Goal: Transaction & Acquisition: Purchase product/service

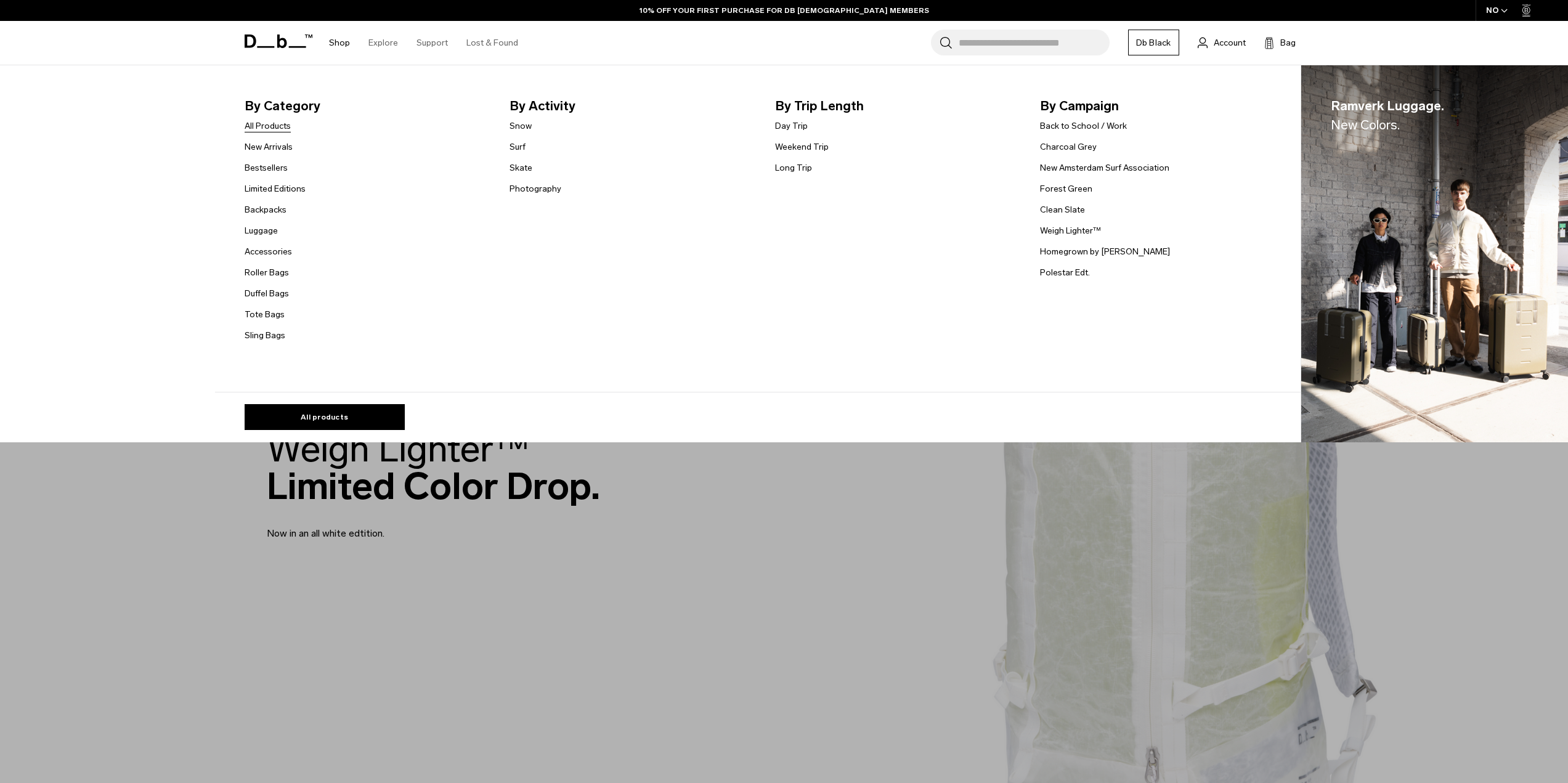
click at [282, 127] on link "All Products" at bounding box center [268, 126] width 46 height 13
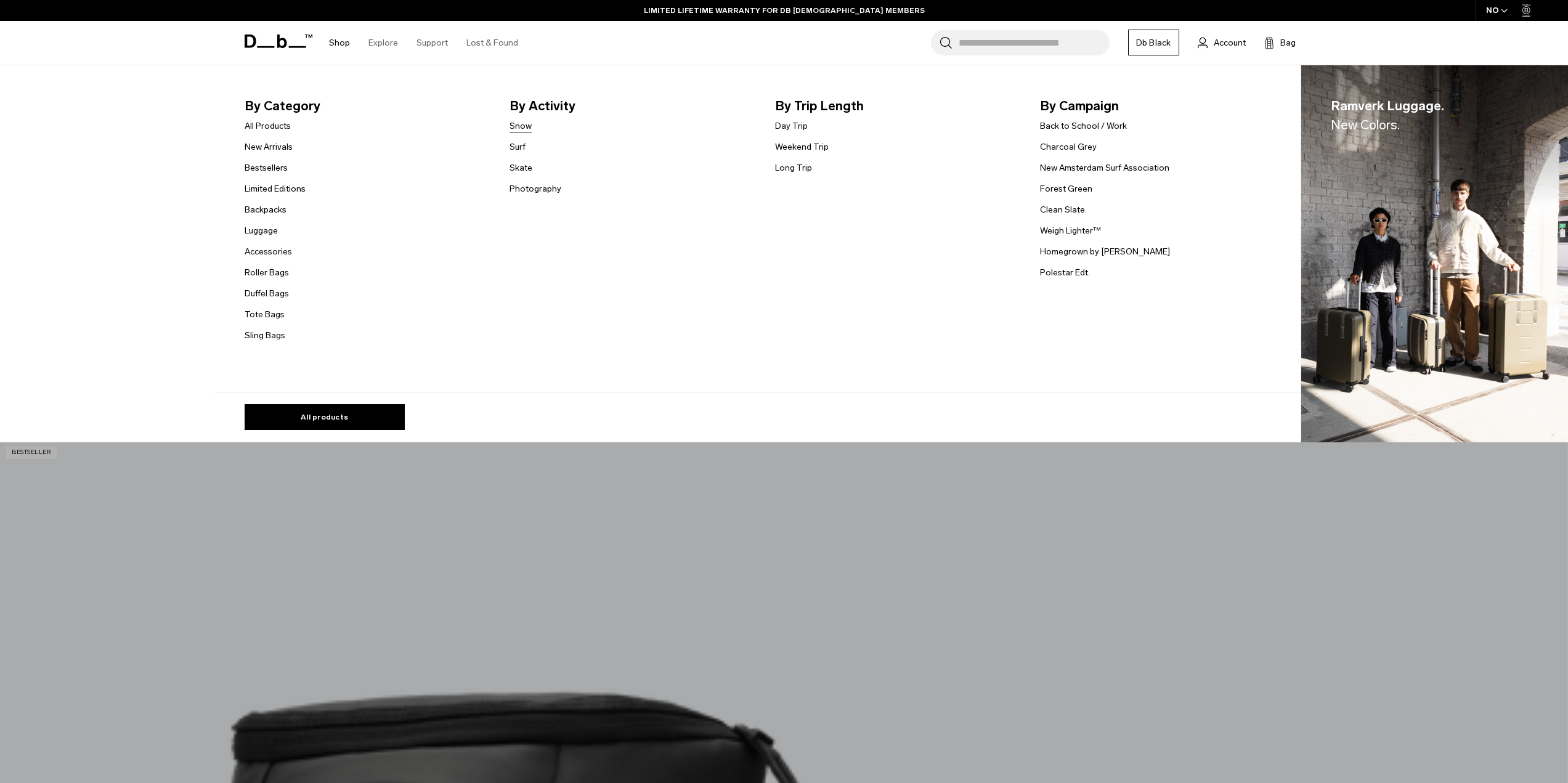
click at [525, 121] on link "Snow" at bounding box center [521, 126] width 22 height 13
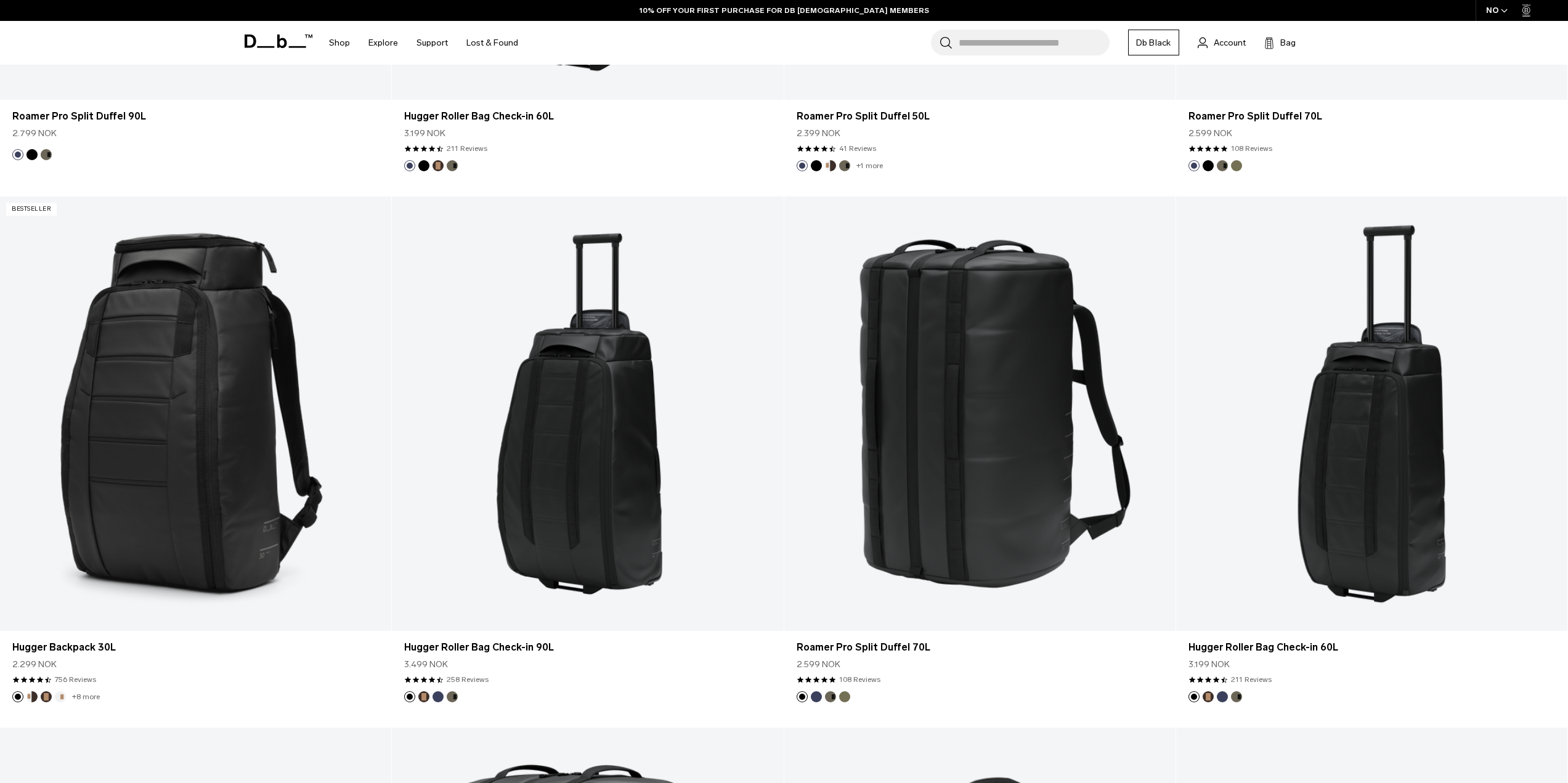
scroll to position [3425, 0]
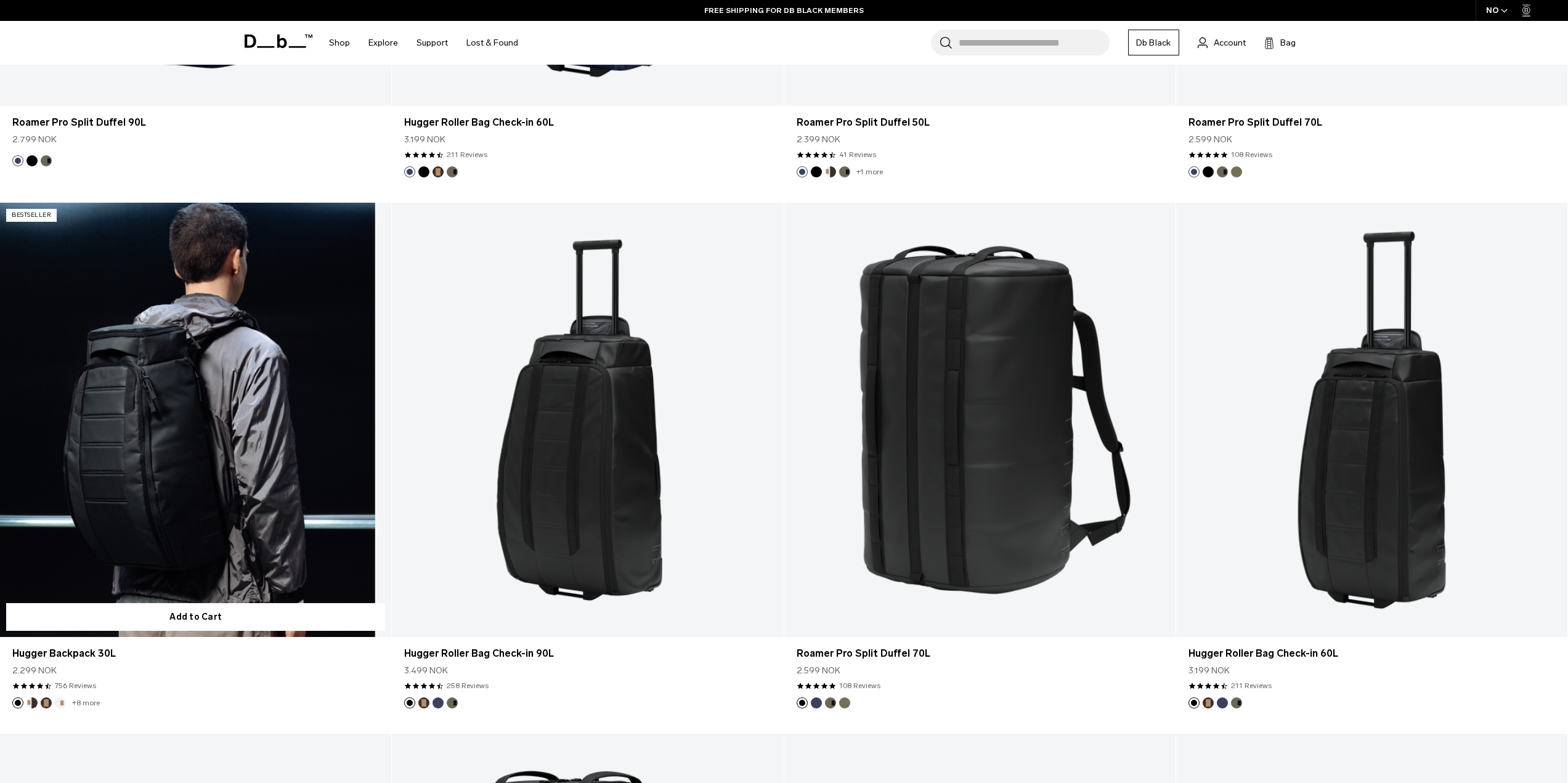
click at [221, 428] on link "Hugger Backpack 30L" at bounding box center [196, 420] width 391 height 434
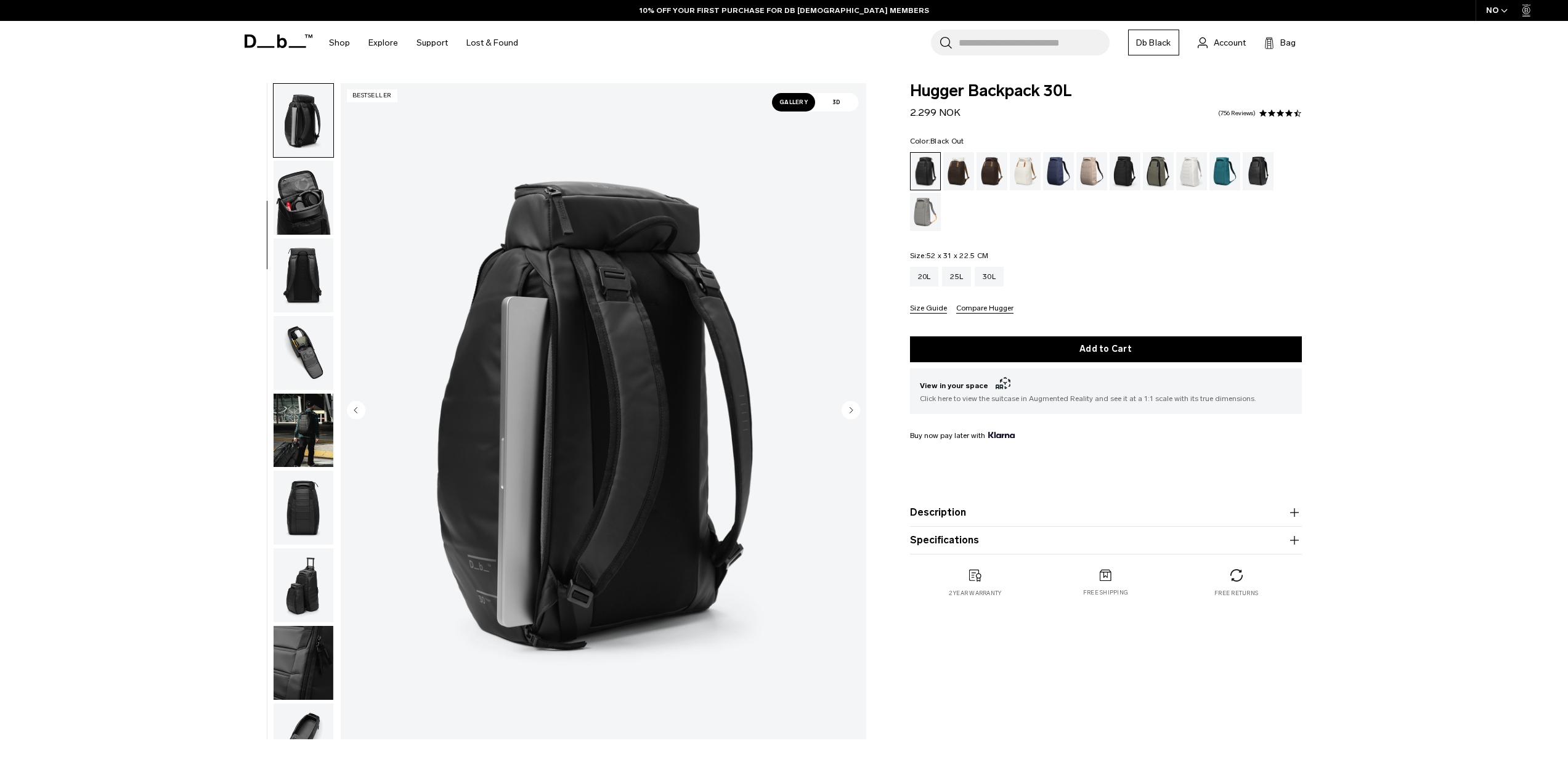
click at [307, 265] on img "button" at bounding box center [303, 275] width 60 height 74
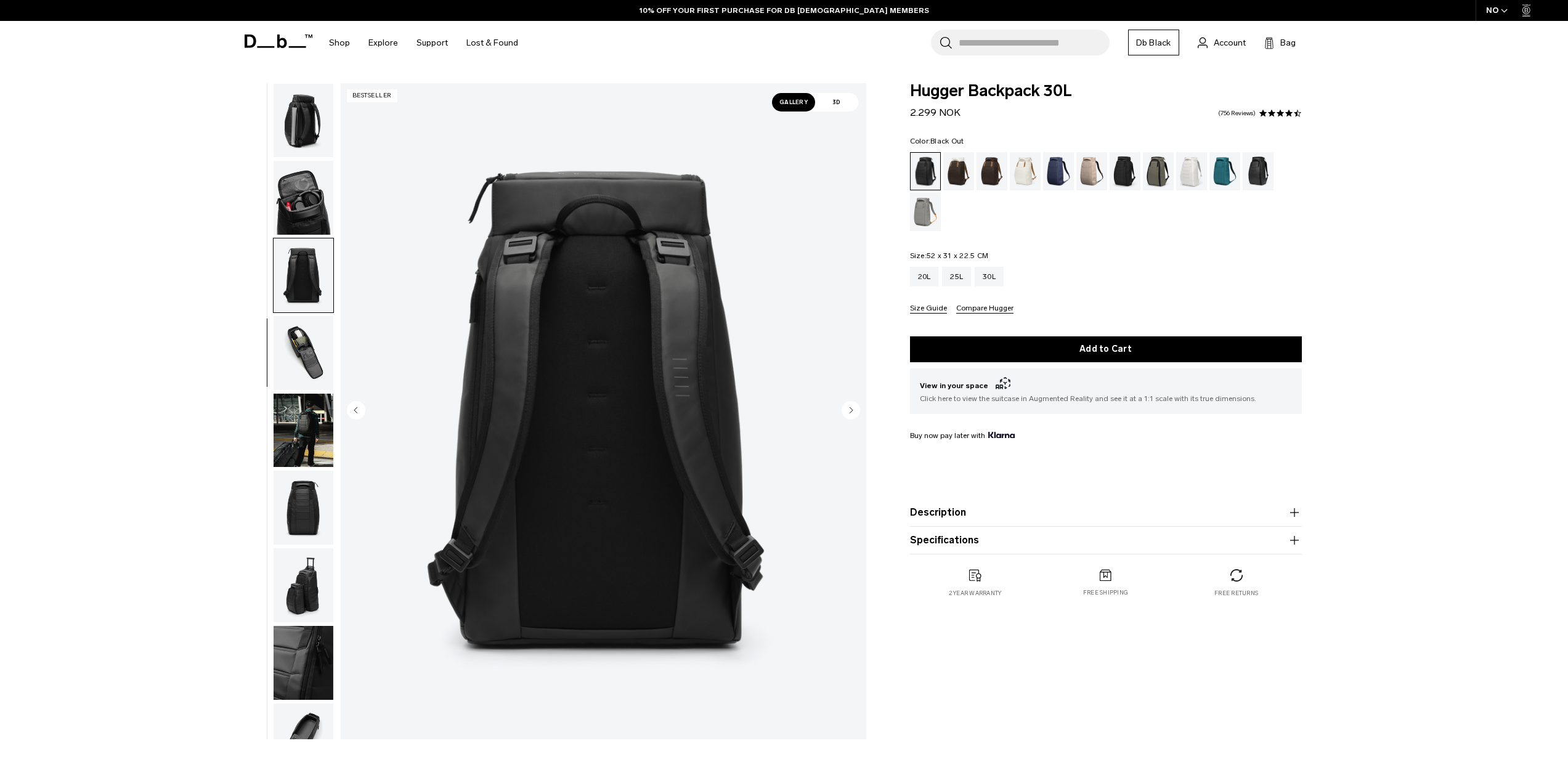
scroll to position [194, 0]
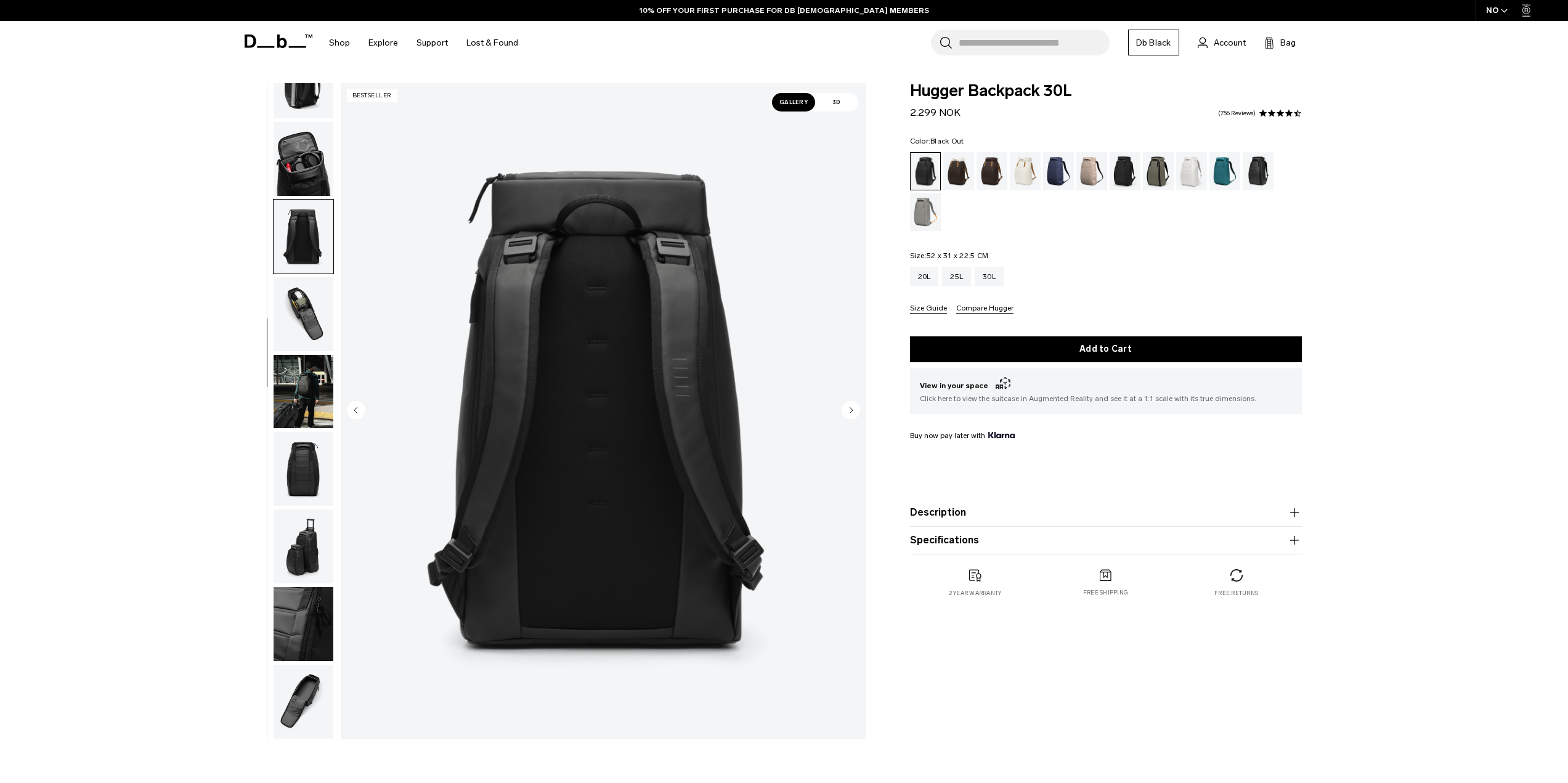
click at [310, 312] on img "button" at bounding box center [303, 314] width 60 height 74
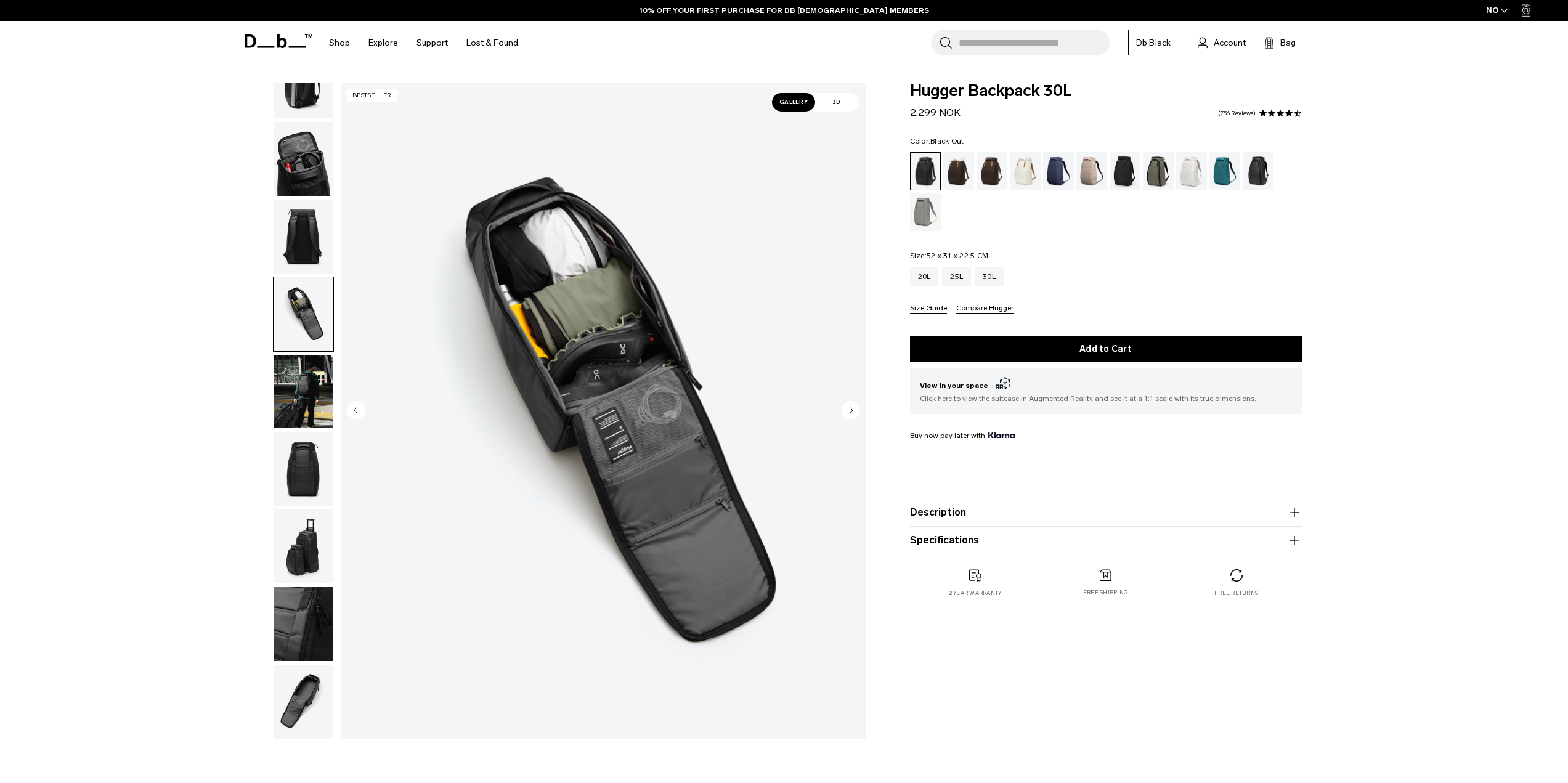
click at [299, 388] on img "button" at bounding box center [303, 392] width 60 height 74
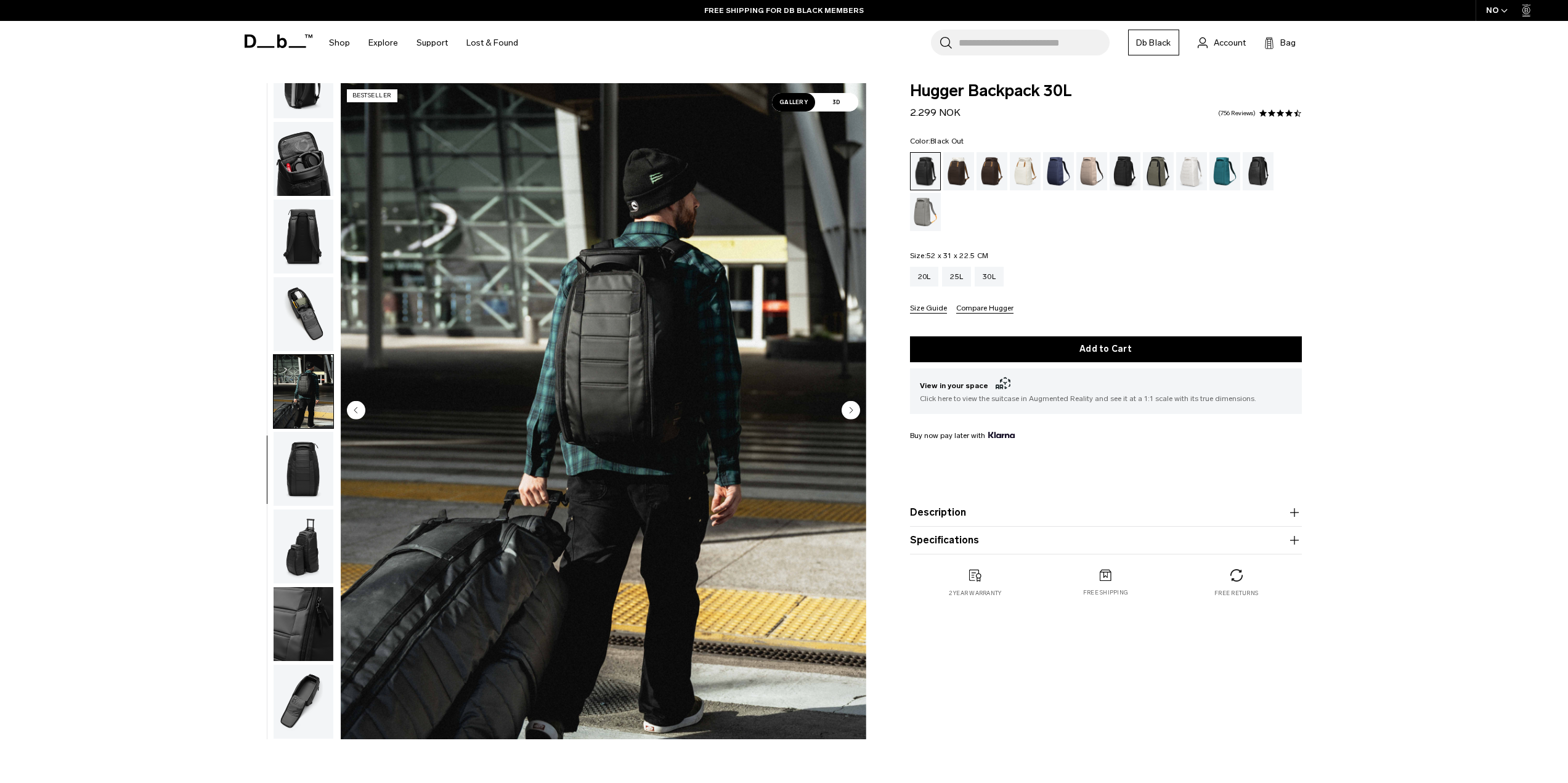
click at [324, 453] on img "button" at bounding box center [303, 469] width 60 height 74
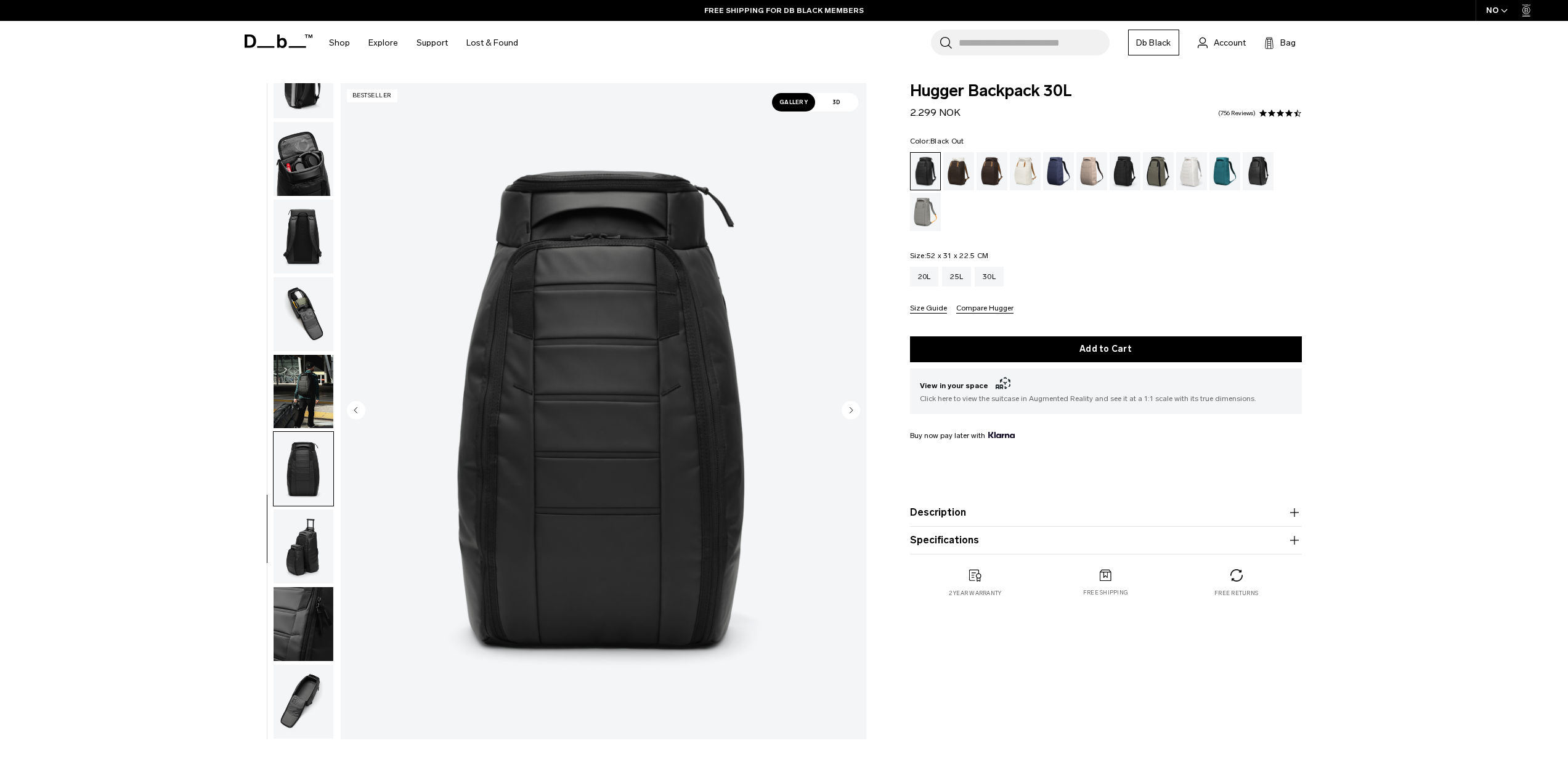
click at [320, 538] on img "button" at bounding box center [303, 546] width 60 height 74
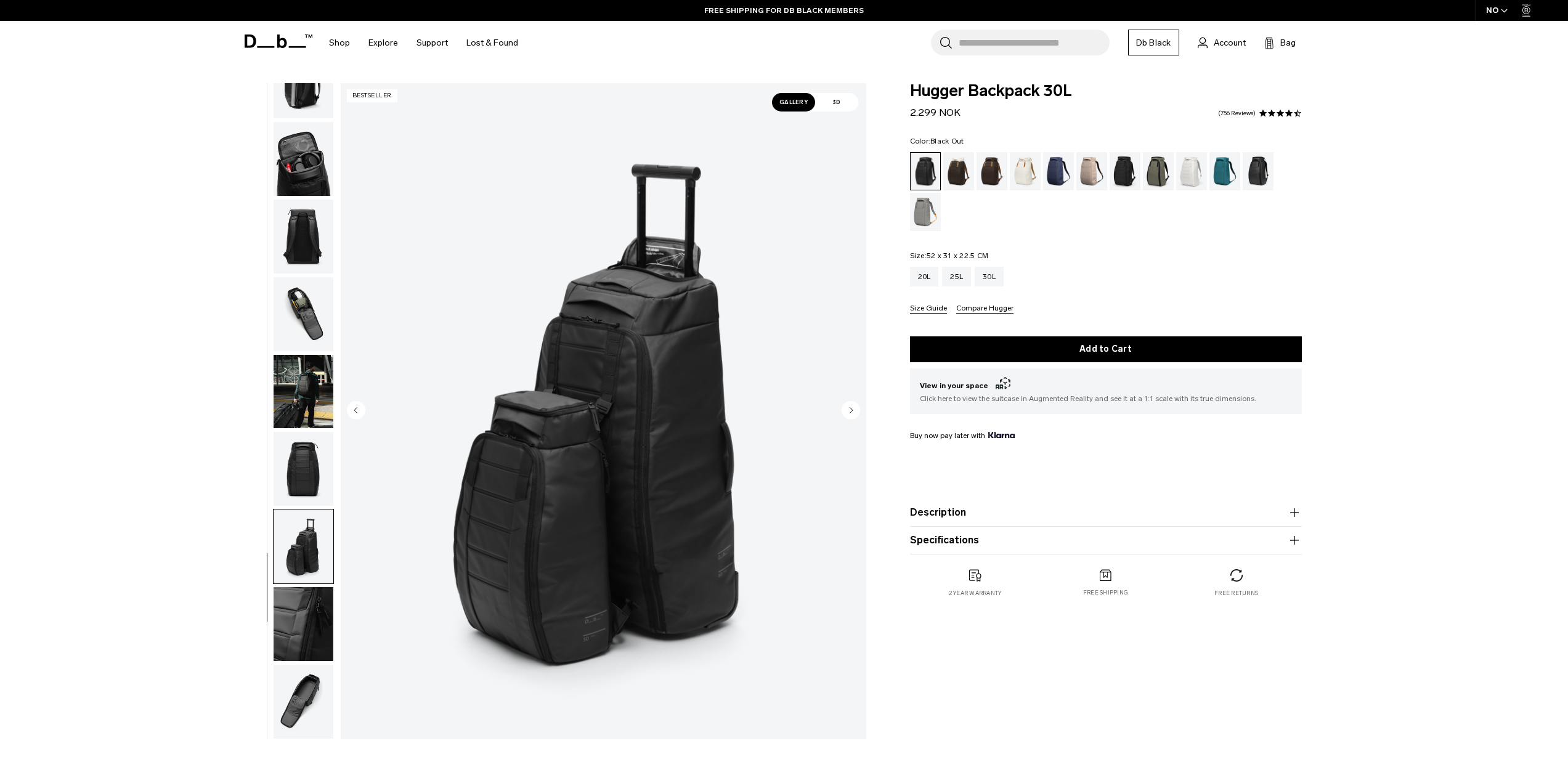
click at [314, 640] on img "button" at bounding box center [303, 624] width 60 height 74
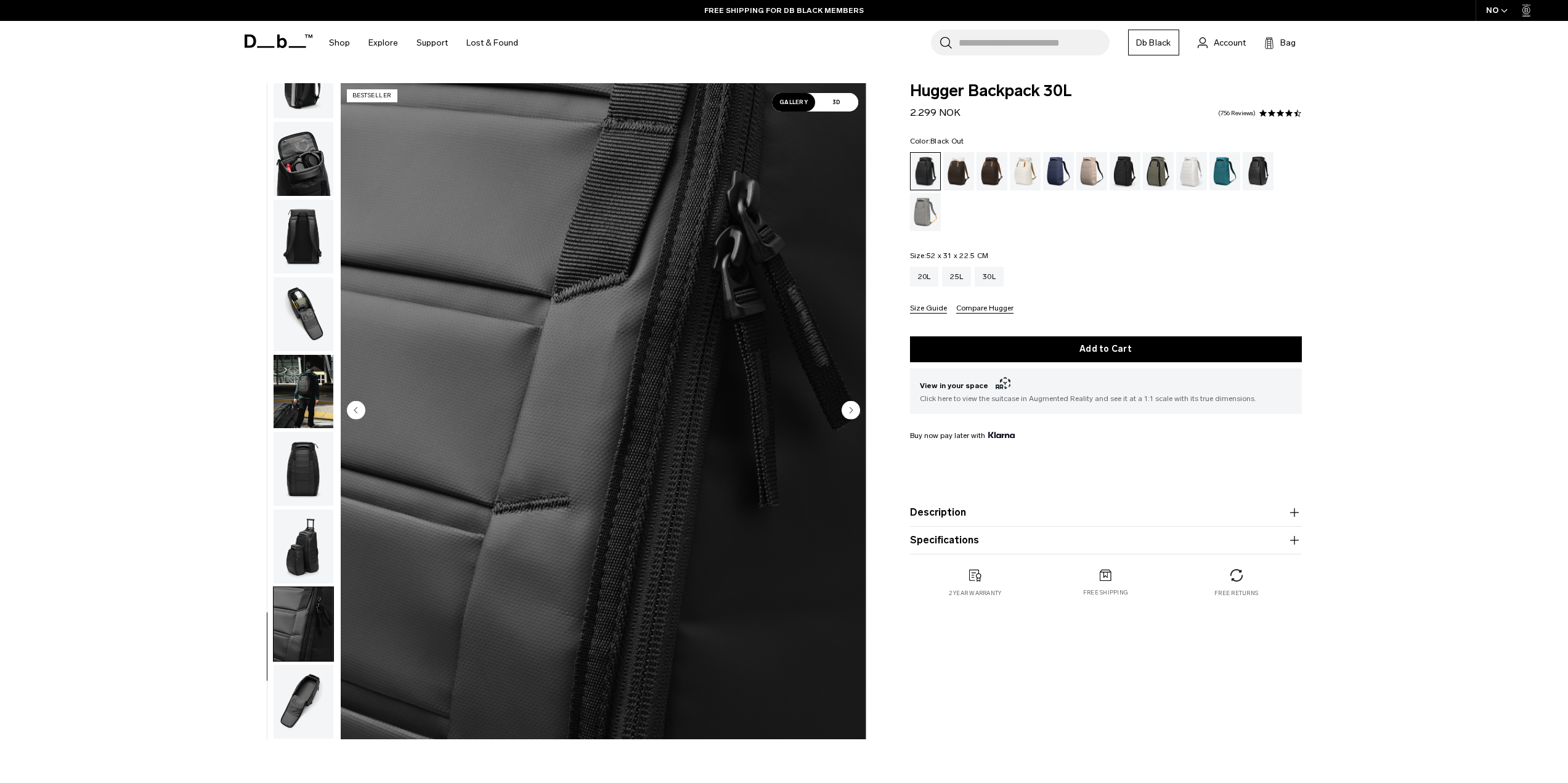
click at [324, 684] on img "button" at bounding box center [303, 701] width 60 height 74
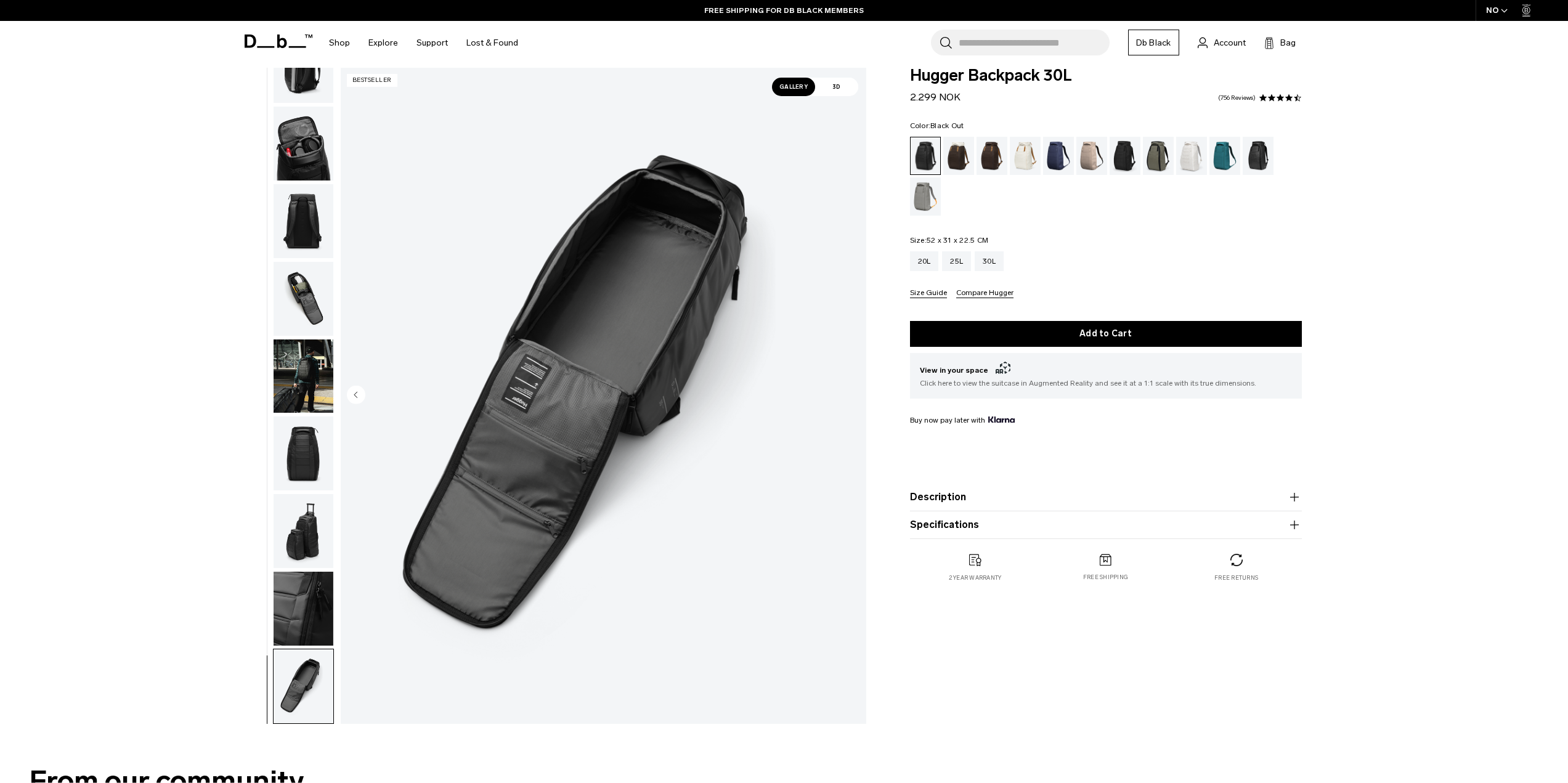
scroll to position [0, 0]
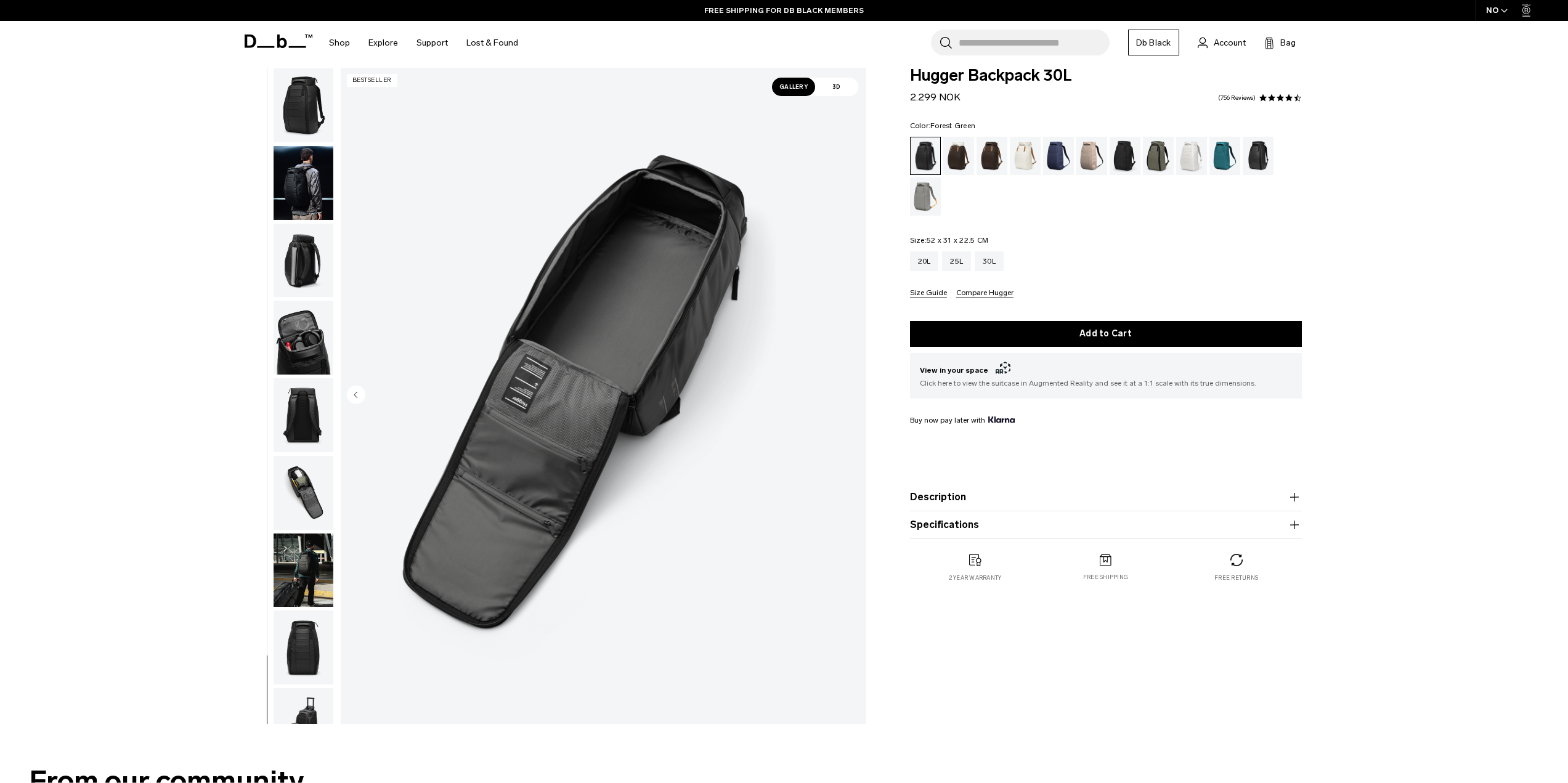
click at [1164, 151] on div "Forest Green" at bounding box center [1158, 156] width 31 height 38
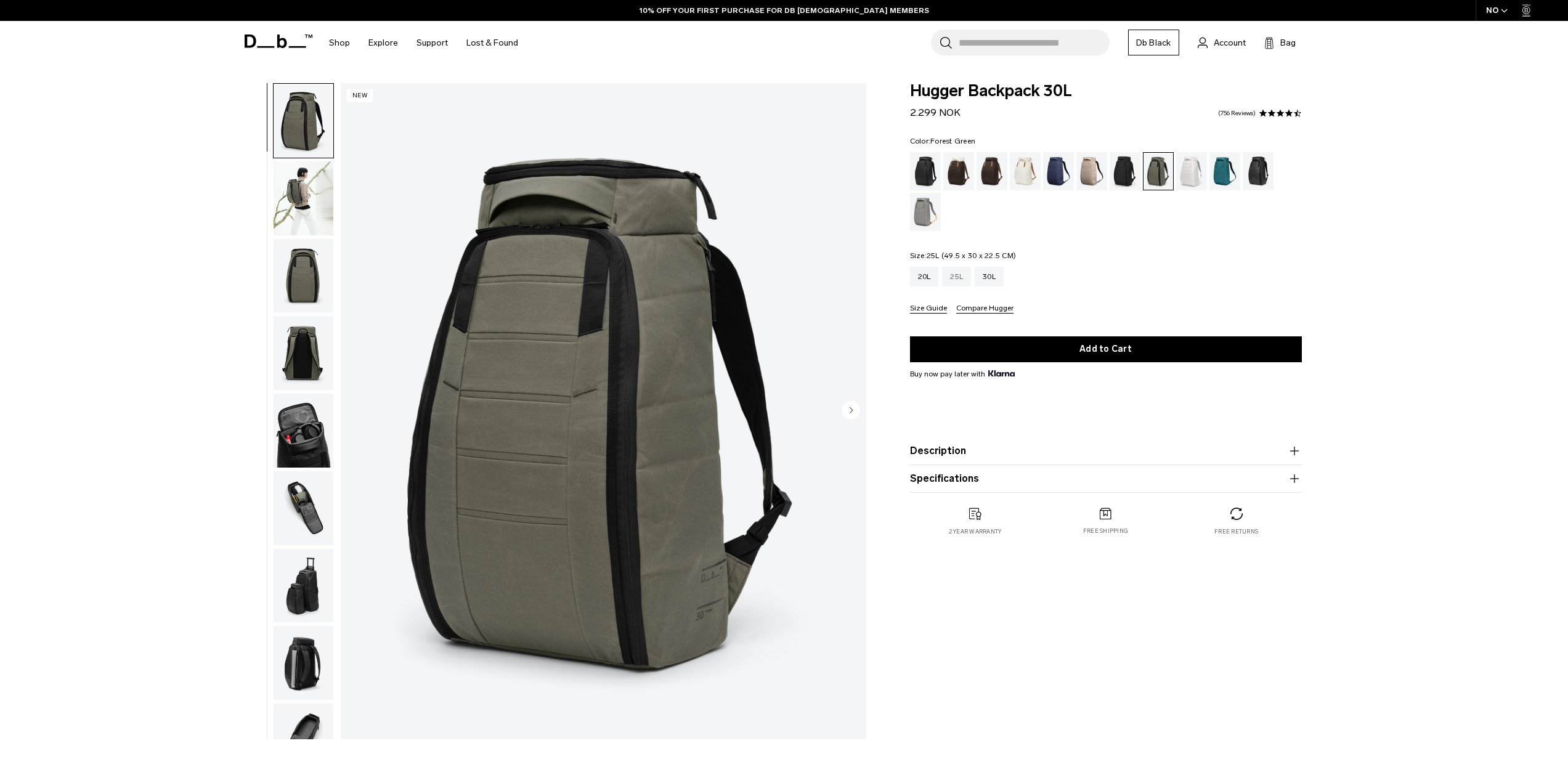
click at [962, 276] on div "25L" at bounding box center [956, 277] width 29 height 20
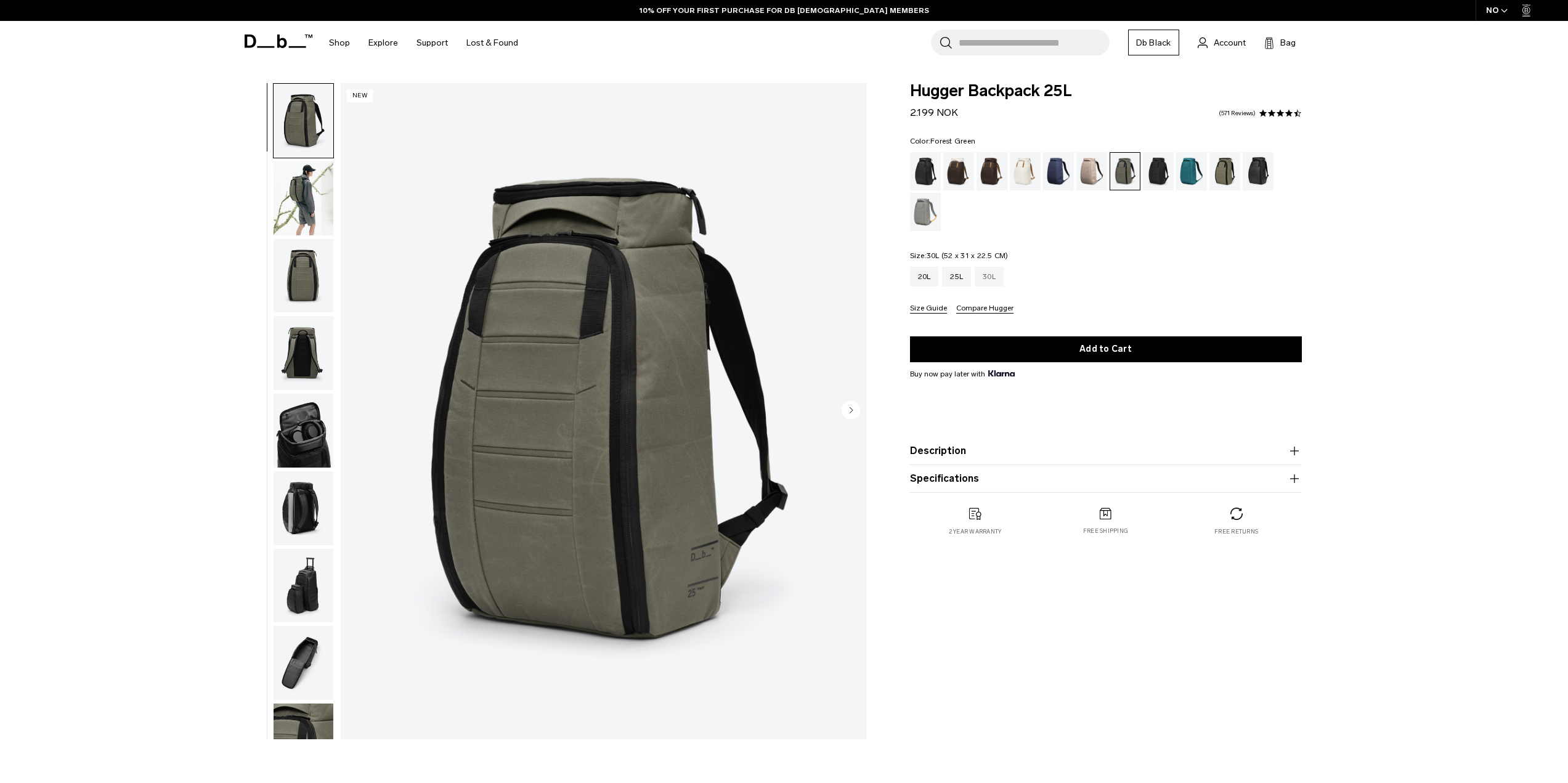
click at [996, 277] on div "30L" at bounding box center [989, 277] width 29 height 20
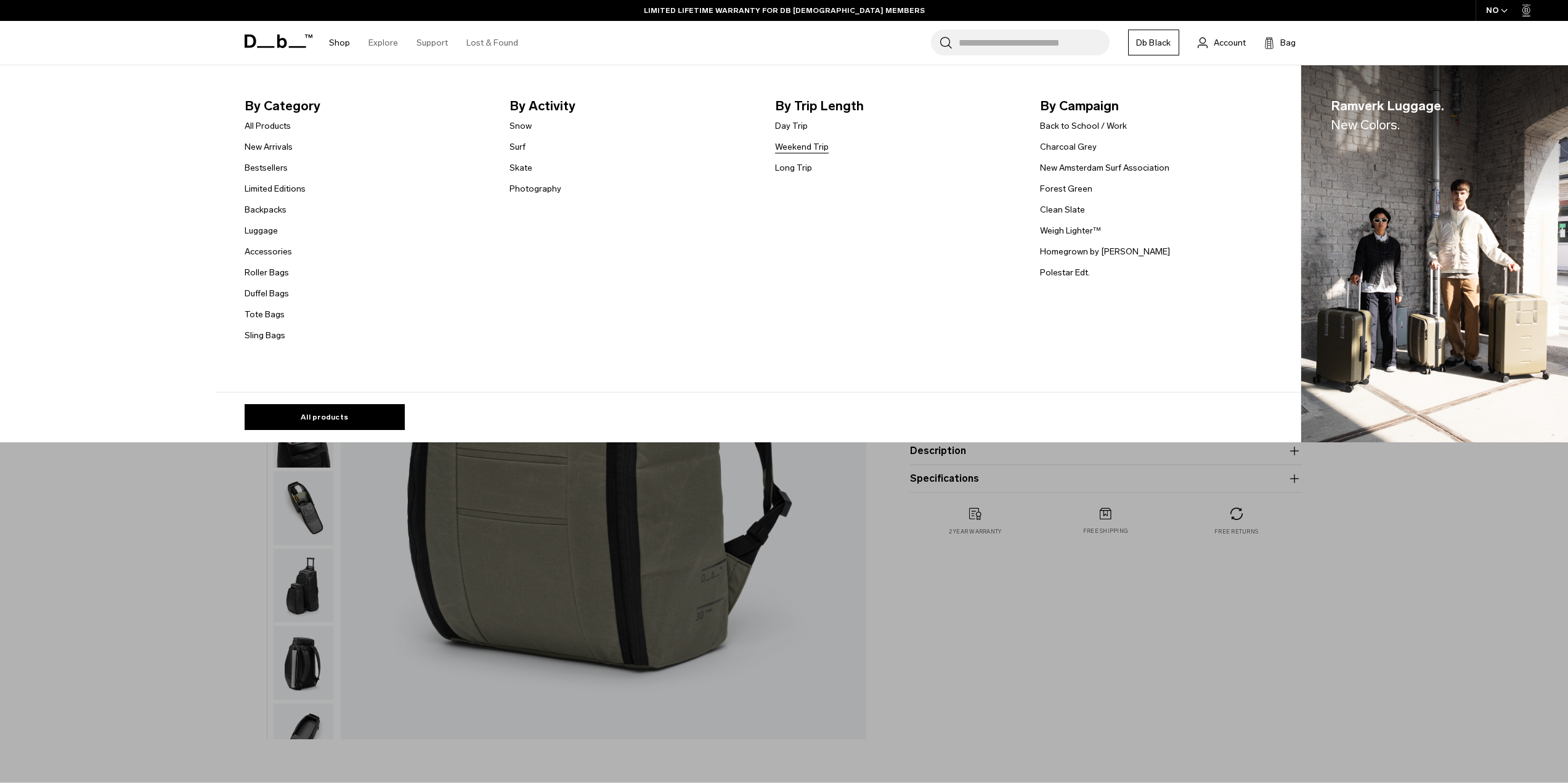
click at [805, 148] on link "Weekend Trip" at bounding box center [801, 147] width 54 height 13
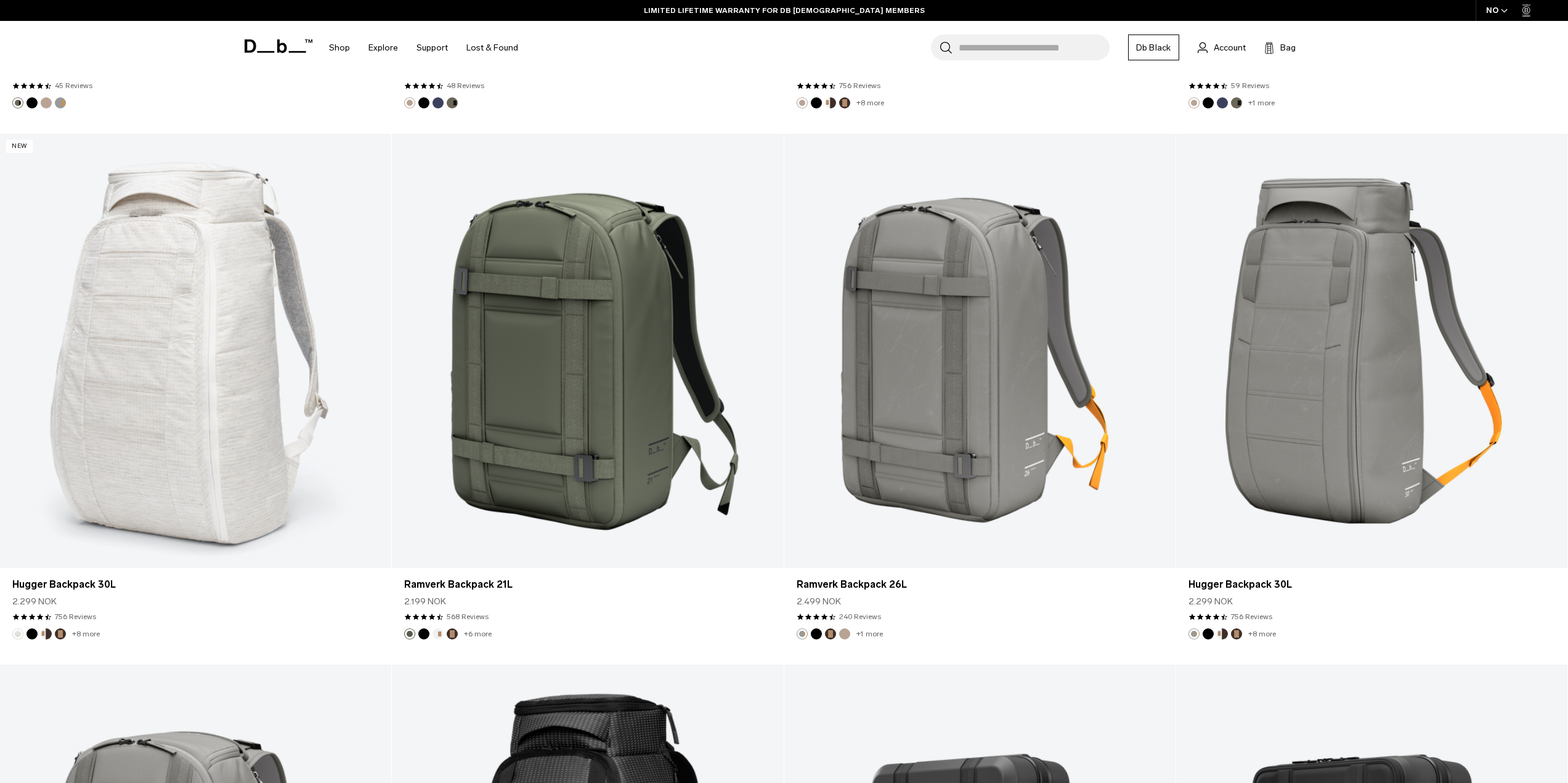
scroll to position [3017, 0]
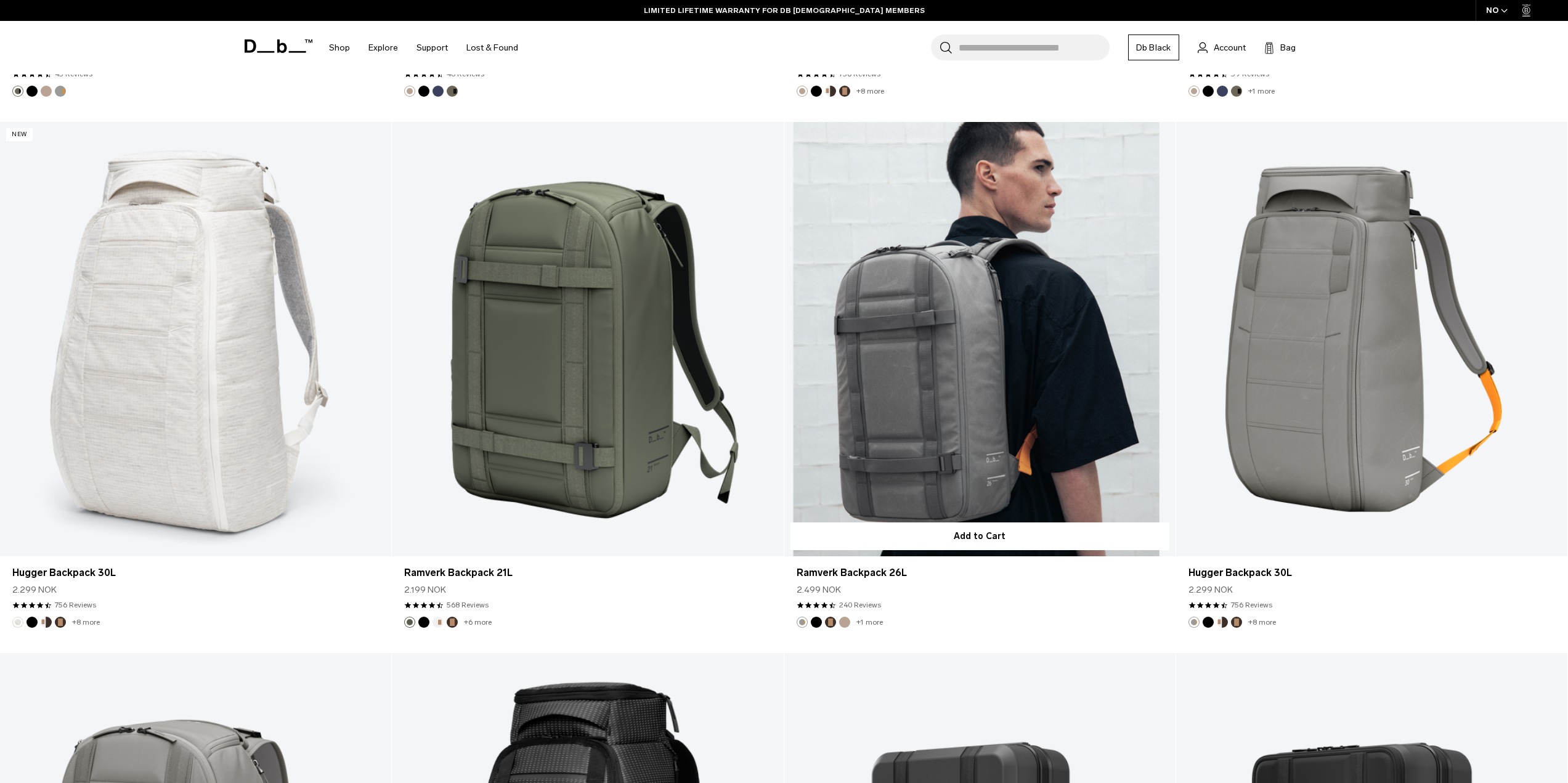
click at [1002, 386] on link "Ramverk Backpack 26L" at bounding box center [980, 339] width 391 height 434
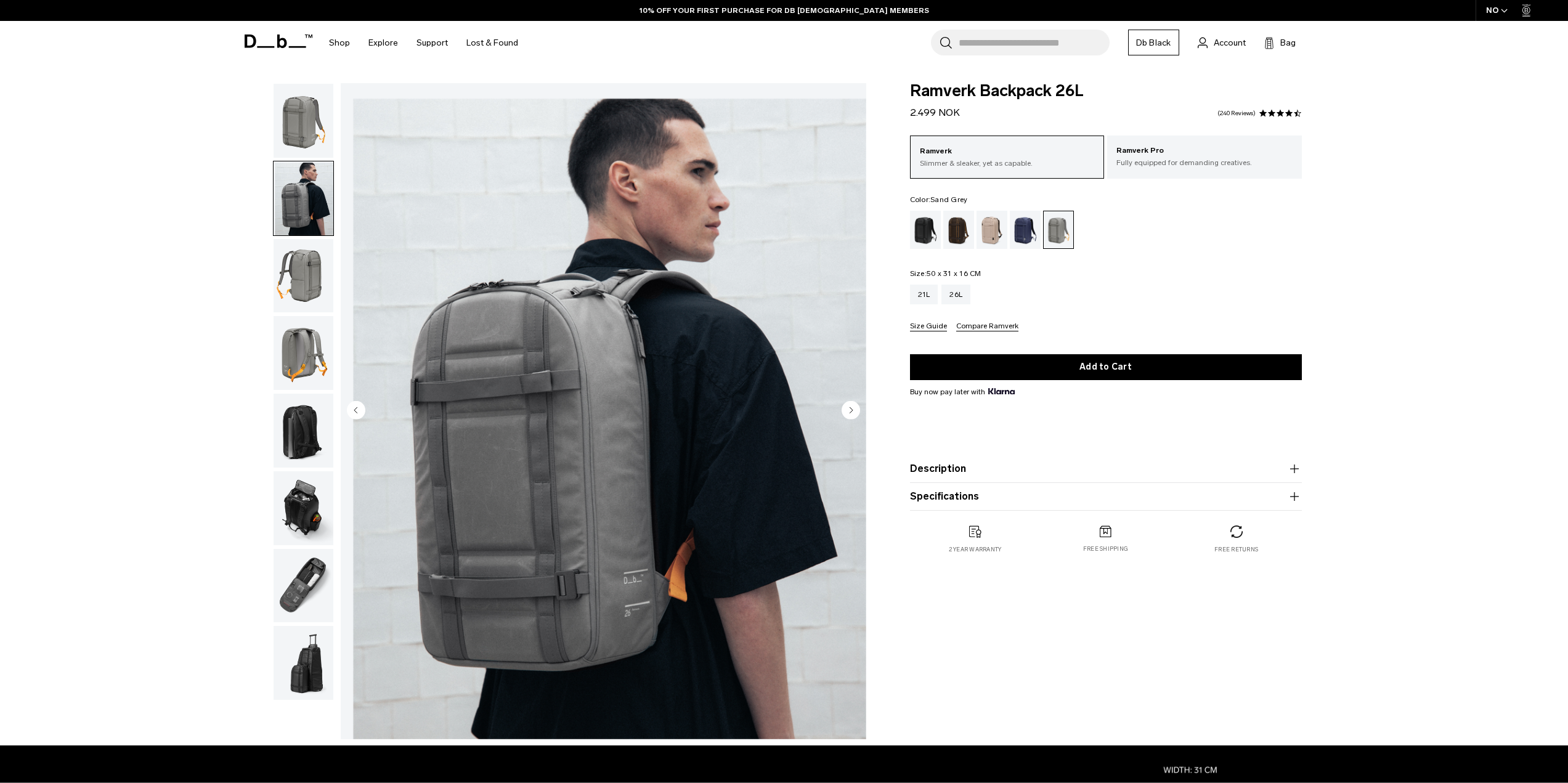
click at [310, 293] on img "button" at bounding box center [303, 276] width 60 height 74
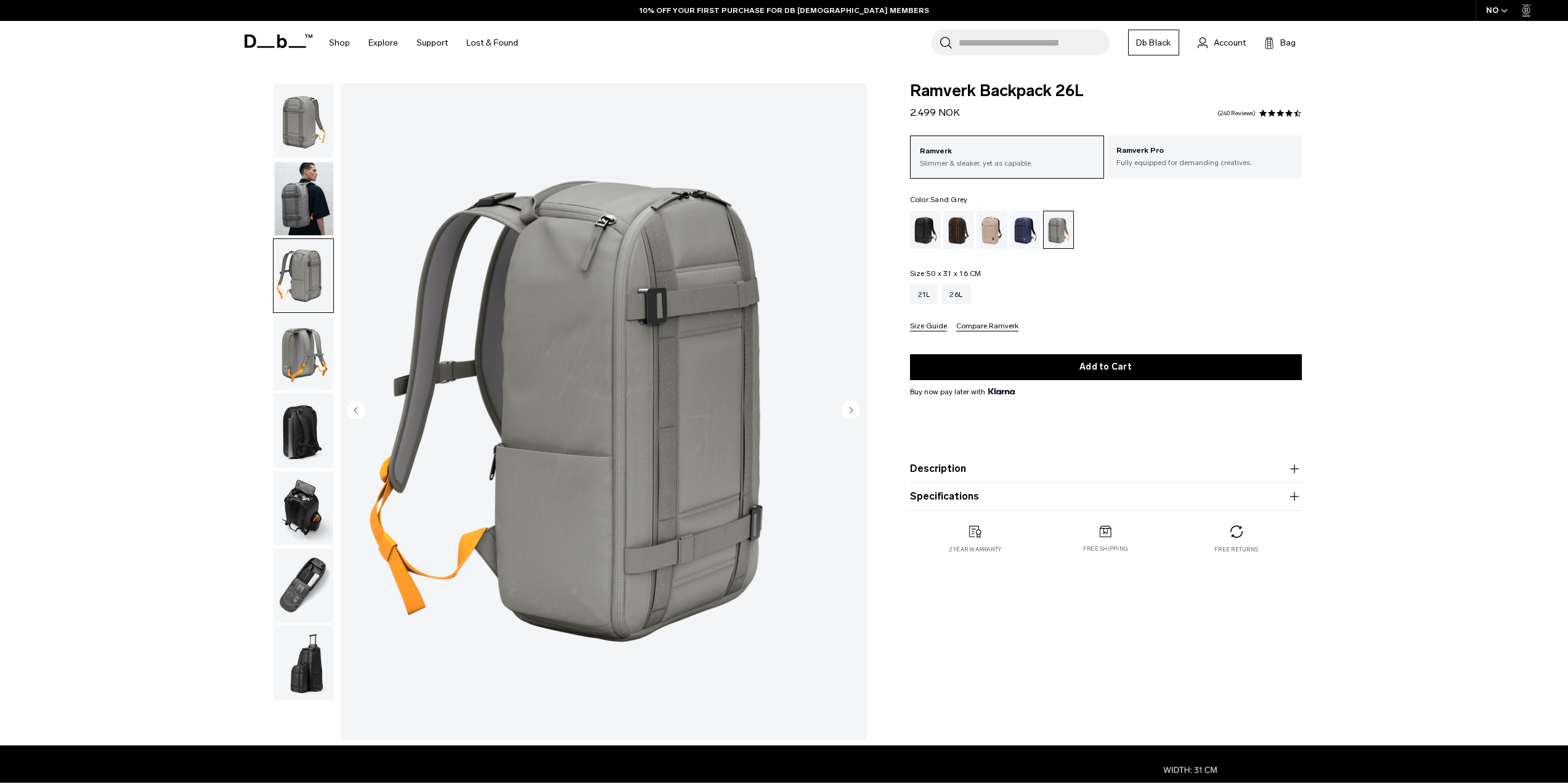
click at [312, 346] on img "button" at bounding box center [303, 353] width 60 height 74
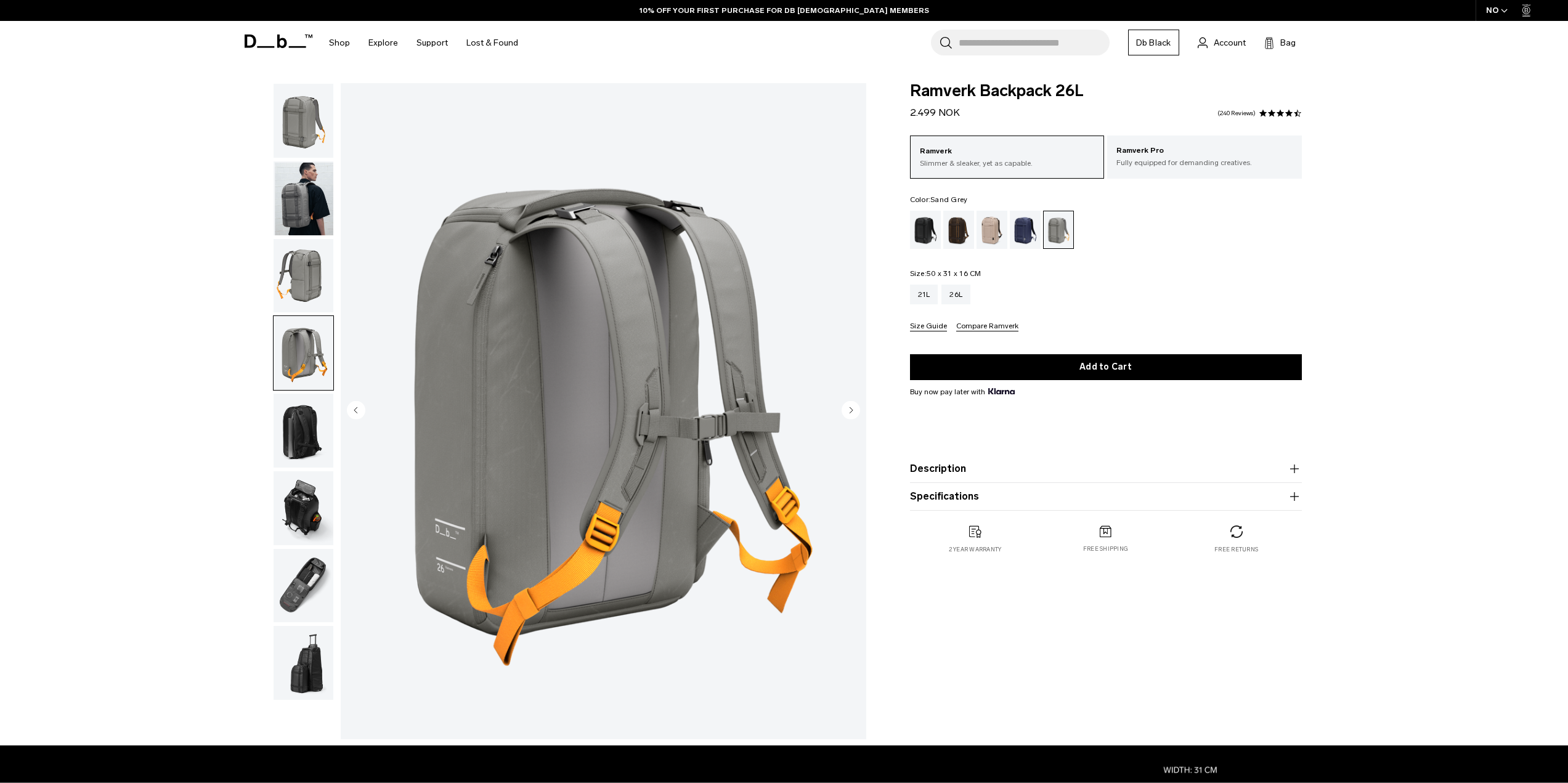
click at [307, 405] on img "button" at bounding box center [303, 430] width 60 height 74
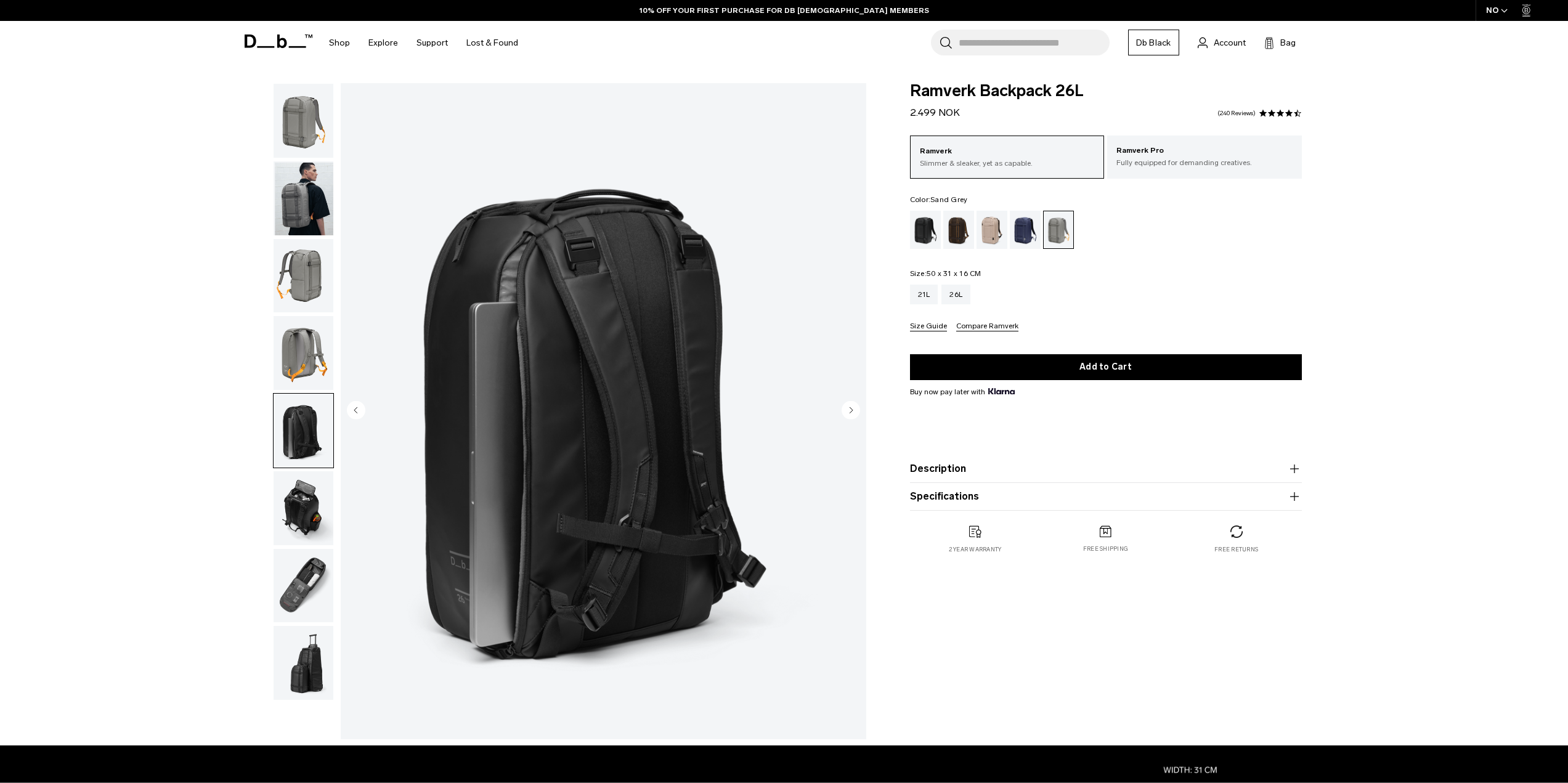
click at [305, 485] on img "button" at bounding box center [303, 508] width 60 height 74
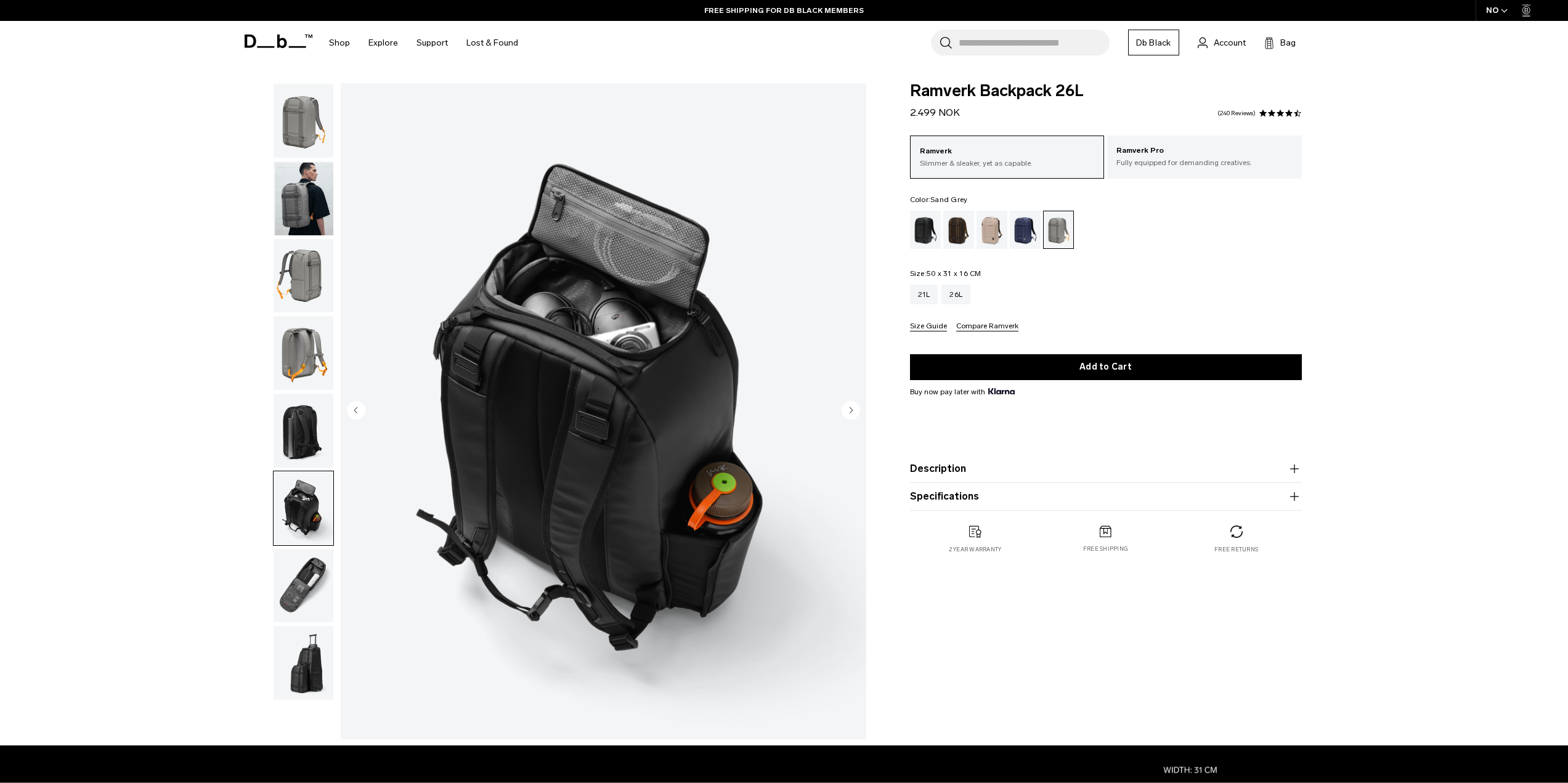
click at [305, 565] on img "button" at bounding box center [303, 586] width 60 height 74
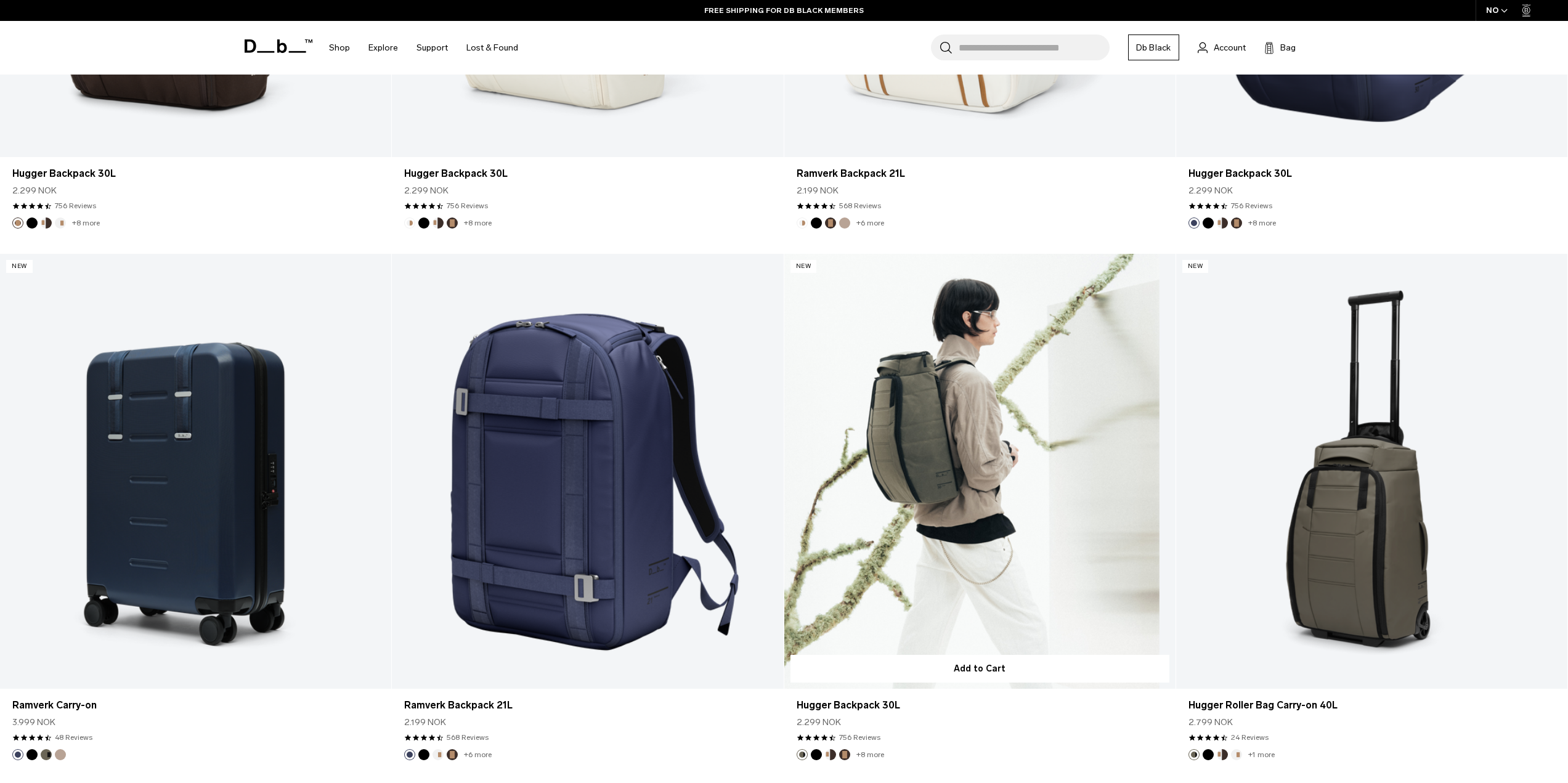
scroll to position [1829, 0]
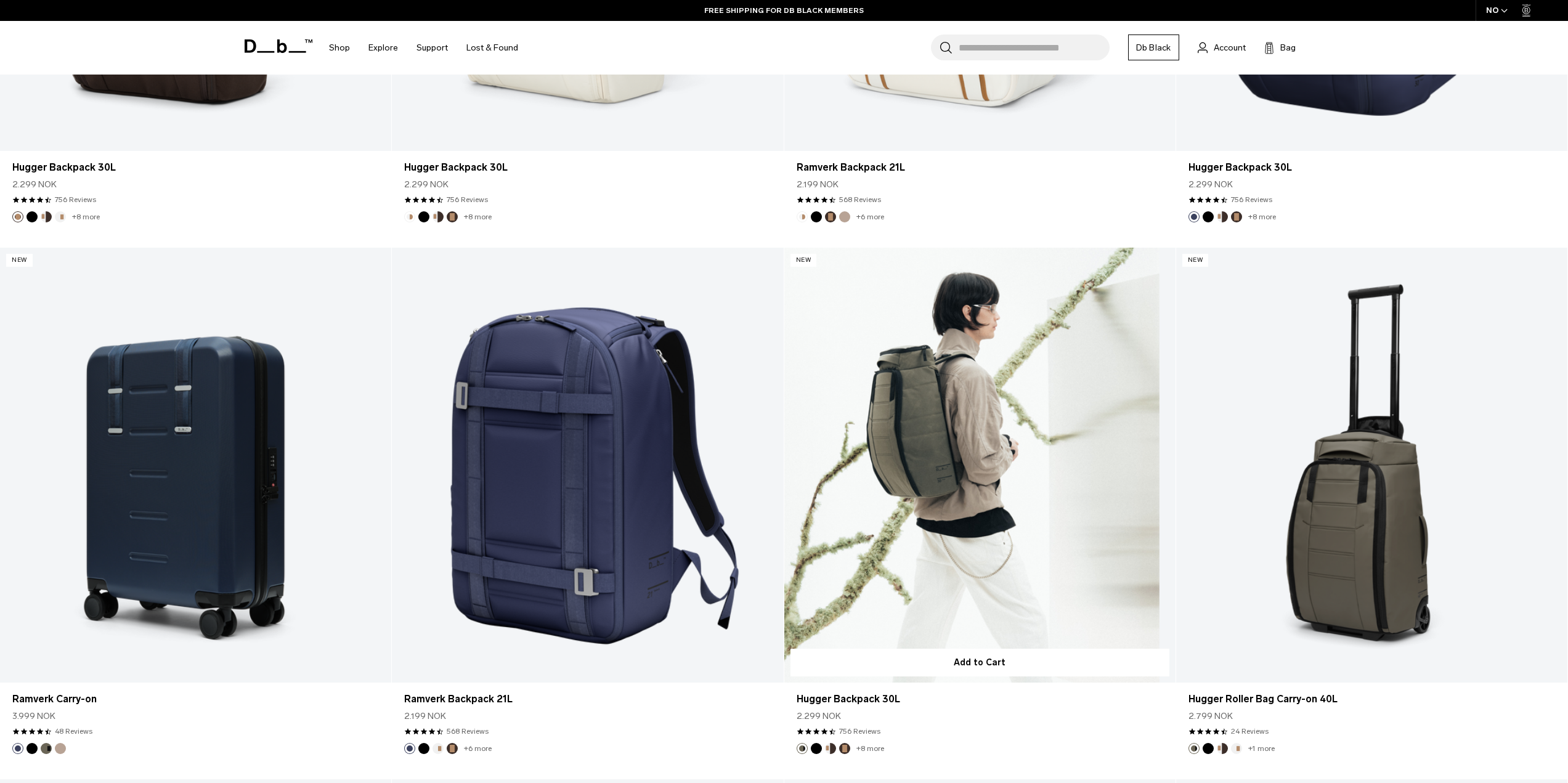
click at [960, 450] on link "Hugger Backpack 30L" at bounding box center [980, 464] width 391 height 434
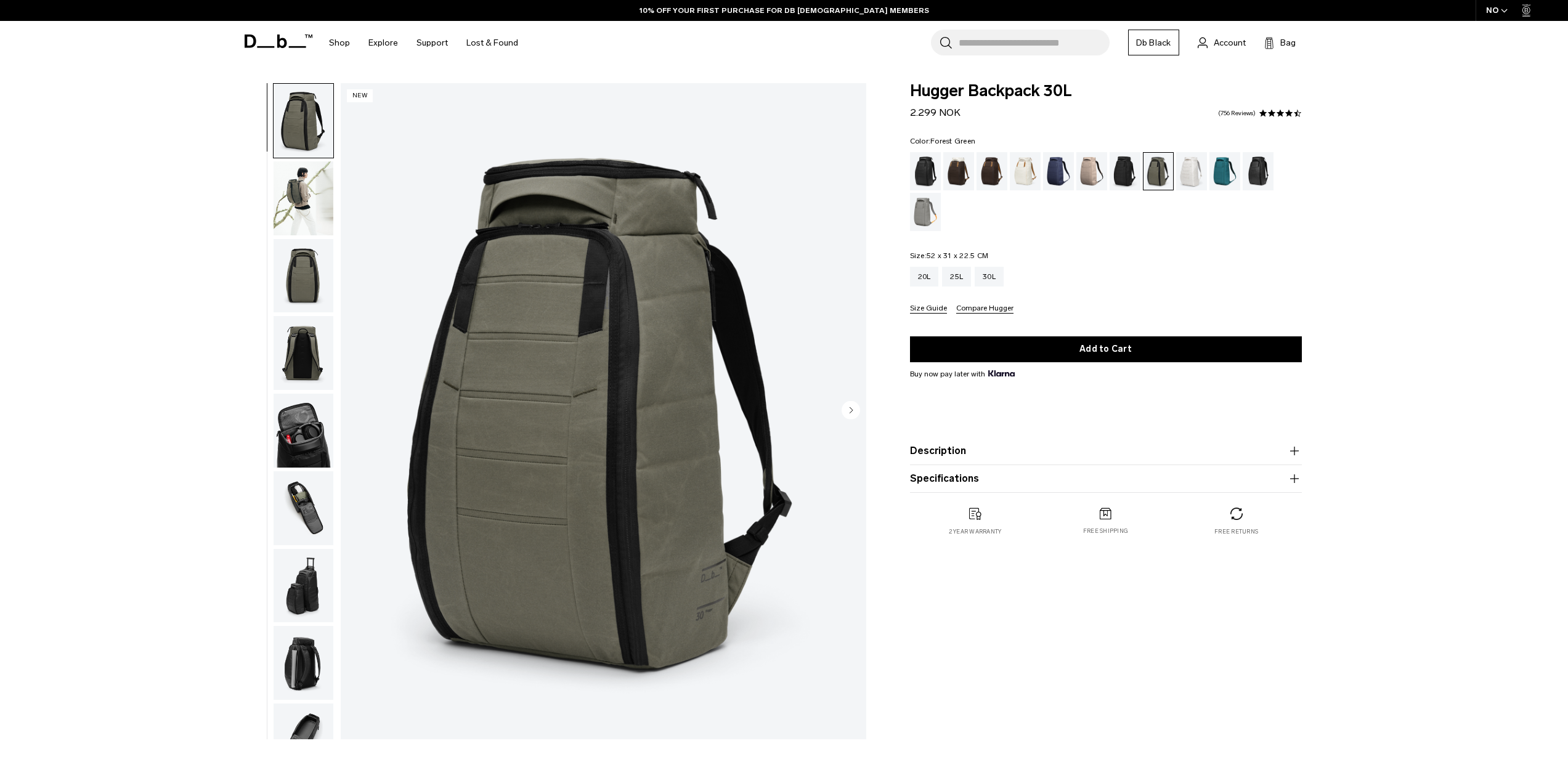
click at [304, 427] on img "button" at bounding box center [303, 430] width 60 height 74
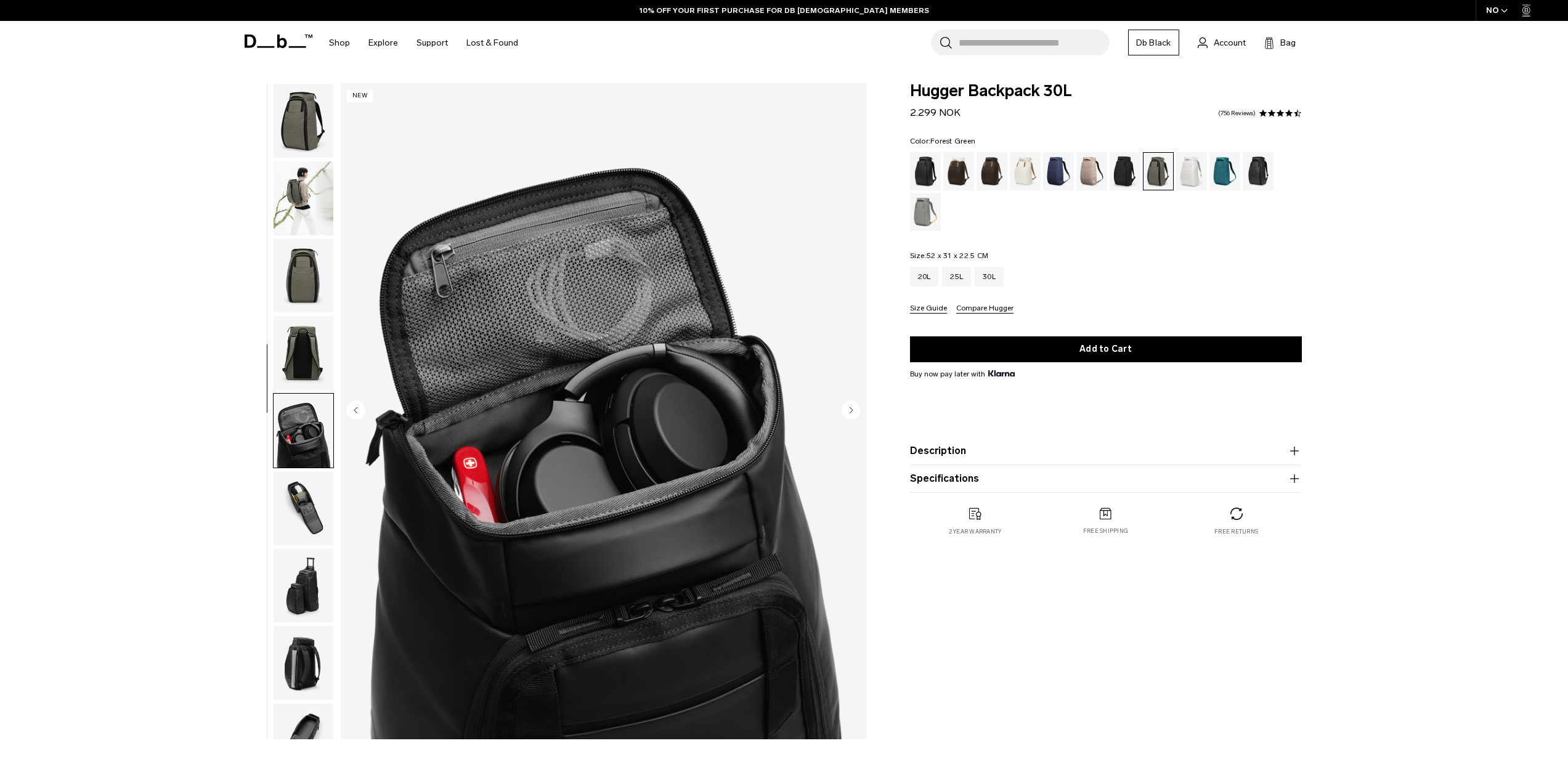
scroll to position [117, 0]
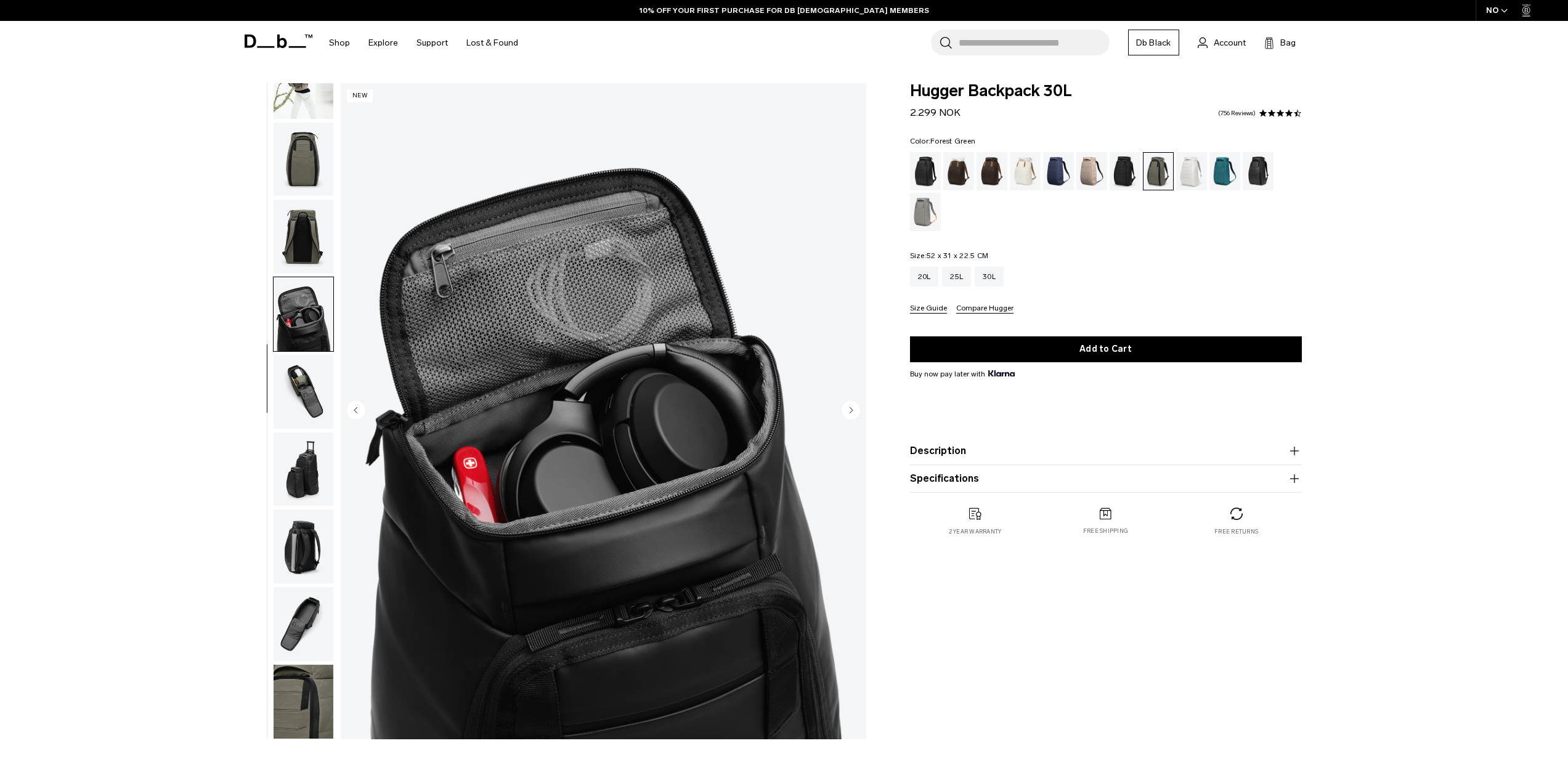
click at [306, 393] on img "button" at bounding box center [303, 392] width 60 height 74
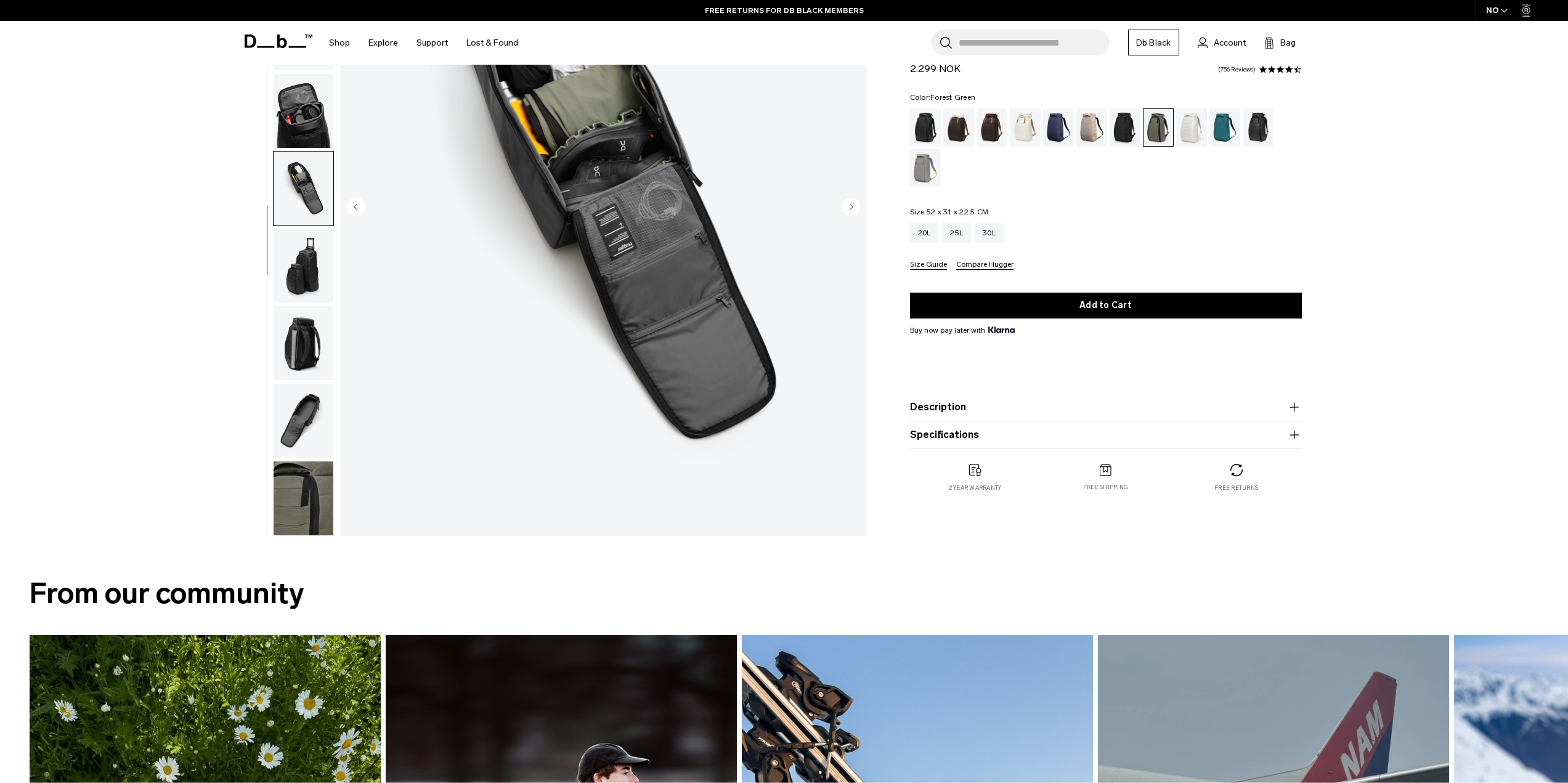
scroll to position [0, 0]
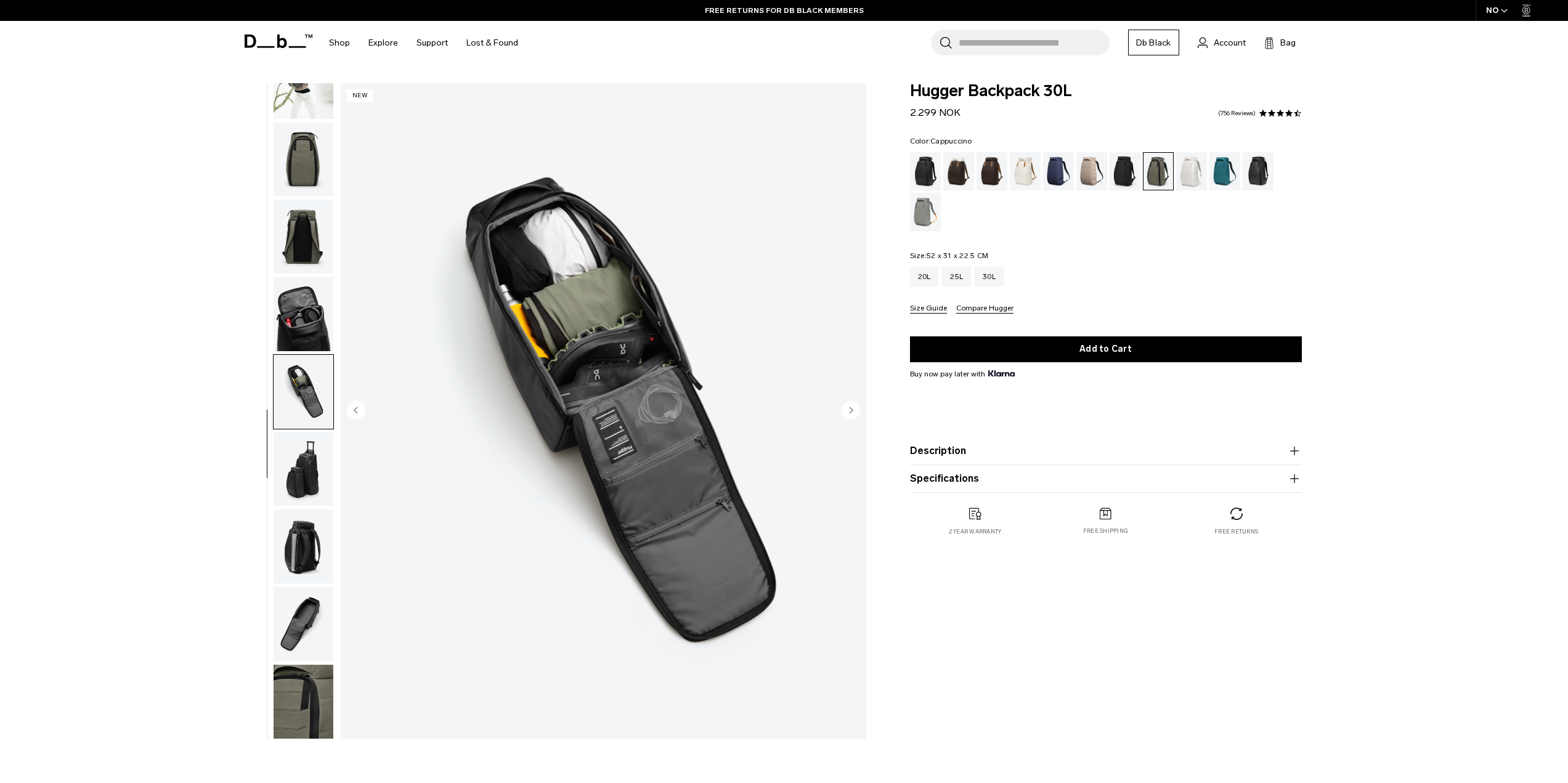
click at [965, 174] on div "Cappuccino" at bounding box center [959, 171] width 31 height 38
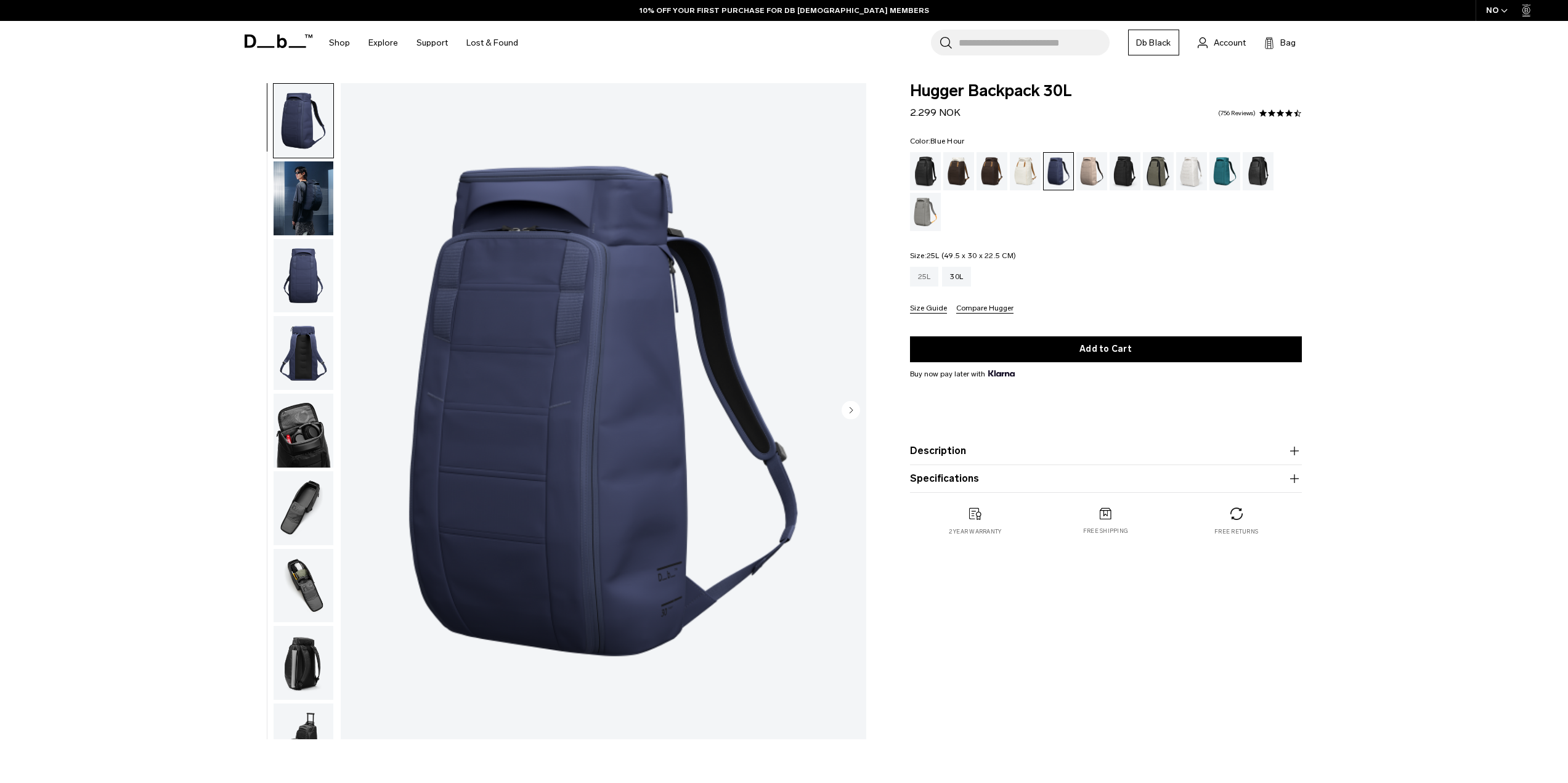
click at [920, 280] on div "25L" at bounding box center [924, 277] width 29 height 20
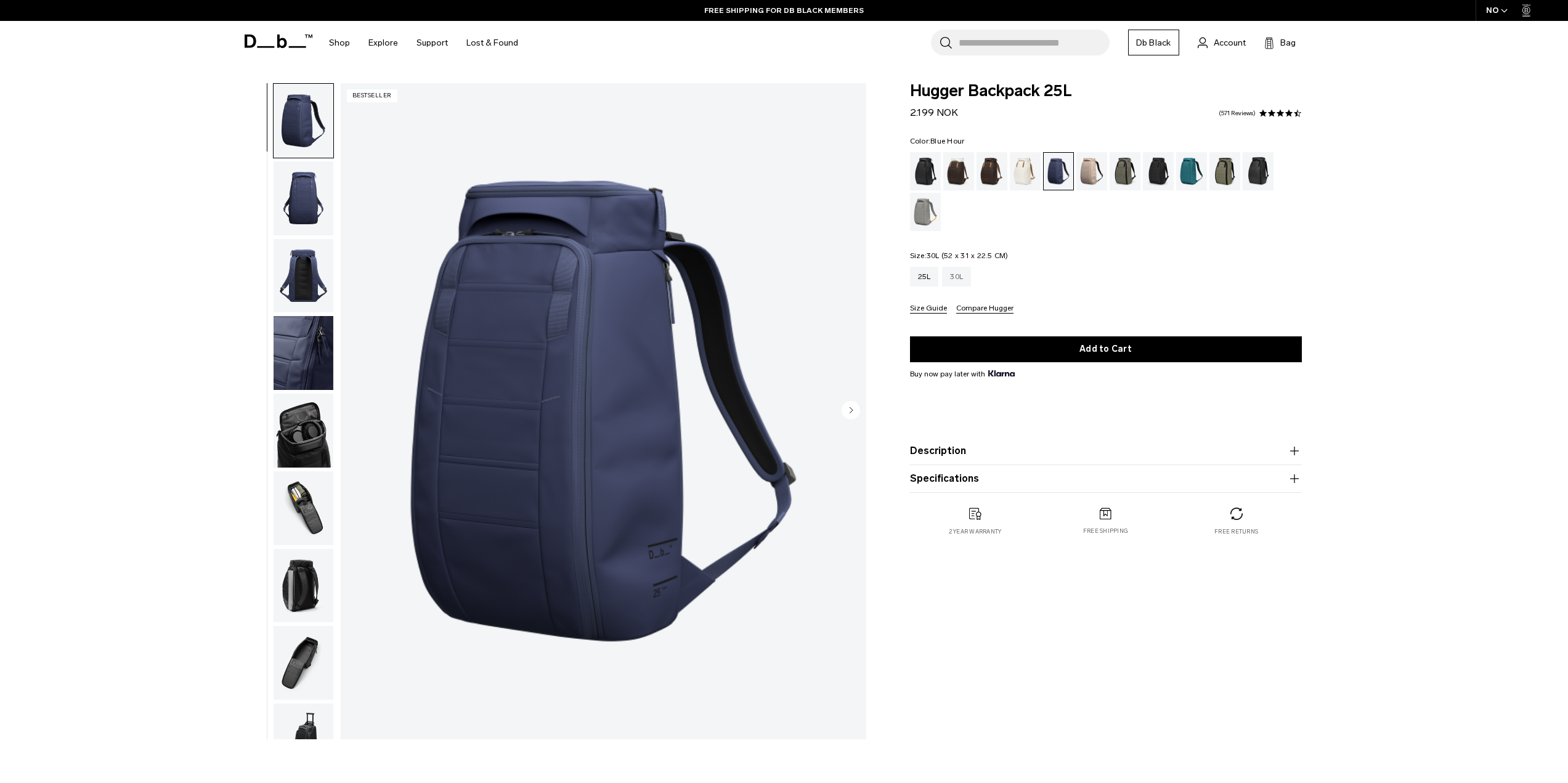
click at [960, 283] on div "30L" at bounding box center [956, 277] width 29 height 20
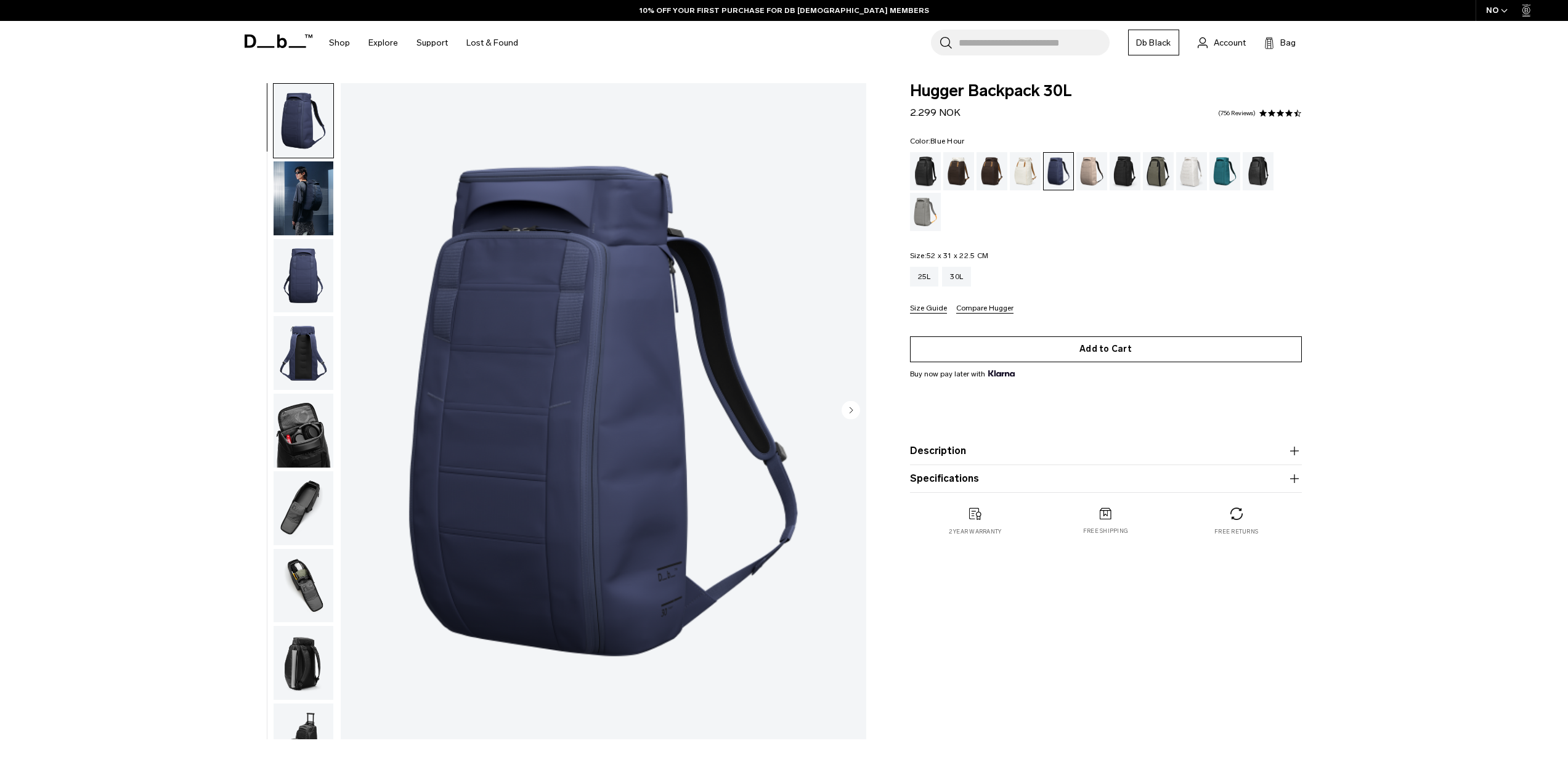
click at [1057, 352] on button "Add to Cart" at bounding box center [1105, 349] width 392 height 26
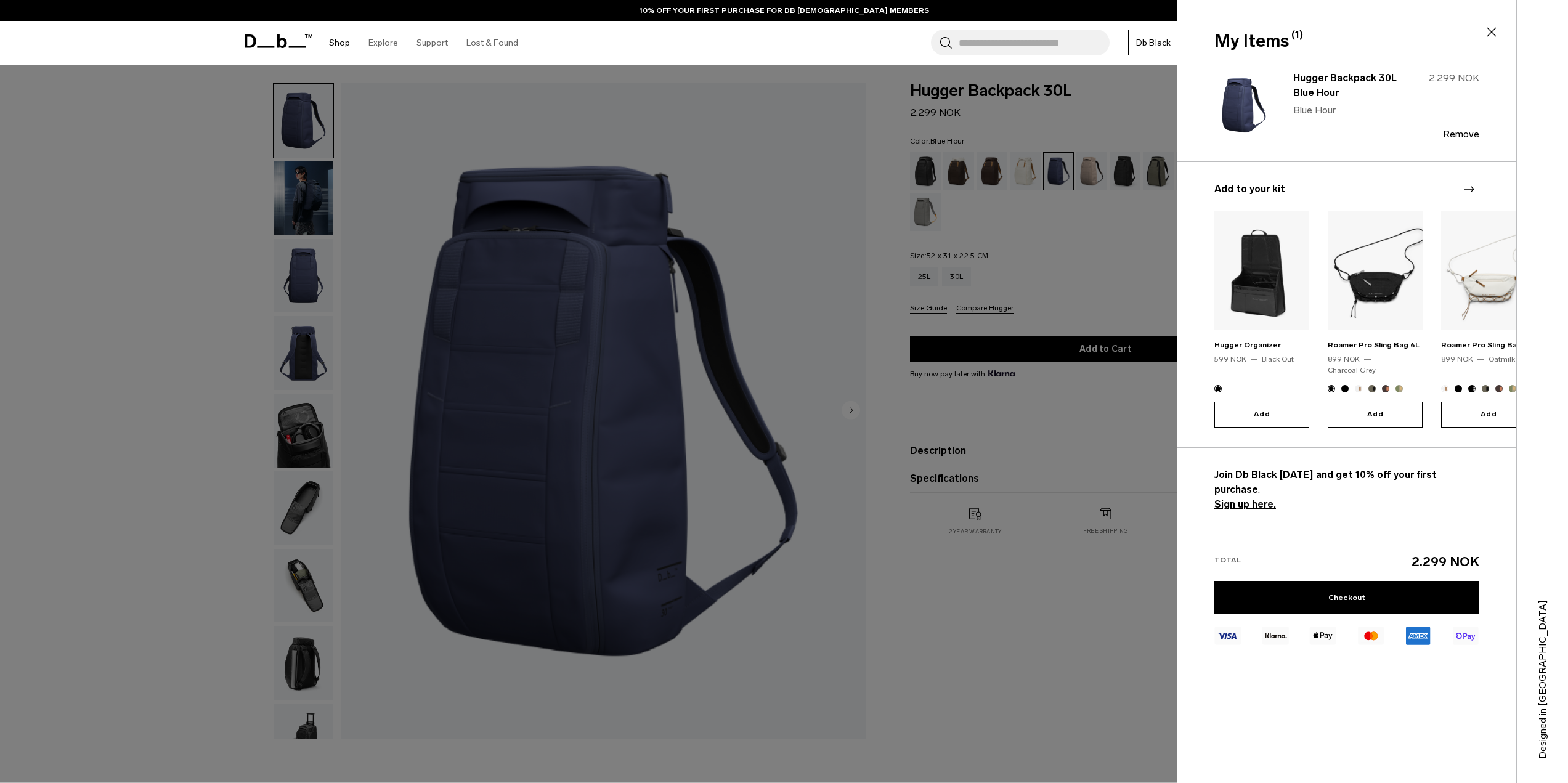
click at [337, 40] on link "Shop" at bounding box center [340, 43] width 21 height 44
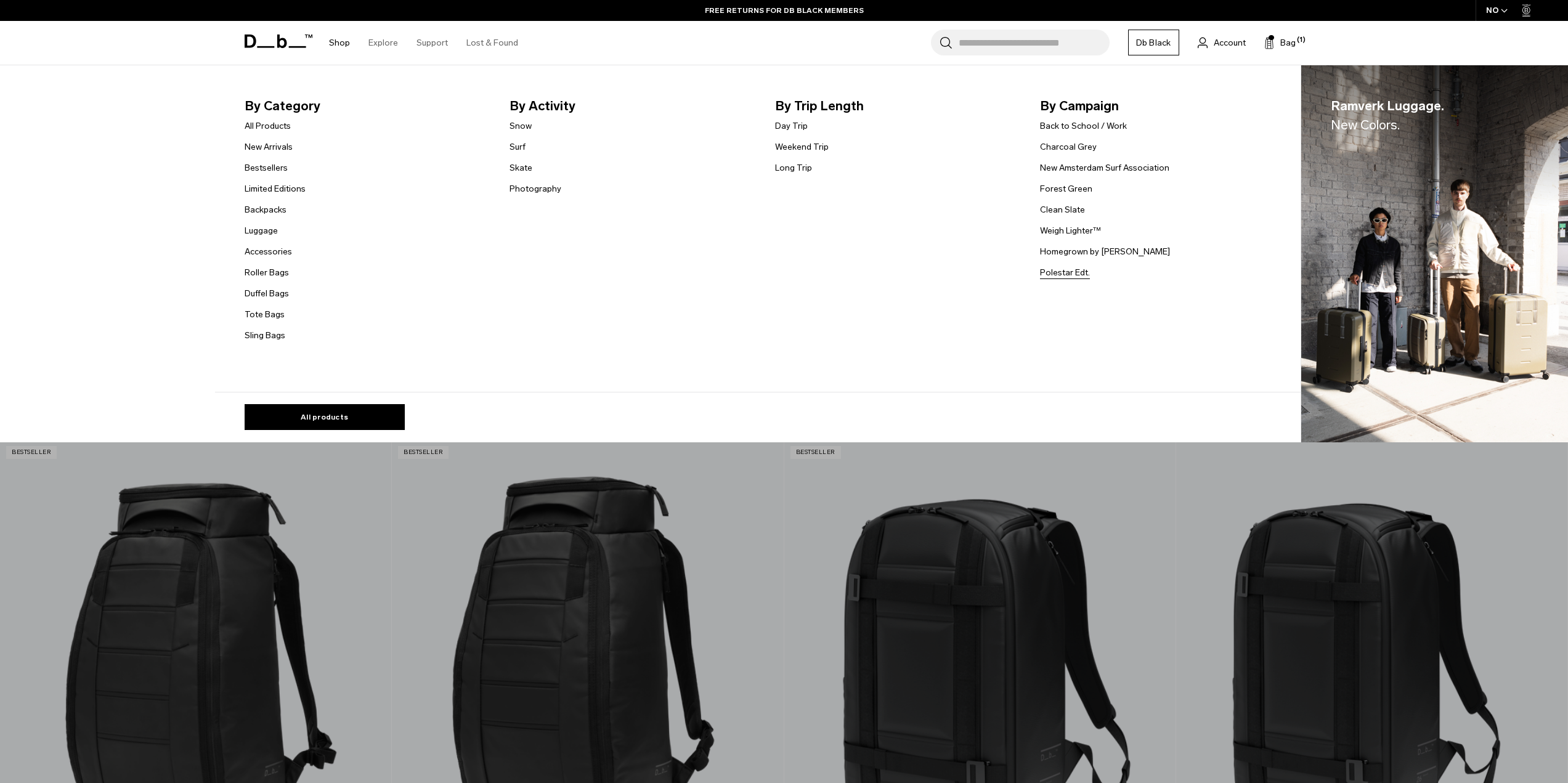
click at [1064, 273] on link "Polestar Edt." at bounding box center [1064, 272] width 50 height 13
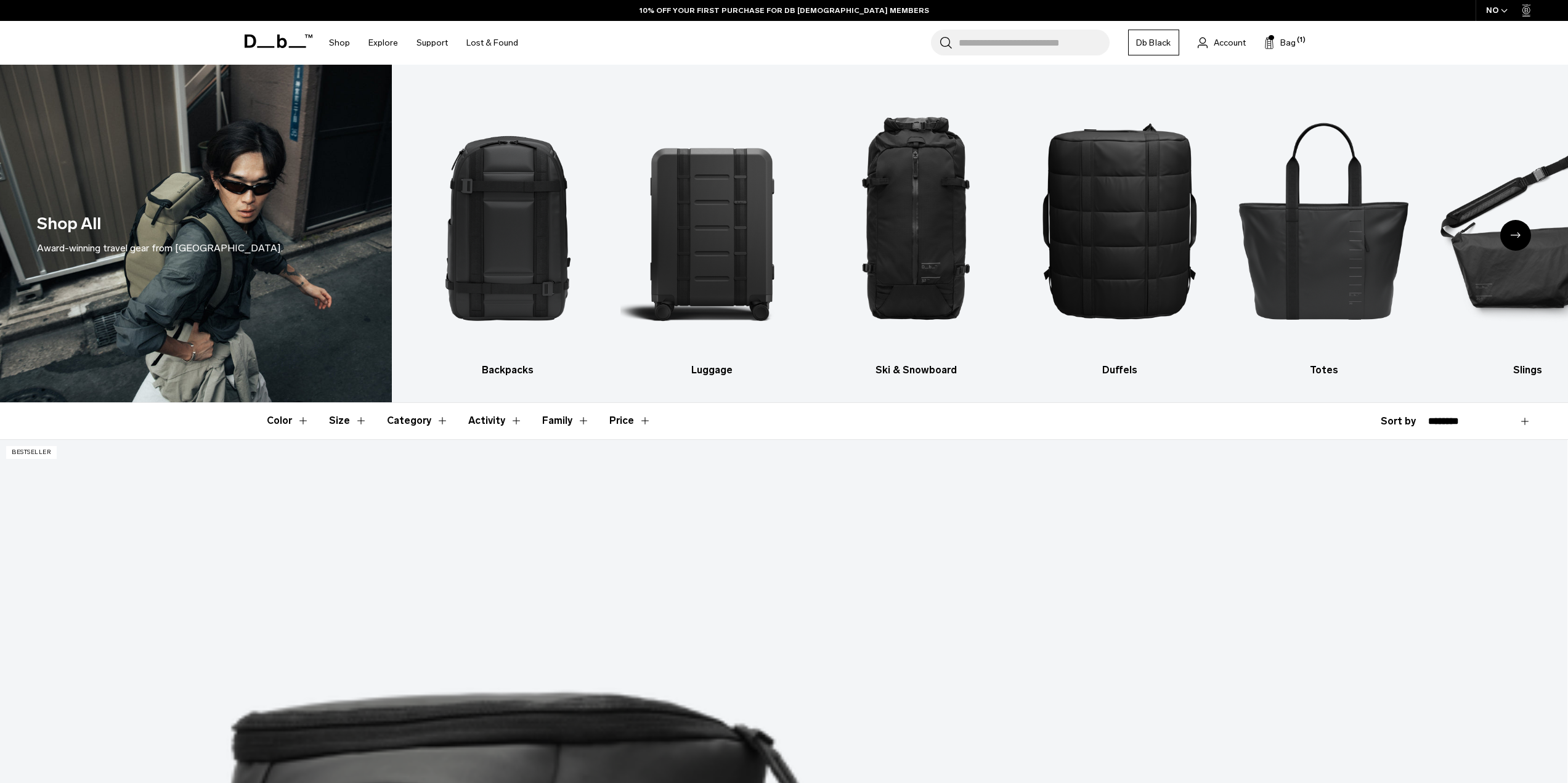
click at [560, 417] on button "Family" at bounding box center [566, 420] width 48 height 36
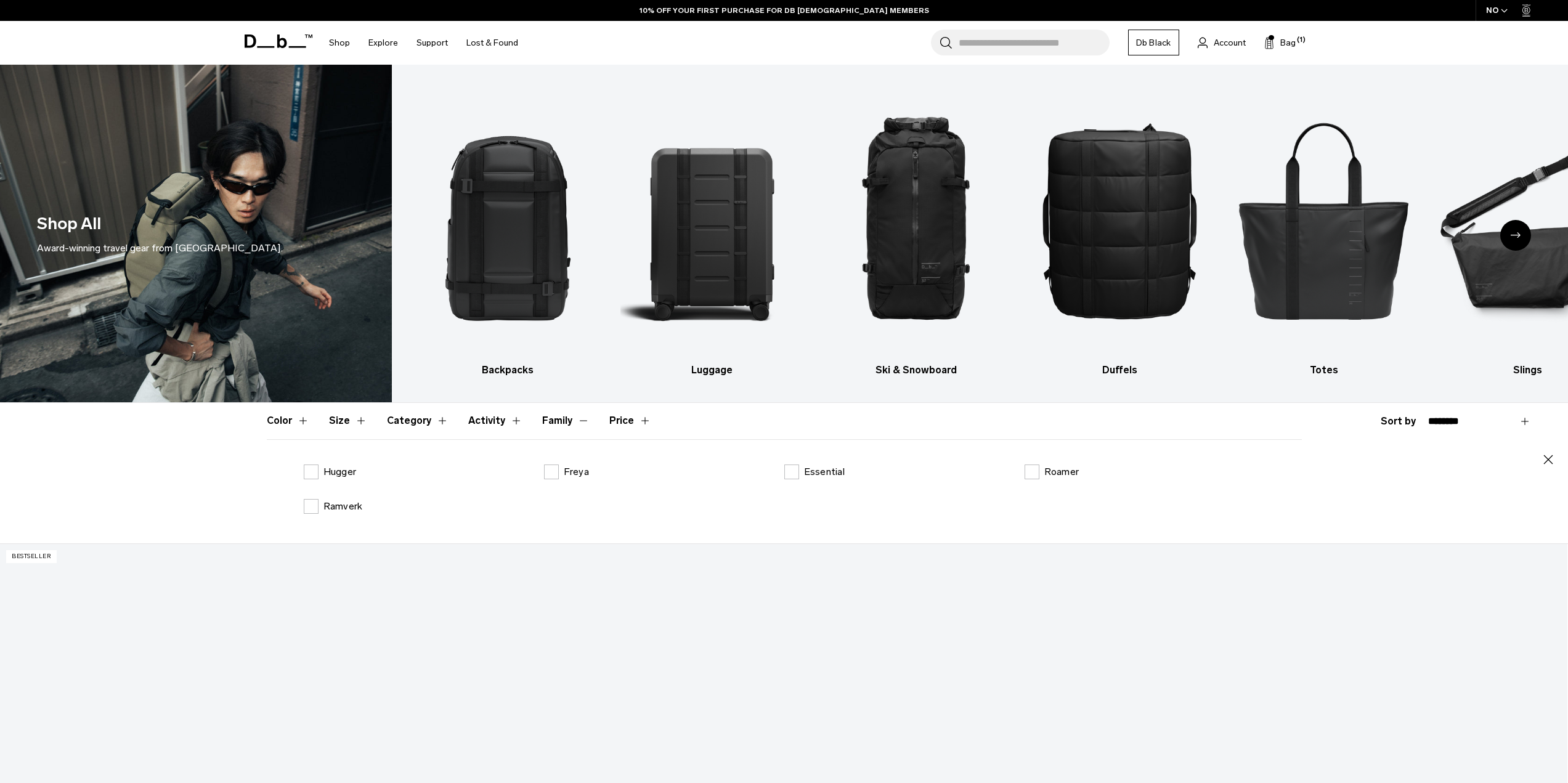
click at [321, 481] on div "Hugger Freya Essential Roamer Ramverk" at bounding box center [784, 499] width 1035 height 69
click at [314, 478] on label "Hugger" at bounding box center [331, 471] width 53 height 15
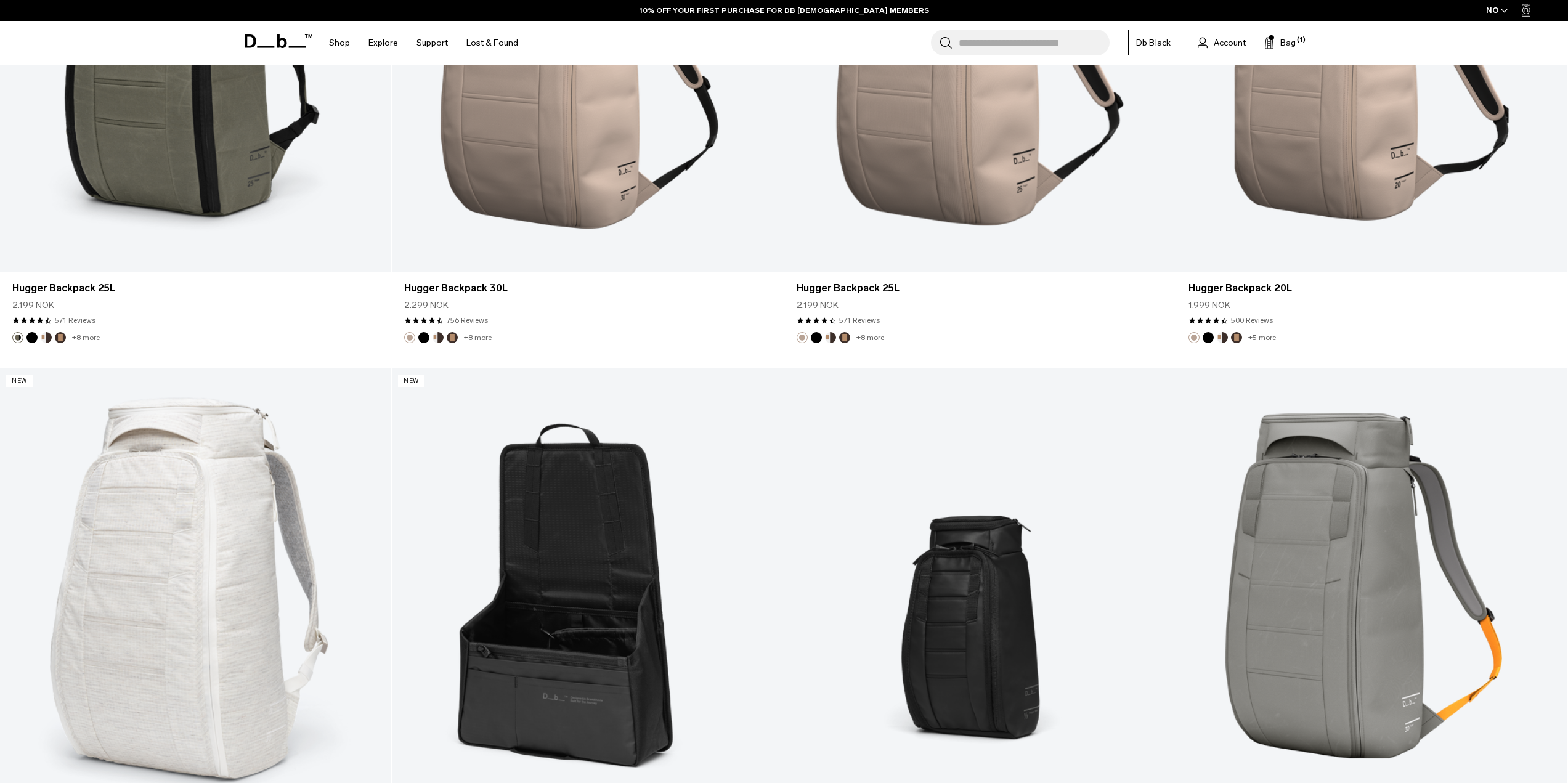
scroll to position [2538, 0]
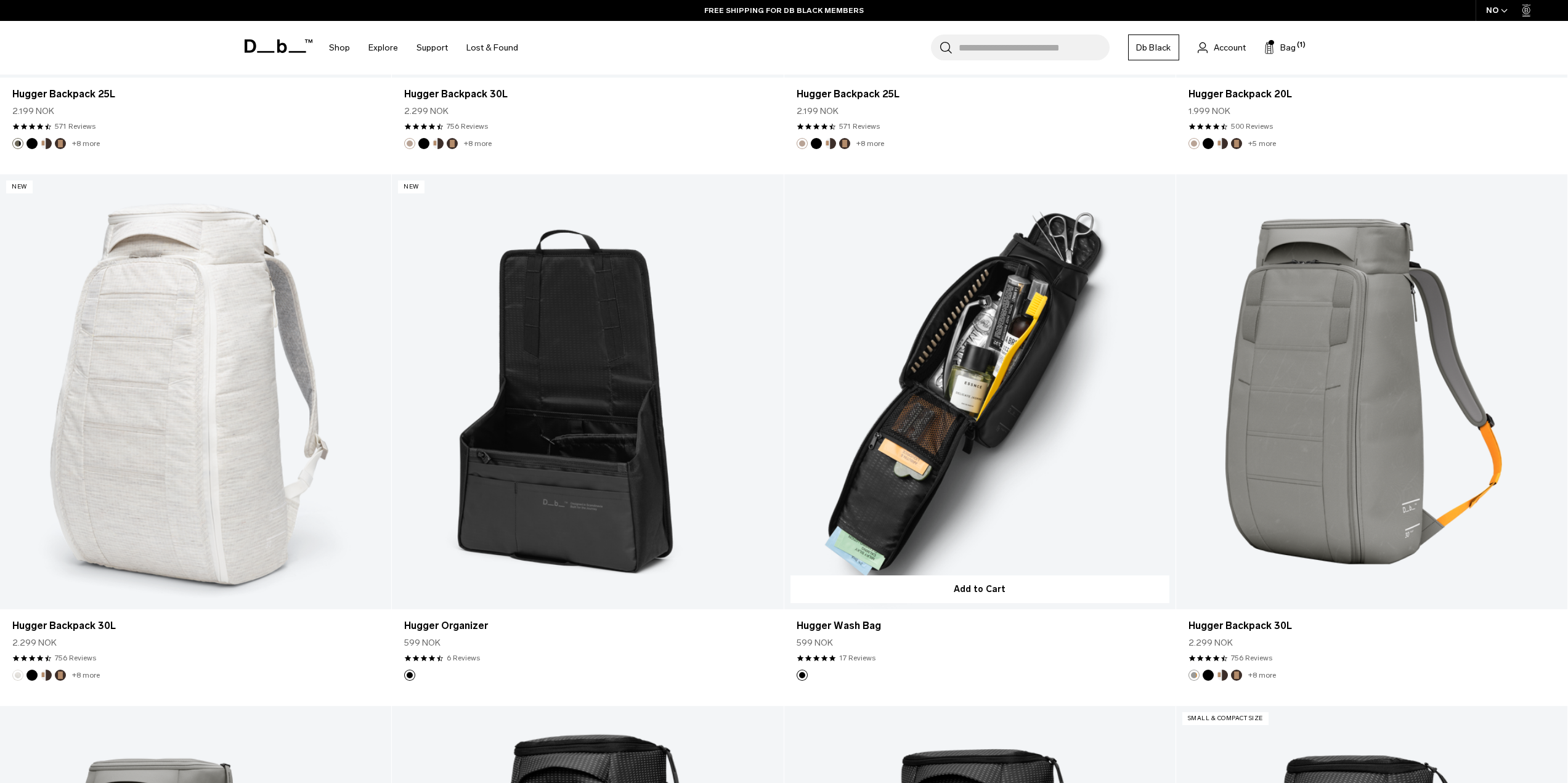
click at [945, 414] on link "Hugger Wash Bag" at bounding box center [980, 391] width 391 height 434
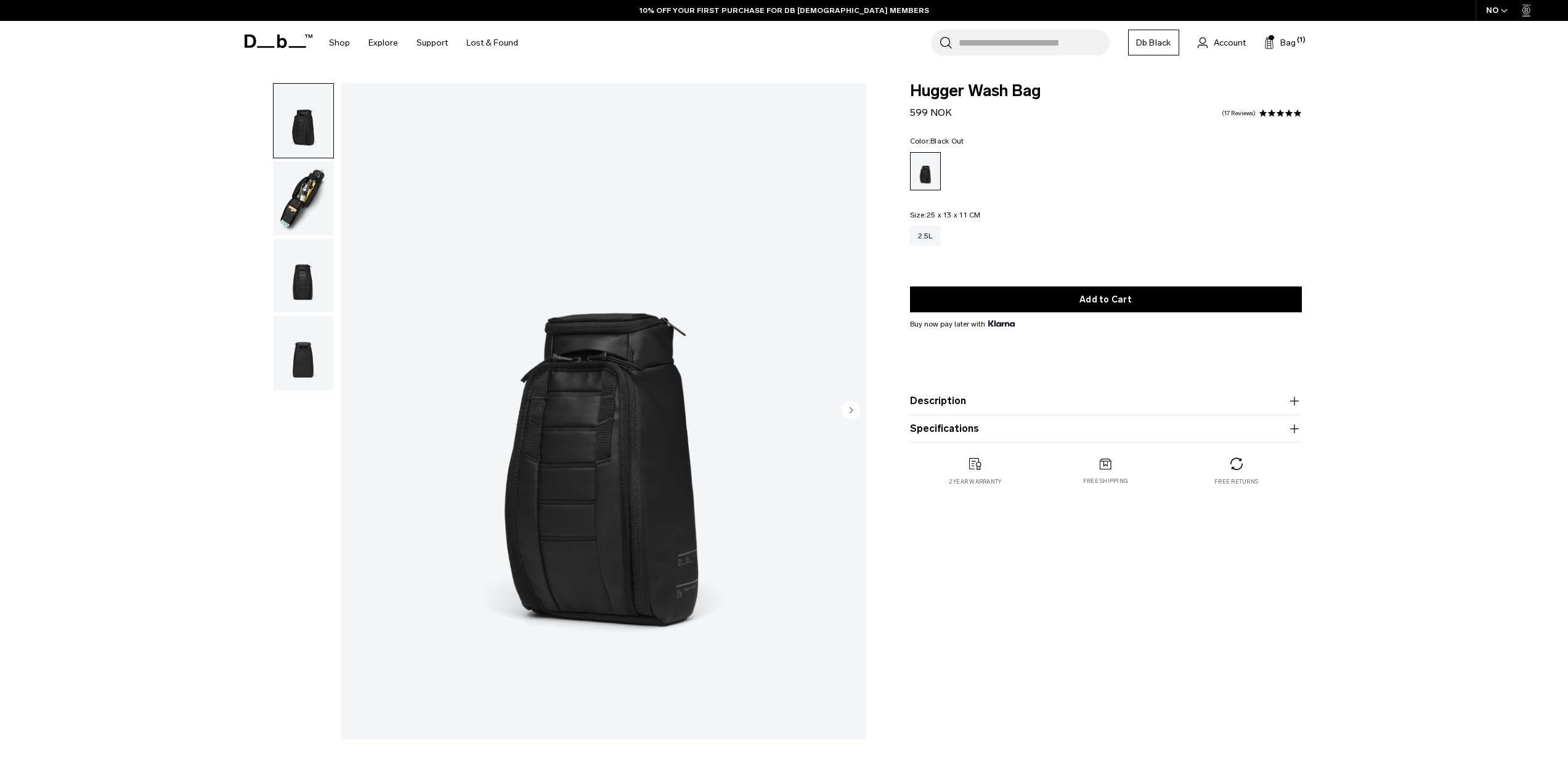
click at [307, 174] on img "button" at bounding box center [303, 198] width 60 height 74
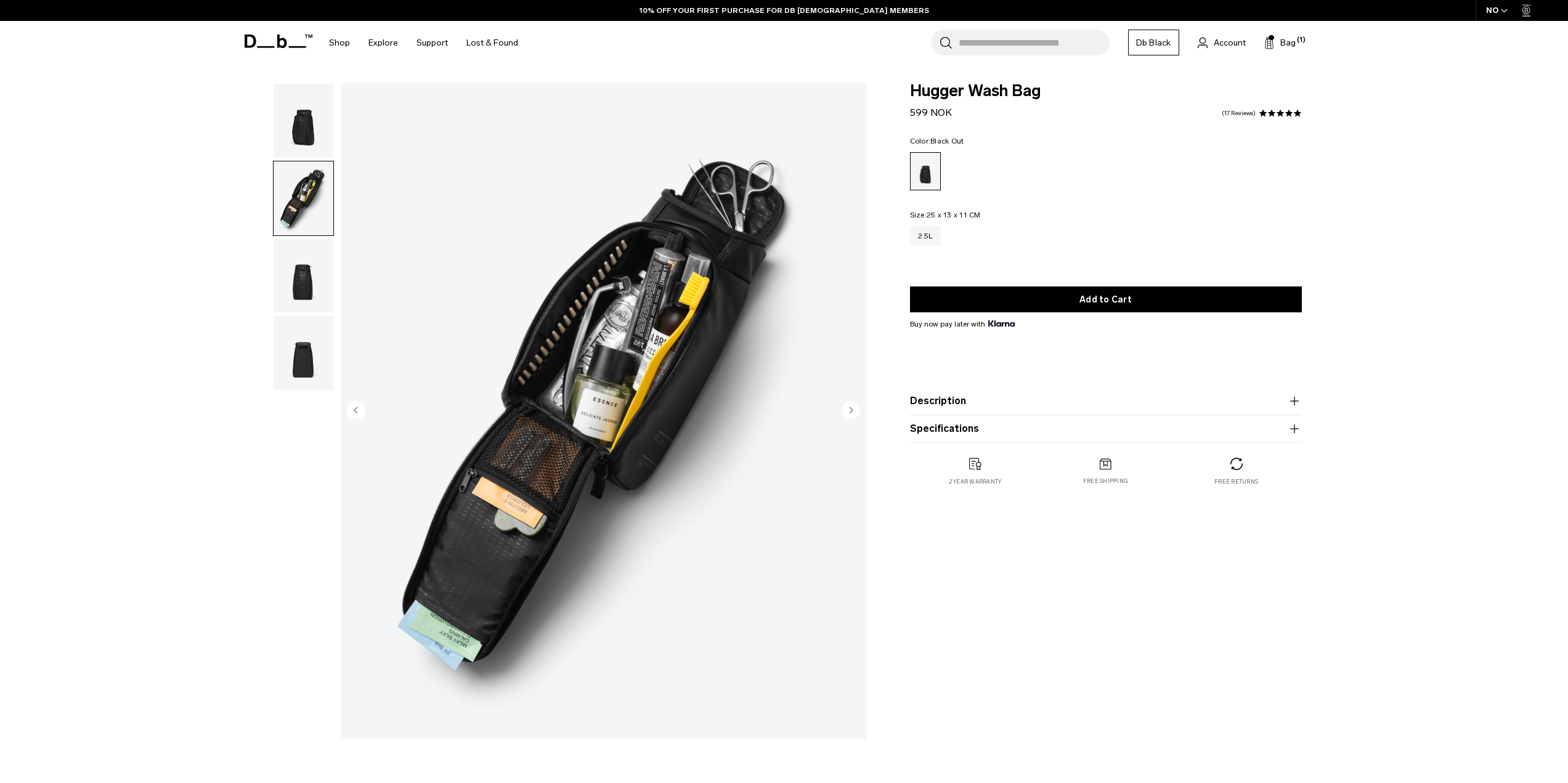
click at [310, 265] on img "button" at bounding box center [303, 276] width 60 height 74
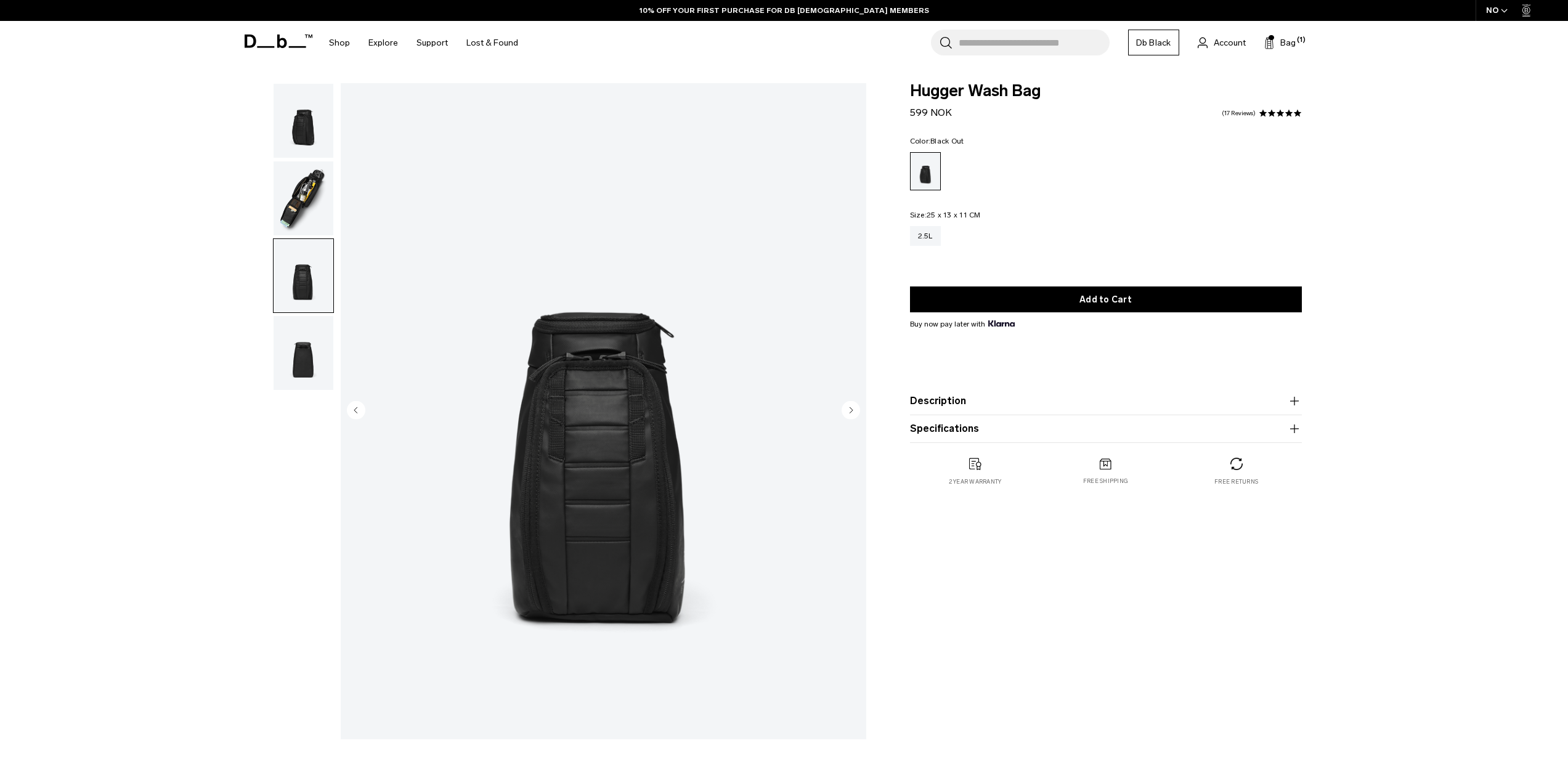
click at [307, 319] on img "button" at bounding box center [303, 353] width 60 height 74
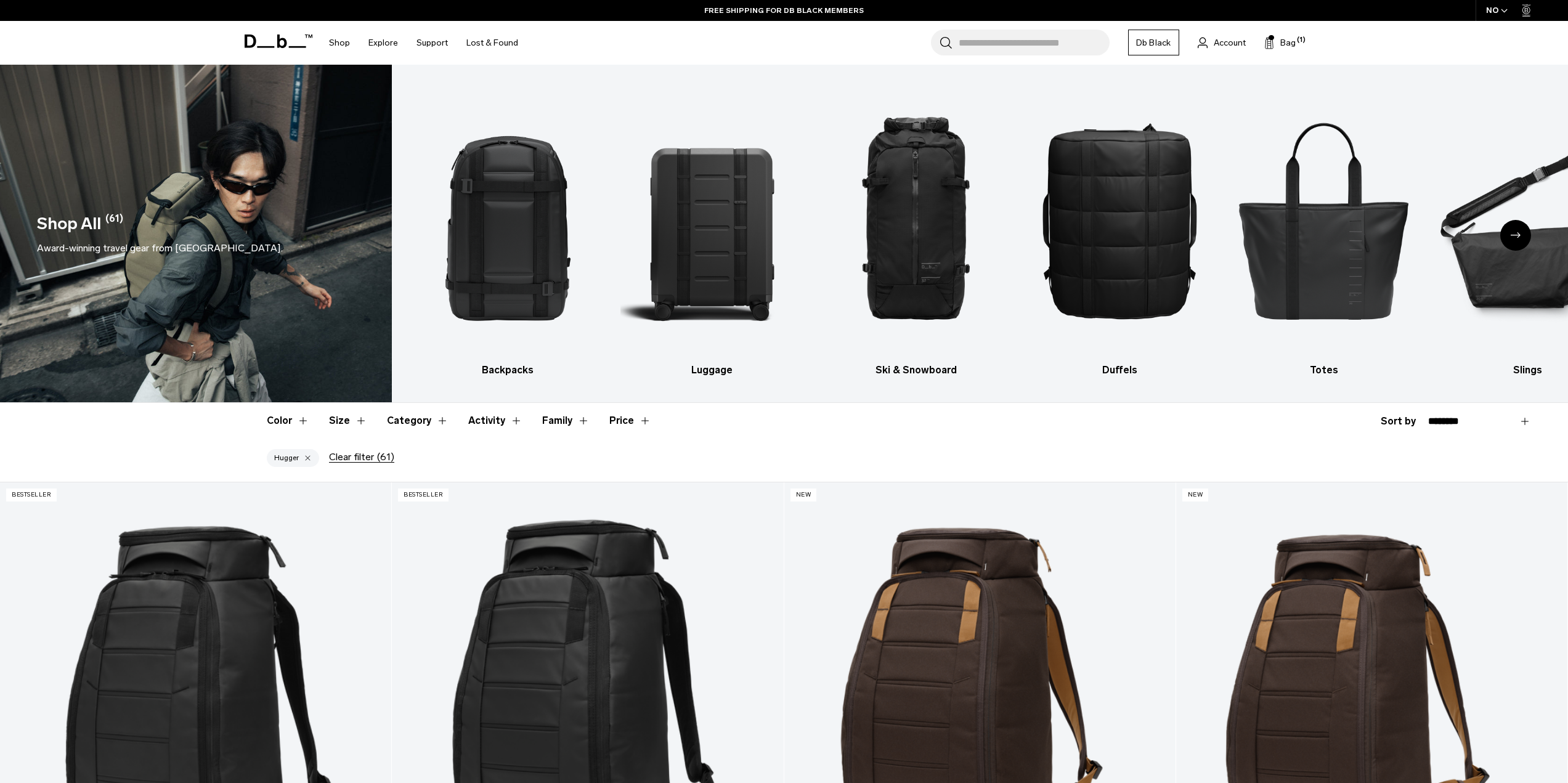
click at [1525, 235] on div "Next slide" at bounding box center [1516, 235] width 31 height 31
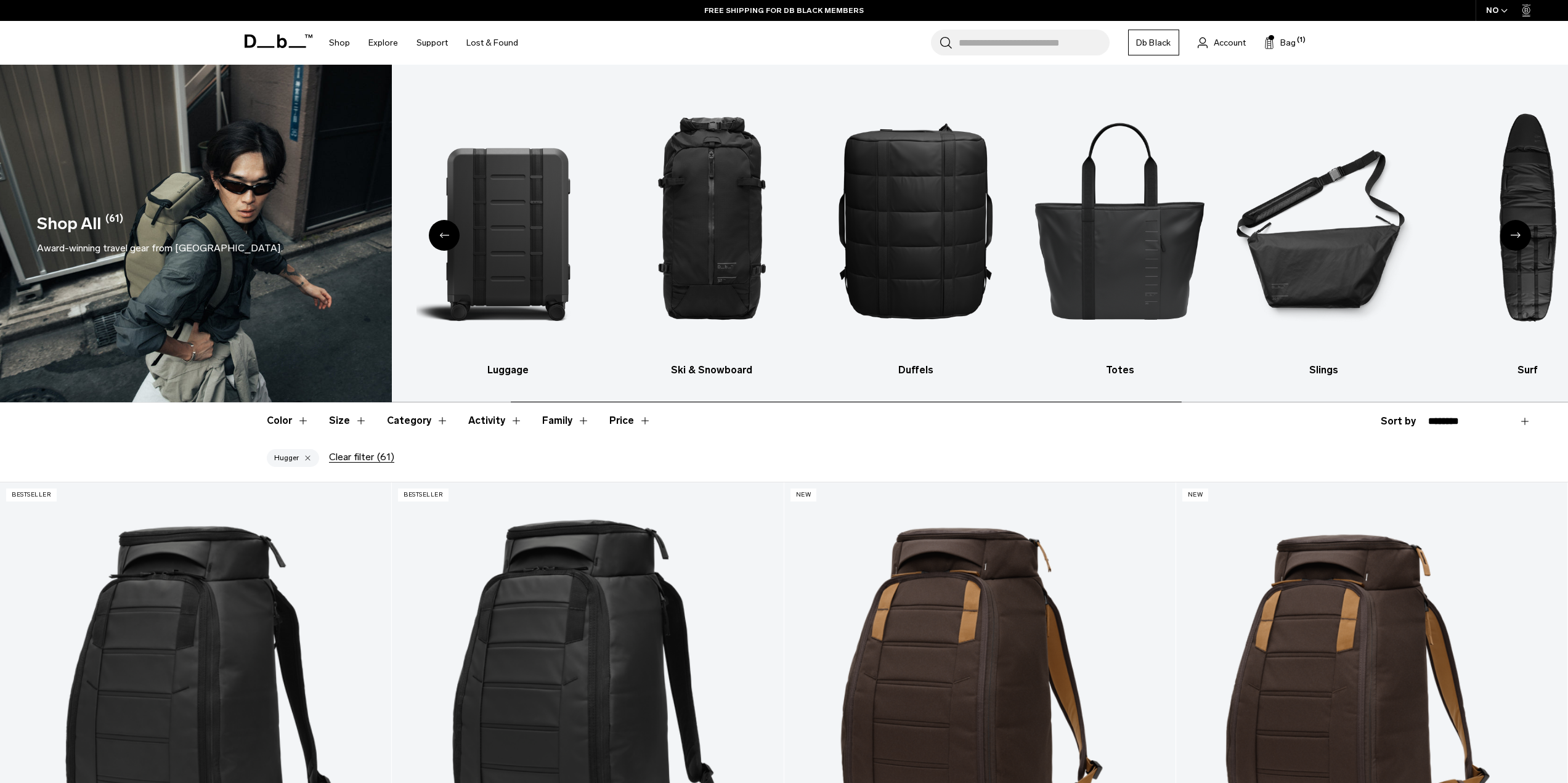
click at [1525, 235] on div "Next slide" at bounding box center [1516, 235] width 31 height 31
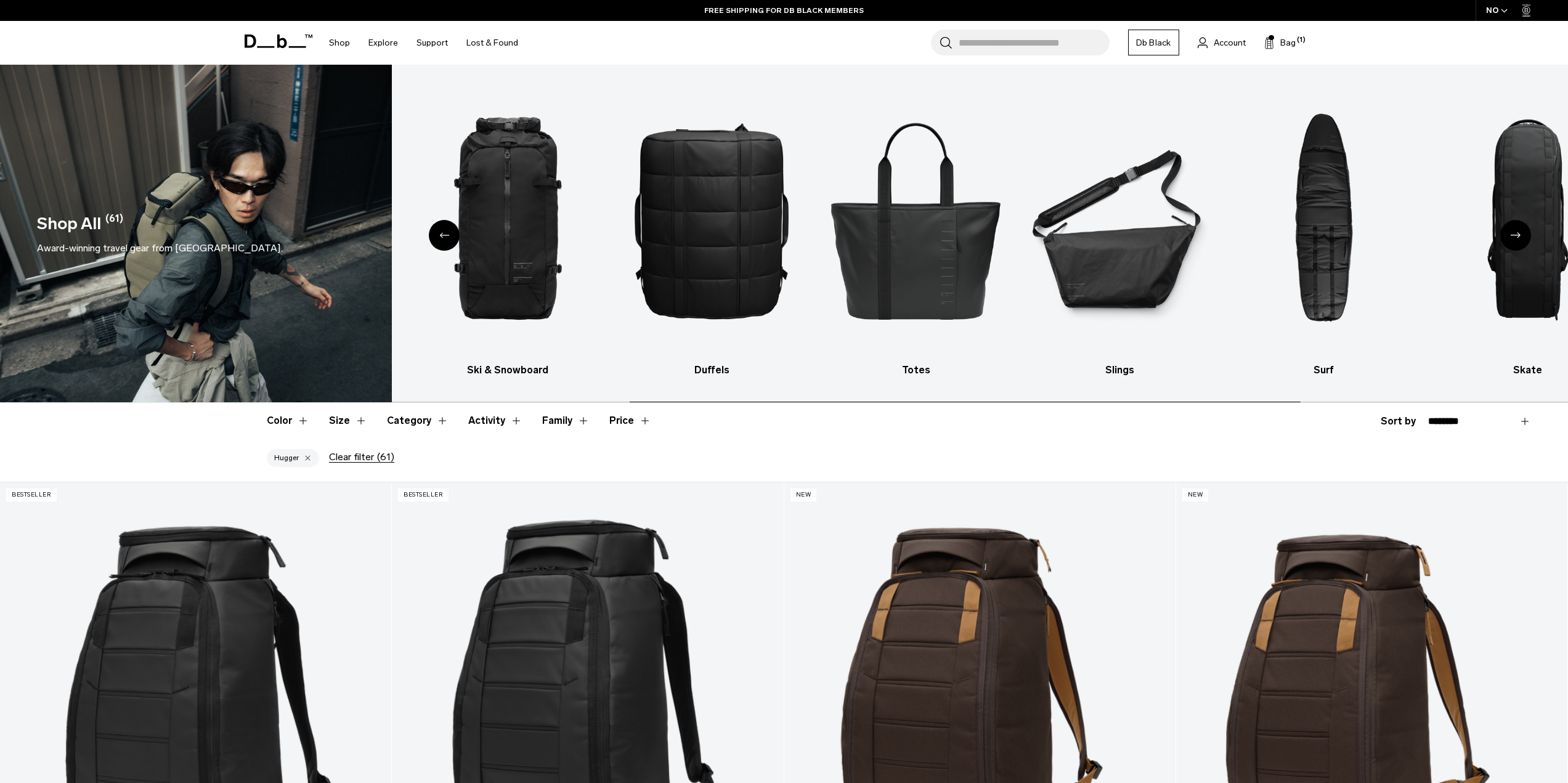
click at [1525, 235] on div "Next slide" at bounding box center [1516, 235] width 31 height 31
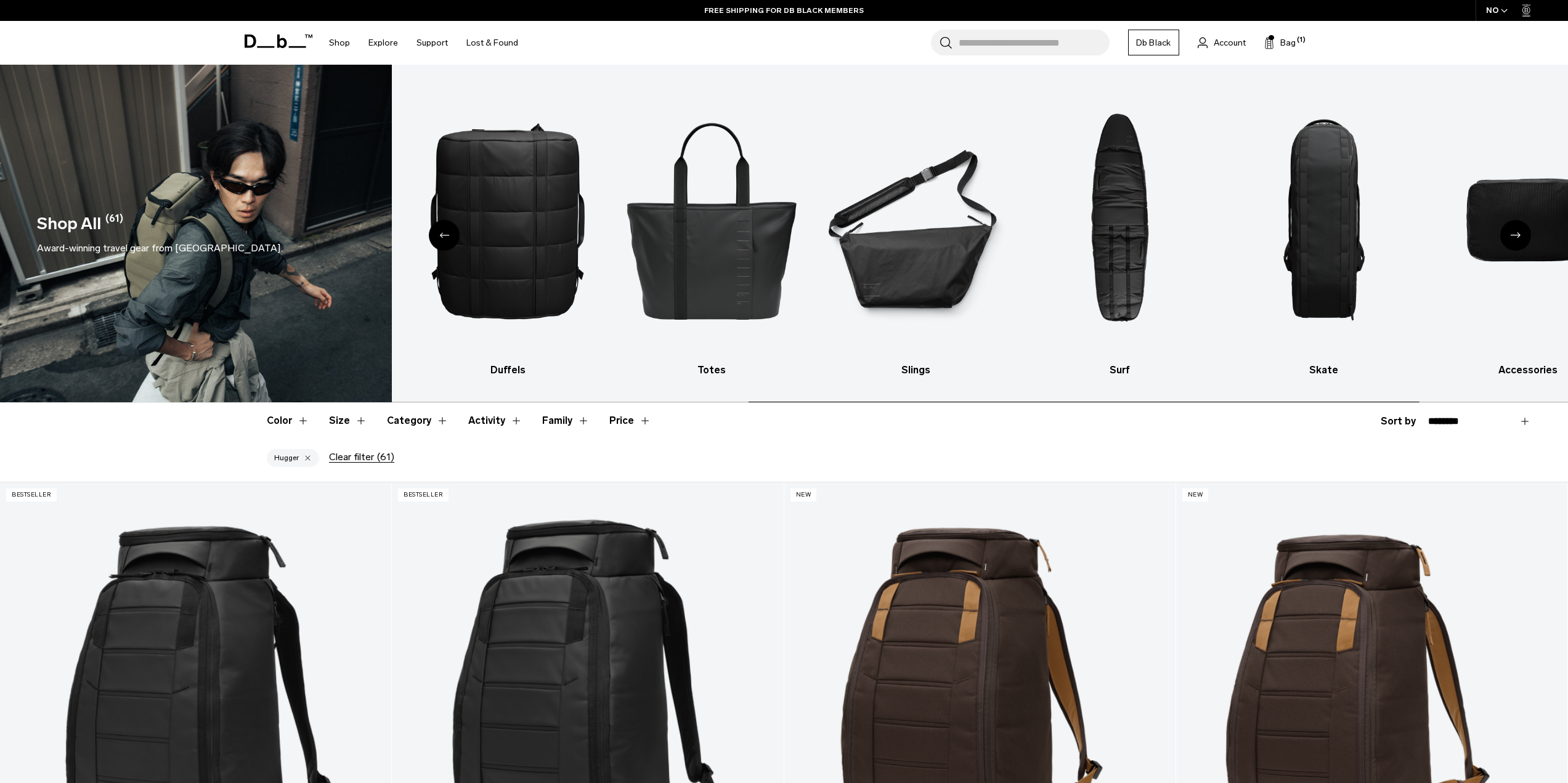
click at [1525, 235] on div "Next slide" at bounding box center [1516, 235] width 31 height 31
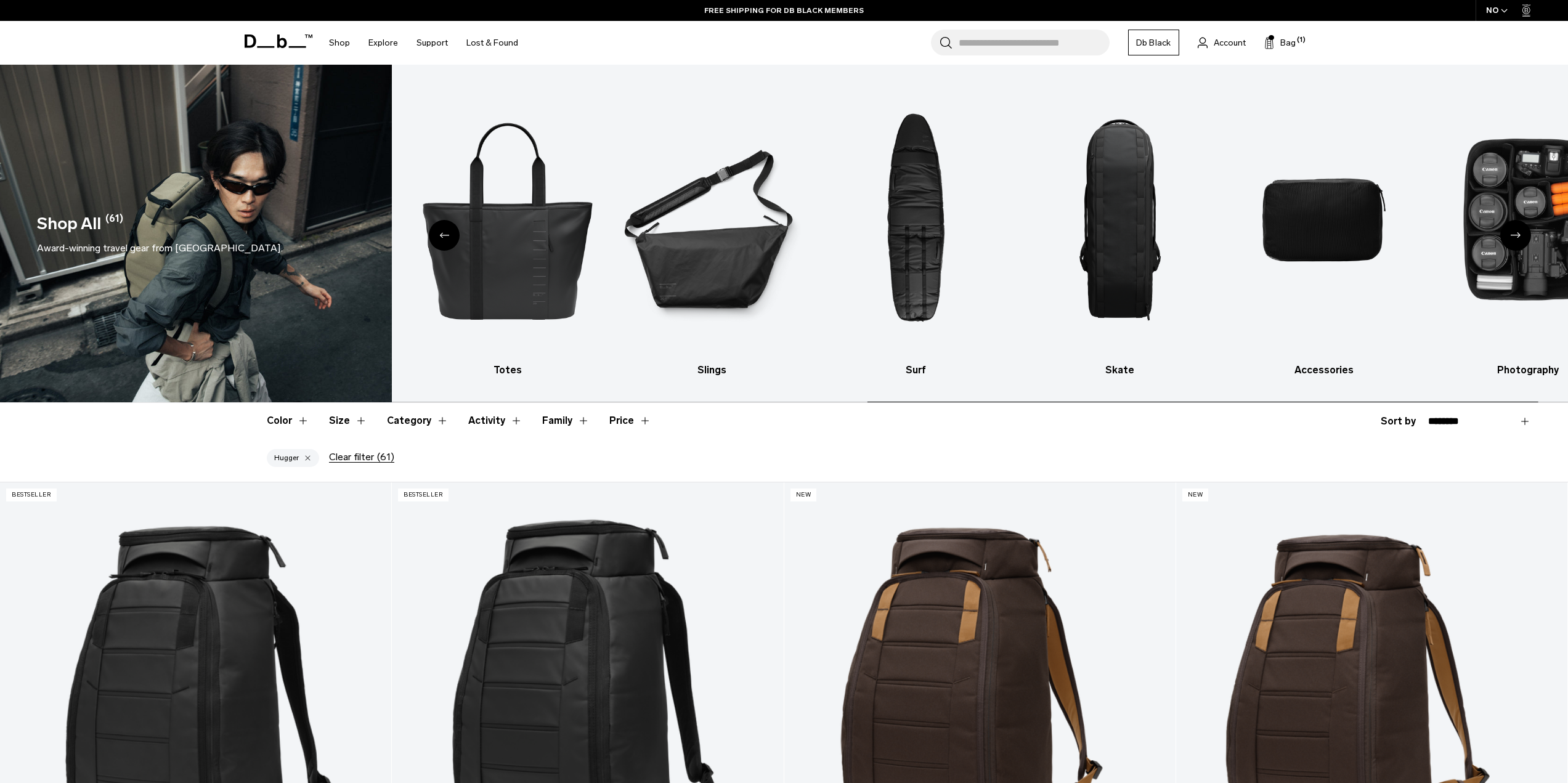
click at [1525, 235] on div "Next slide" at bounding box center [1516, 235] width 31 height 31
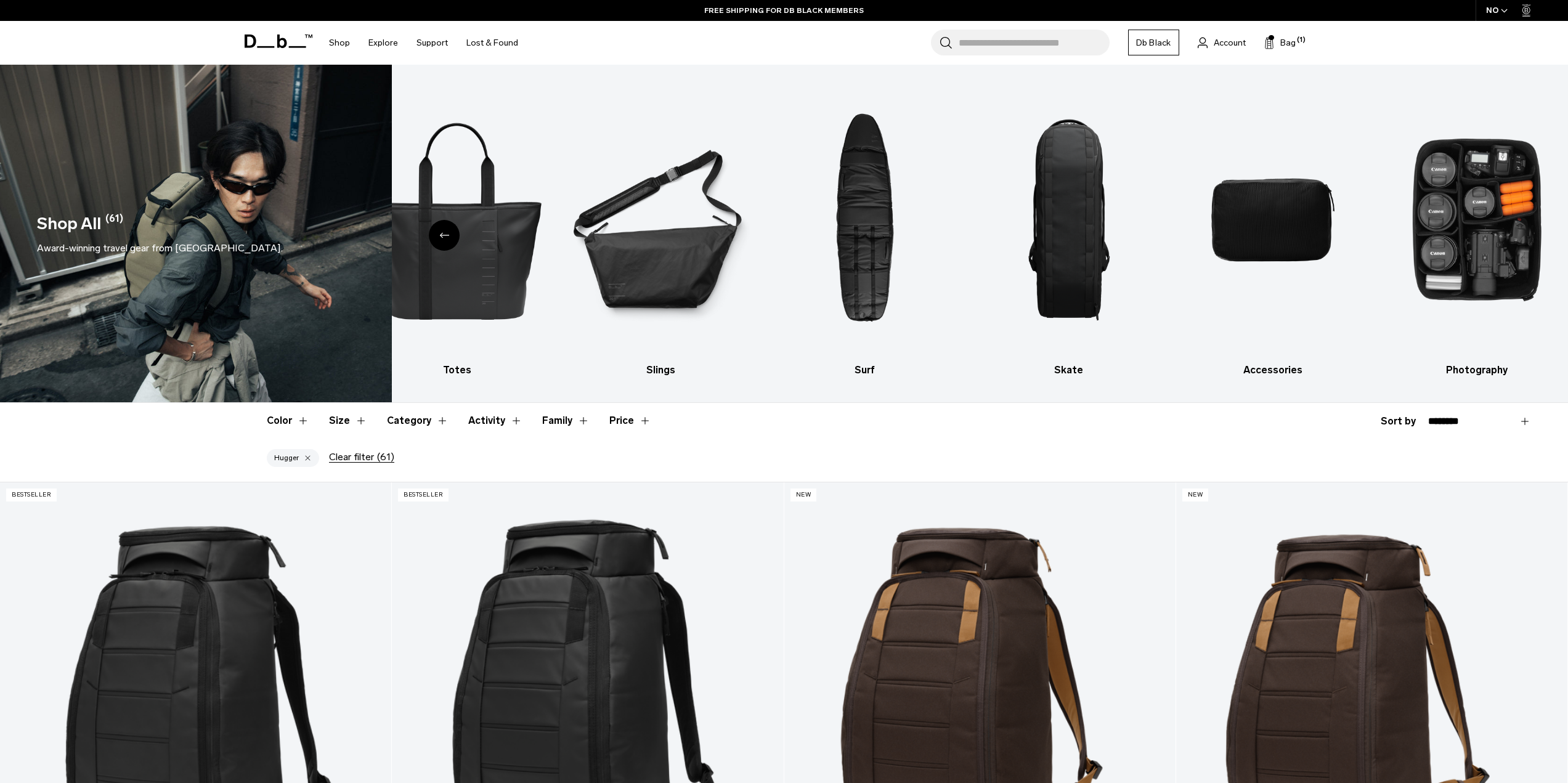
click at [447, 234] on icon "Previous slide" at bounding box center [444, 235] width 10 height 6
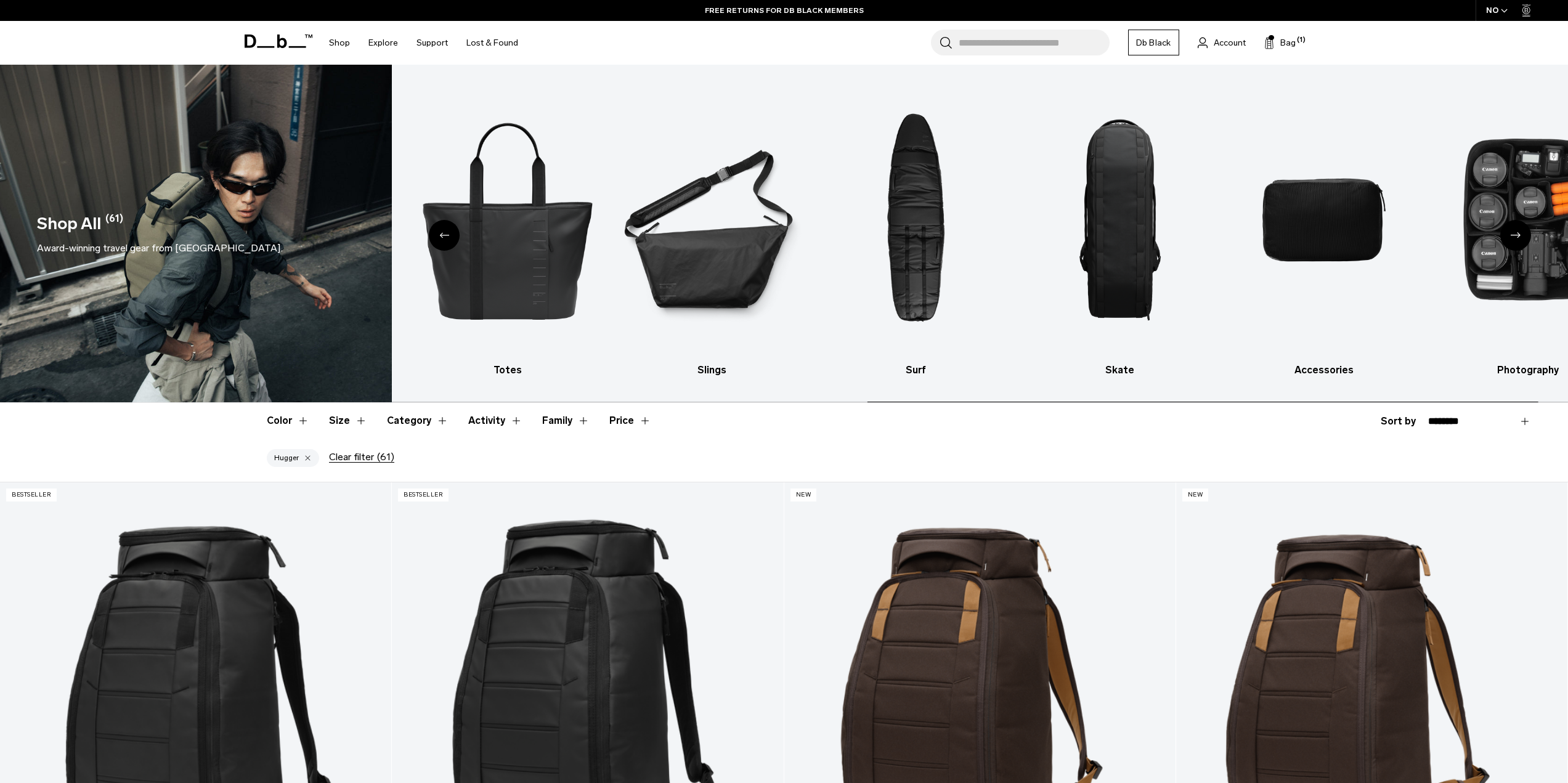
click at [447, 234] on icon "Previous slide" at bounding box center [444, 235] width 10 height 6
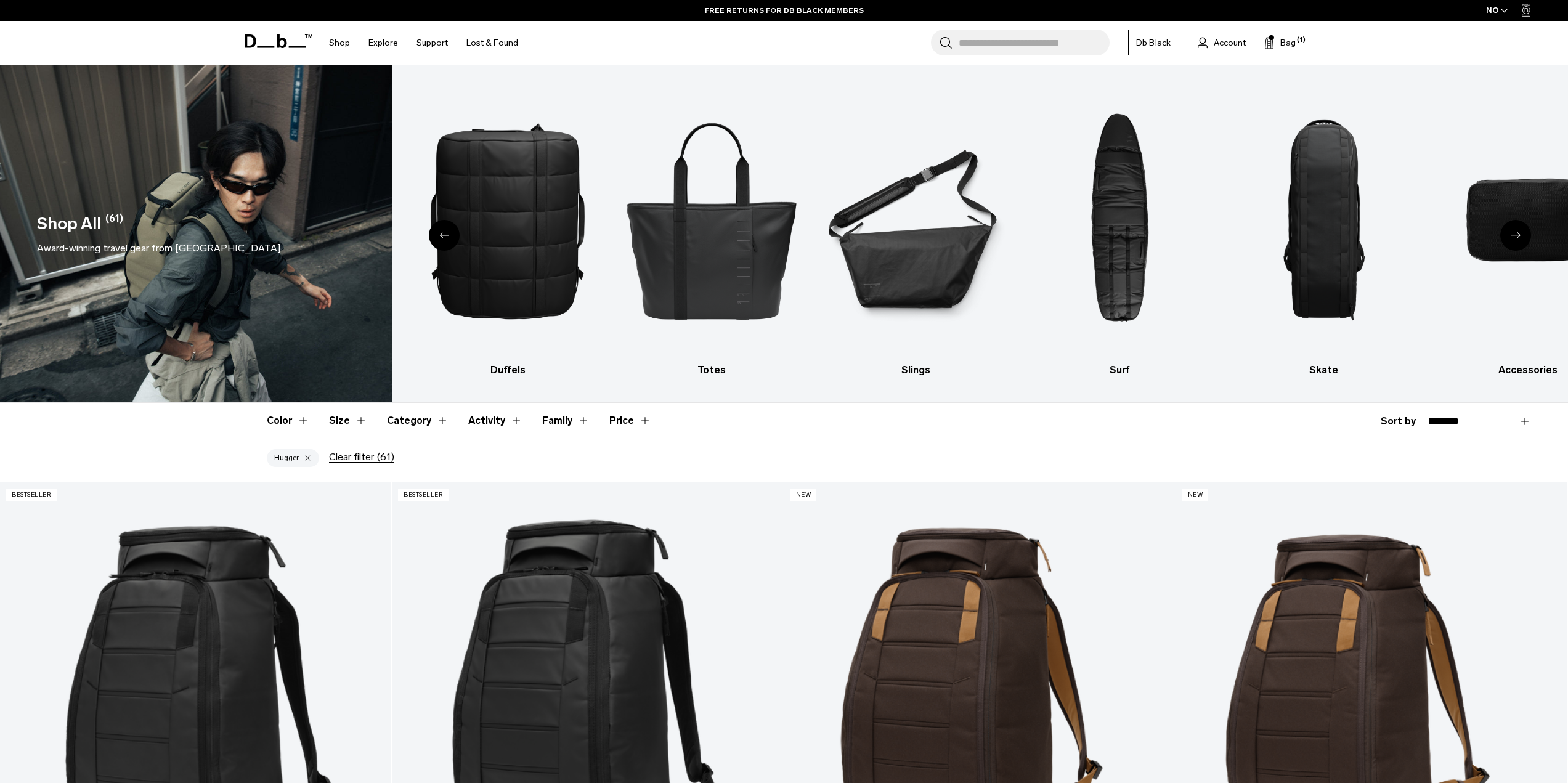
click at [447, 234] on icon "Previous slide" at bounding box center [444, 235] width 10 height 6
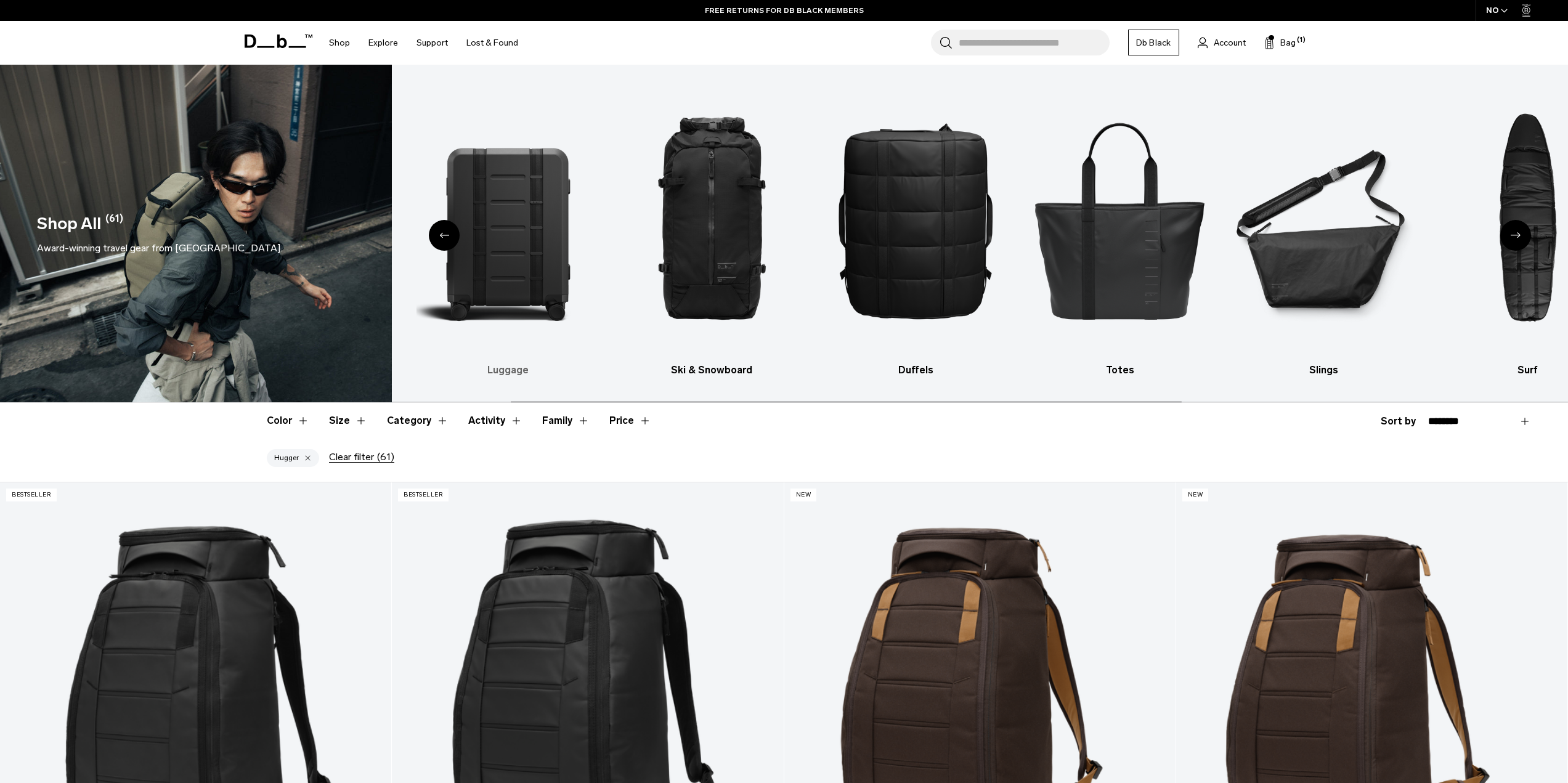
click at [447, 234] on icon "Previous slide" at bounding box center [444, 235] width 10 height 6
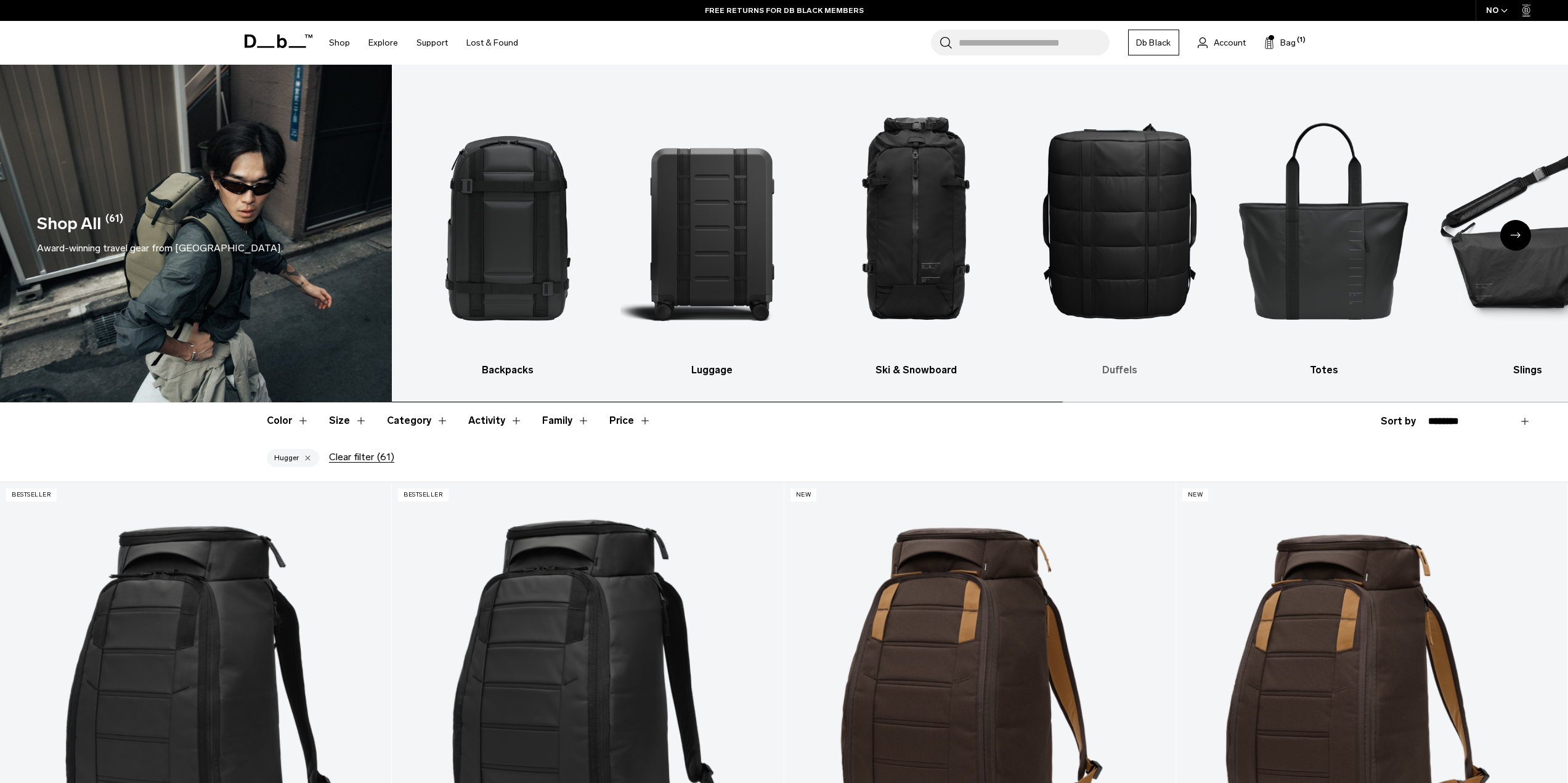
click at [1089, 256] on img "4 / 10" at bounding box center [1119, 219] width 182 height 273
click at [1111, 184] on img "4 / 10" at bounding box center [1119, 219] width 182 height 273
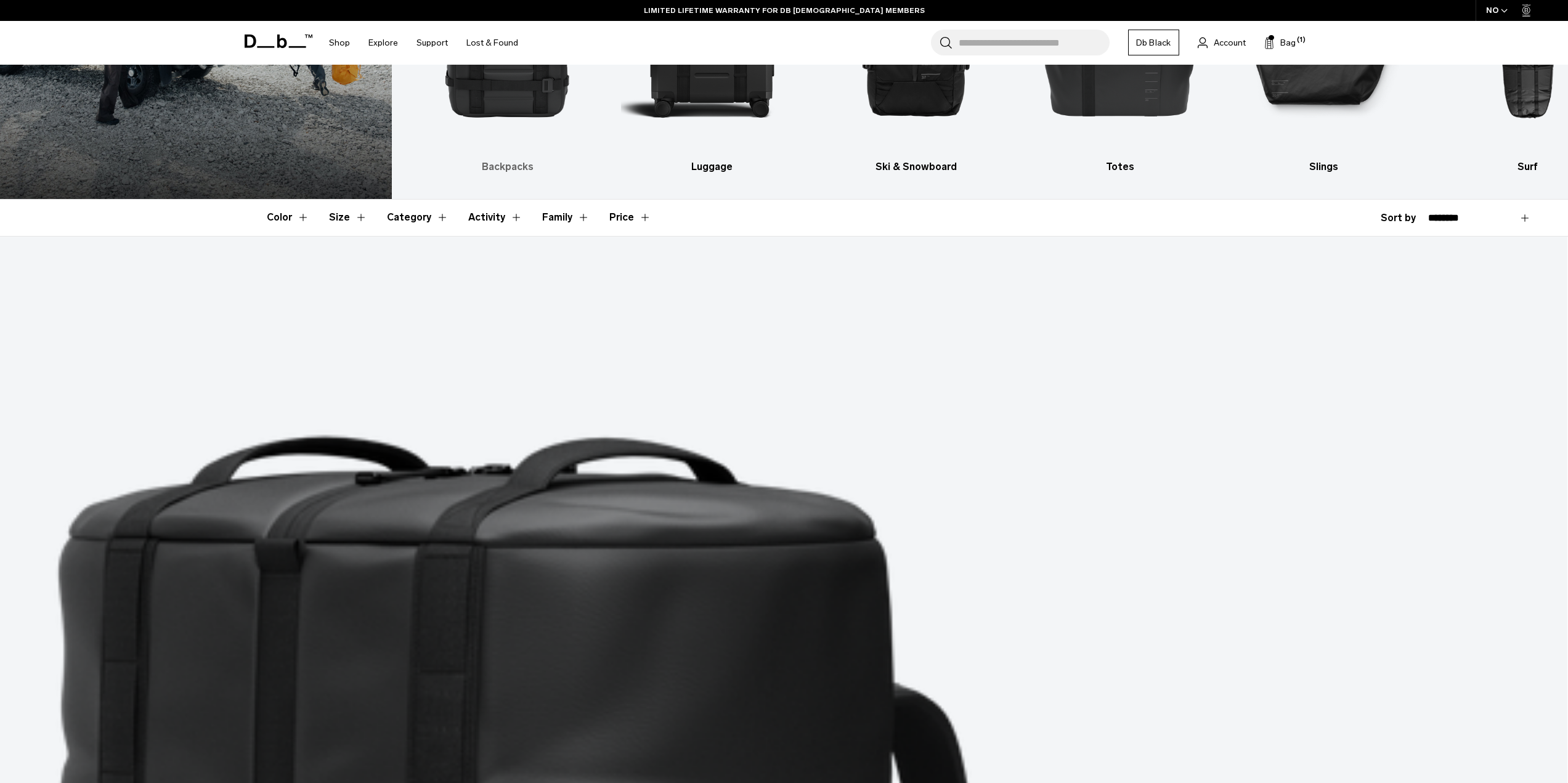
scroll to position [15, 0]
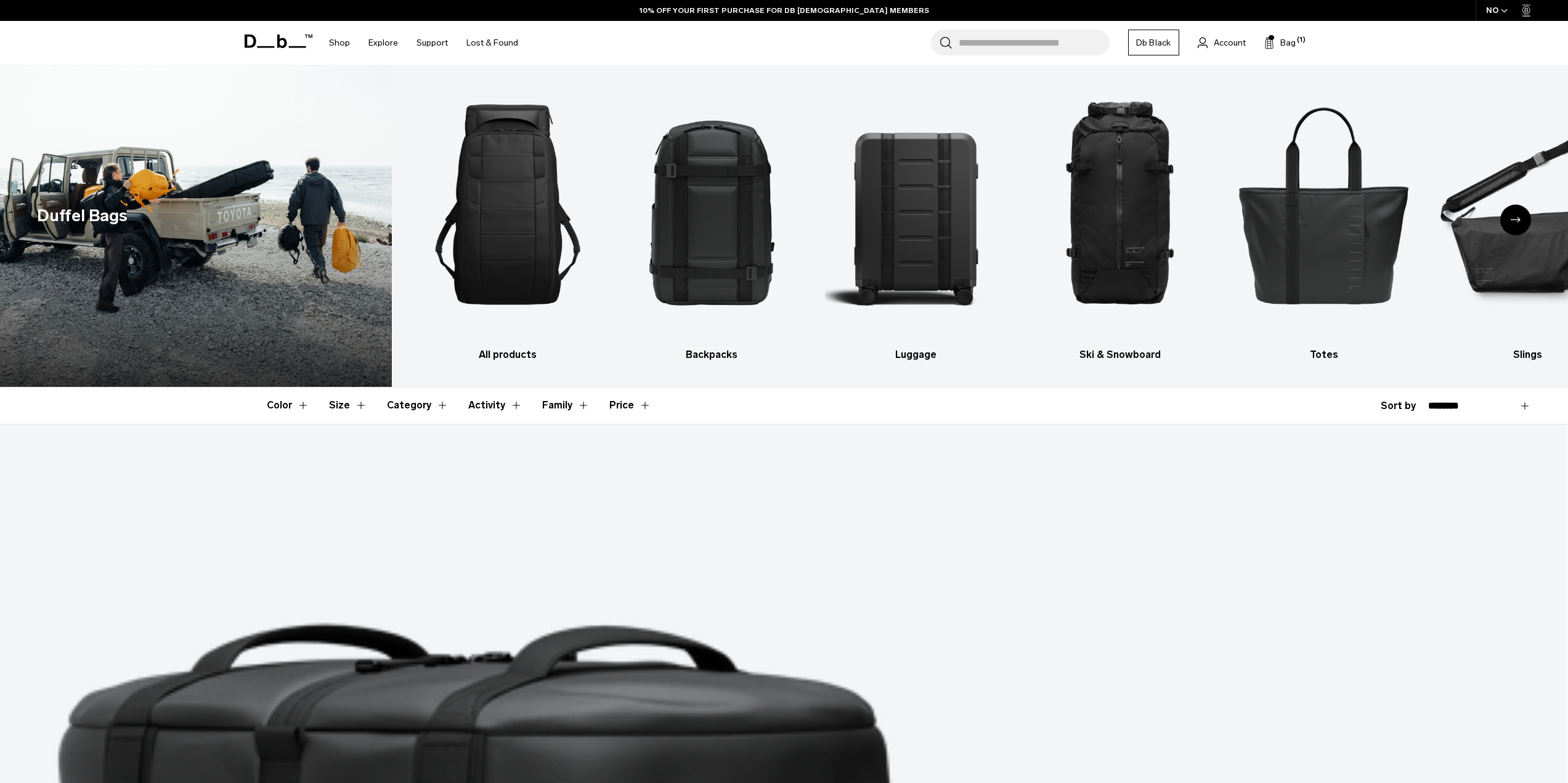
click at [276, 38] on icon at bounding box center [278, 41] width 68 height 13
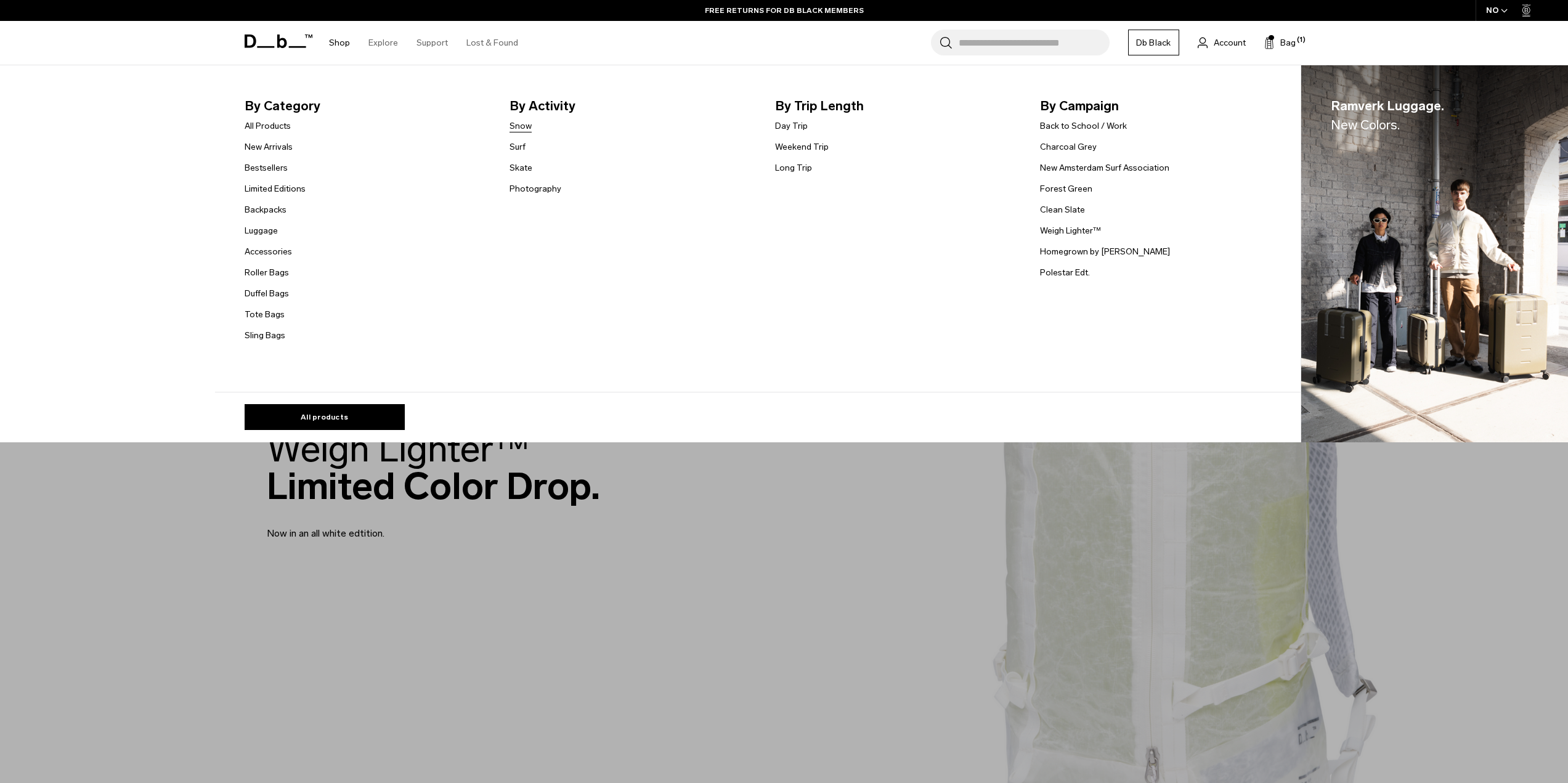
click at [526, 124] on link "Snow" at bounding box center [521, 126] width 22 height 13
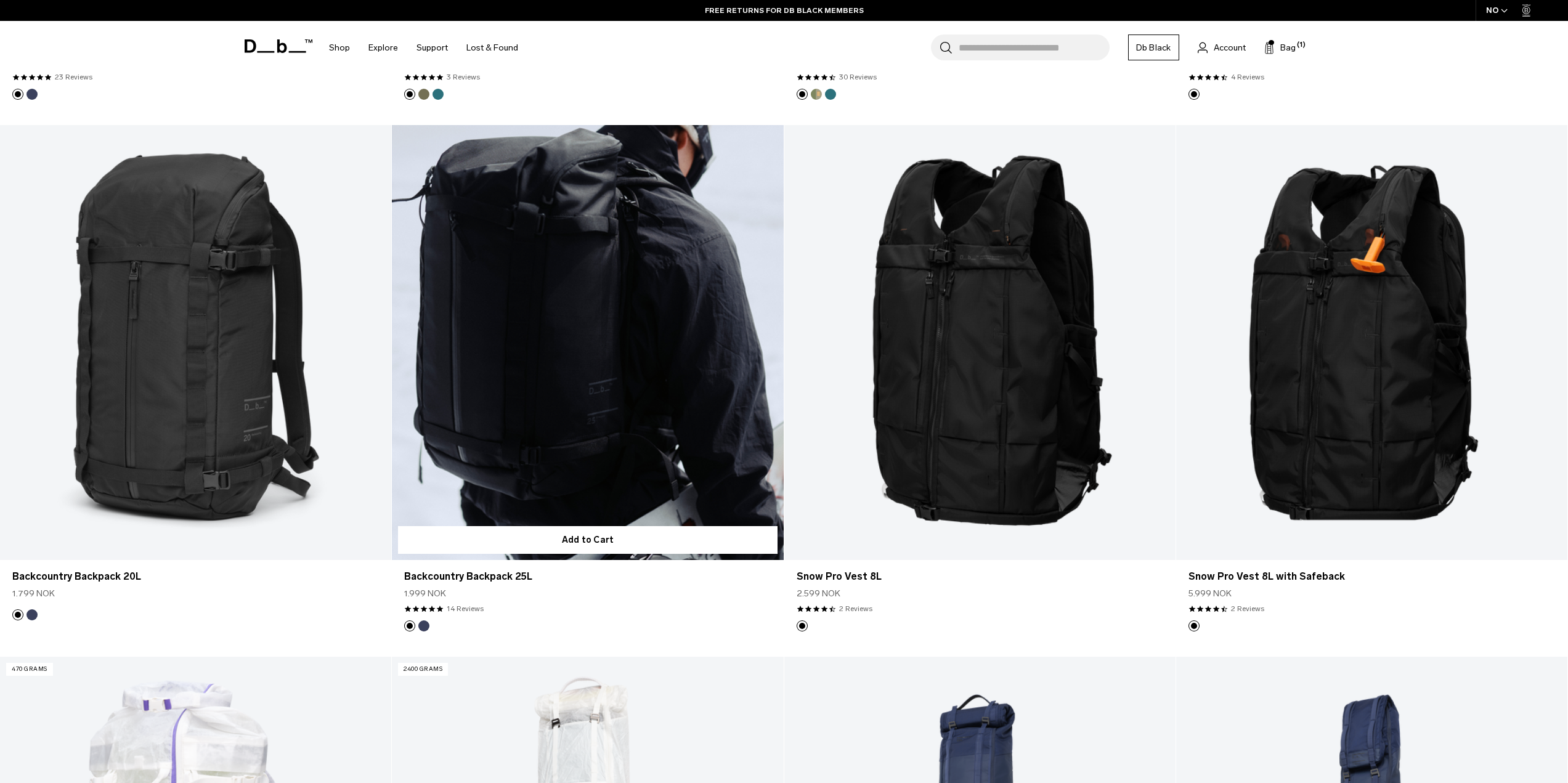
scroll to position [816, 0]
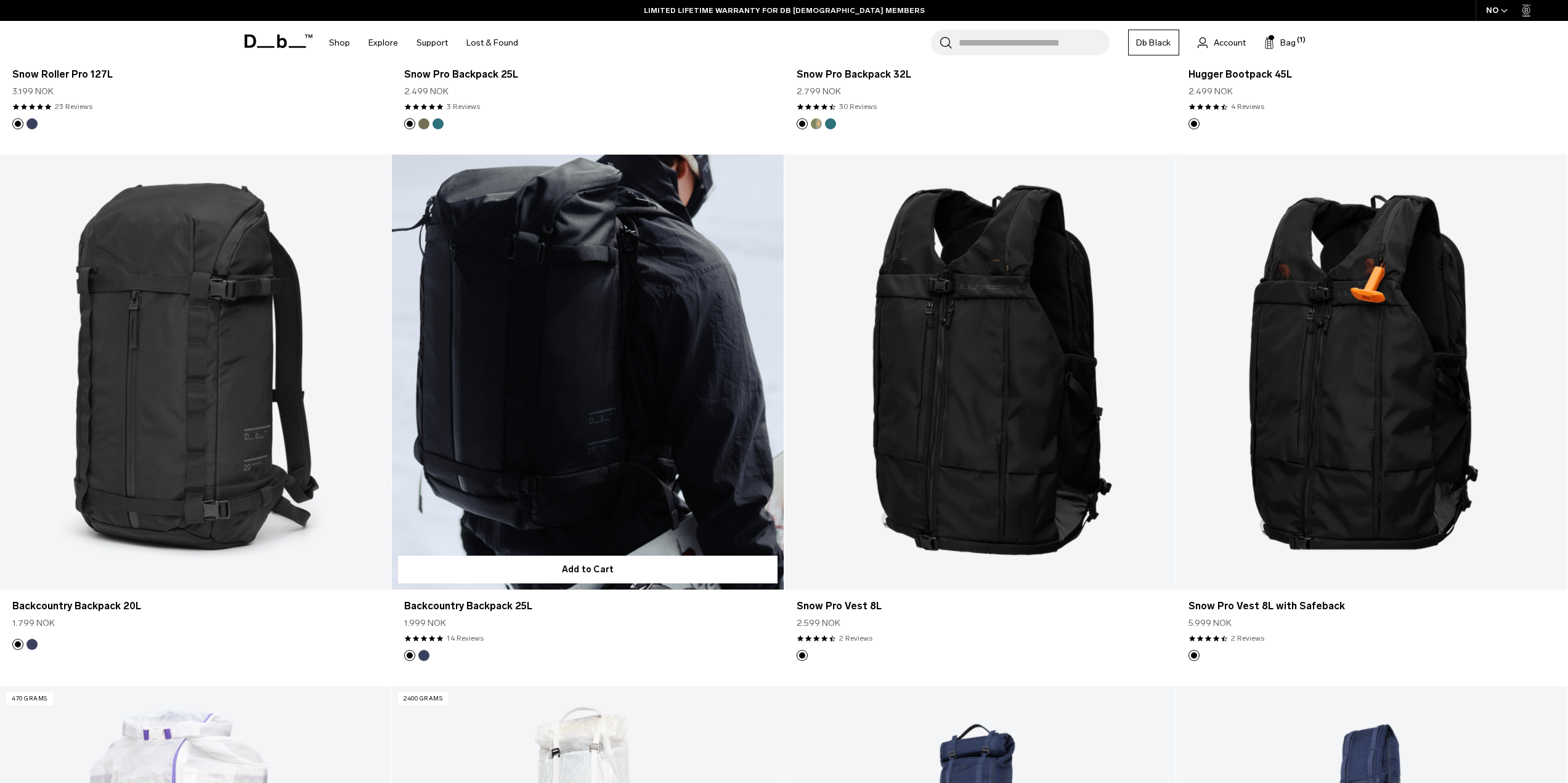
click at [573, 412] on link "Backcountry Backpack 25L" at bounding box center [588, 372] width 391 height 434
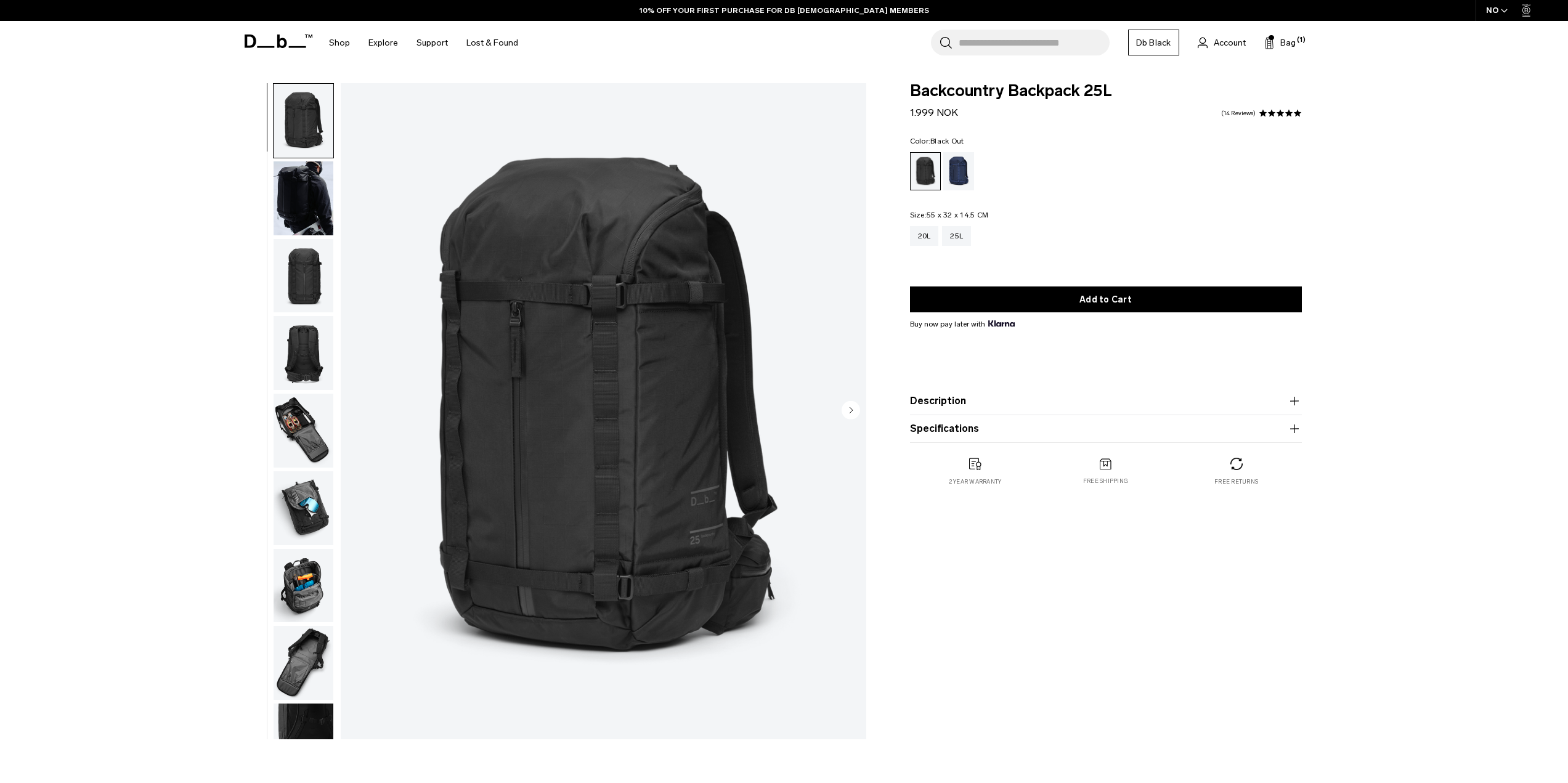
click at [286, 203] on img "button" at bounding box center [303, 198] width 60 height 74
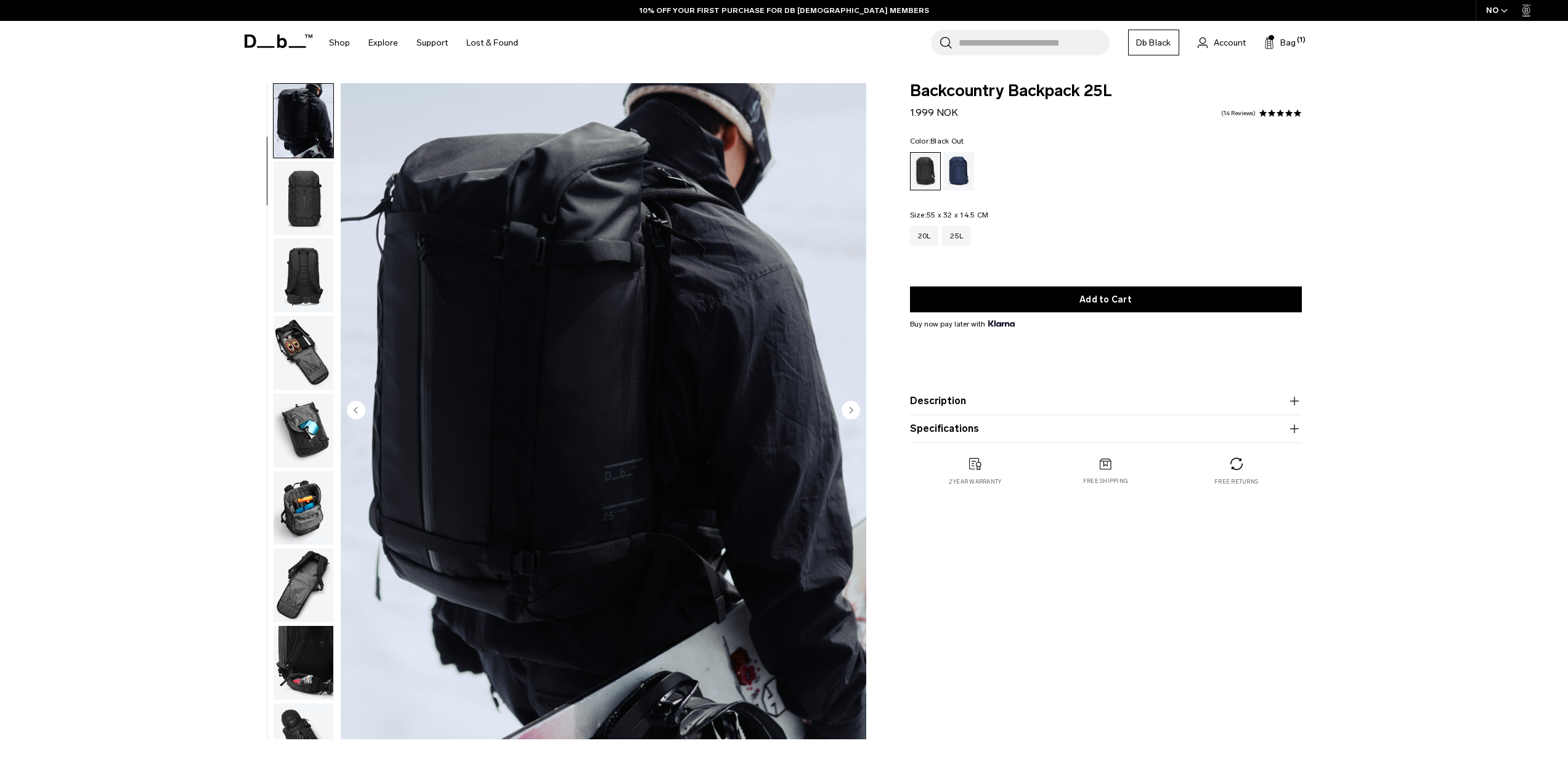
click at [305, 306] on img "button" at bounding box center [303, 275] width 60 height 74
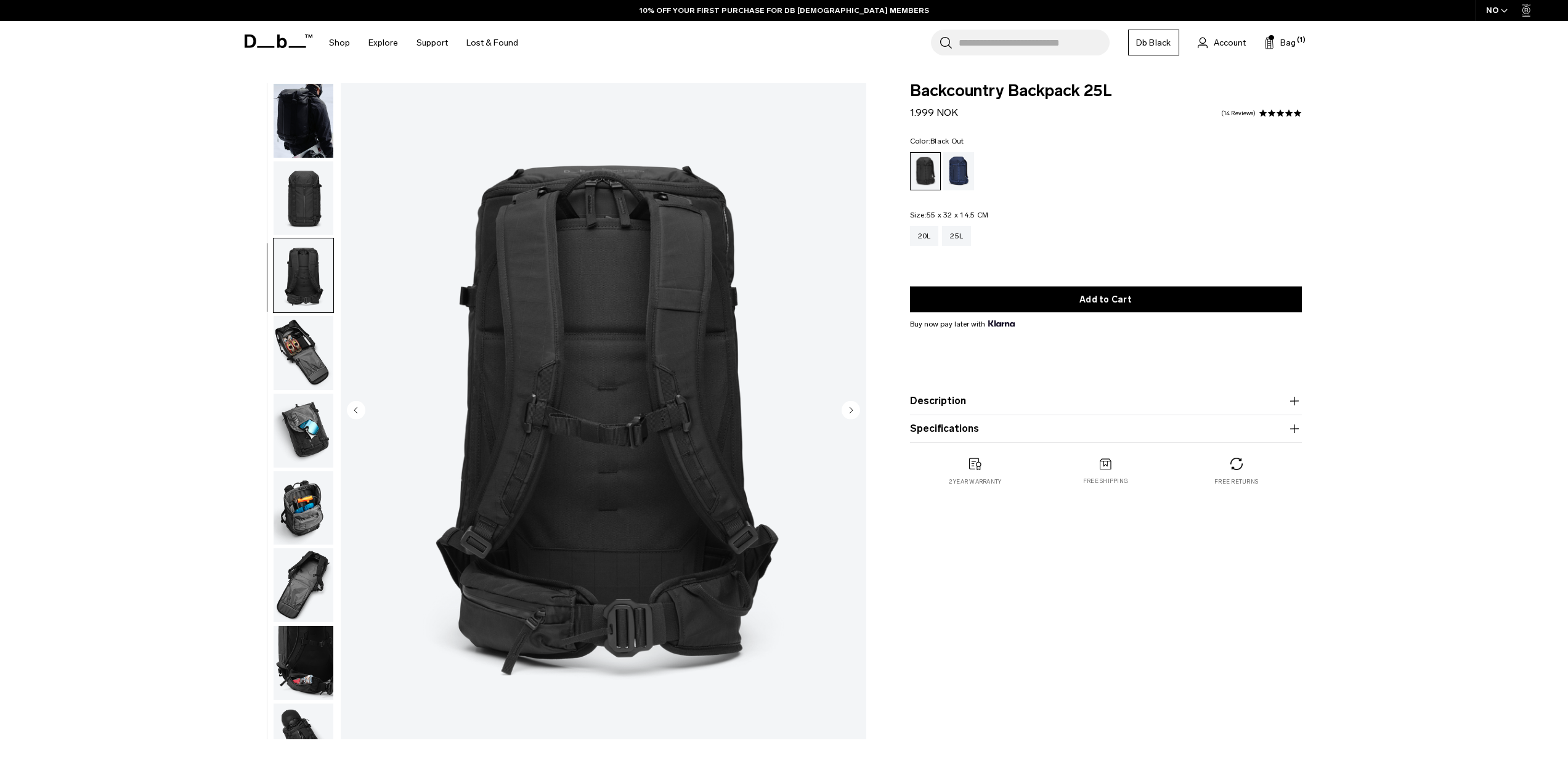
scroll to position [232, 0]
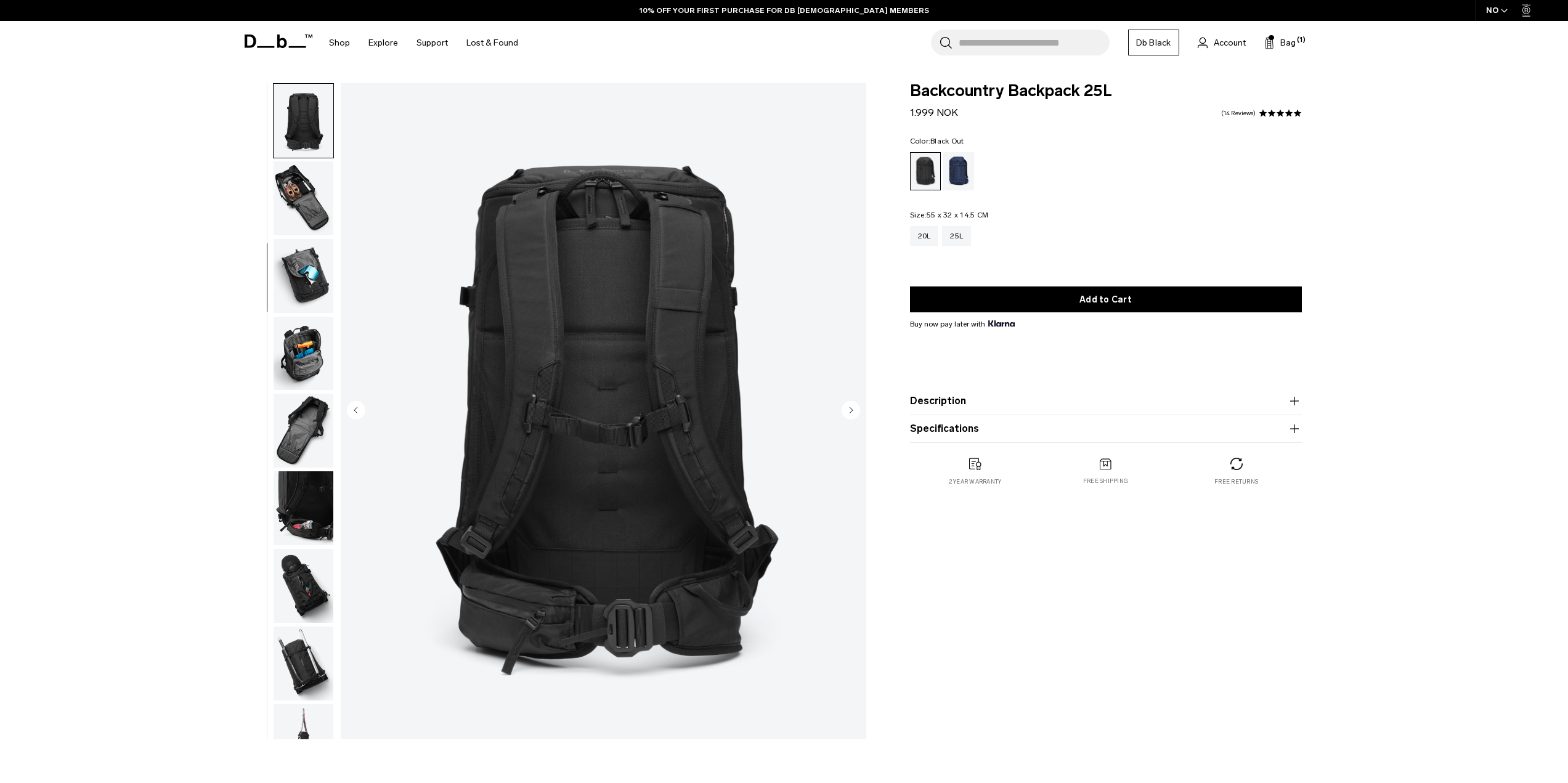
click at [313, 363] on img "button" at bounding box center [303, 353] width 60 height 74
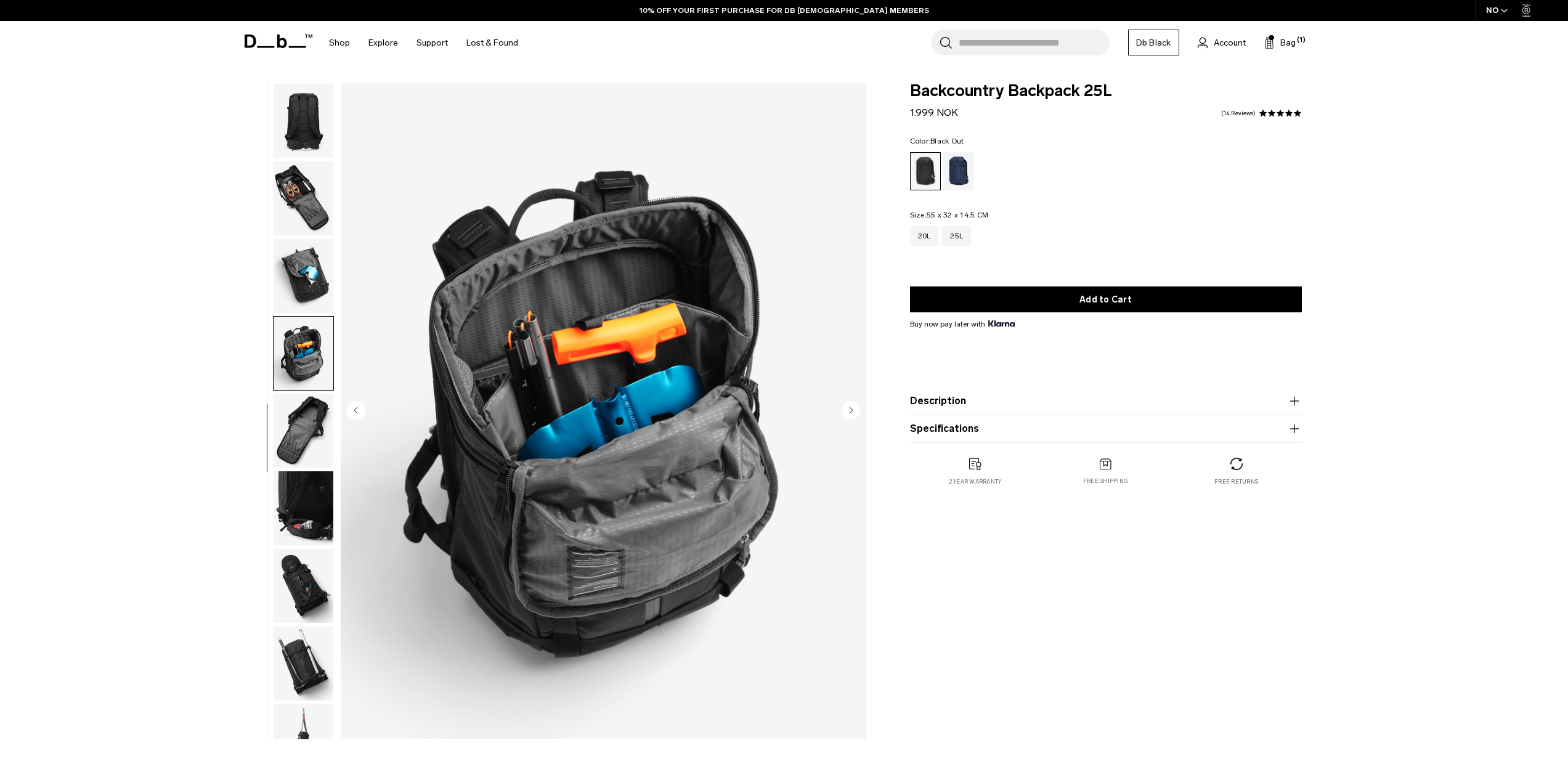
scroll to position [271, 0]
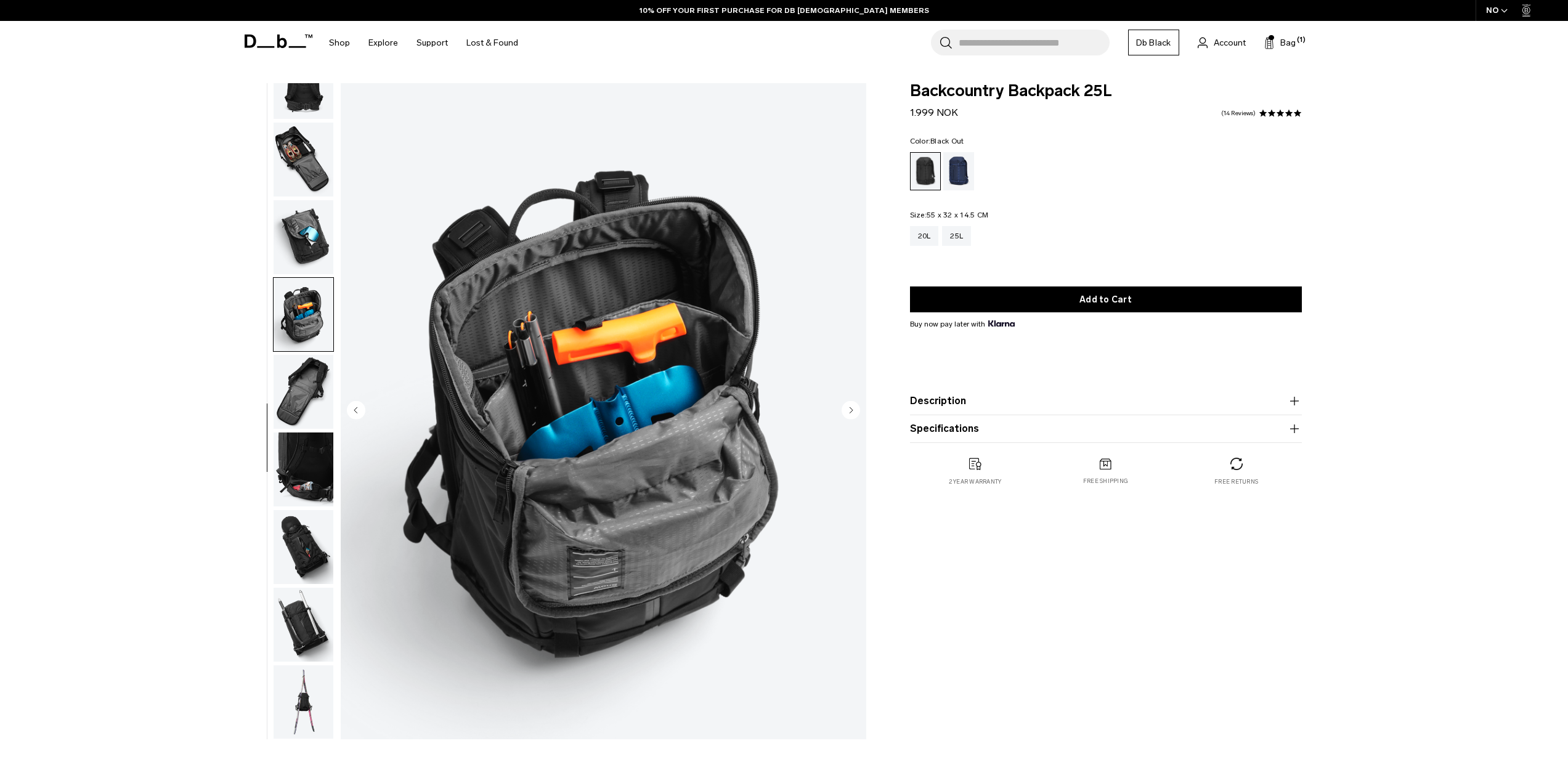
click at [310, 383] on img "button" at bounding box center [303, 392] width 60 height 74
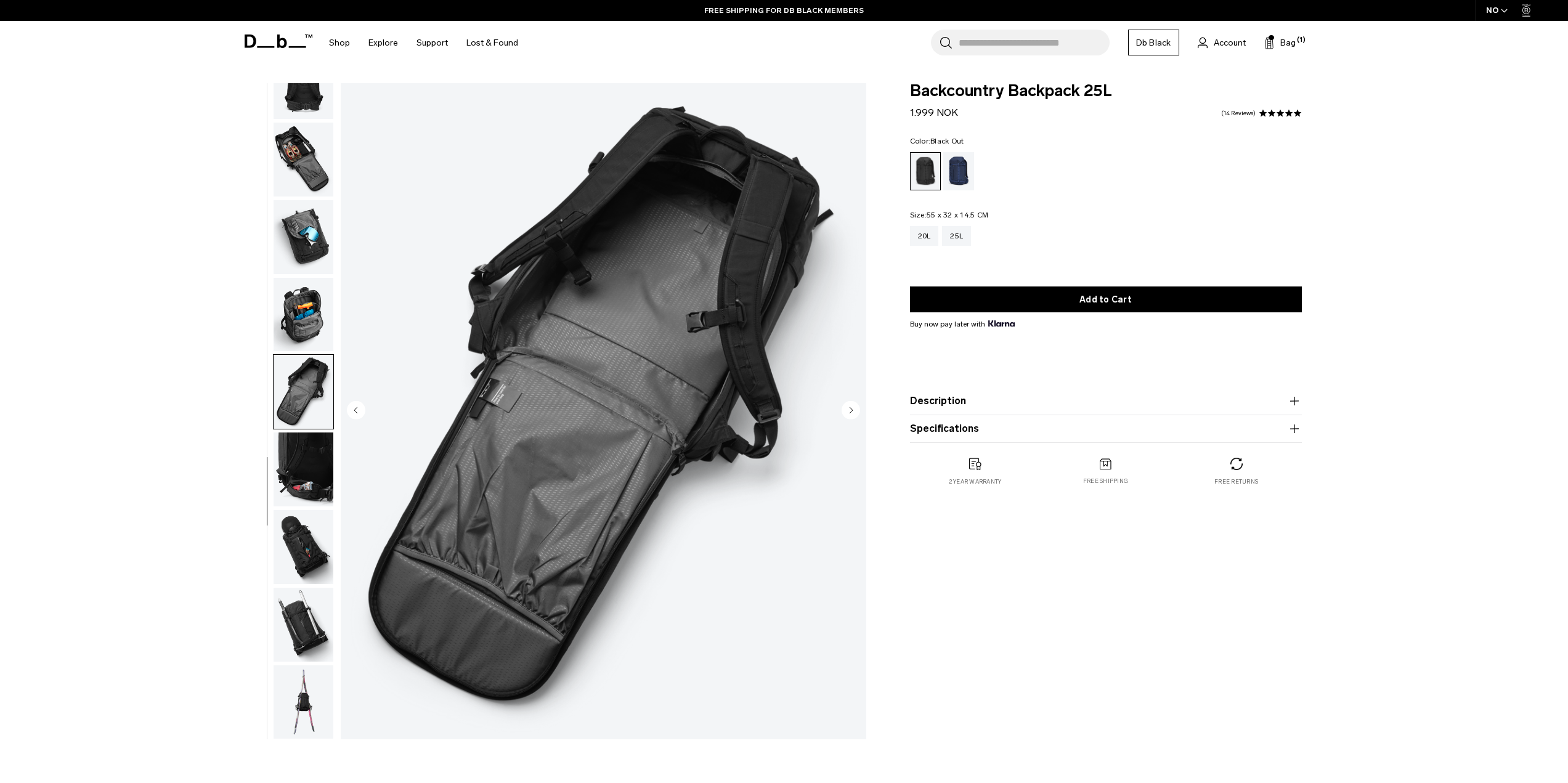
click at [307, 446] on img "button" at bounding box center [303, 469] width 60 height 74
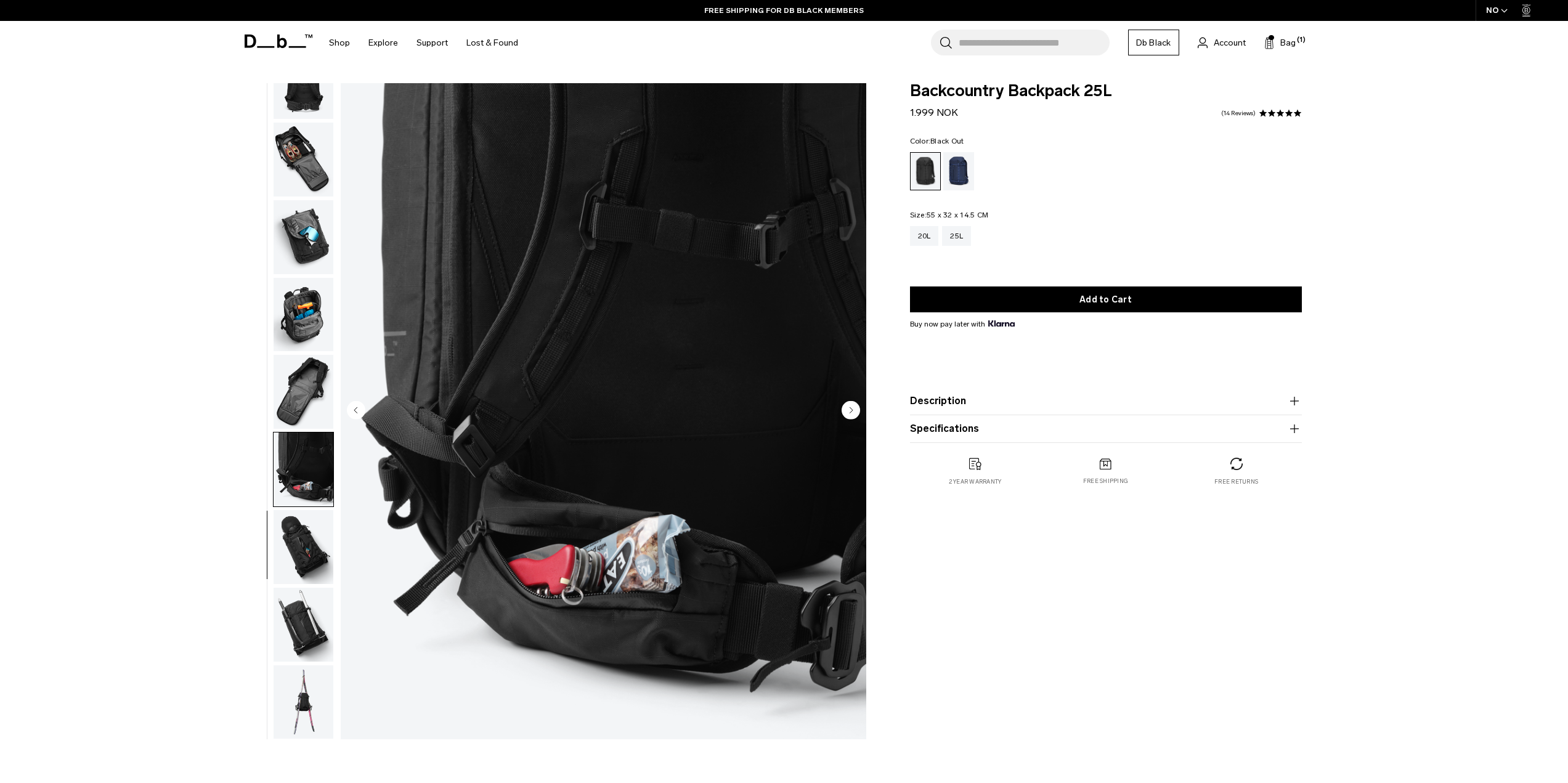
click at [299, 533] on img "button" at bounding box center [303, 547] width 60 height 74
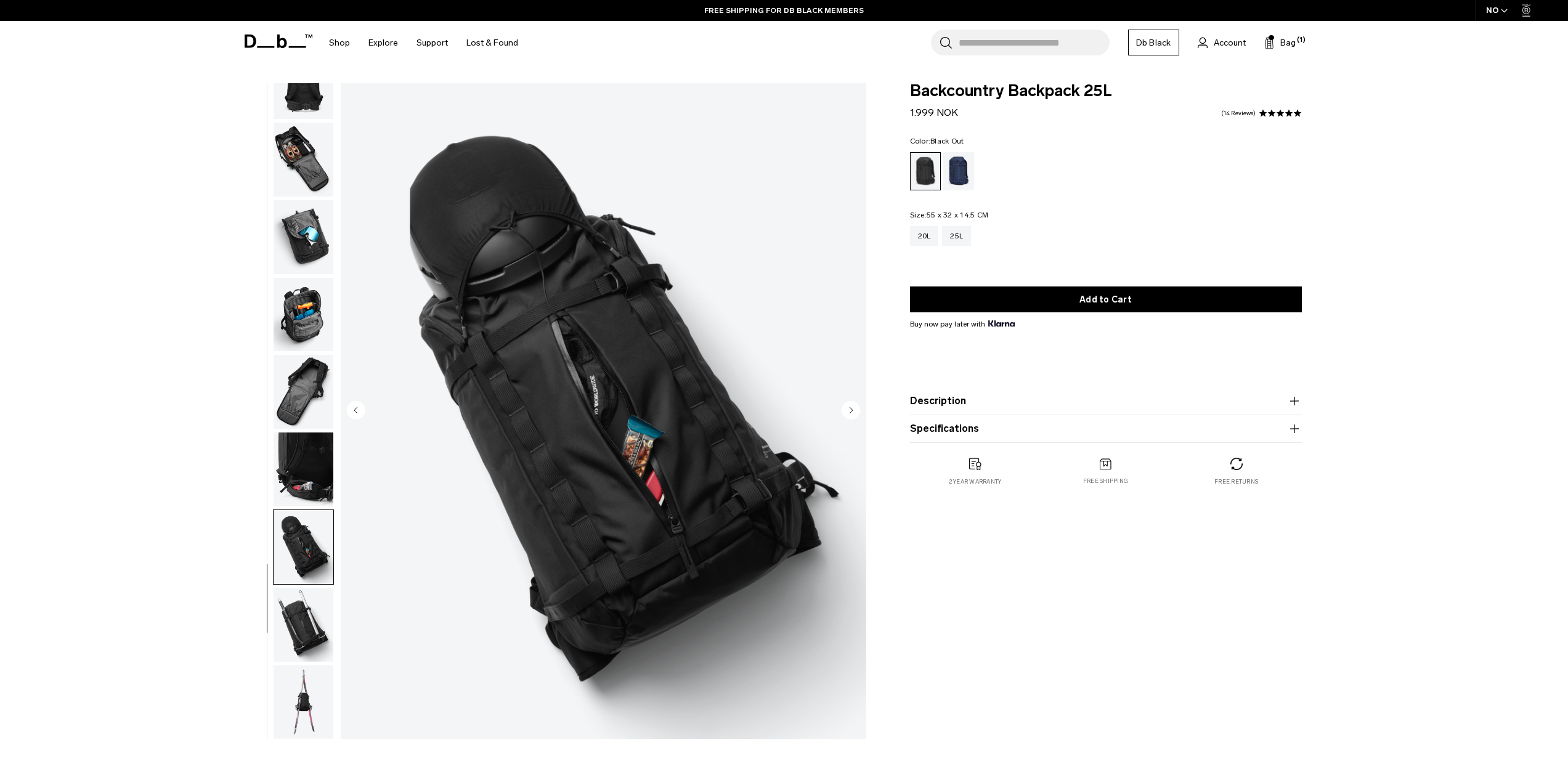
click at [327, 636] on img "button" at bounding box center [303, 624] width 60 height 74
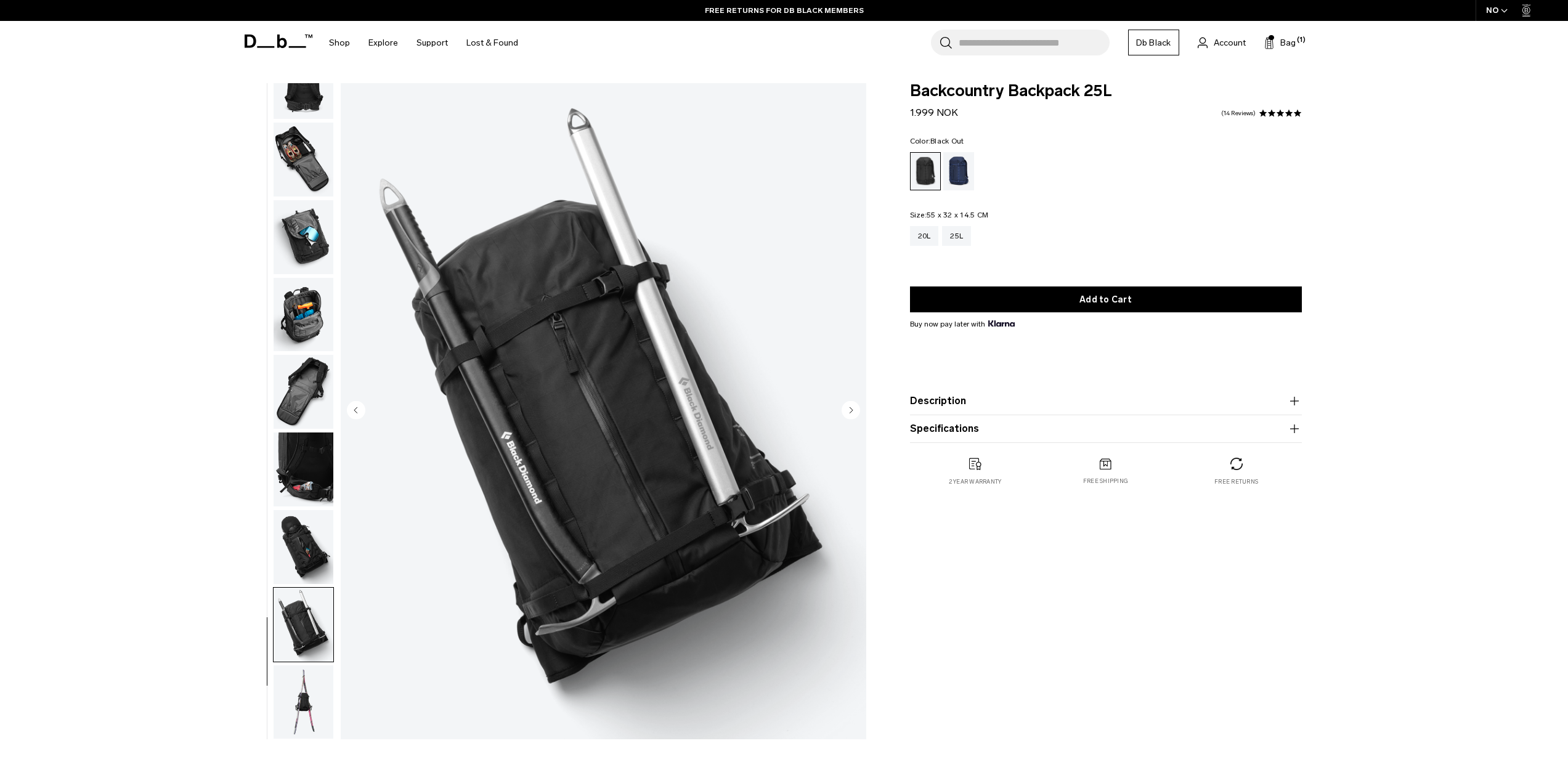
click at [315, 684] on img "button" at bounding box center [303, 702] width 60 height 74
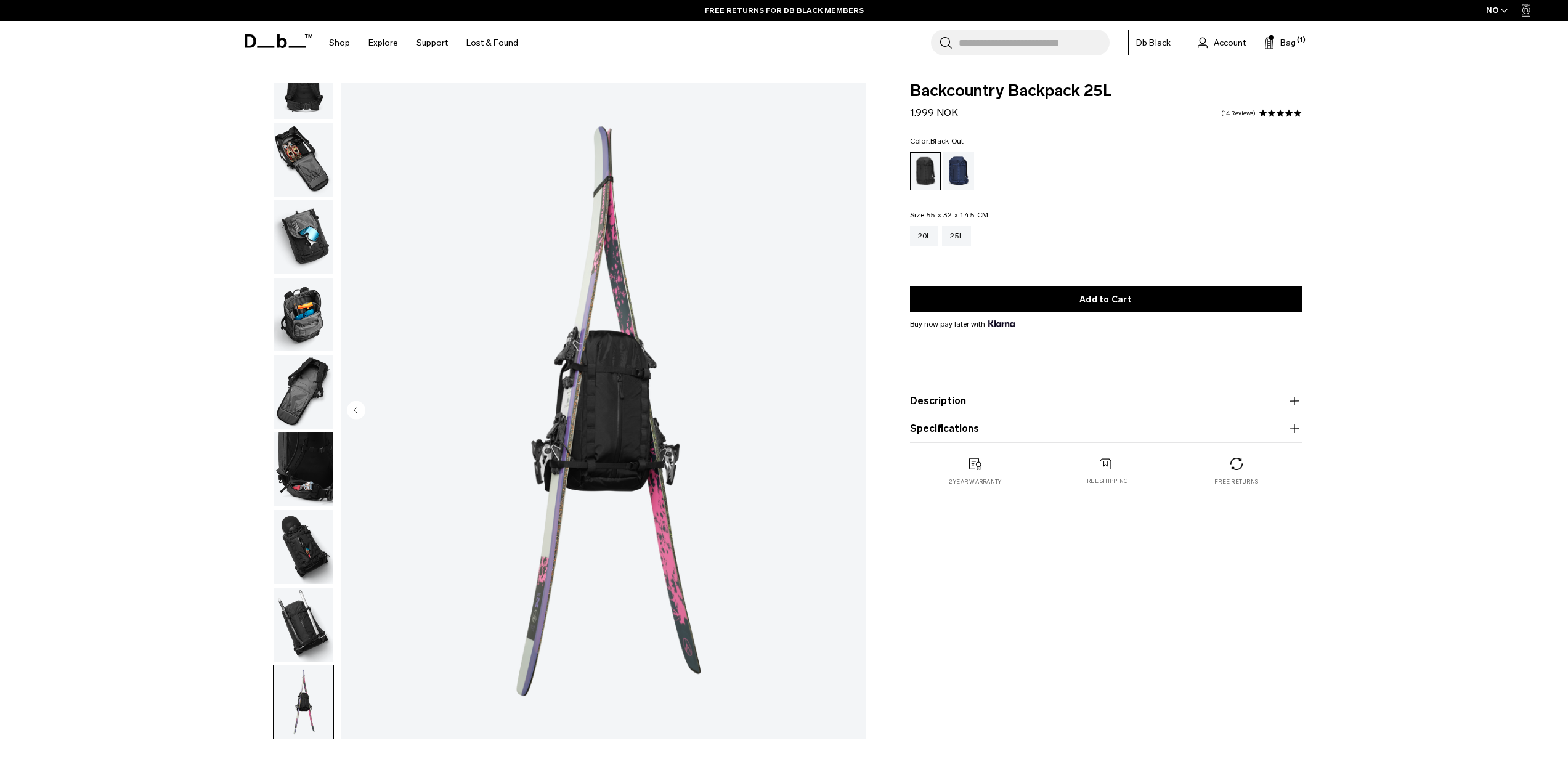
click at [311, 653] on img "button" at bounding box center [303, 624] width 60 height 74
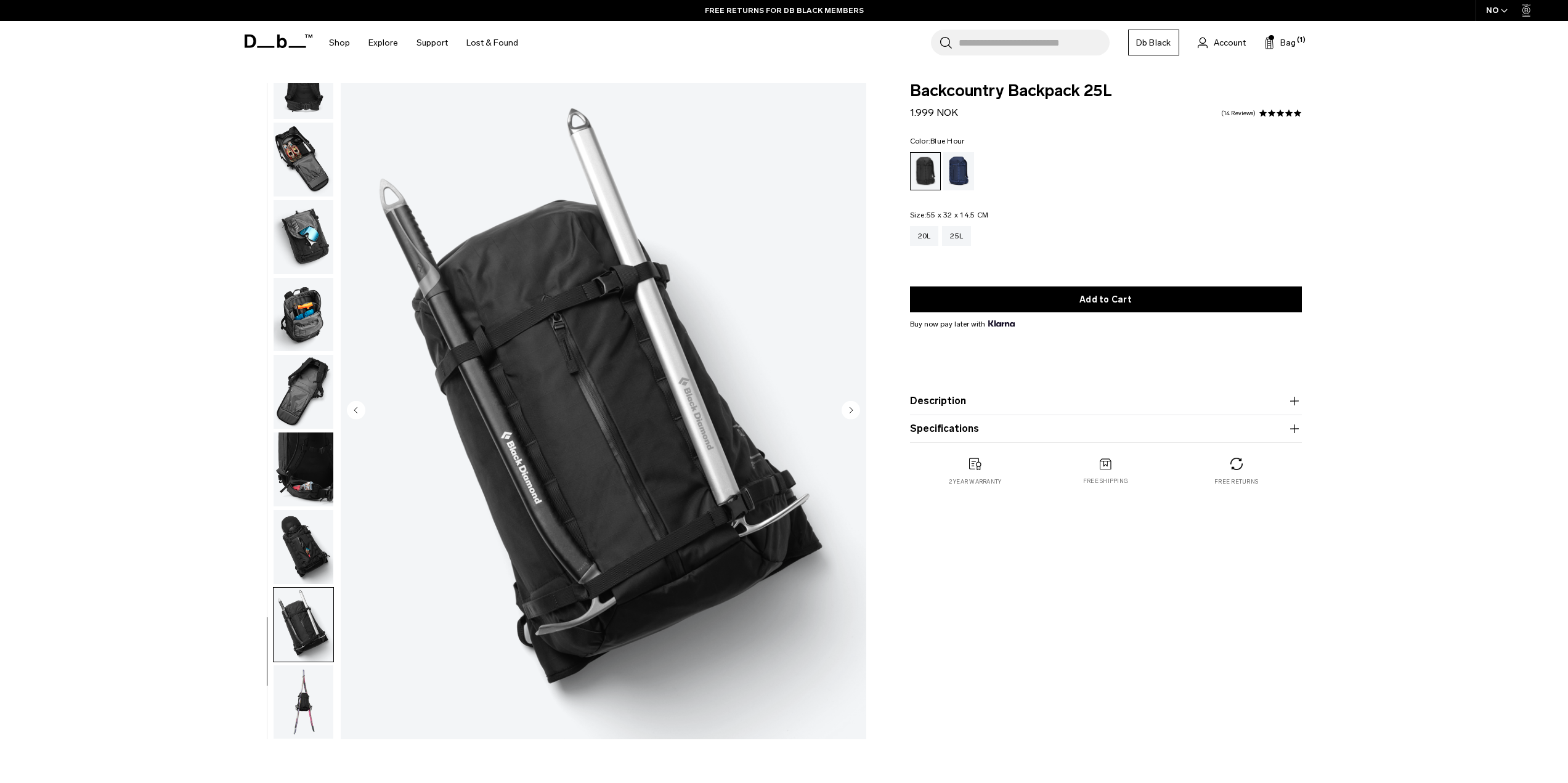
click at [961, 182] on div "Blue Hour" at bounding box center [959, 171] width 31 height 38
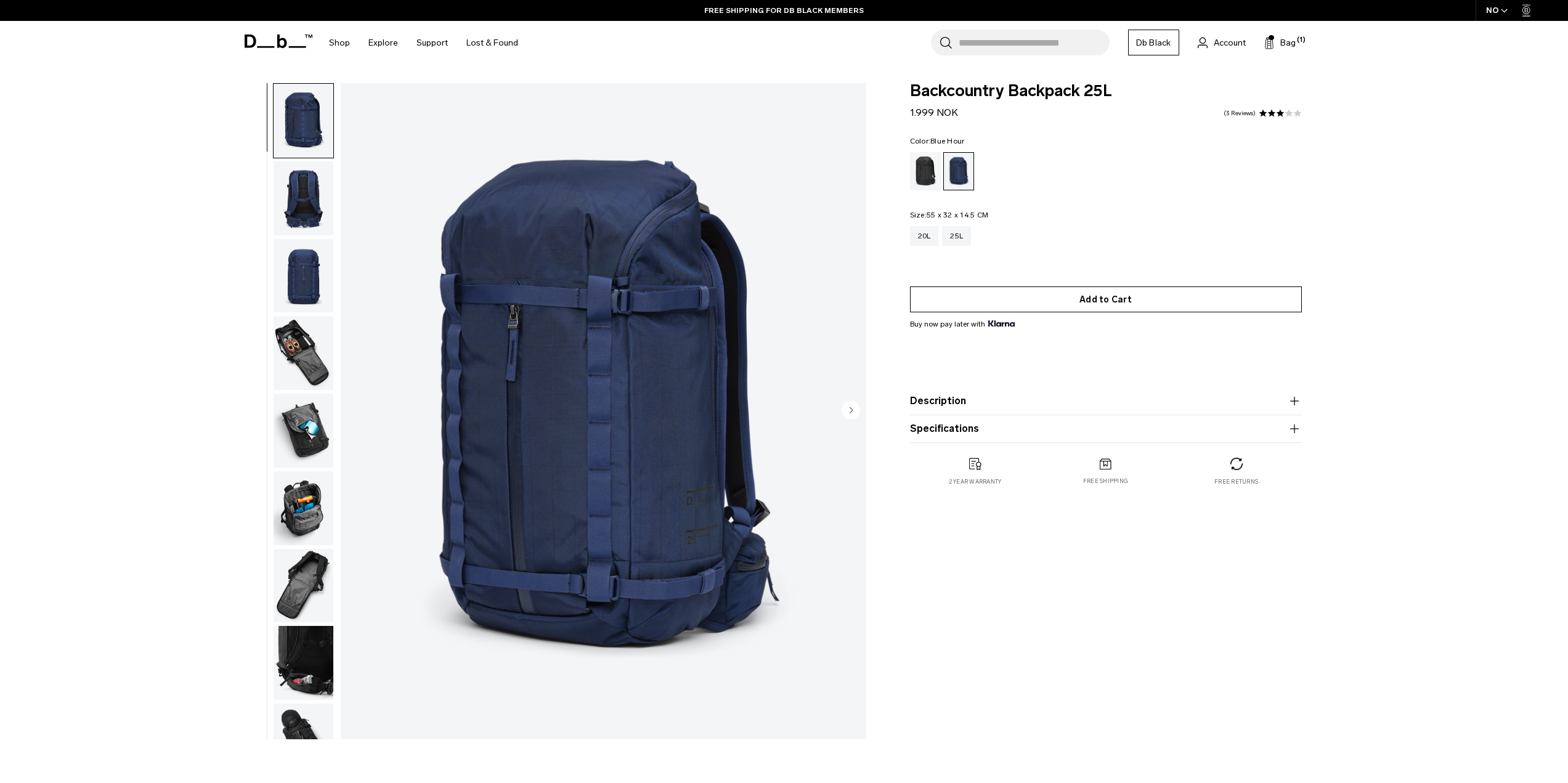
click at [1087, 306] on button "Add to Cart" at bounding box center [1105, 299] width 392 height 26
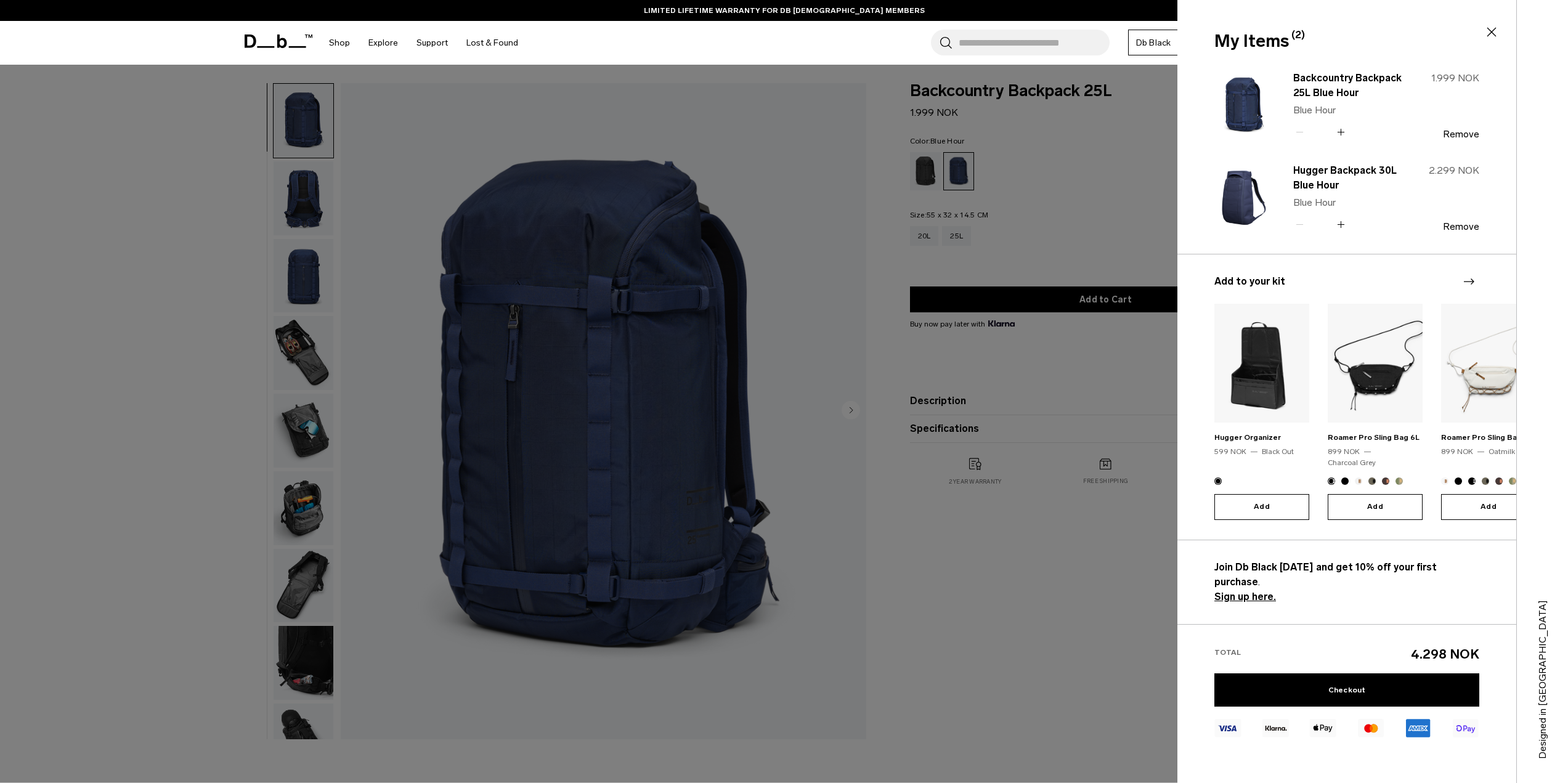
click at [743, 382] on div at bounding box center [784, 391] width 1568 height 783
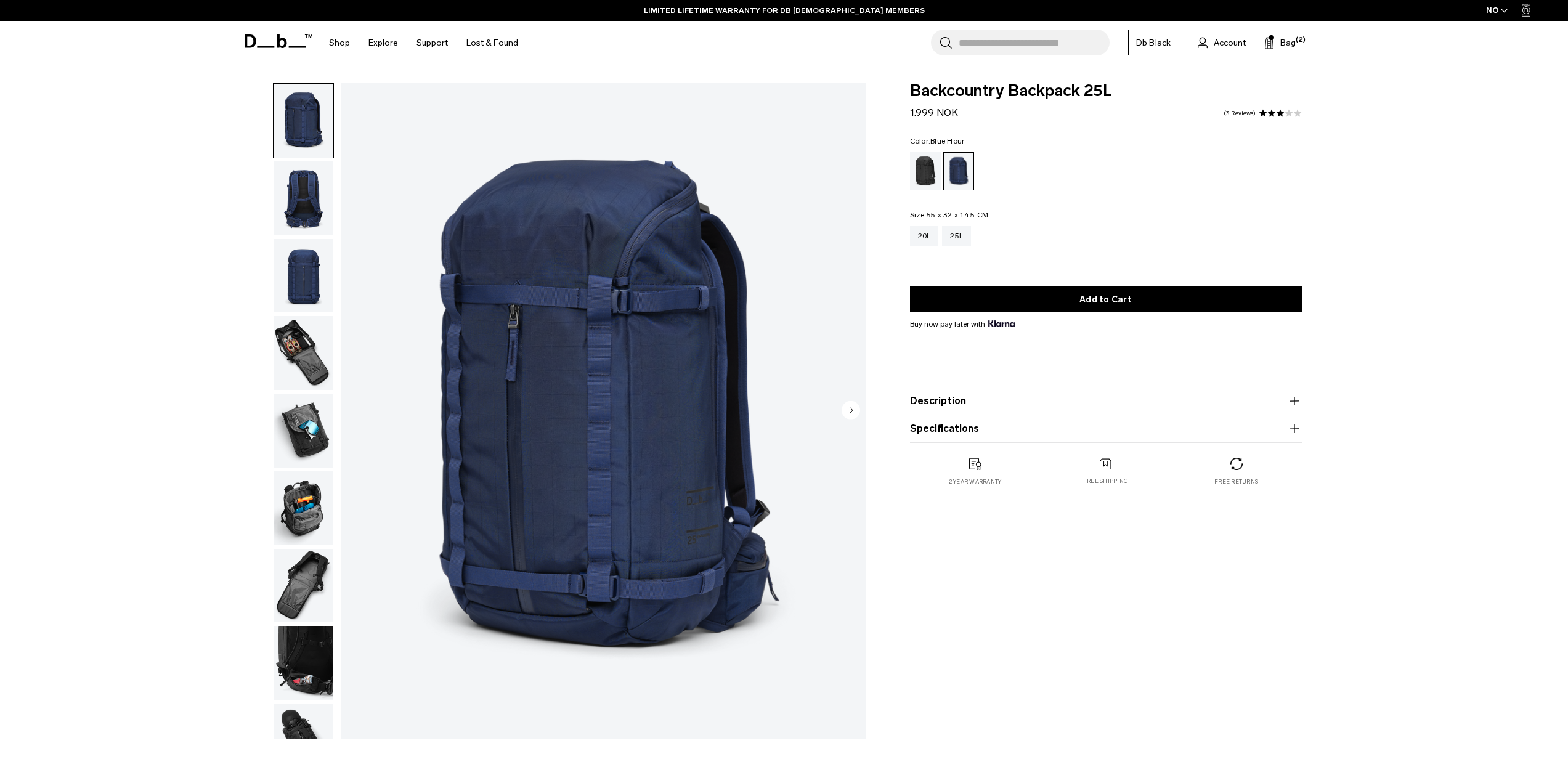
click at [847, 413] on circle "Next slide" at bounding box center [850, 409] width 18 height 18
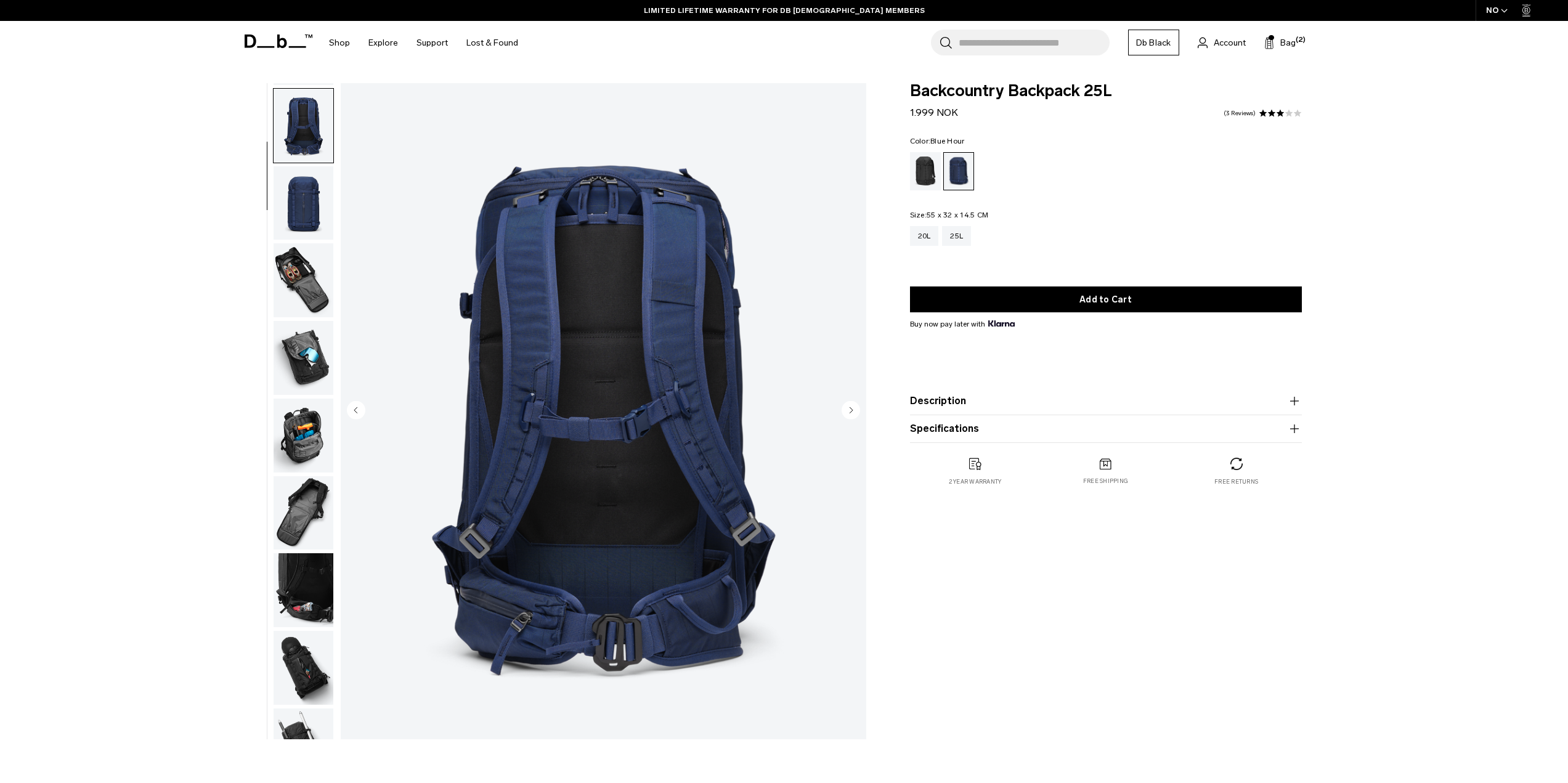
scroll to position [78, 0]
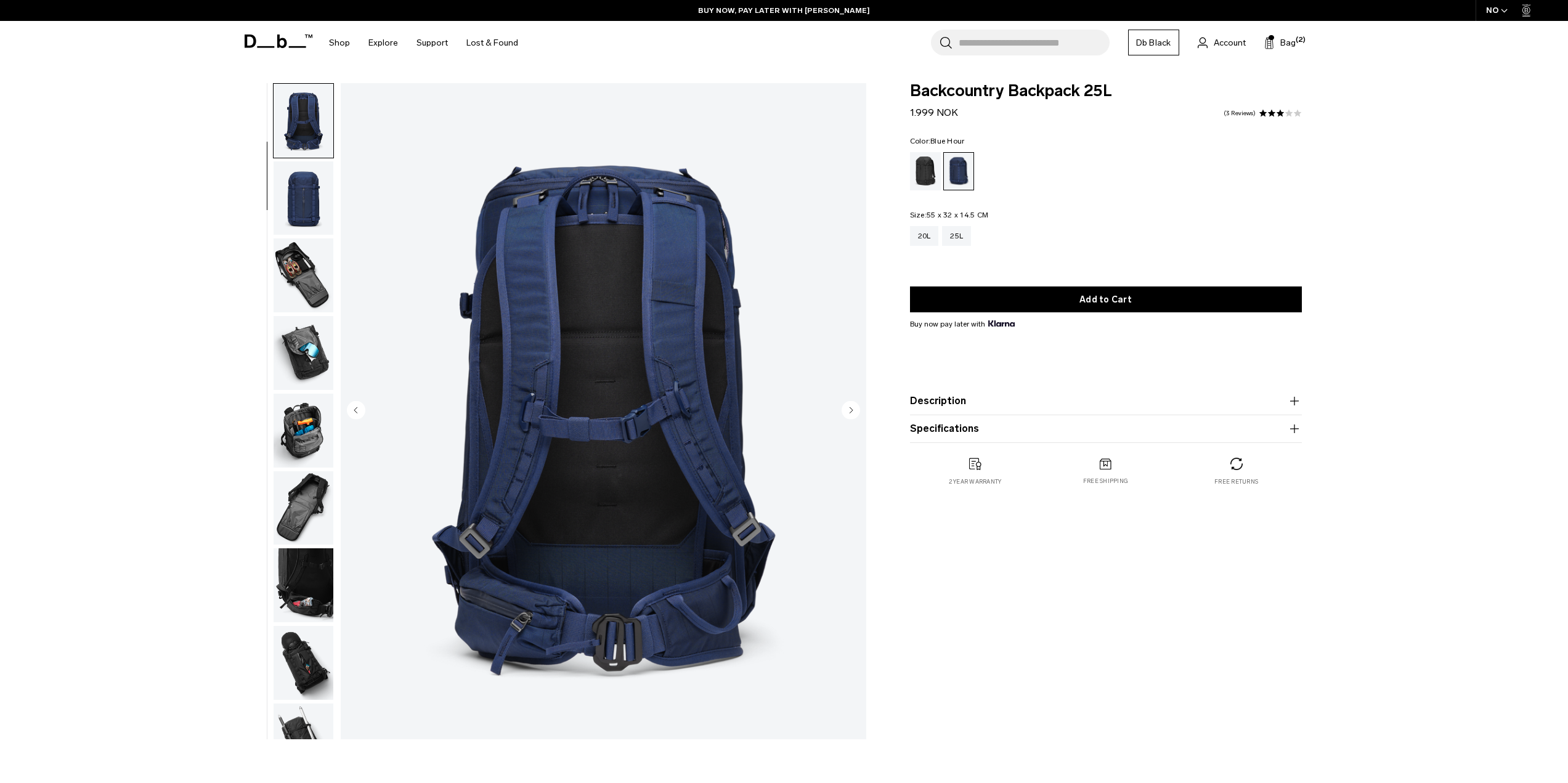
click at [848, 409] on circle "Next slide" at bounding box center [850, 409] width 18 height 18
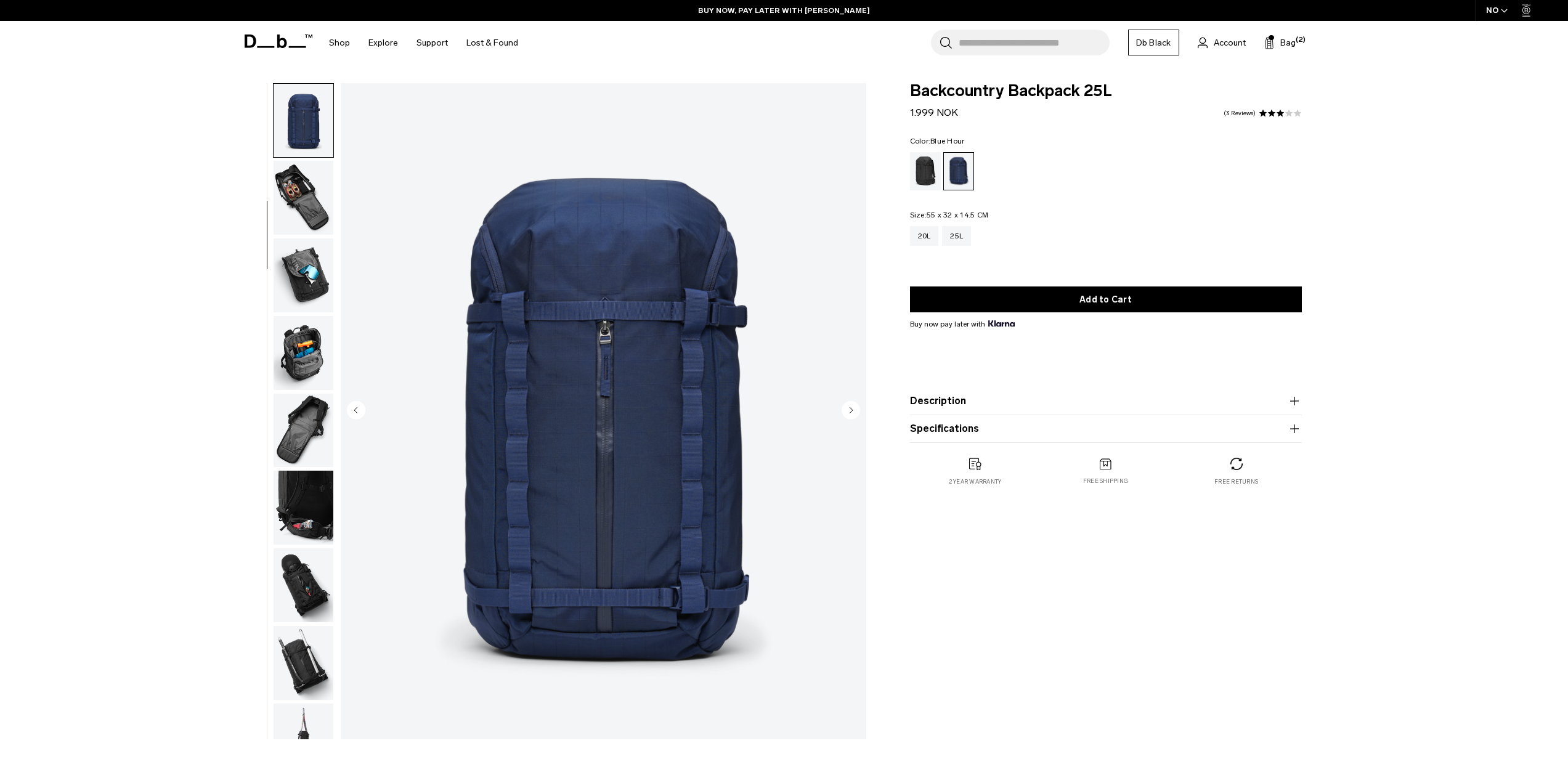
click at [848, 409] on circle "Next slide" at bounding box center [850, 409] width 18 height 18
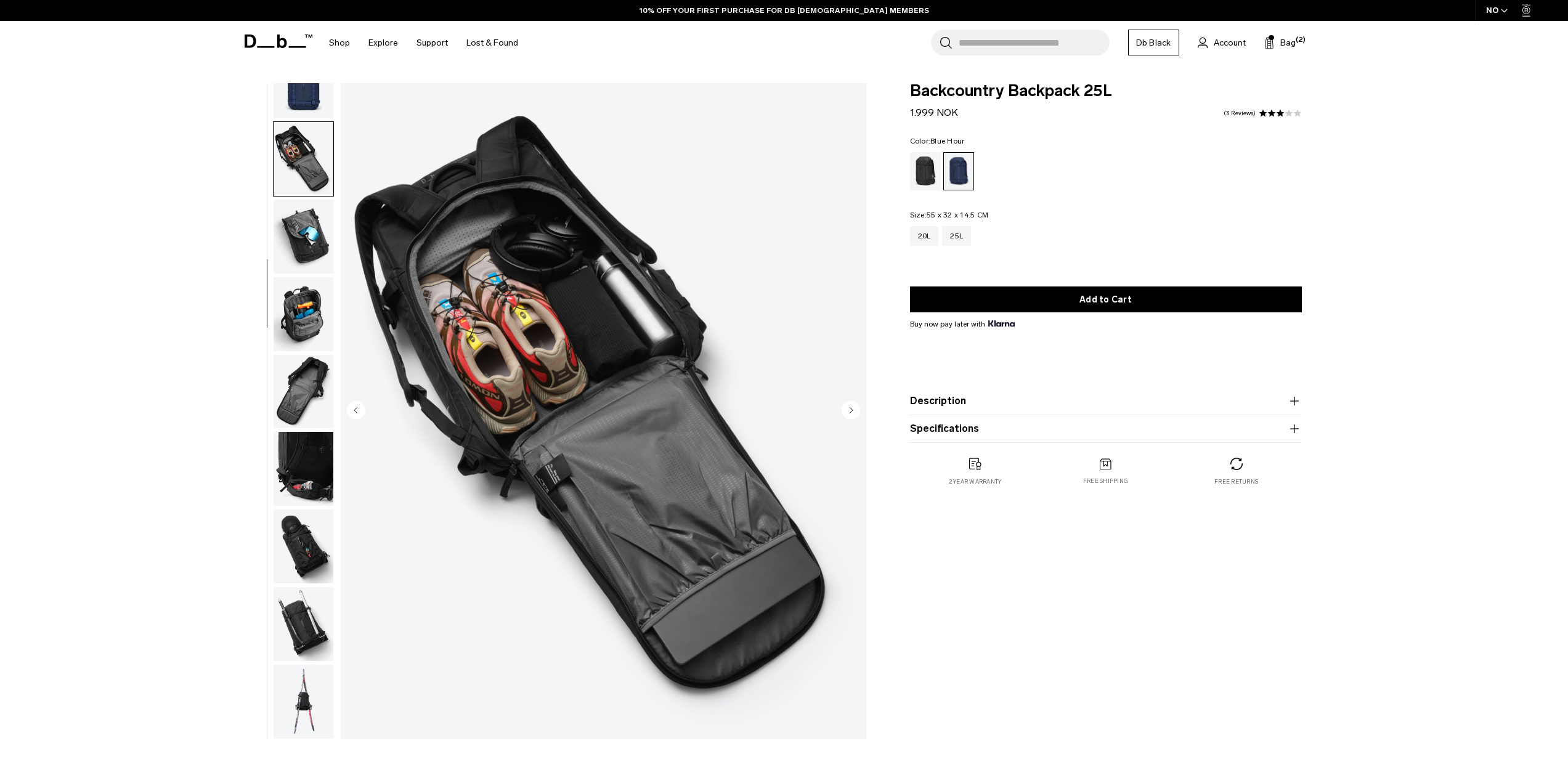
click at [848, 409] on circle "Next slide" at bounding box center [850, 409] width 18 height 18
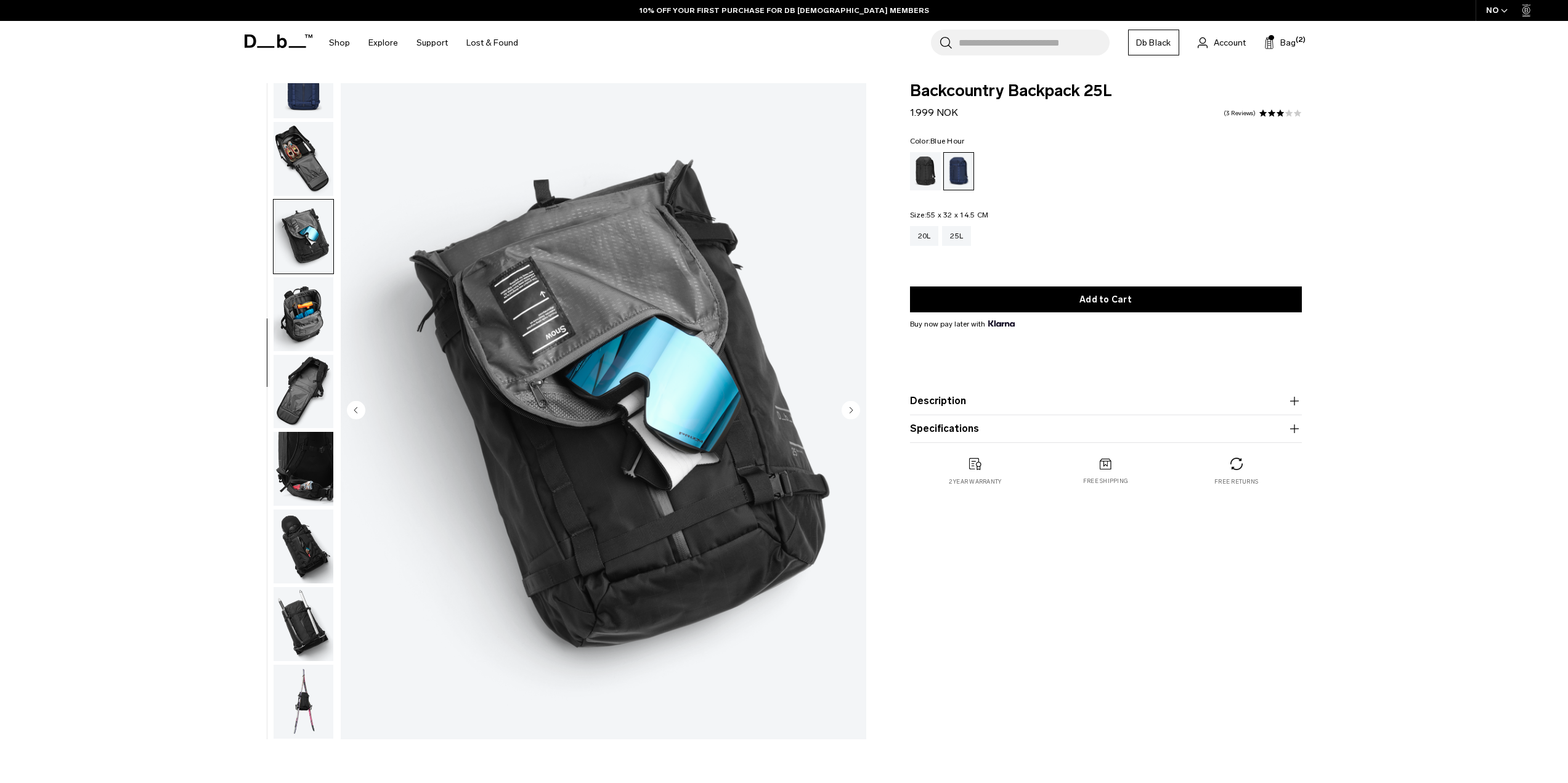
click at [848, 409] on circle "Next slide" at bounding box center [850, 409] width 18 height 18
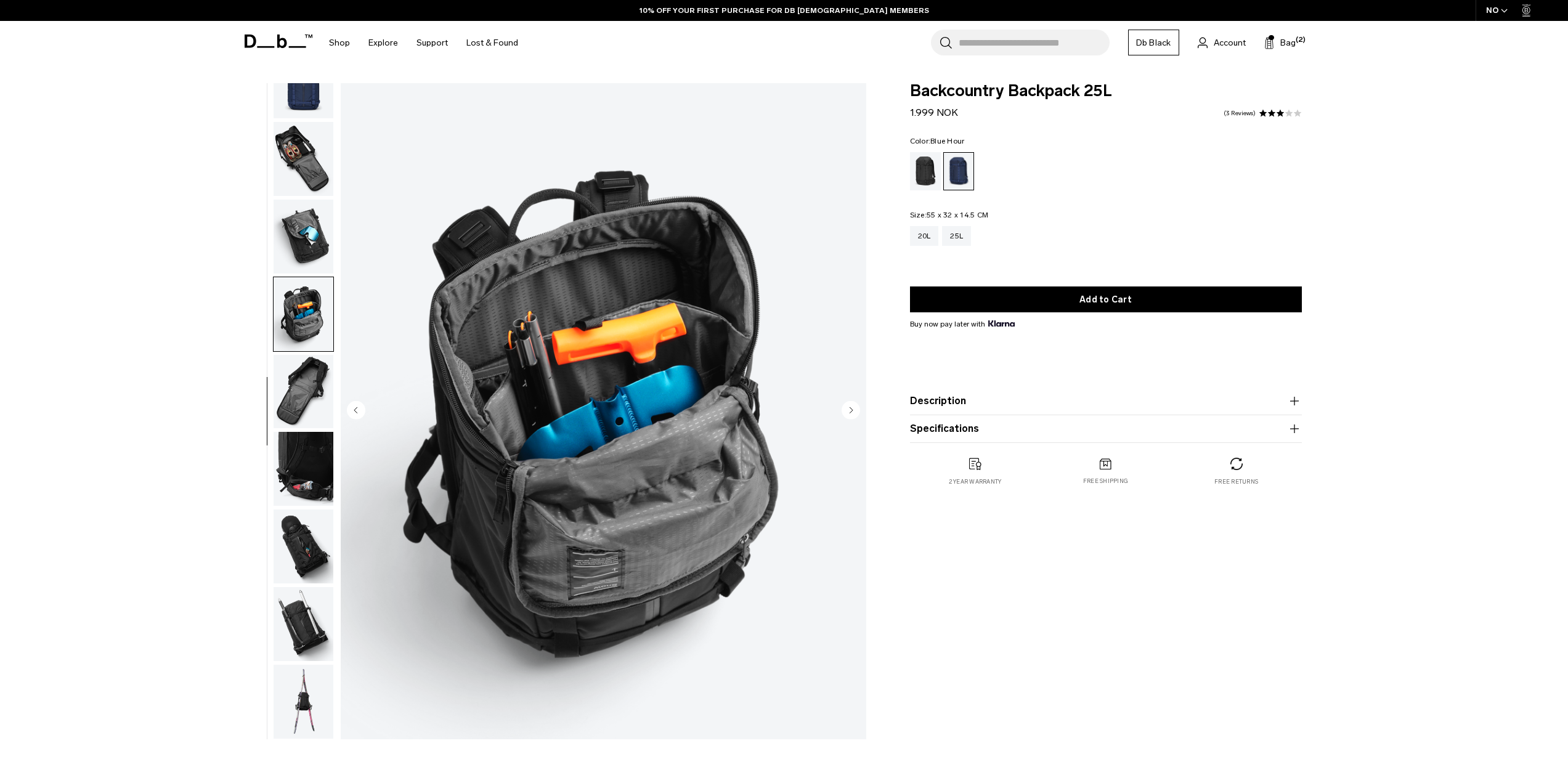
click at [848, 409] on circle "Next slide" at bounding box center [850, 409] width 18 height 18
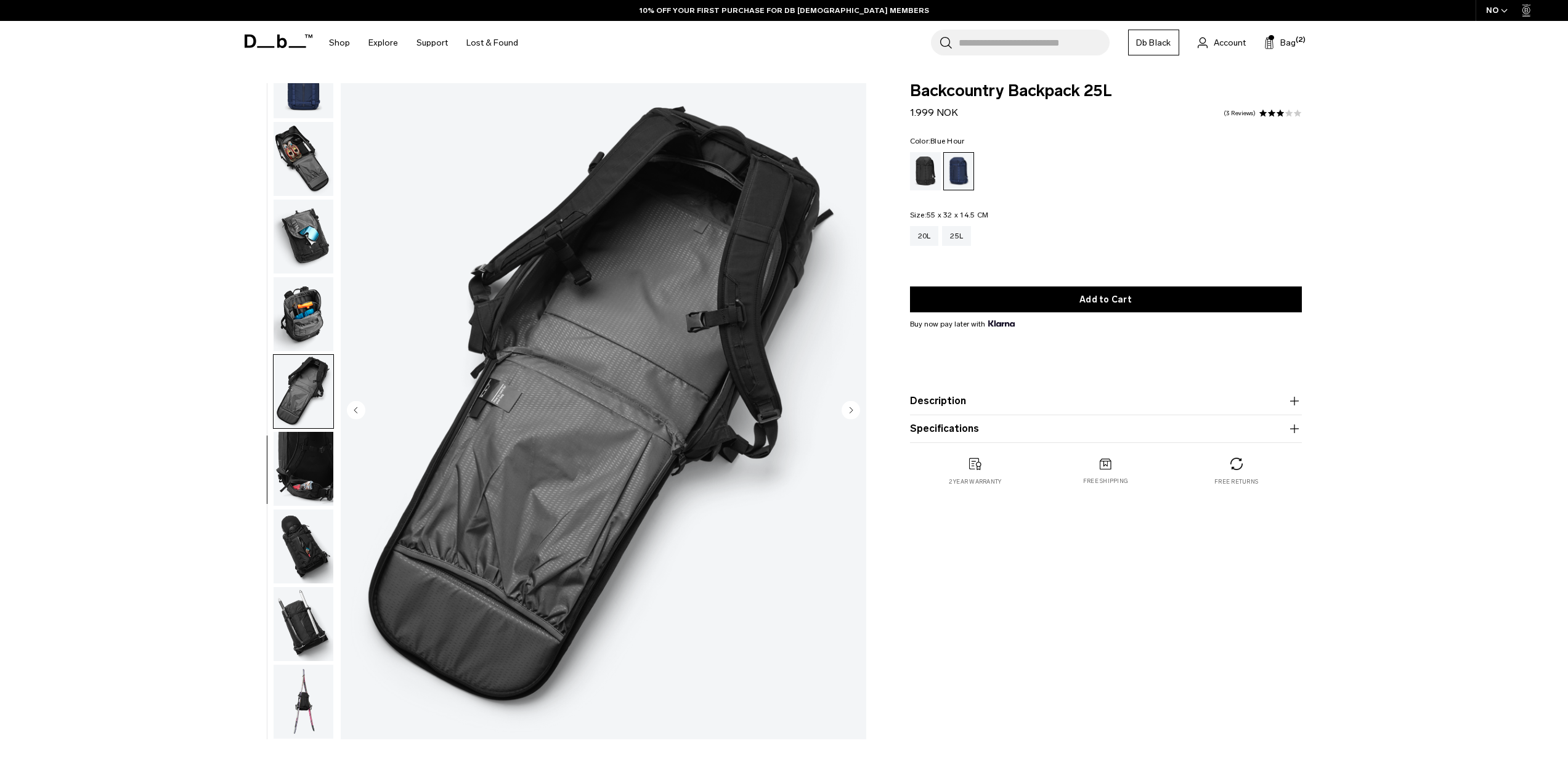
click at [848, 409] on circle "Next slide" at bounding box center [850, 409] width 18 height 18
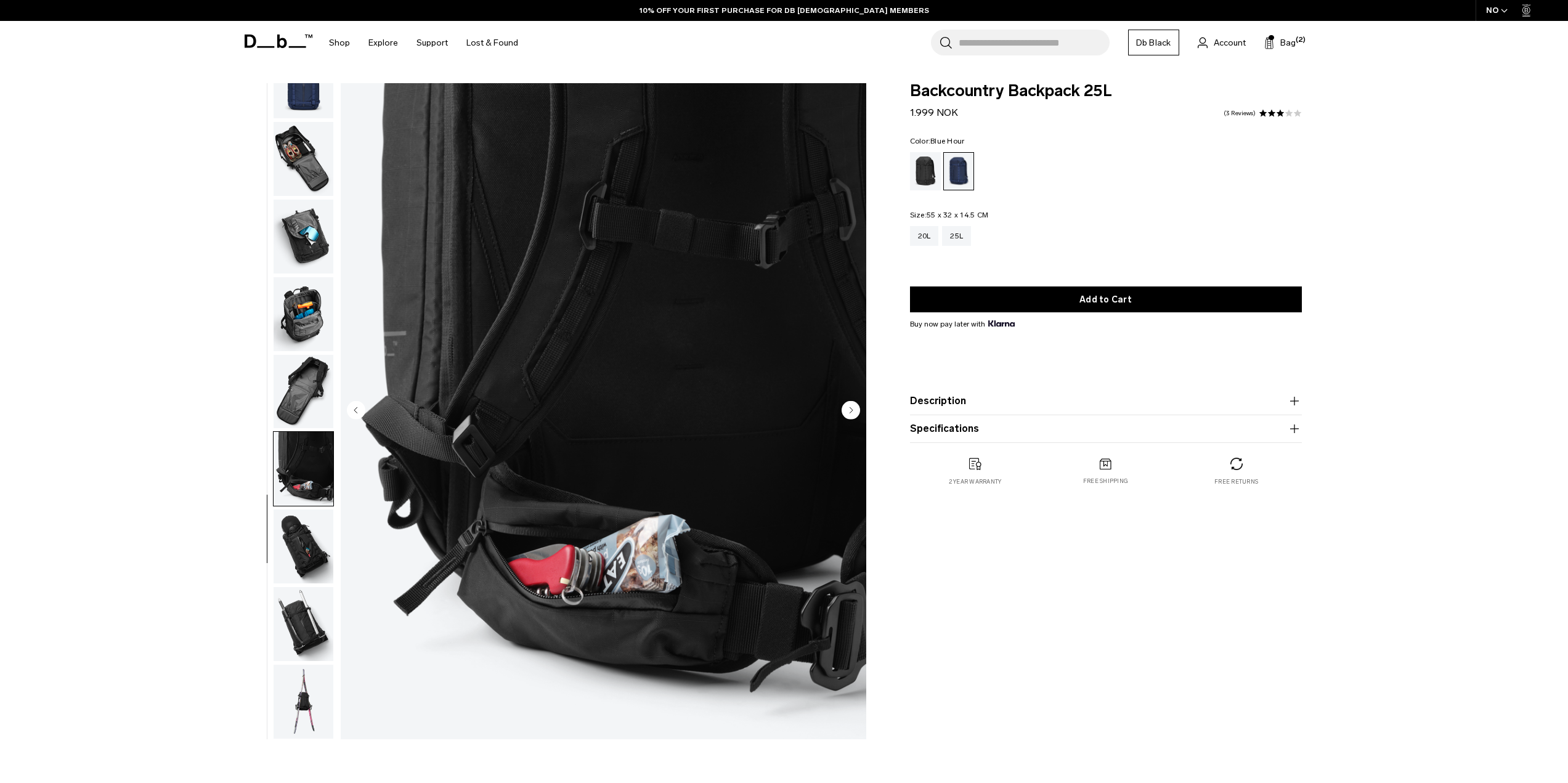
click at [848, 409] on circle "Next slide" at bounding box center [850, 409] width 18 height 18
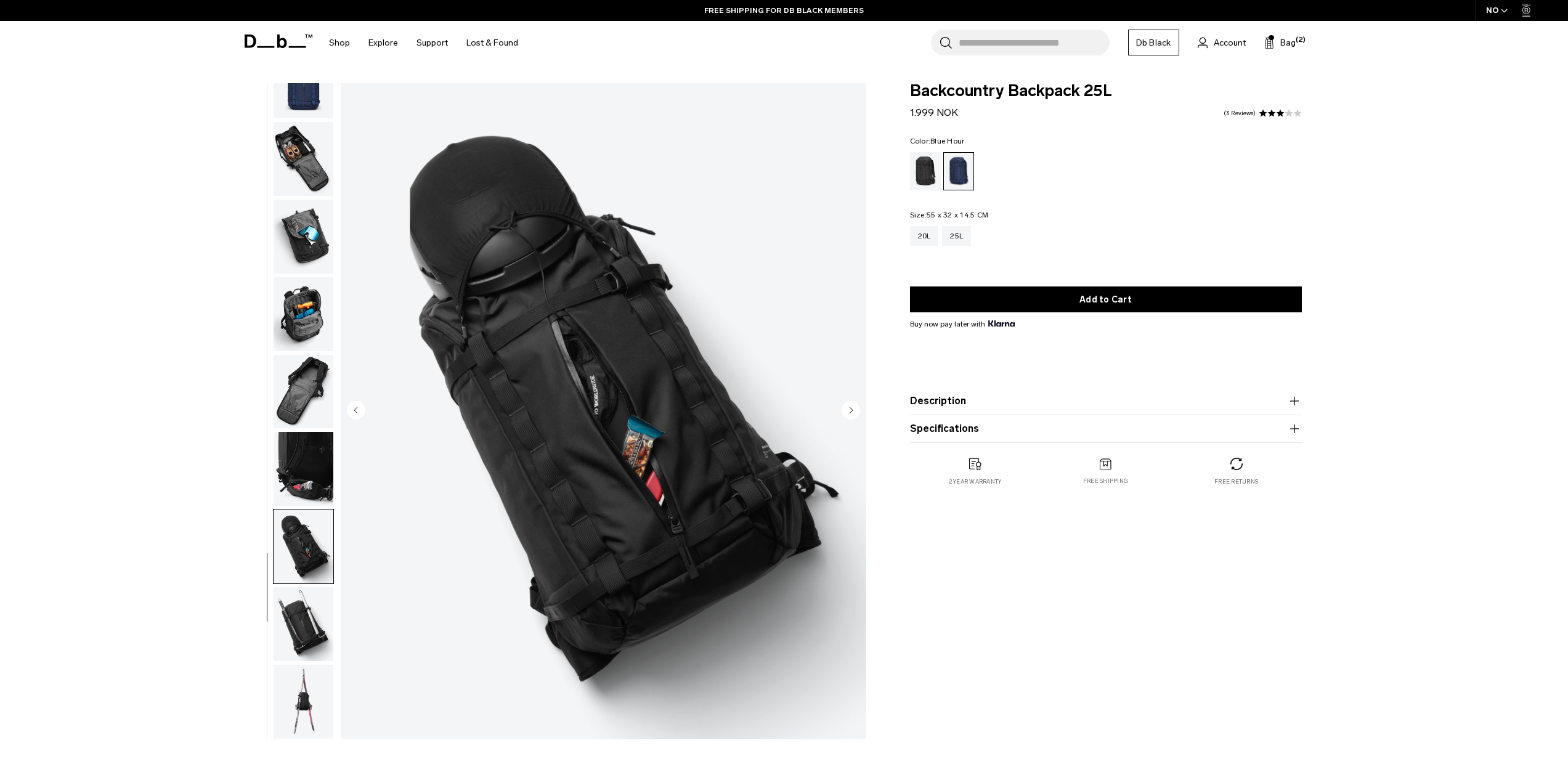
click at [848, 409] on circle "Next slide" at bounding box center [850, 409] width 18 height 18
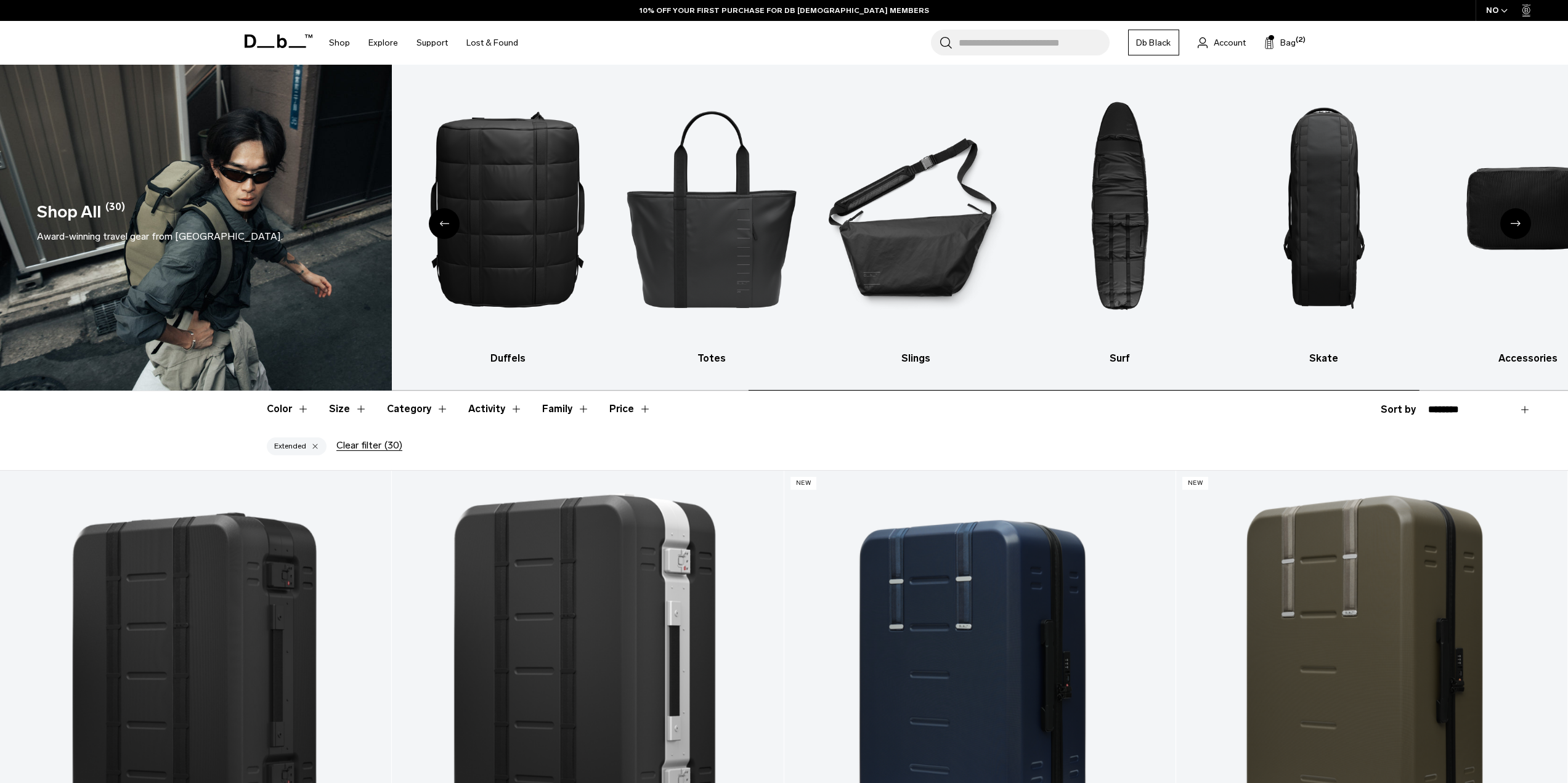
scroll to position [15, 0]
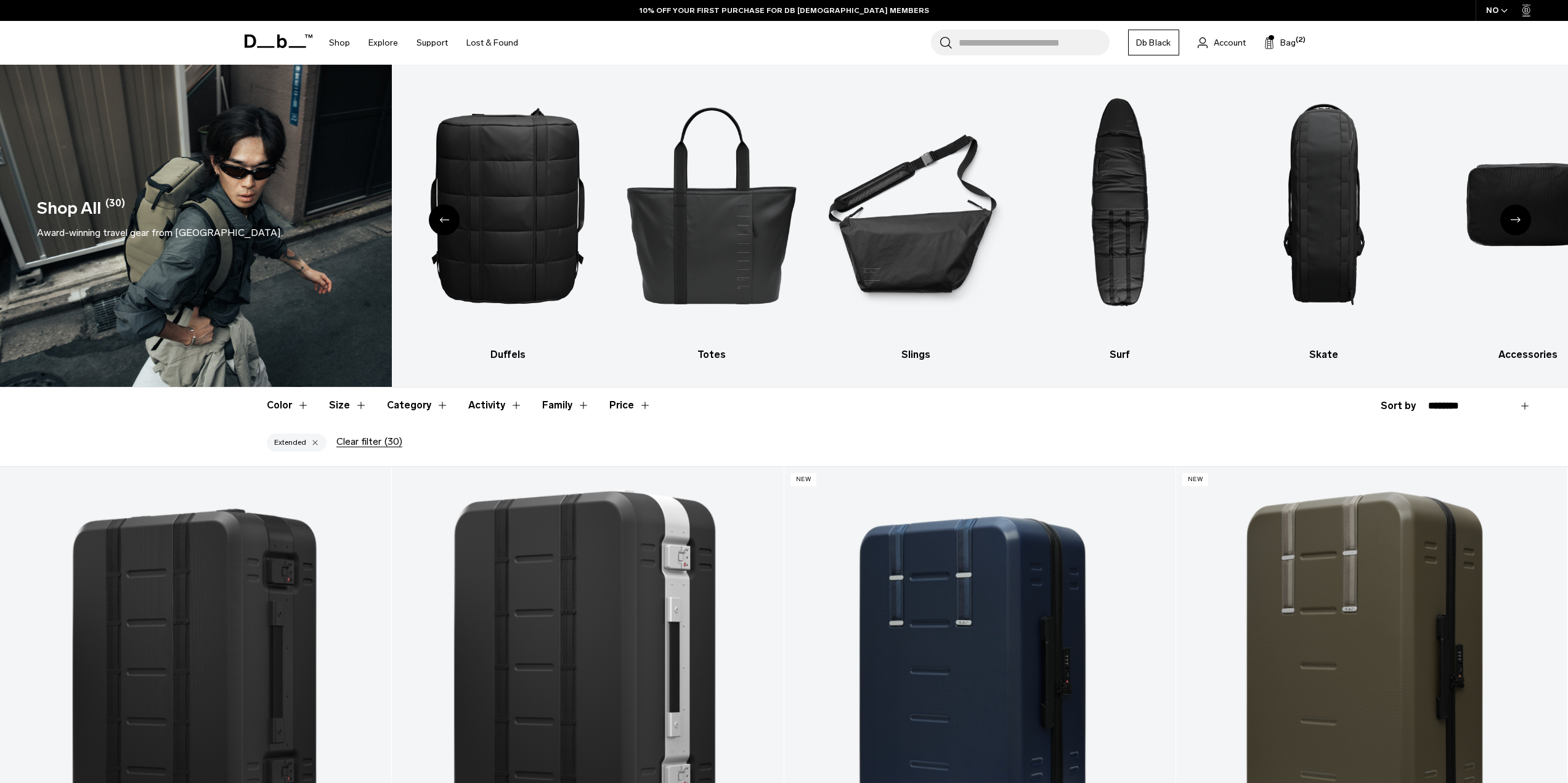
click at [576, 407] on button "Family" at bounding box center [566, 405] width 48 height 36
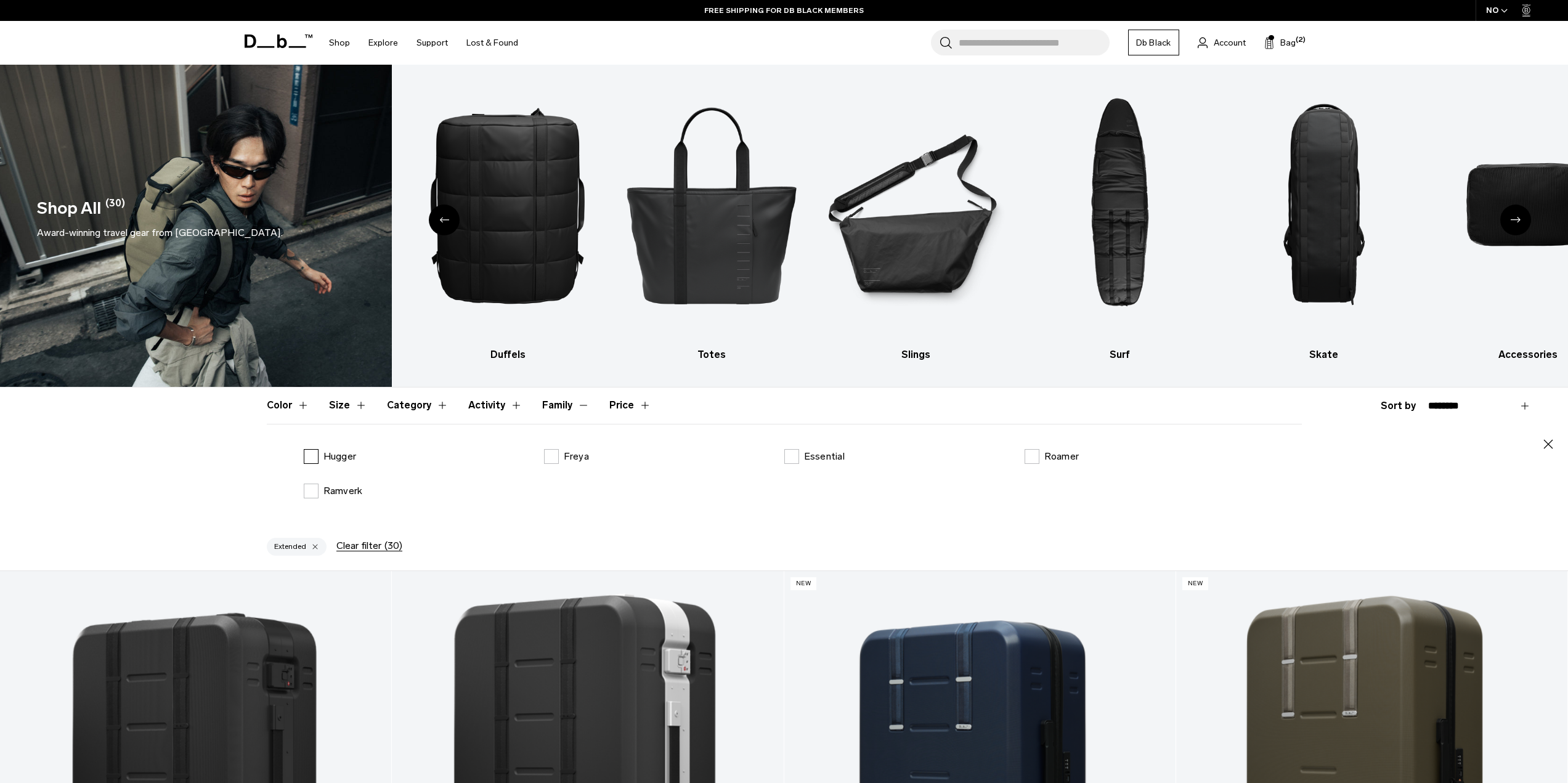
click at [317, 454] on label "Hugger" at bounding box center [331, 456] width 53 height 15
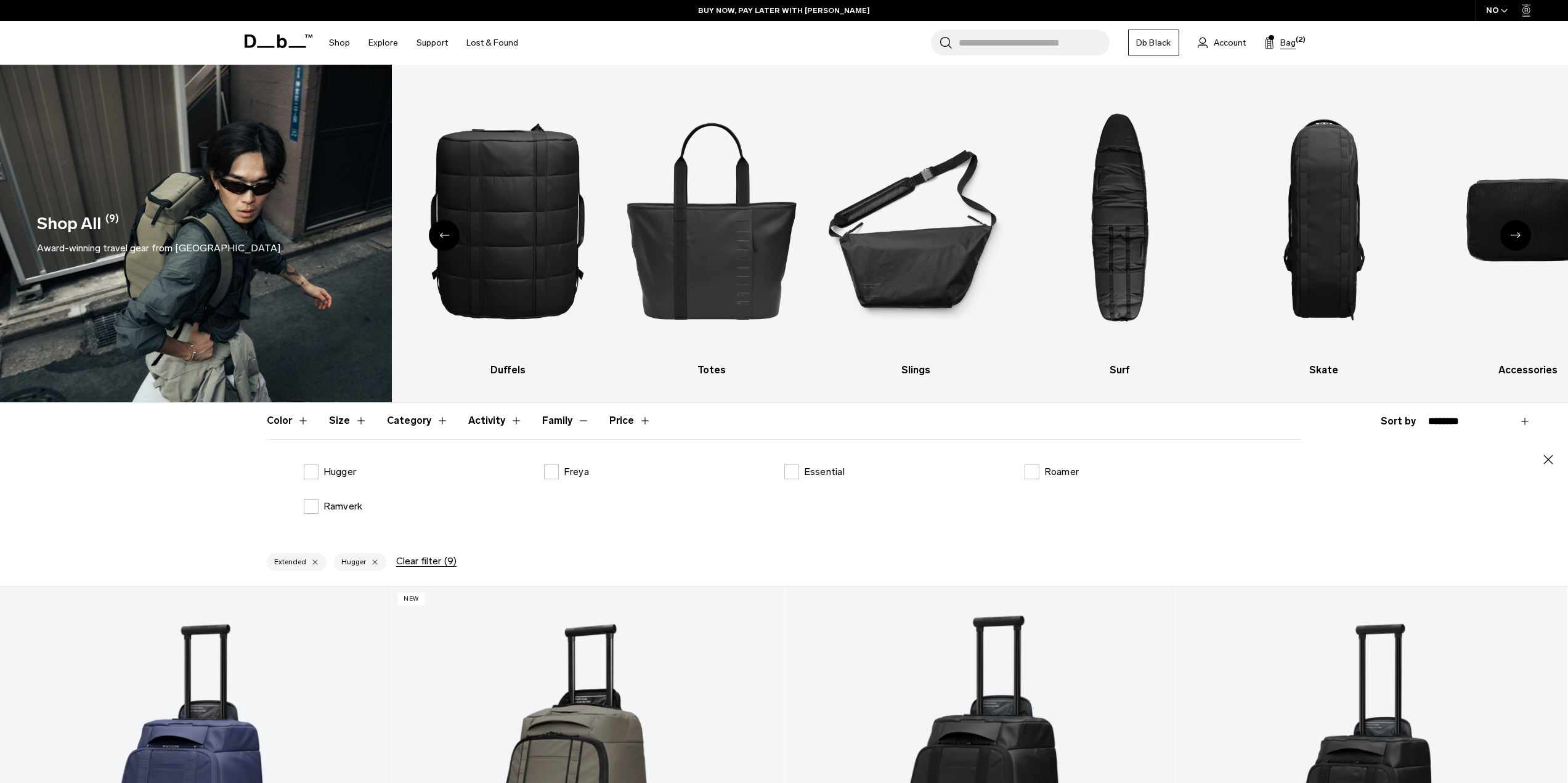
click at [1277, 48] on button "Bag (2)" at bounding box center [1279, 42] width 31 height 15
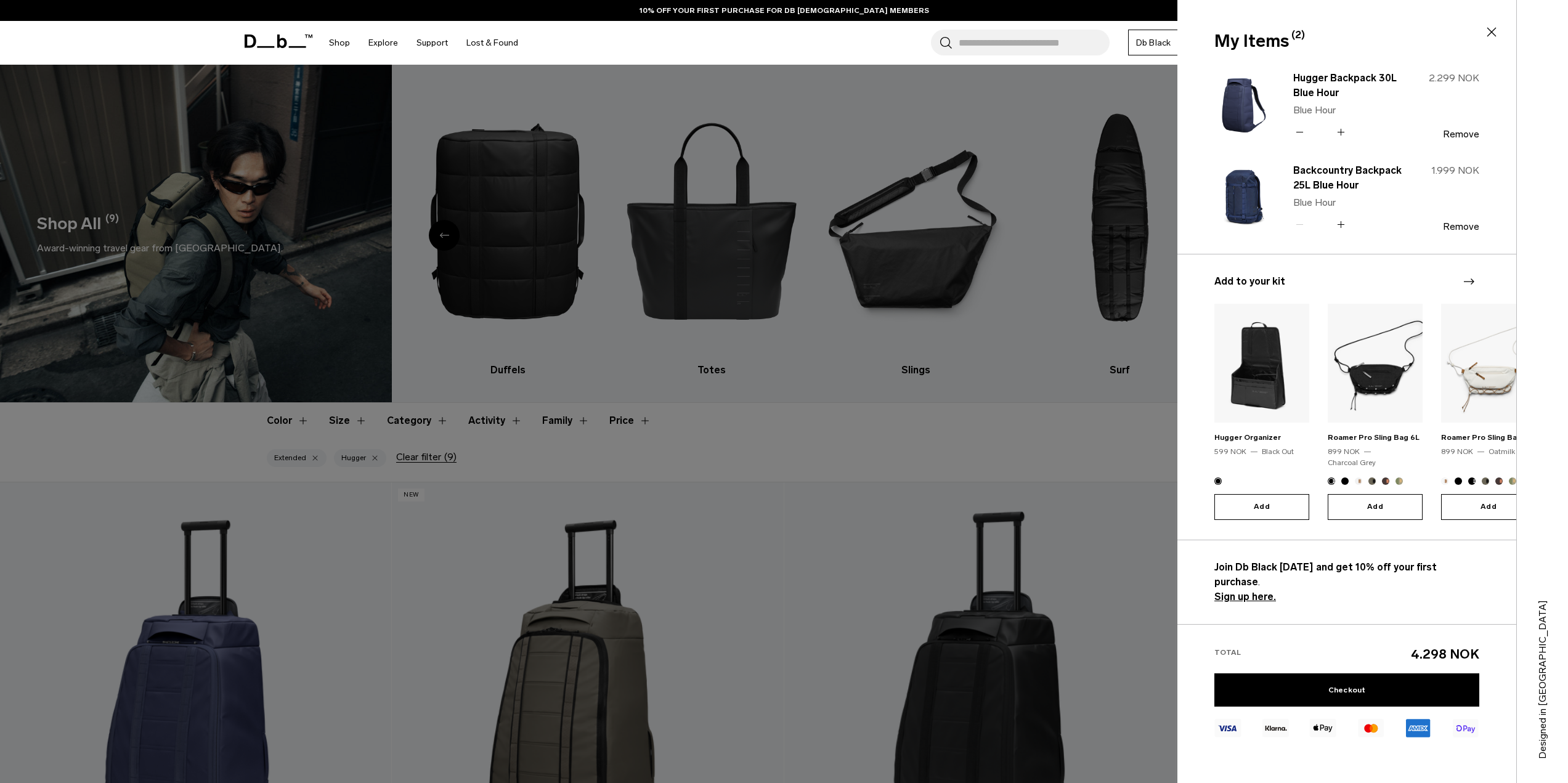
click at [1474, 282] on icon "Next slide" at bounding box center [1468, 281] width 15 height 15
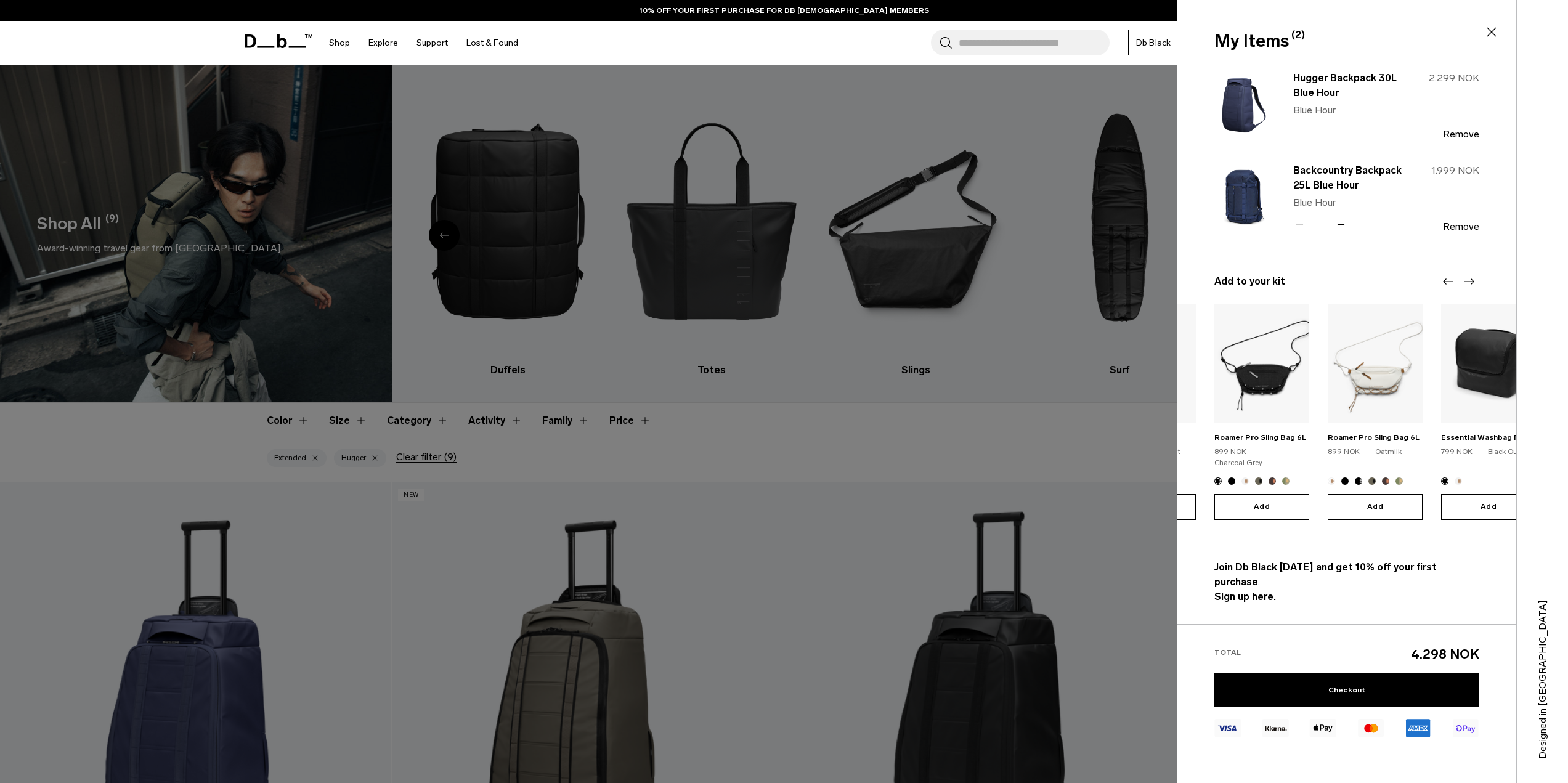
click at [1474, 282] on icon "Next slide" at bounding box center [1468, 281] width 15 height 15
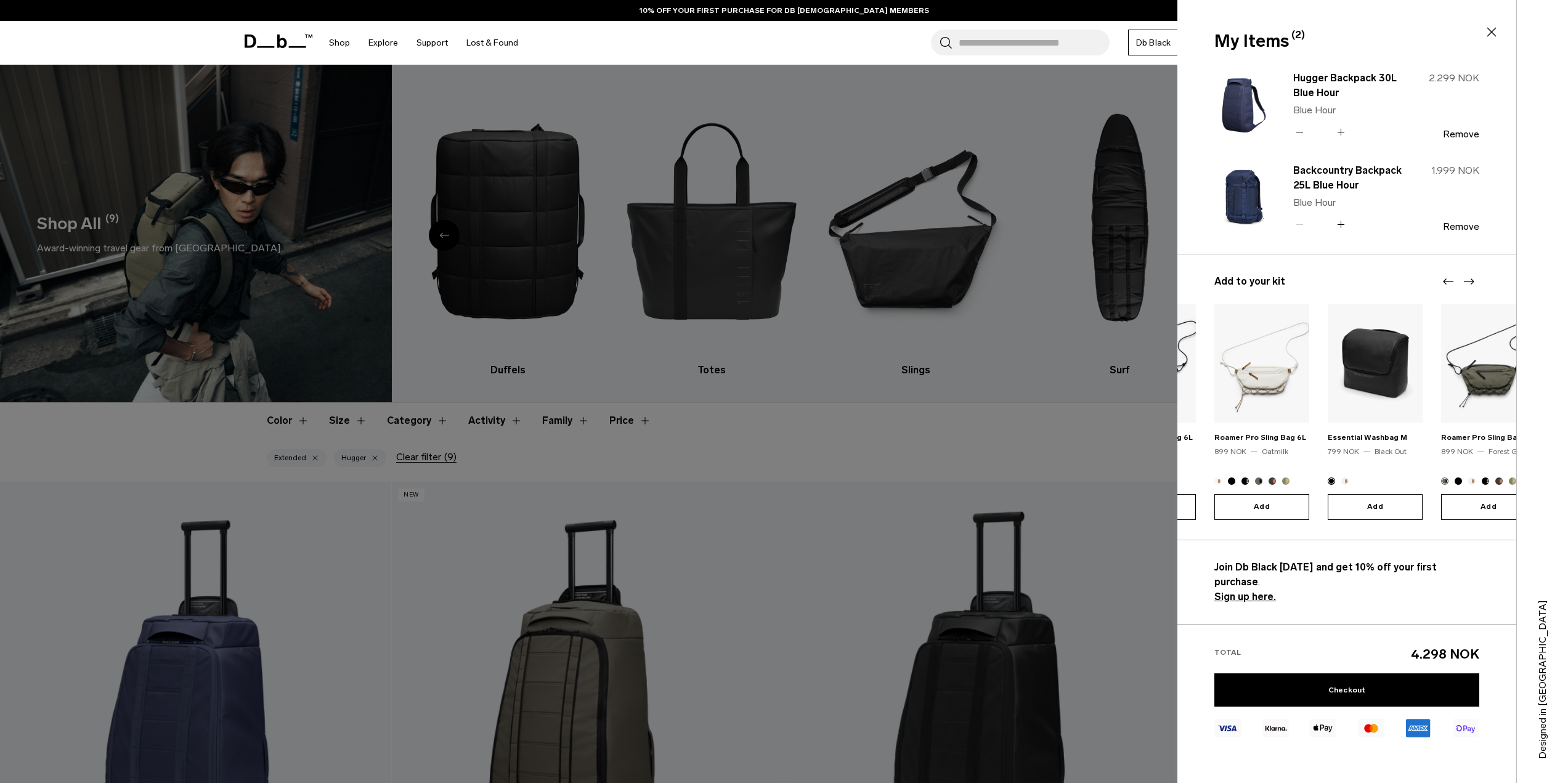
click at [1474, 282] on icon "Next slide" at bounding box center [1468, 281] width 15 height 15
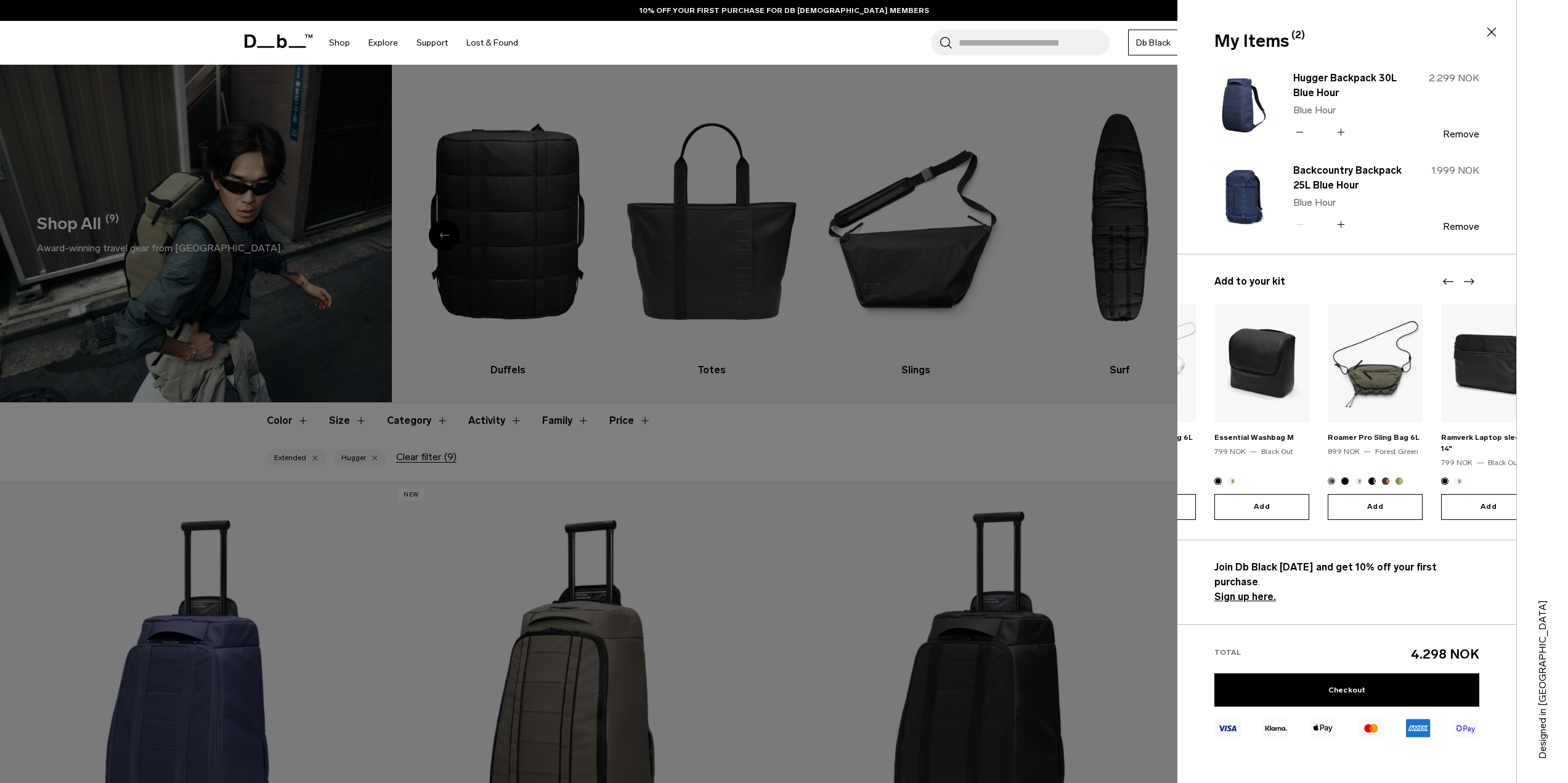
click at [1474, 282] on icon "Next slide" at bounding box center [1468, 281] width 15 height 15
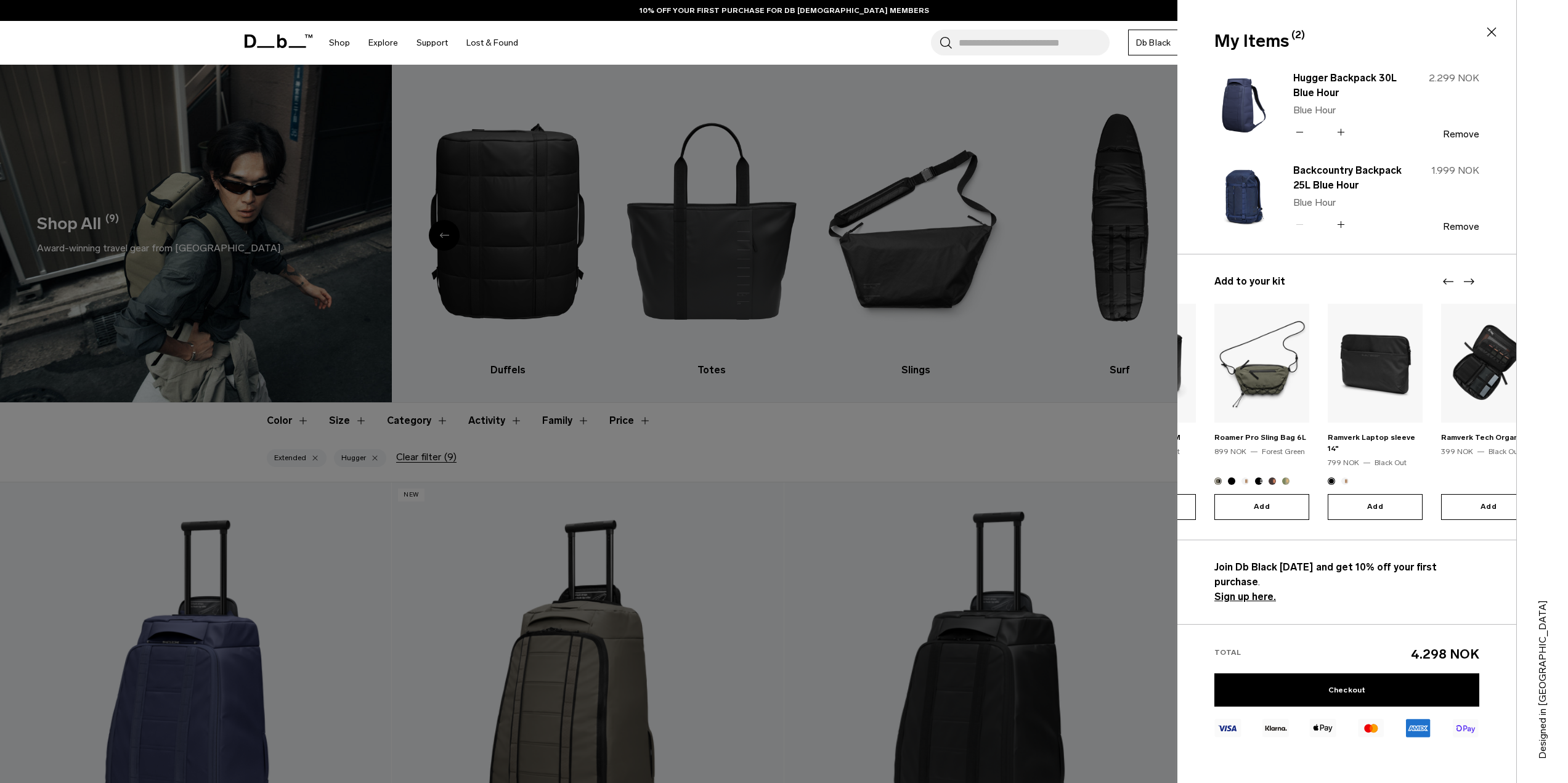
click at [1474, 282] on icon "Next slide" at bounding box center [1468, 281] width 15 height 15
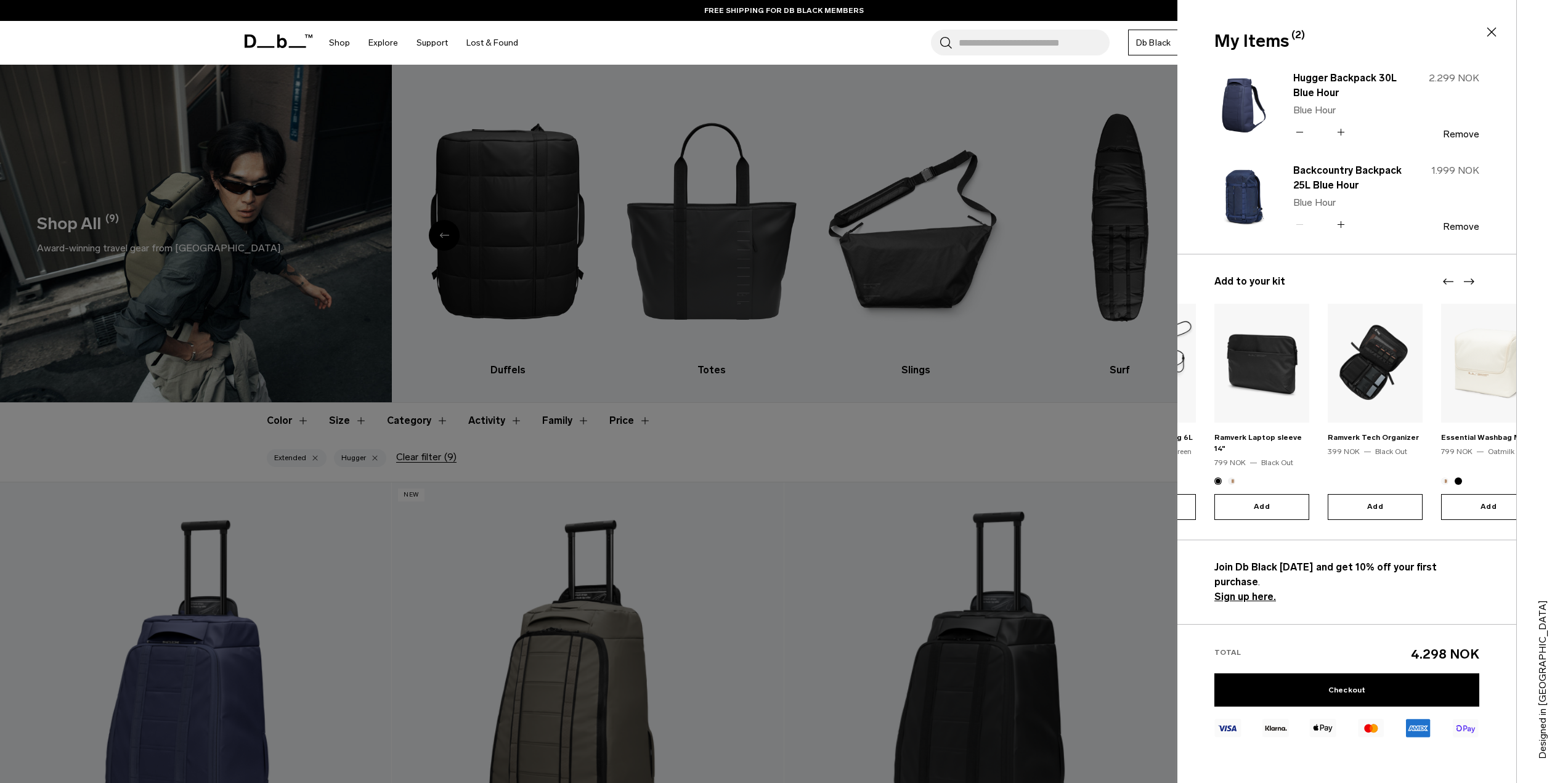
click at [1474, 282] on icon "Next slide" at bounding box center [1468, 281] width 15 height 15
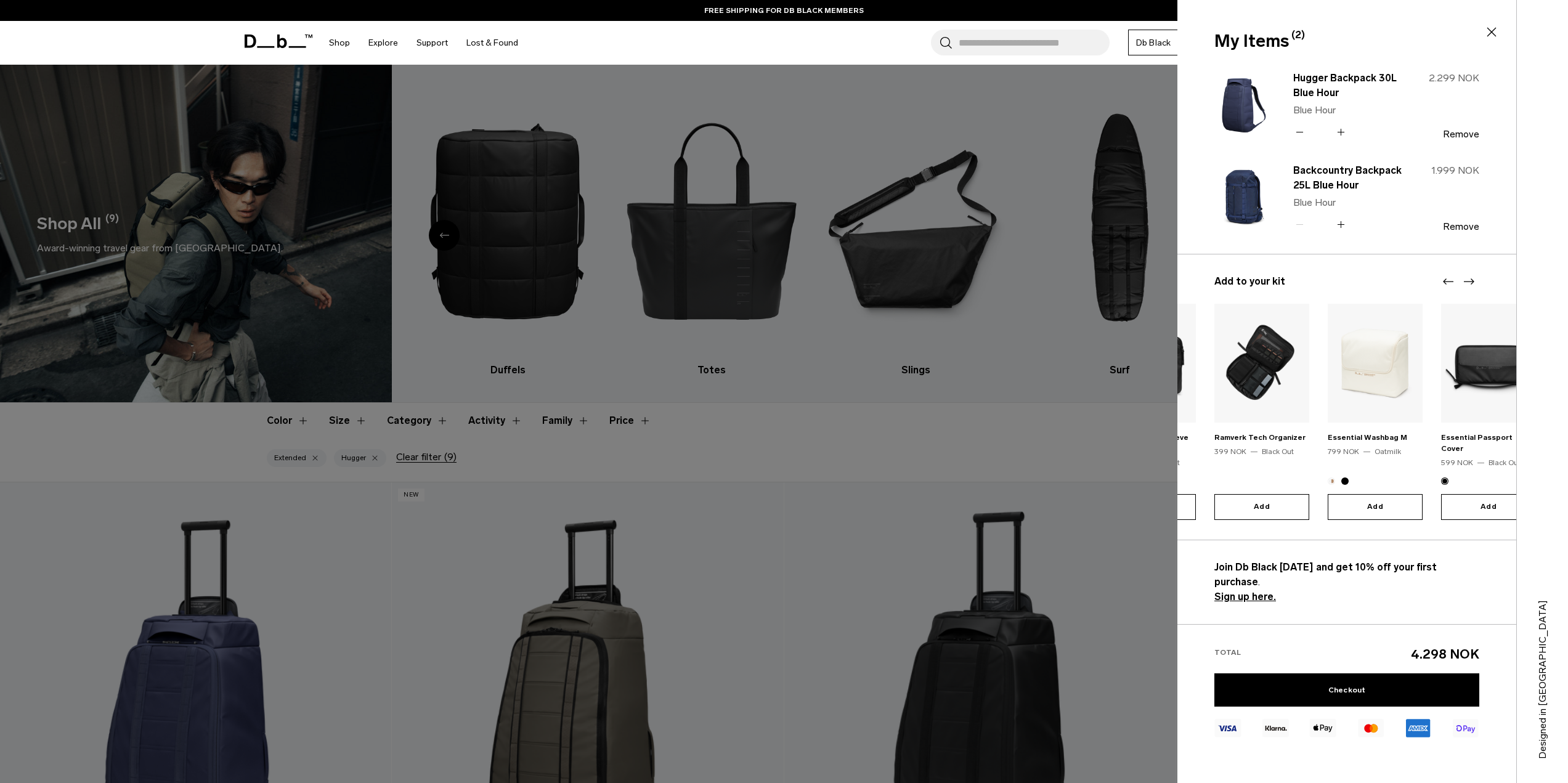
click at [1474, 282] on icon "Next slide" at bounding box center [1468, 281] width 15 height 15
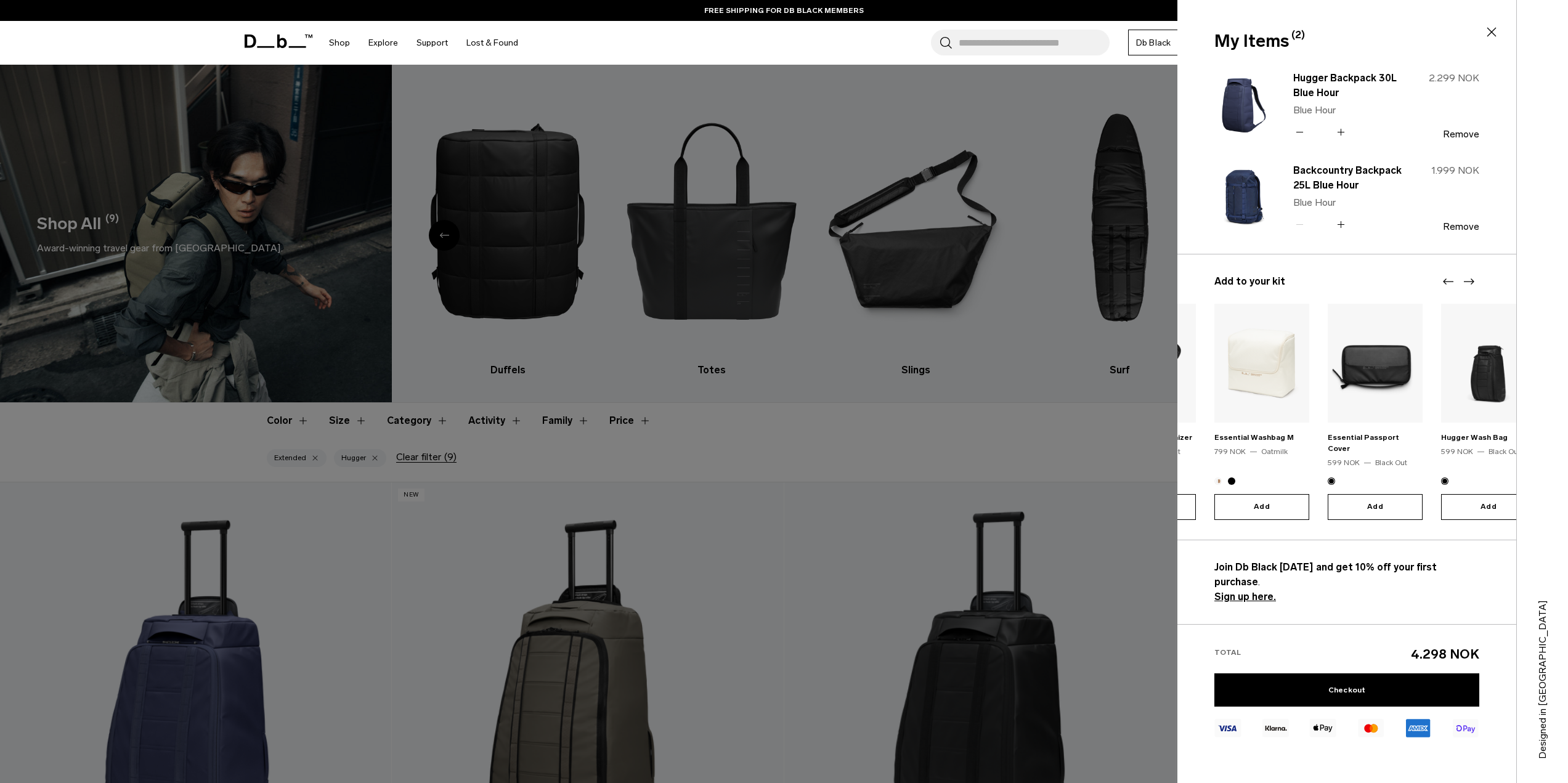
click at [1474, 282] on icon "Next slide" at bounding box center [1468, 281] width 15 height 15
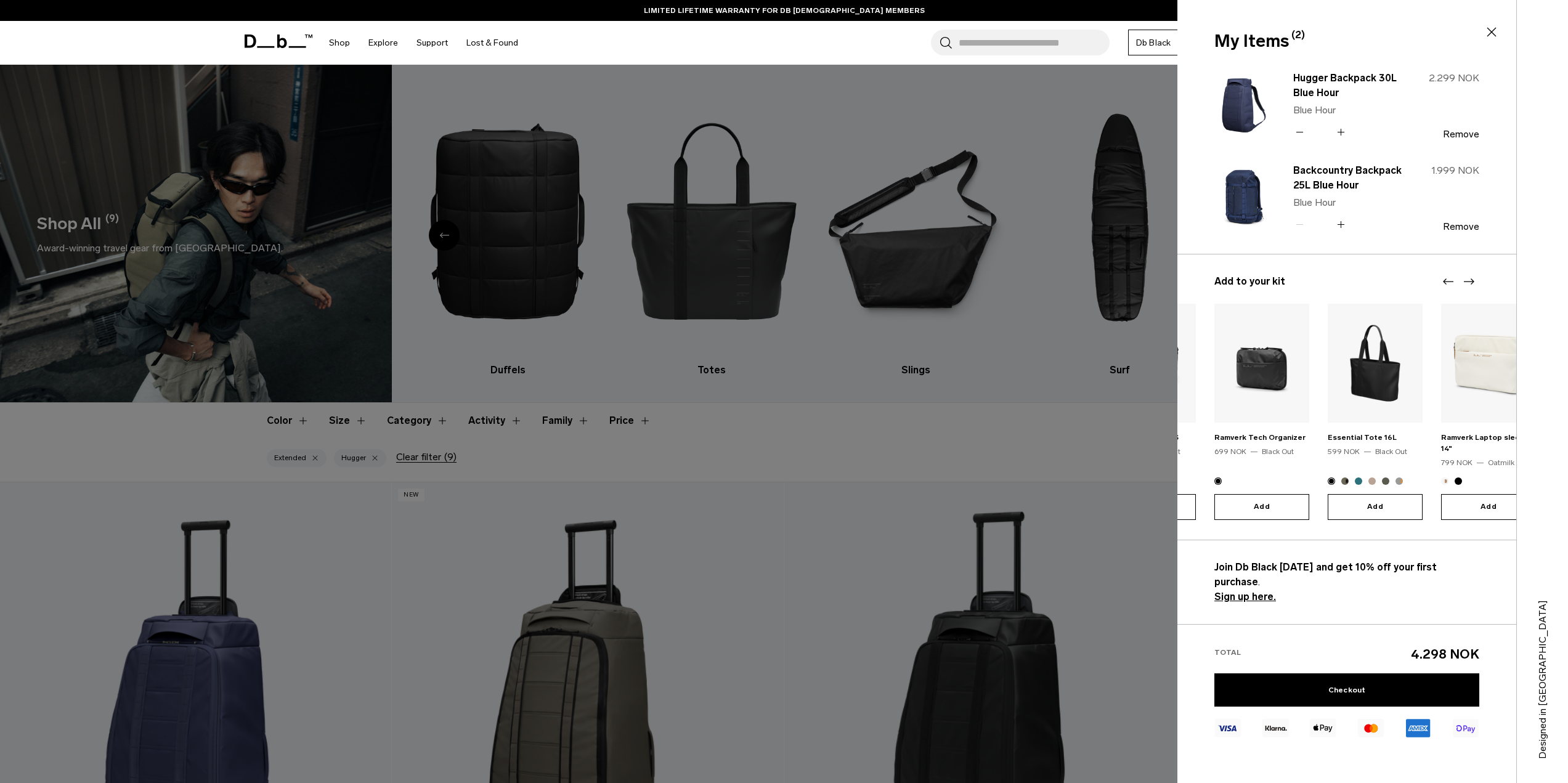
click at [1474, 282] on icon "Next slide" at bounding box center [1468, 281] width 15 height 15
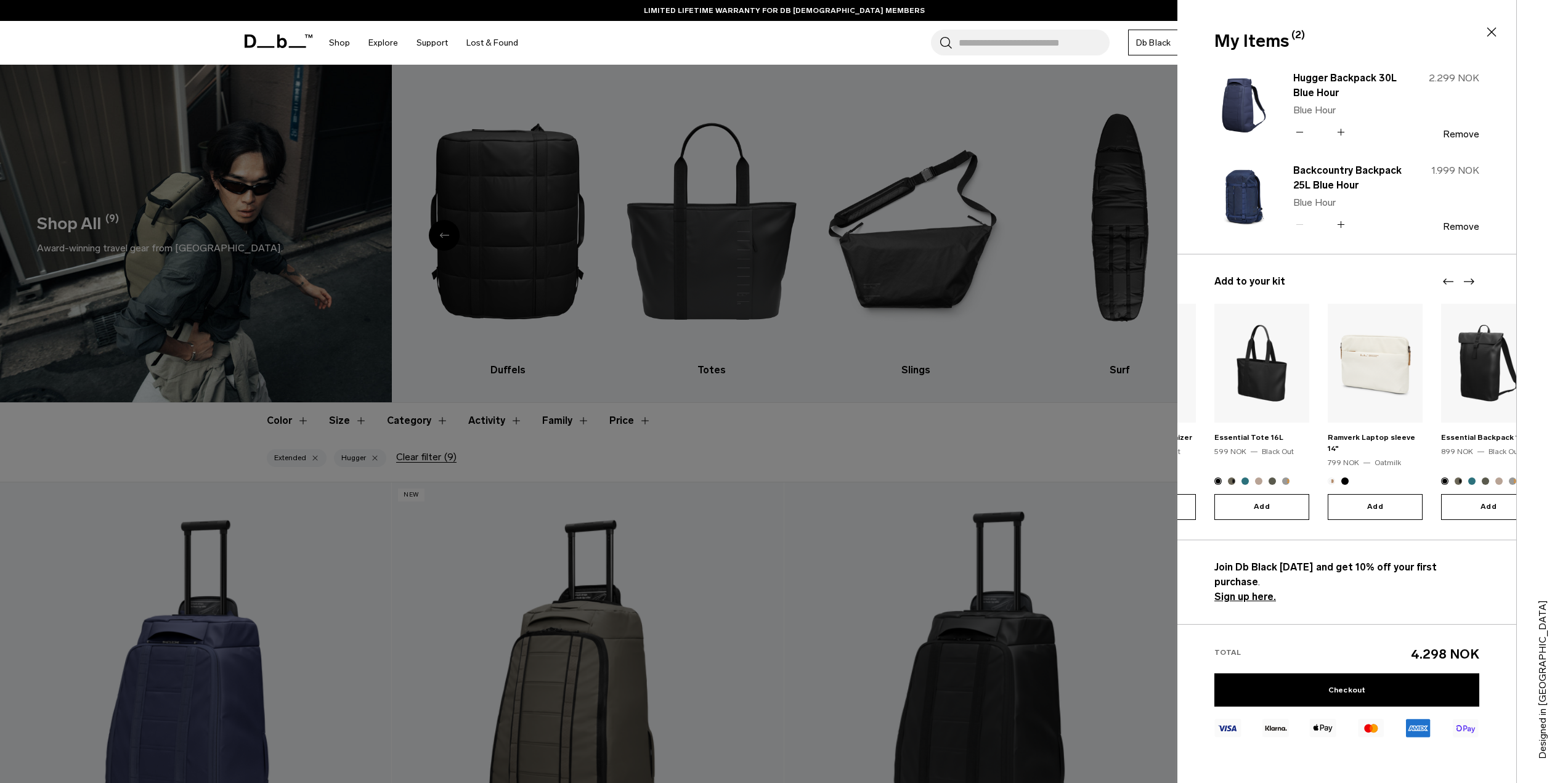
click at [1474, 282] on icon "Next slide" at bounding box center [1468, 281] width 15 height 15
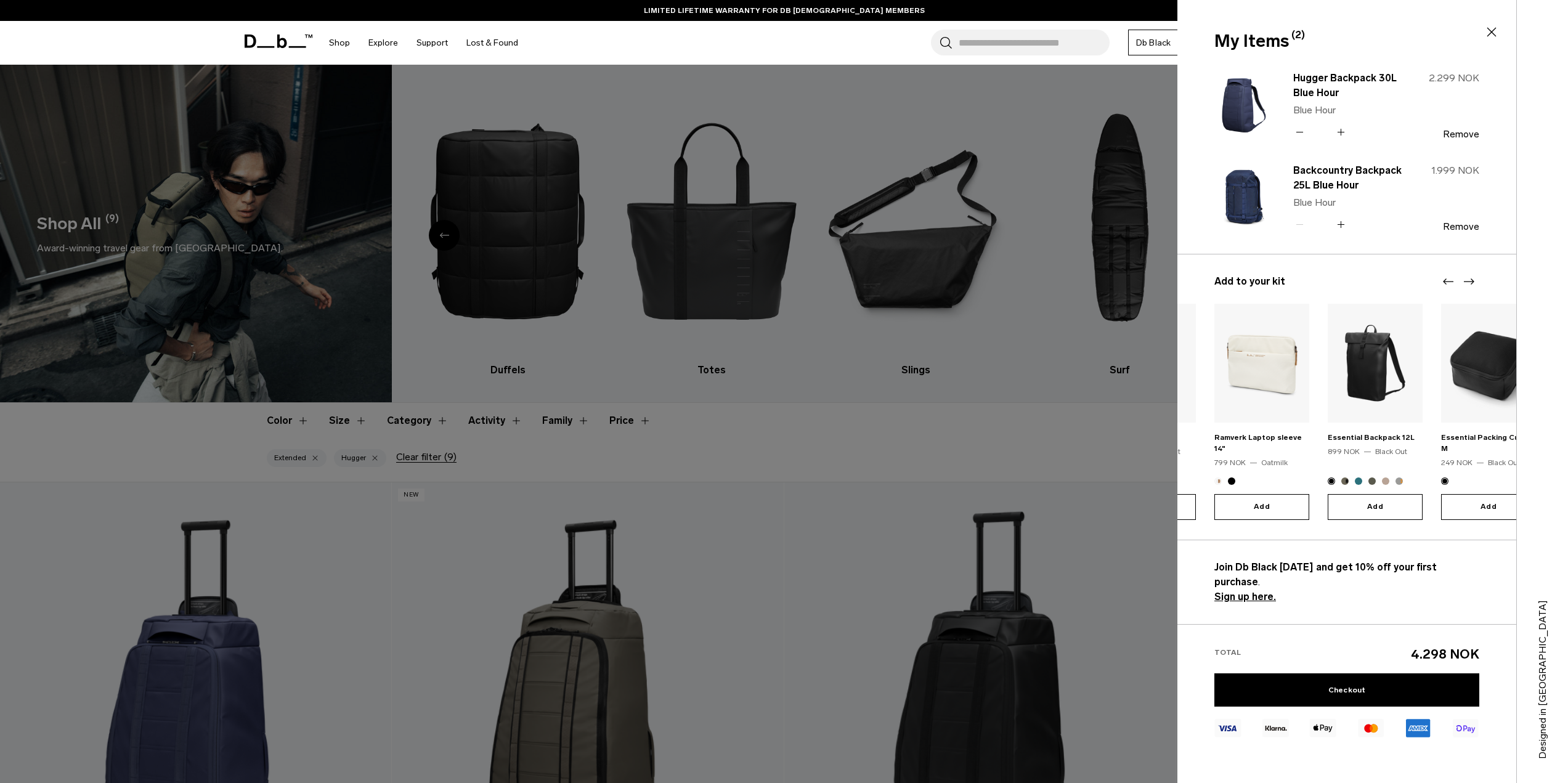
click at [1474, 282] on icon "Next slide" at bounding box center [1468, 281] width 15 height 15
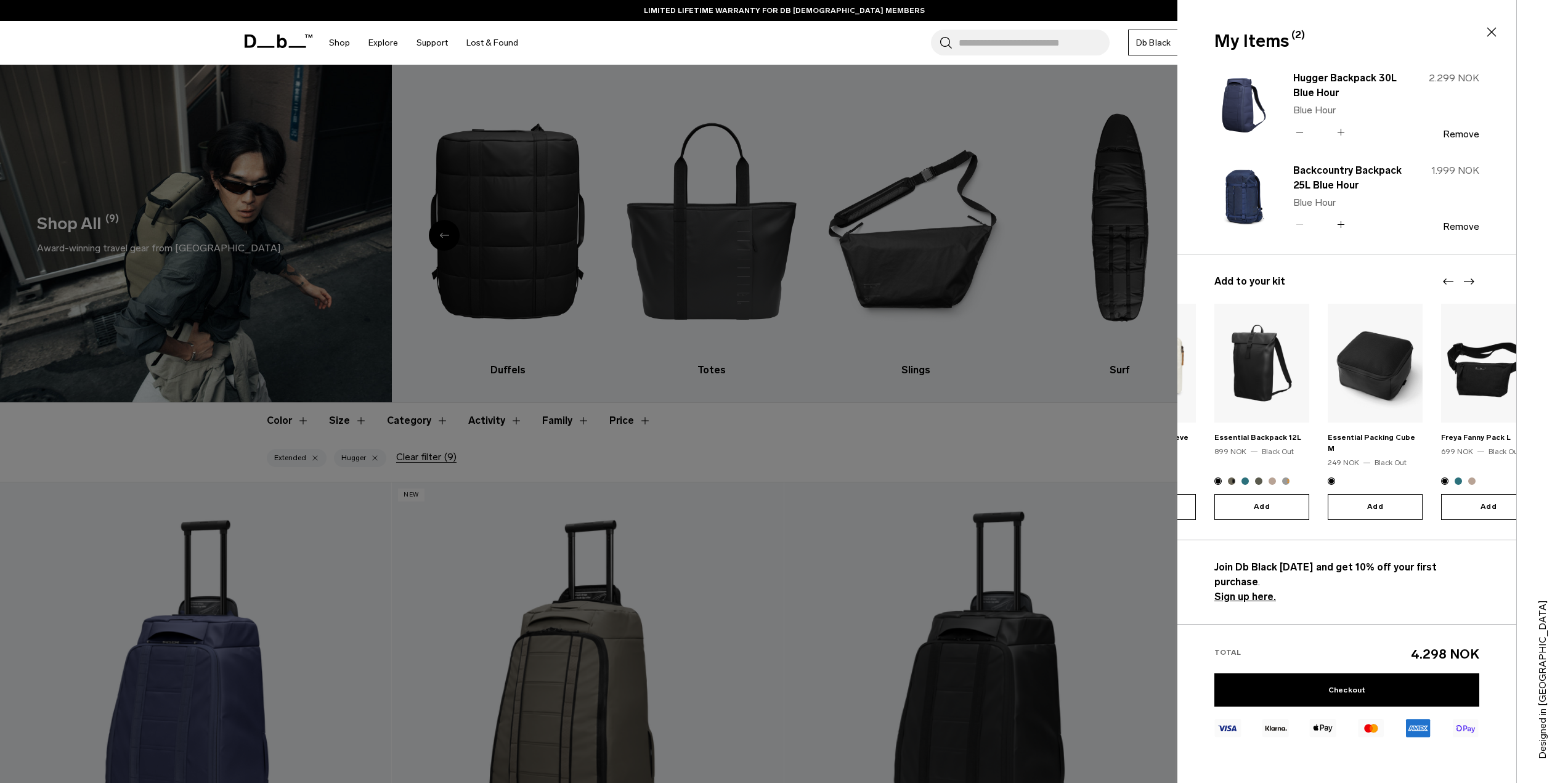
click at [1474, 282] on icon "Next slide" at bounding box center [1468, 281] width 15 height 15
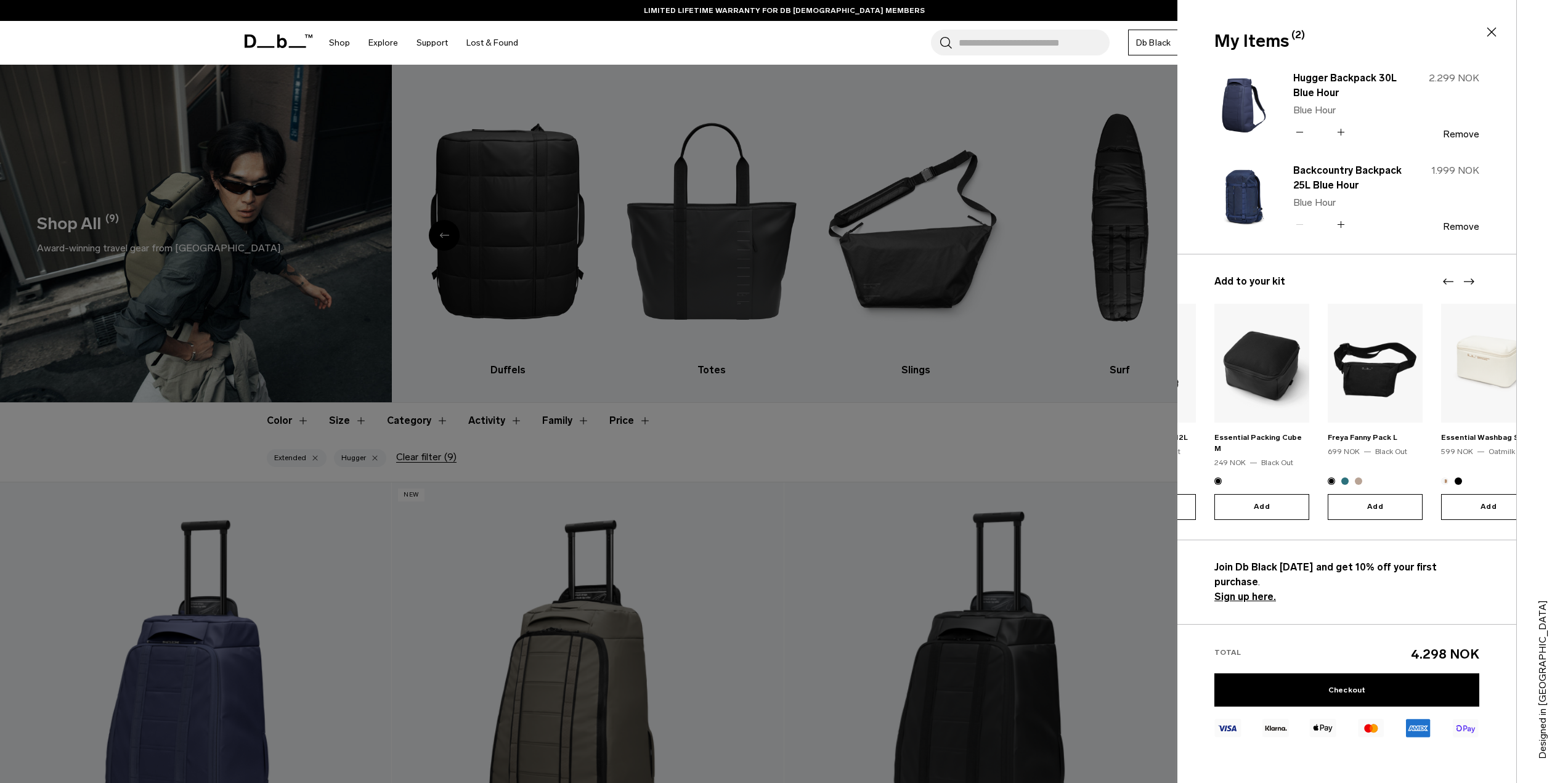
click at [1474, 282] on icon "Next slide" at bounding box center [1468, 281] width 15 height 15
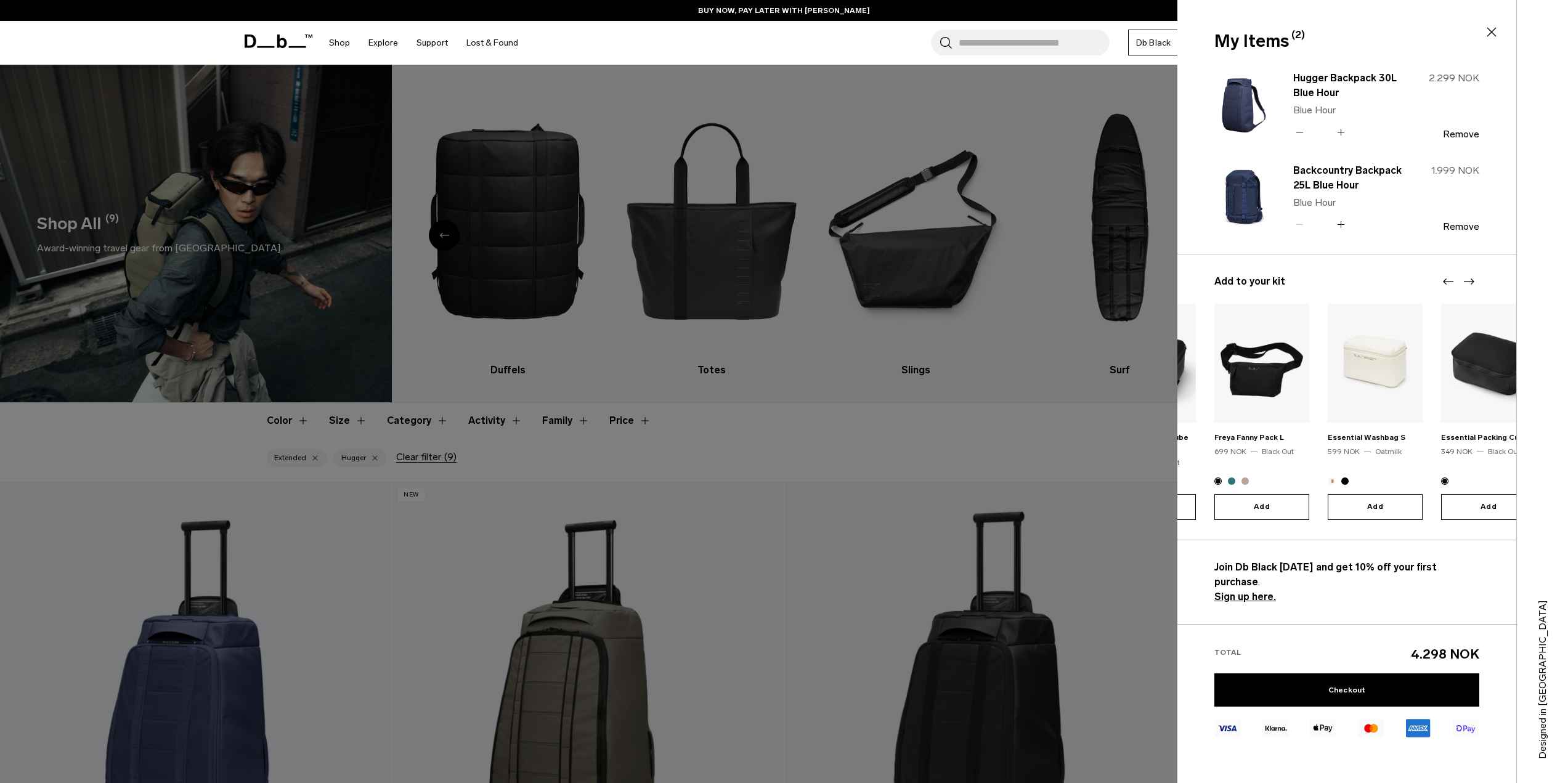
click at [1103, 457] on div at bounding box center [784, 391] width 1568 height 783
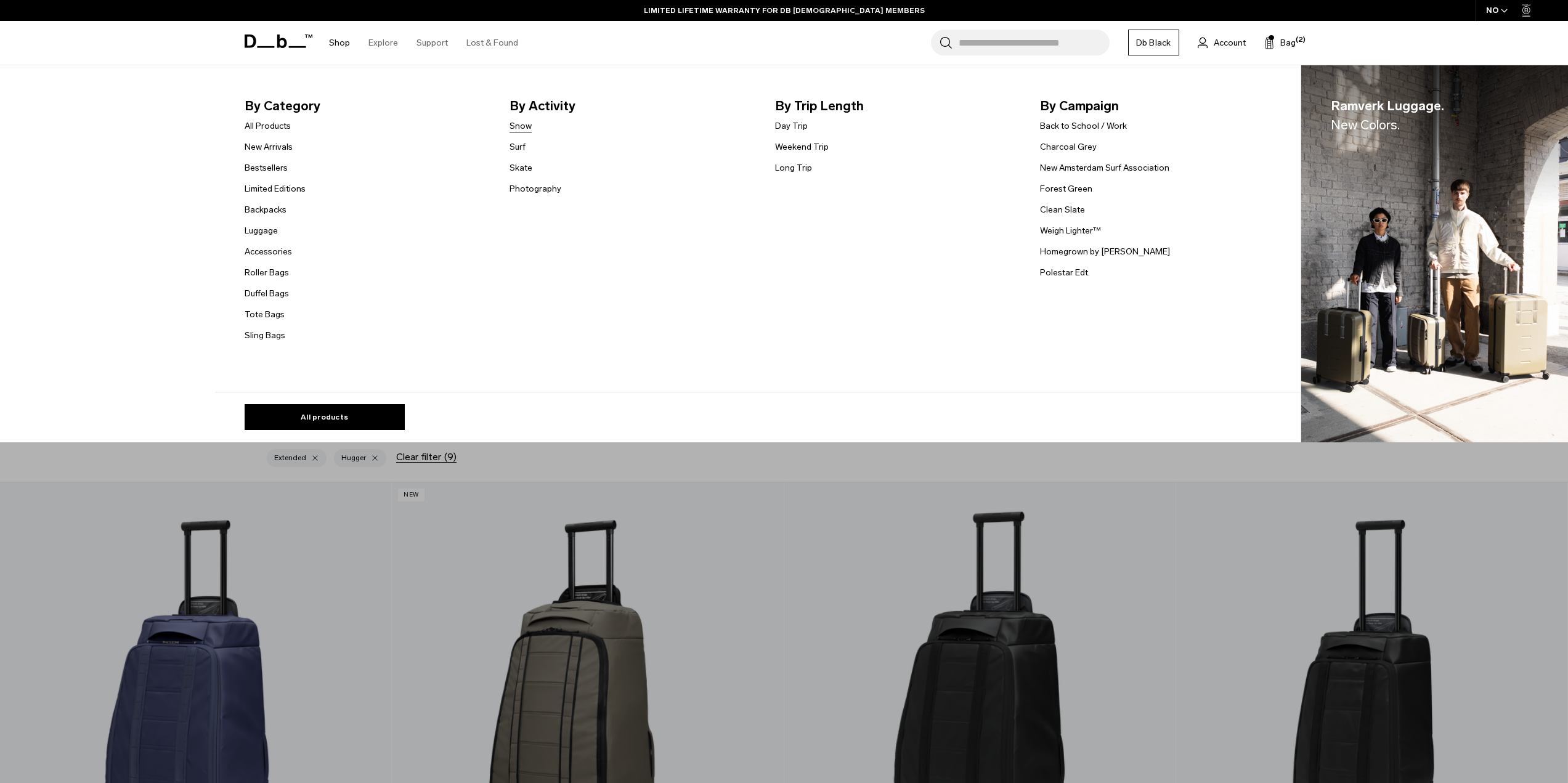
click at [519, 126] on link "Snow" at bounding box center [521, 126] width 22 height 13
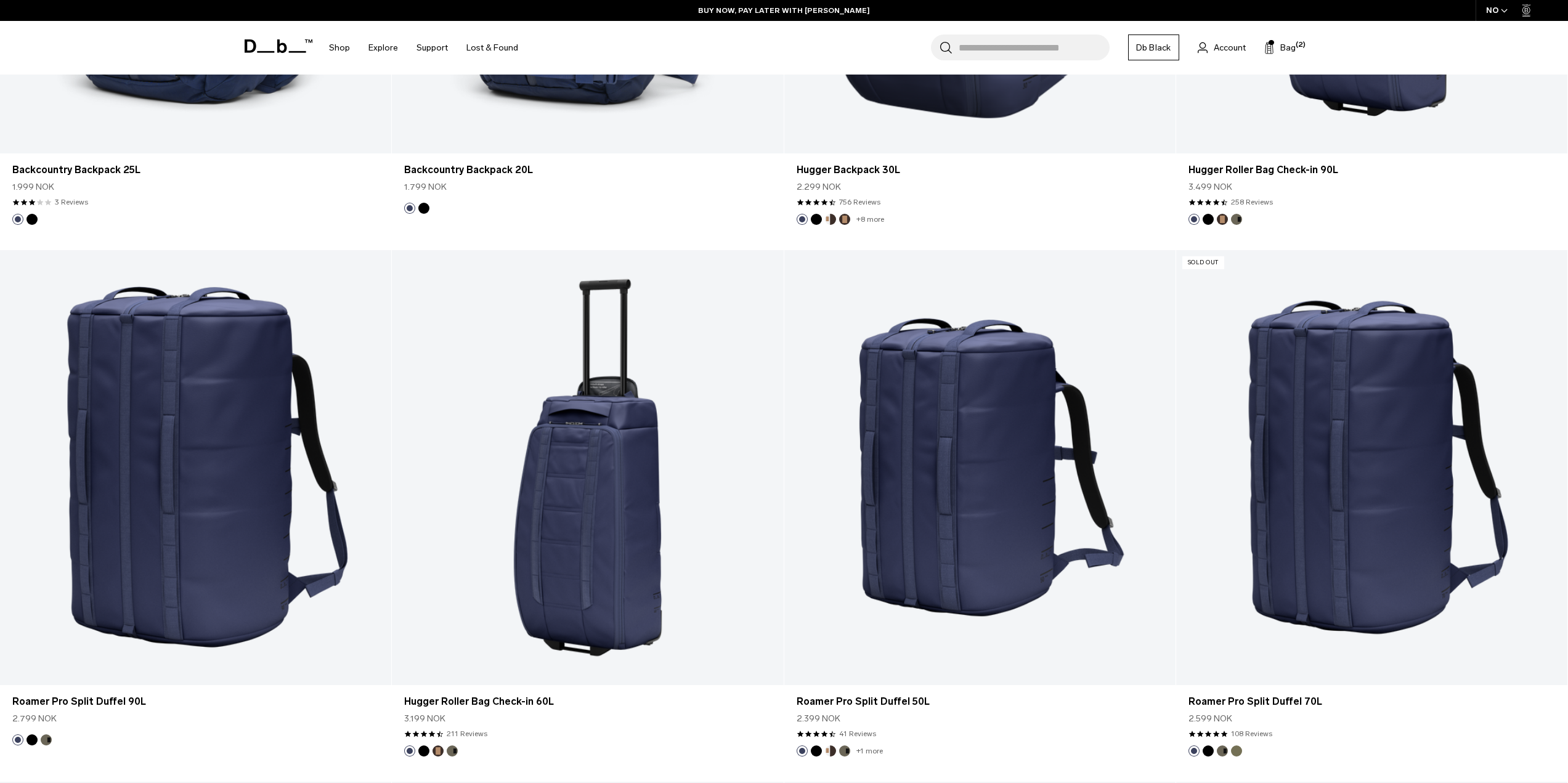
scroll to position [3079, 0]
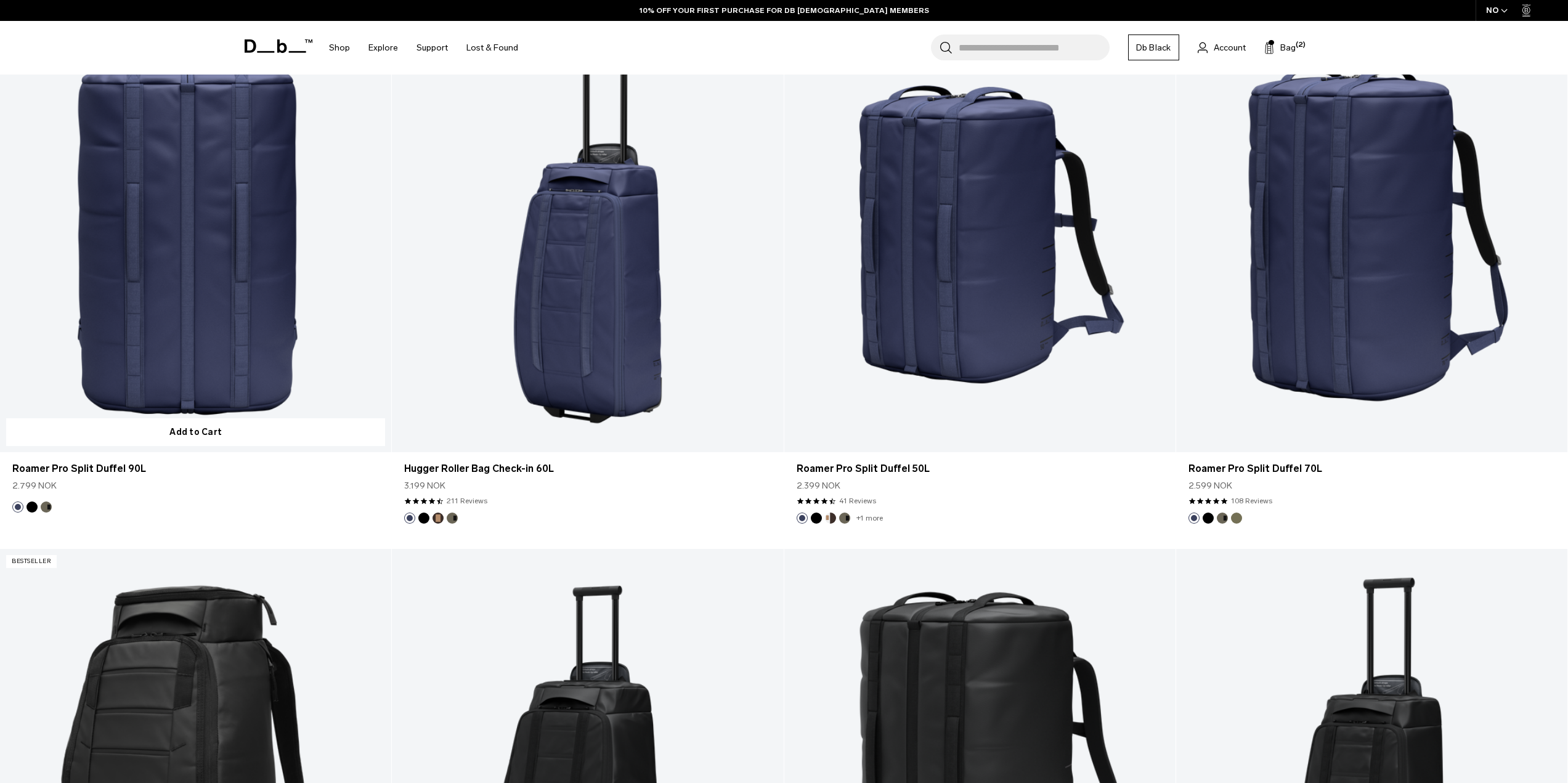
click at [247, 290] on link "Roamer Pro Split Duffel 90L" at bounding box center [196, 235] width 391 height 434
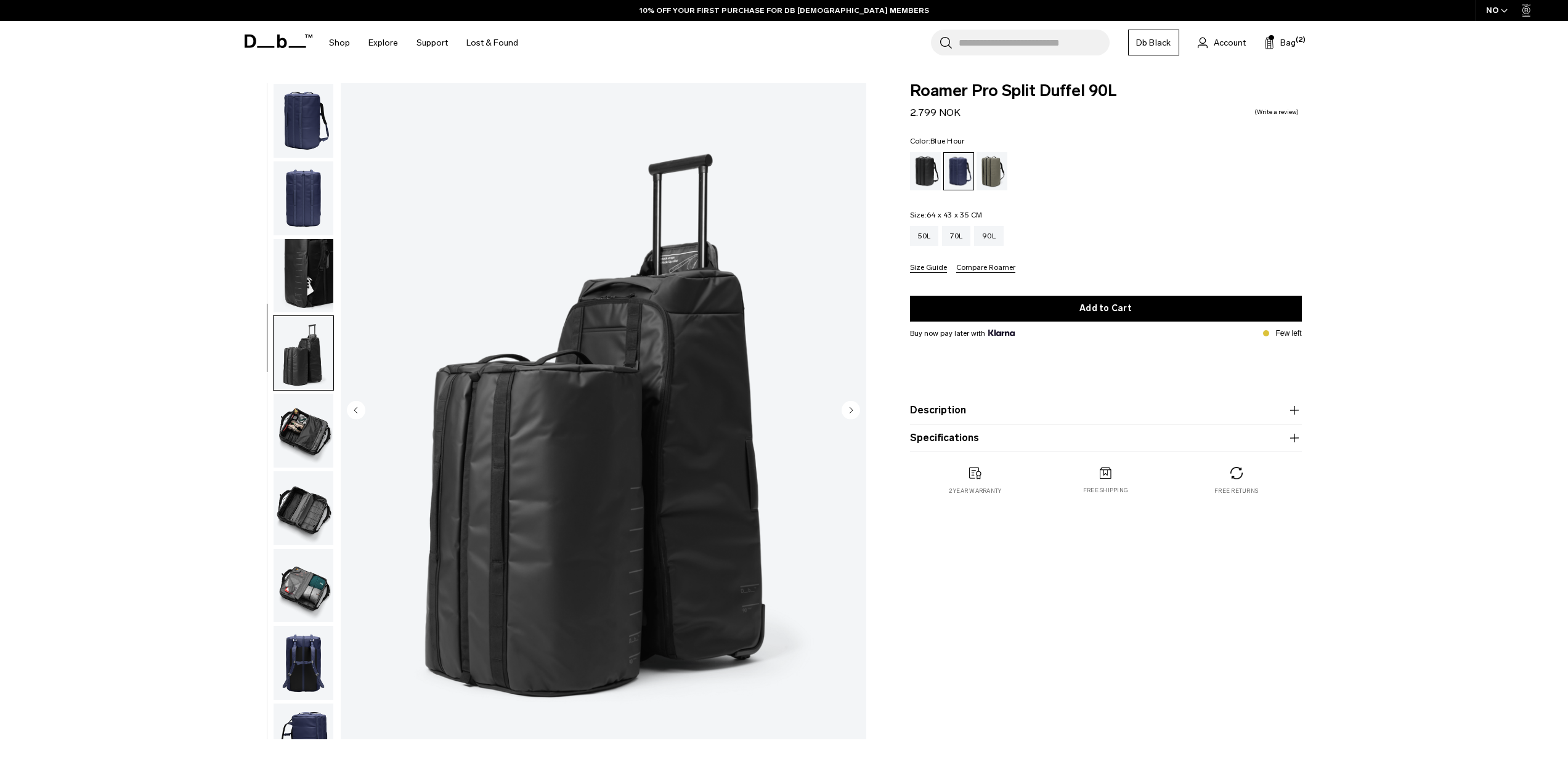
scroll to position [39, 0]
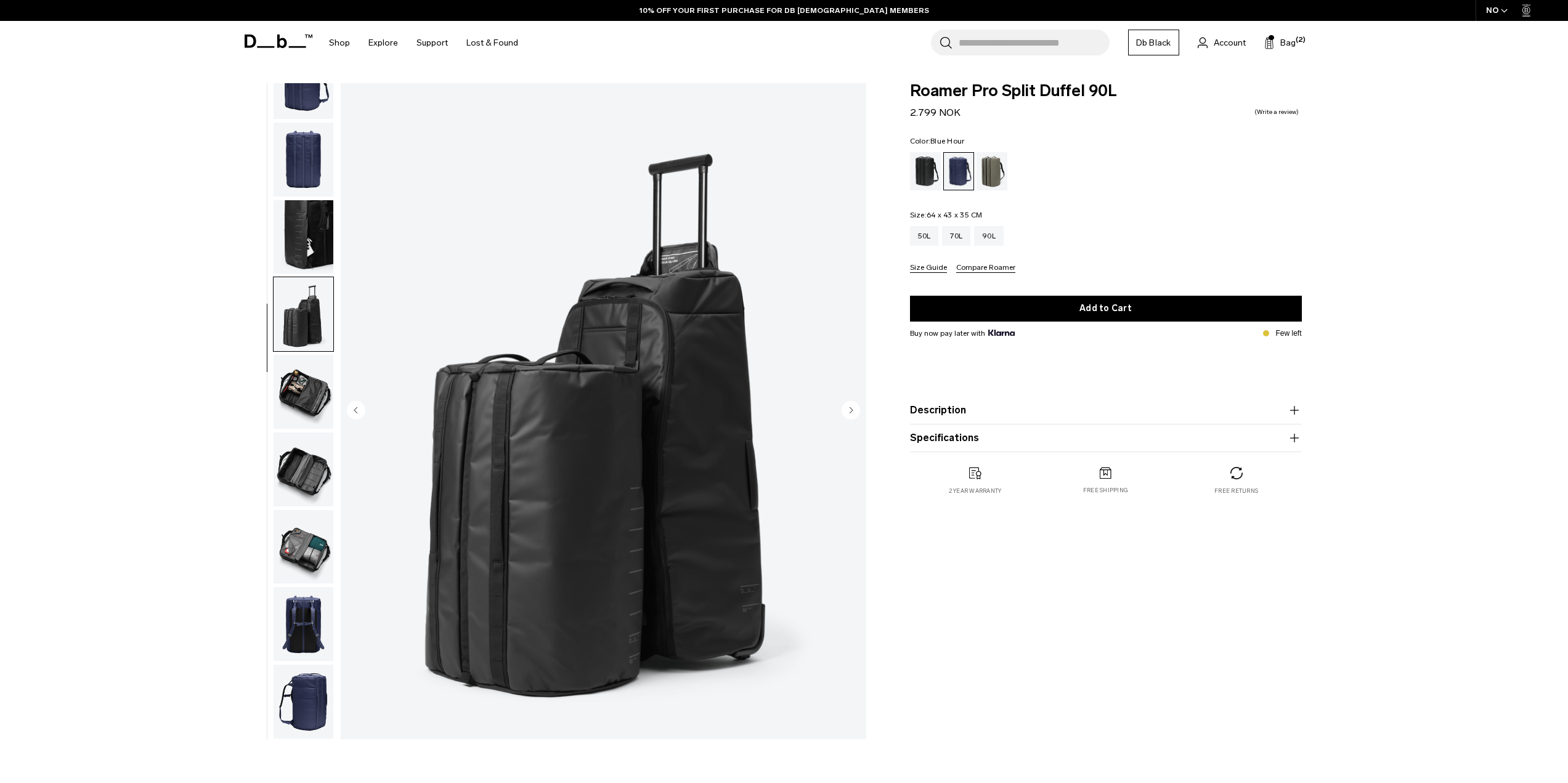
click at [319, 367] on img "button" at bounding box center [303, 392] width 60 height 74
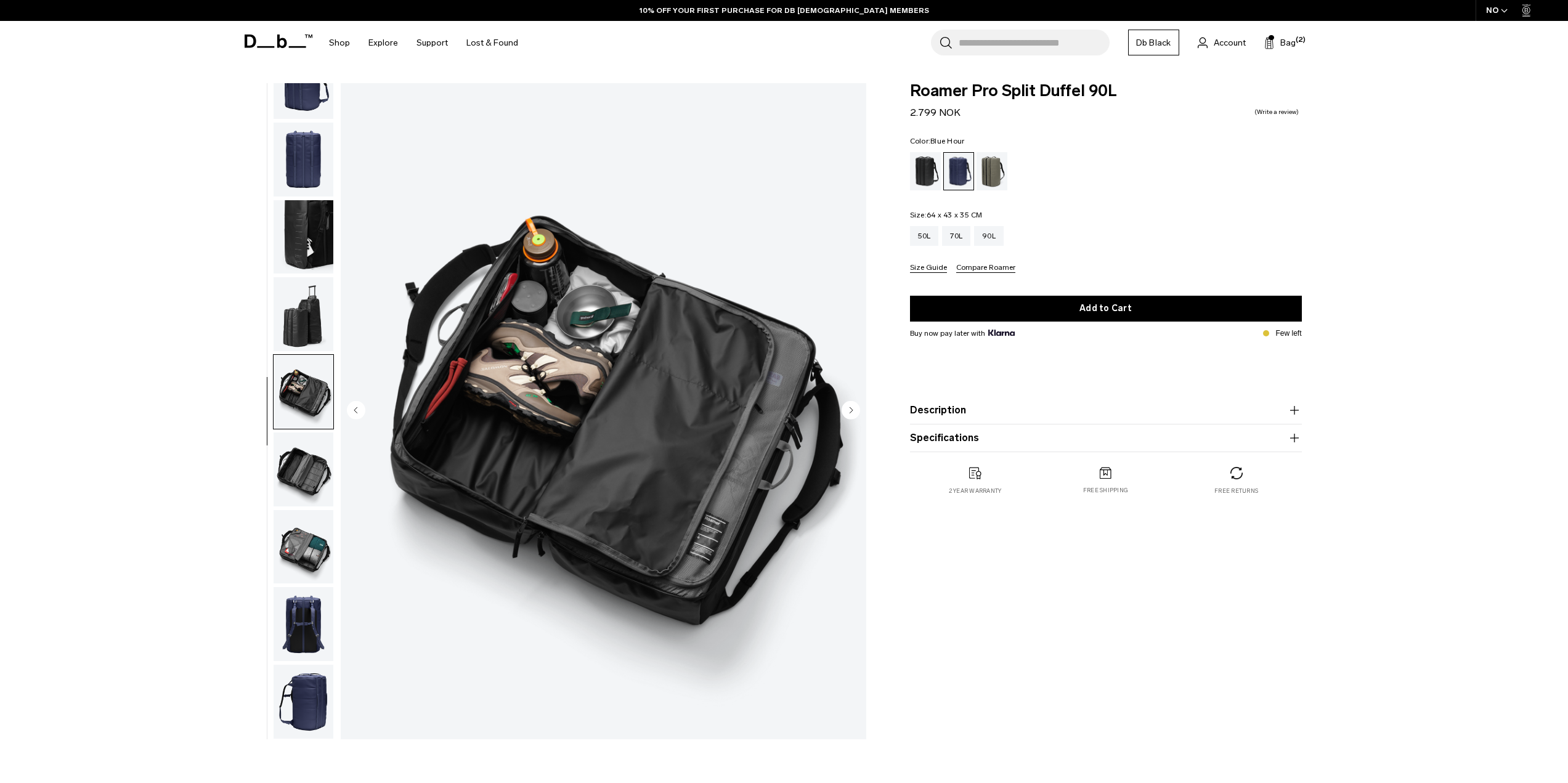
click at [316, 455] on img "button" at bounding box center [303, 469] width 60 height 74
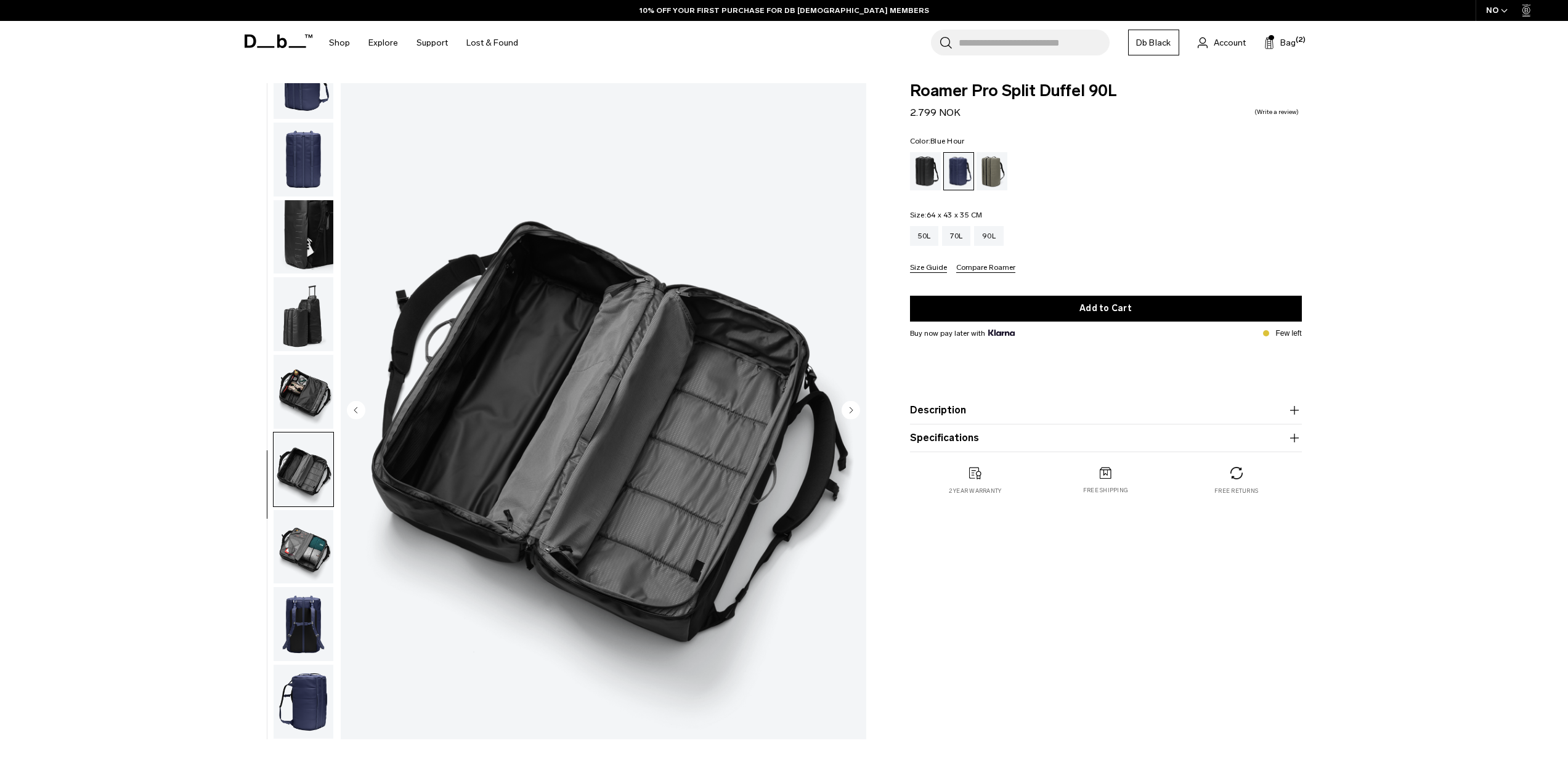
scroll to position [0, 0]
click at [308, 539] on img "button" at bounding box center [303, 547] width 60 height 74
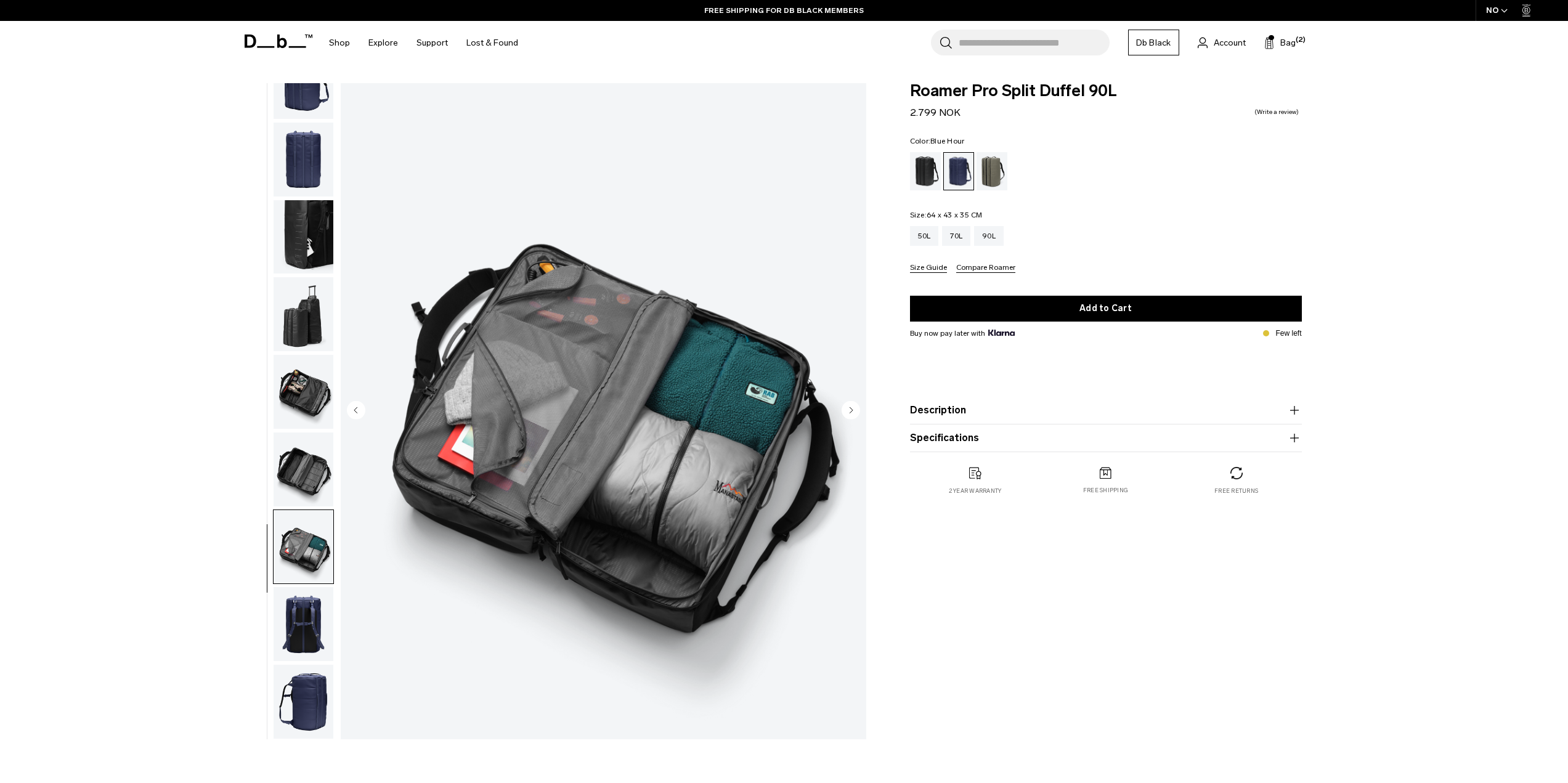
click at [311, 606] on img "button" at bounding box center [303, 624] width 60 height 74
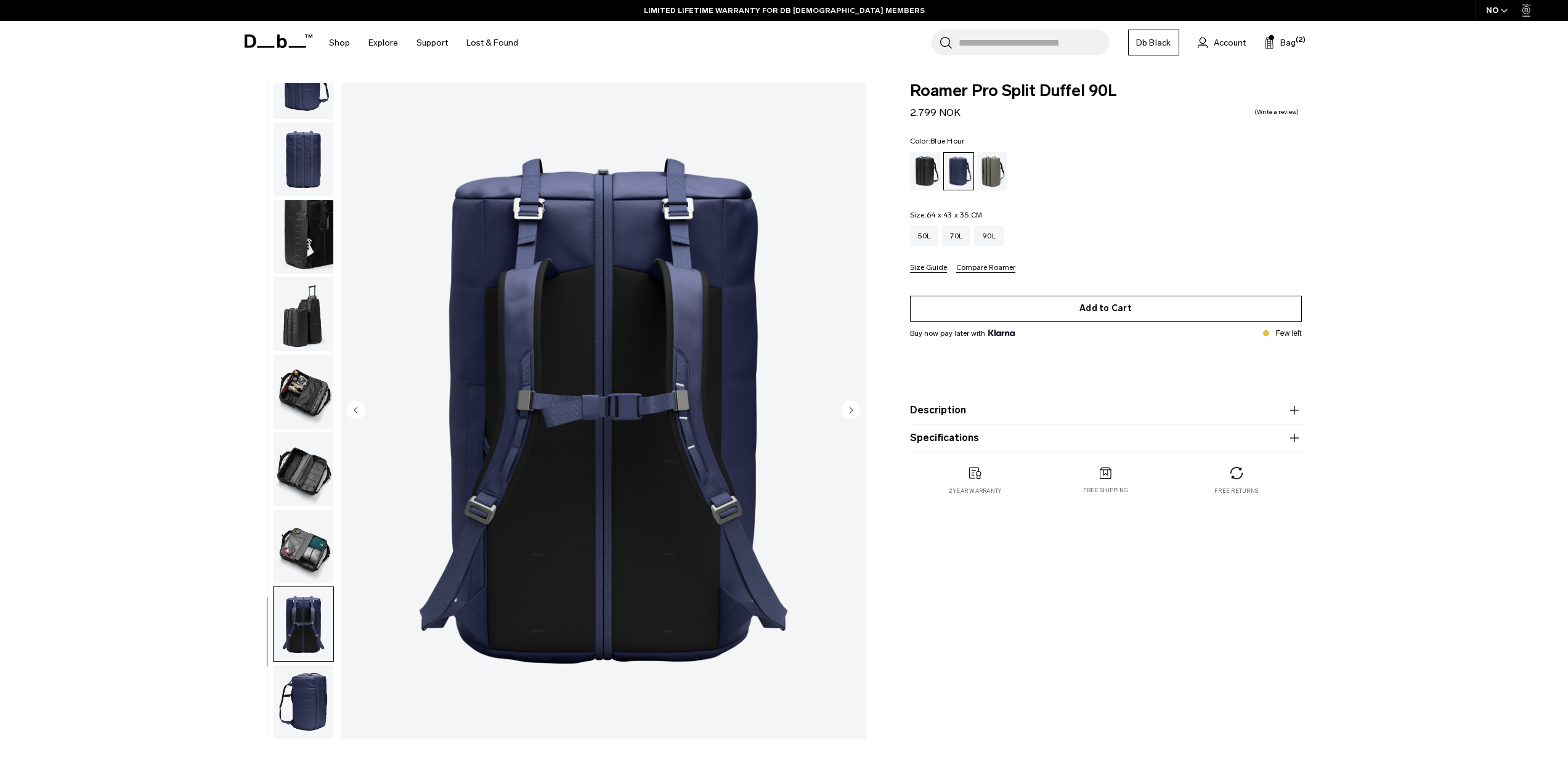
click at [1055, 315] on button "Add to Cart" at bounding box center [1105, 308] width 392 height 26
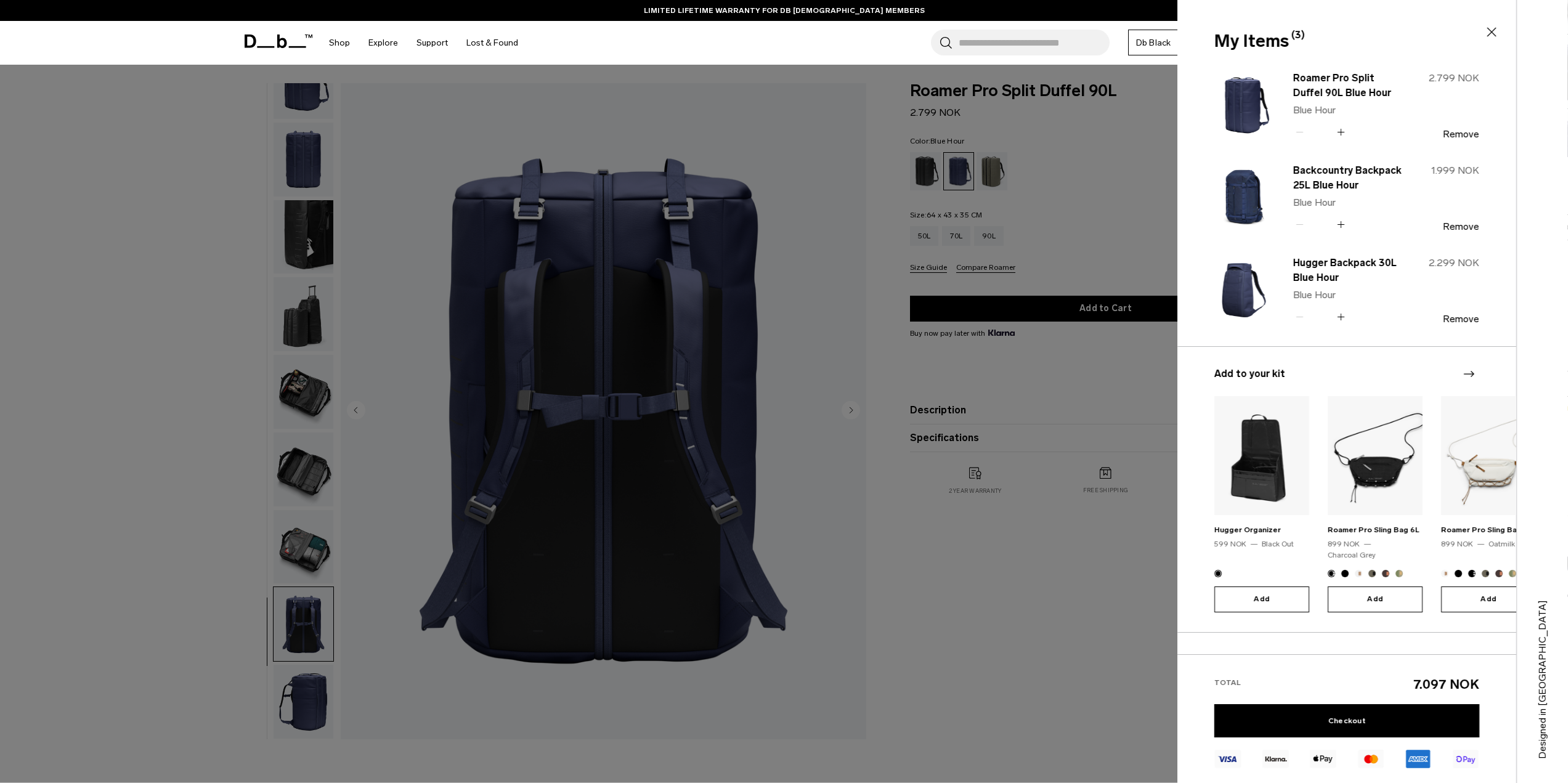
click at [900, 552] on div at bounding box center [784, 391] width 1568 height 783
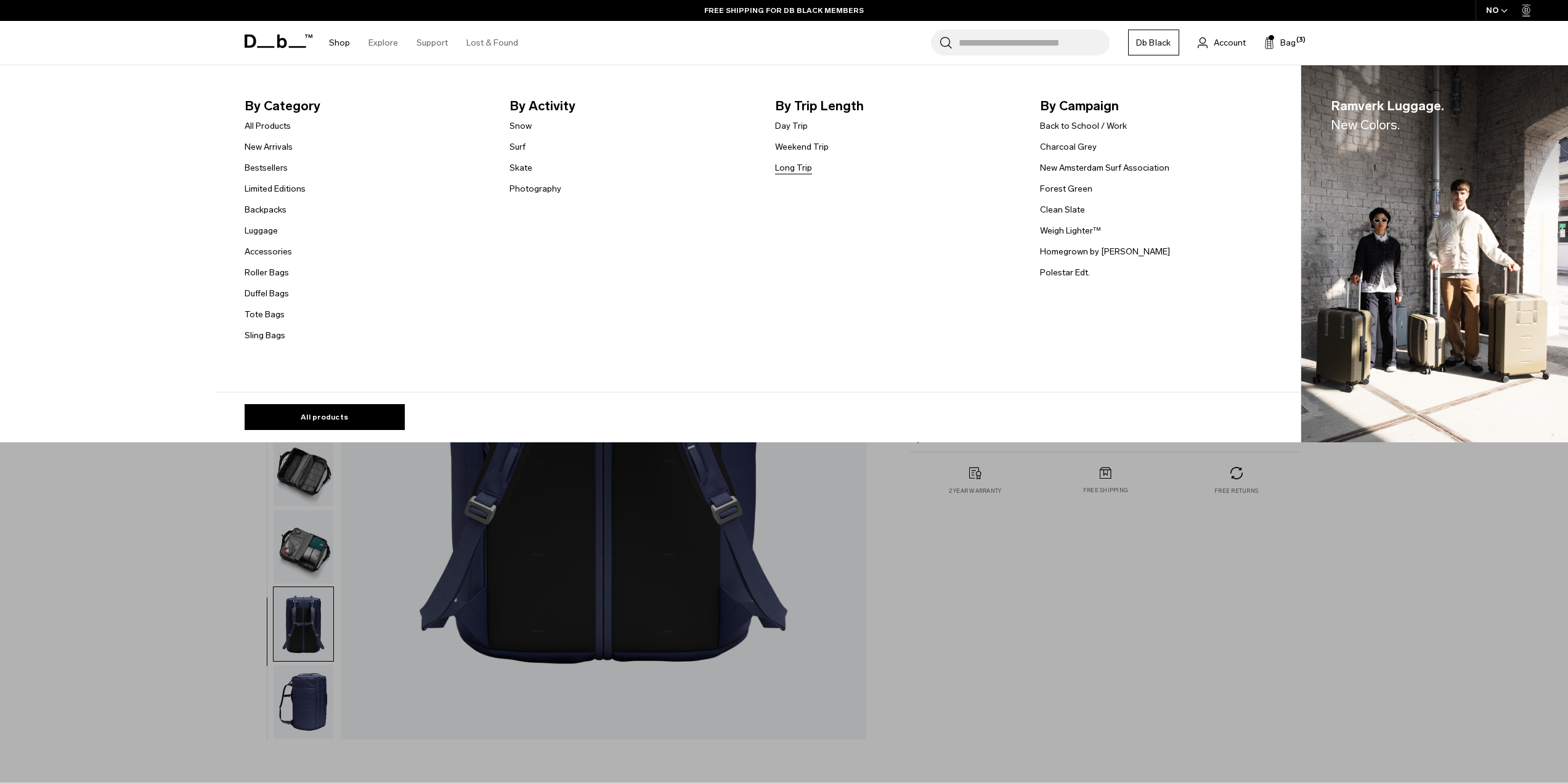
click at [797, 171] on link "Long Trip" at bounding box center [793, 168] width 37 height 13
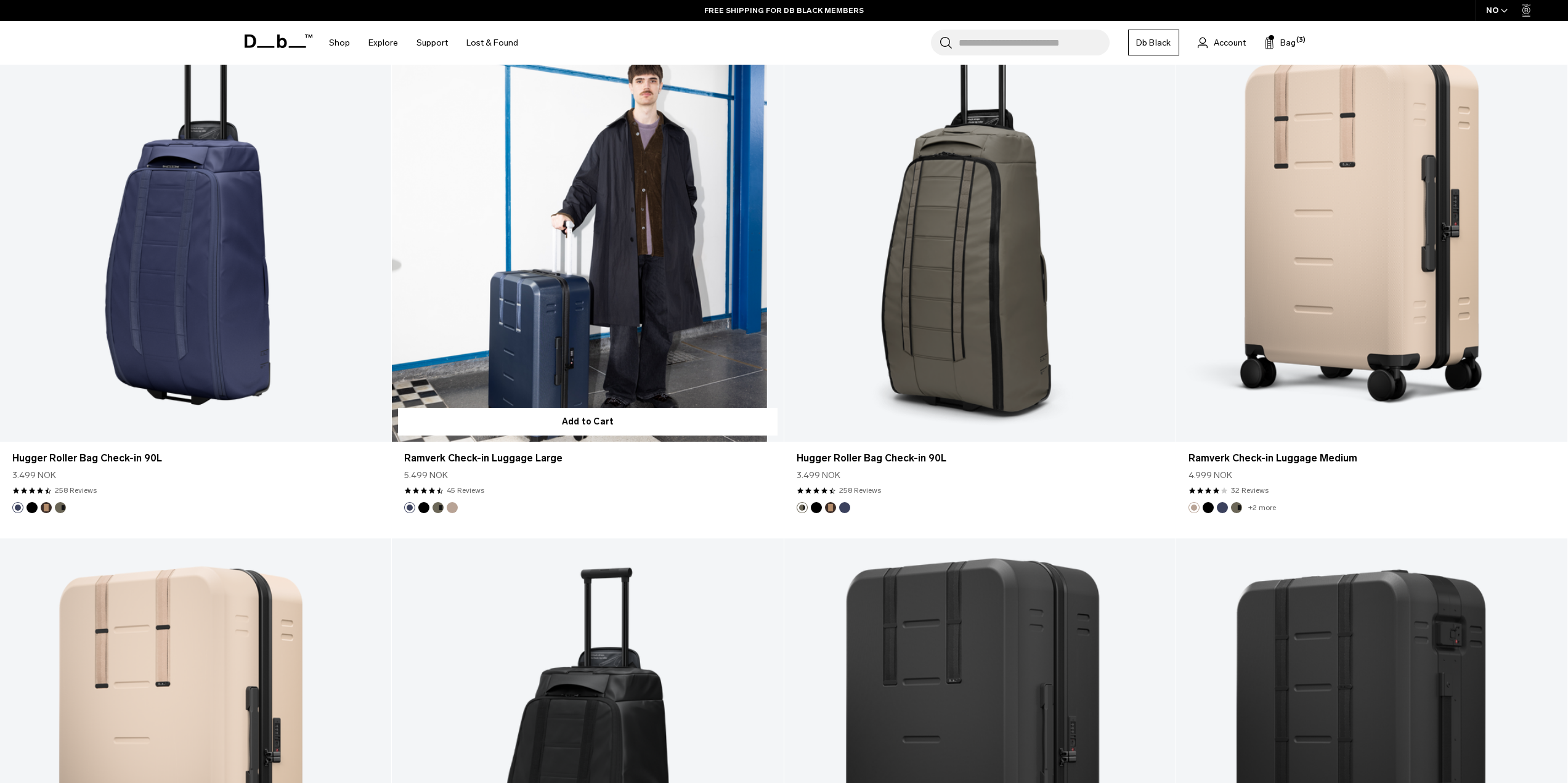
scroll to position [986, 0]
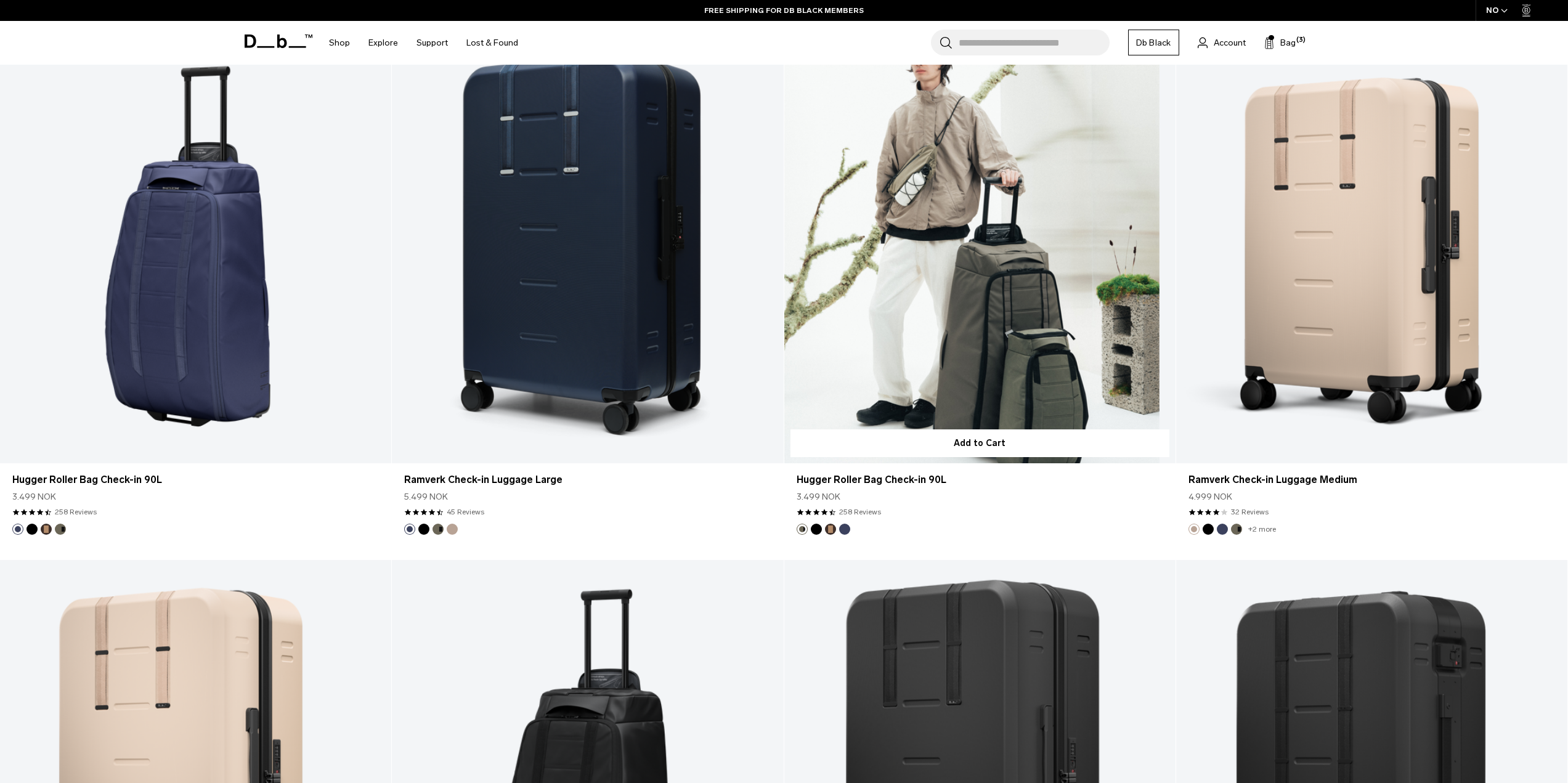
click at [973, 342] on link "Hugger Roller Bag Check-in 90L" at bounding box center [980, 246] width 391 height 434
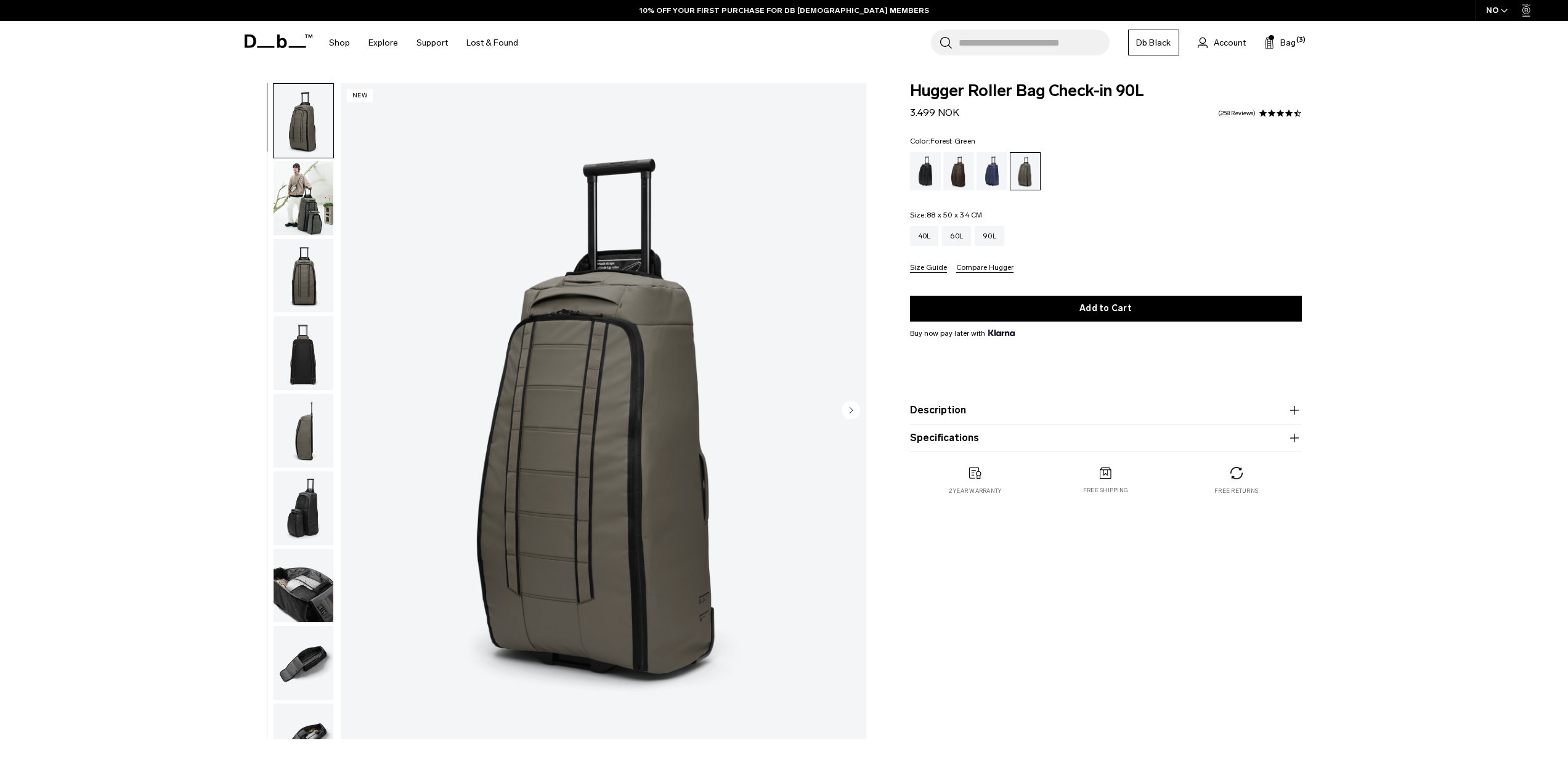
click at [328, 218] on img "button" at bounding box center [303, 198] width 60 height 74
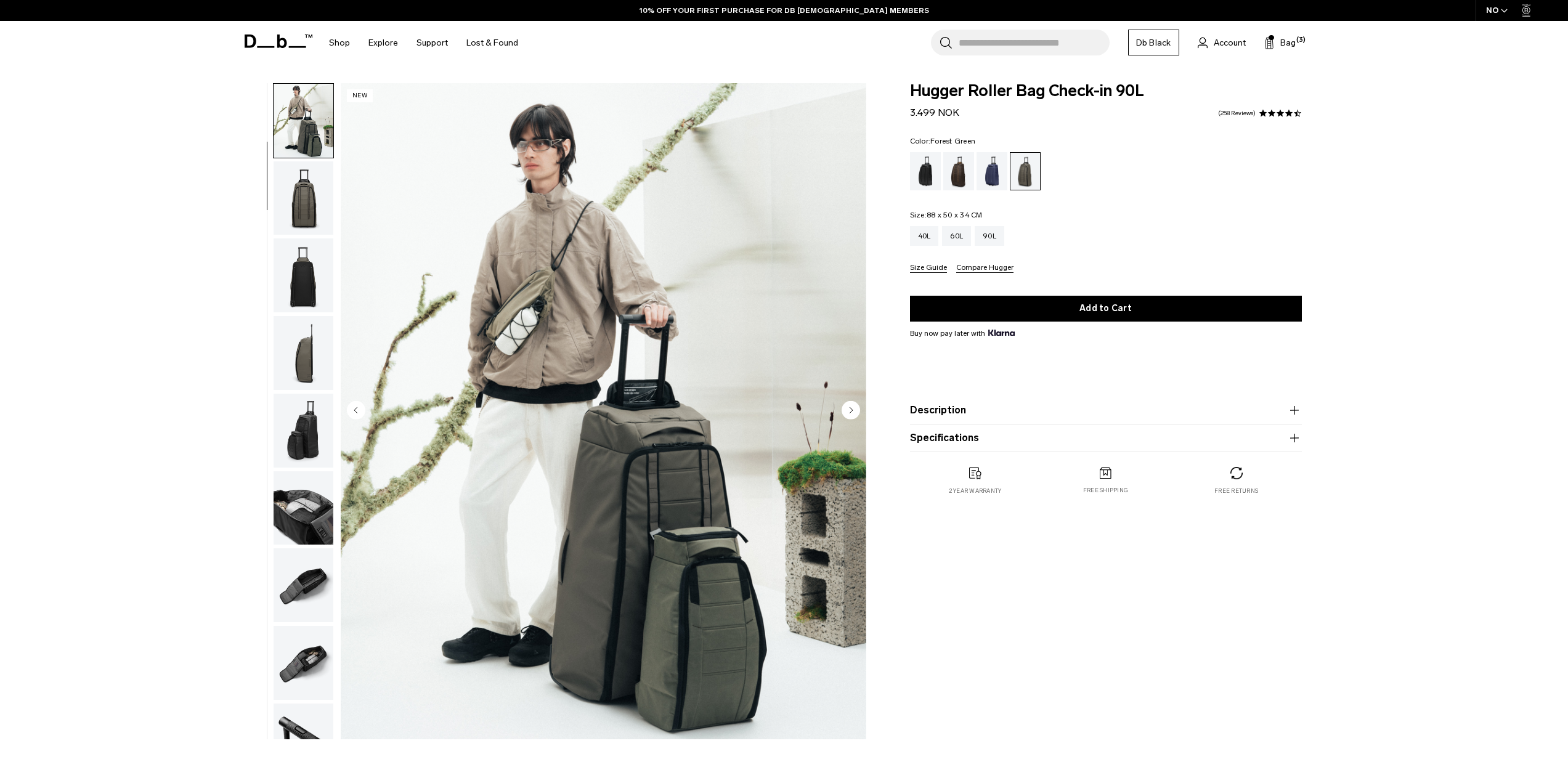
click at [848, 409] on circle "Next slide" at bounding box center [850, 409] width 18 height 18
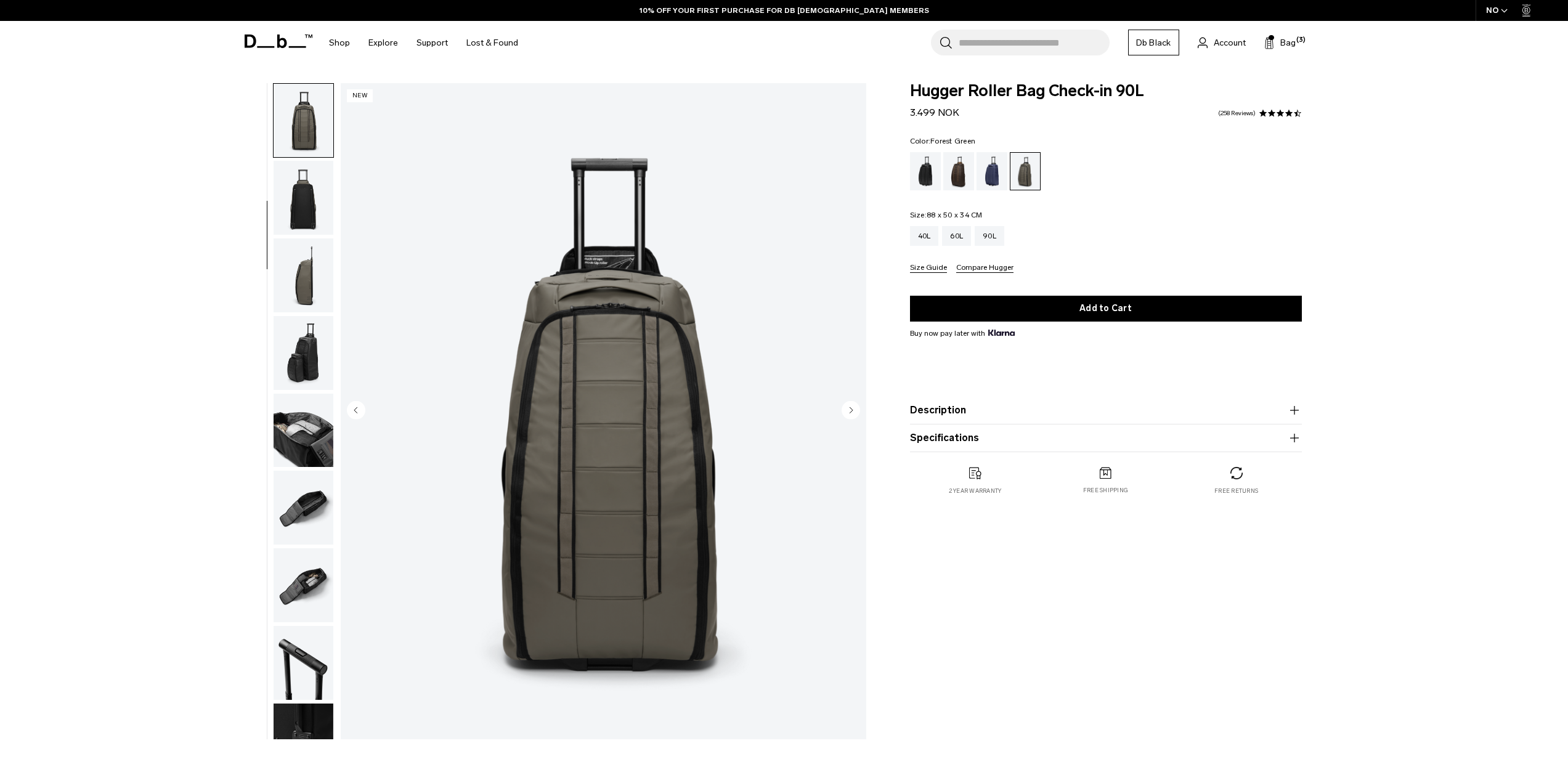
click at [848, 409] on circle "Next slide" at bounding box center [850, 409] width 18 height 18
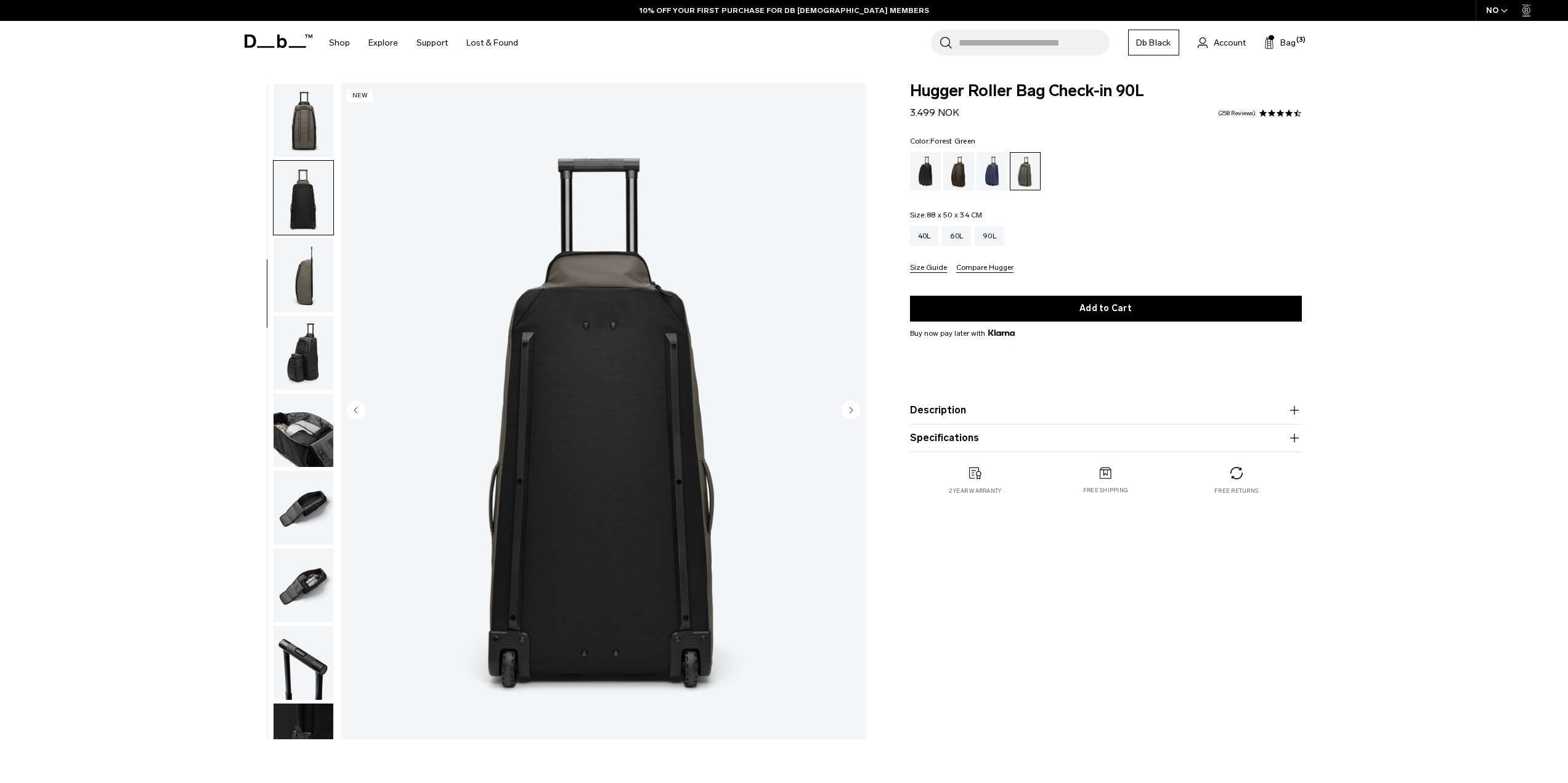
scroll to position [194, 0]
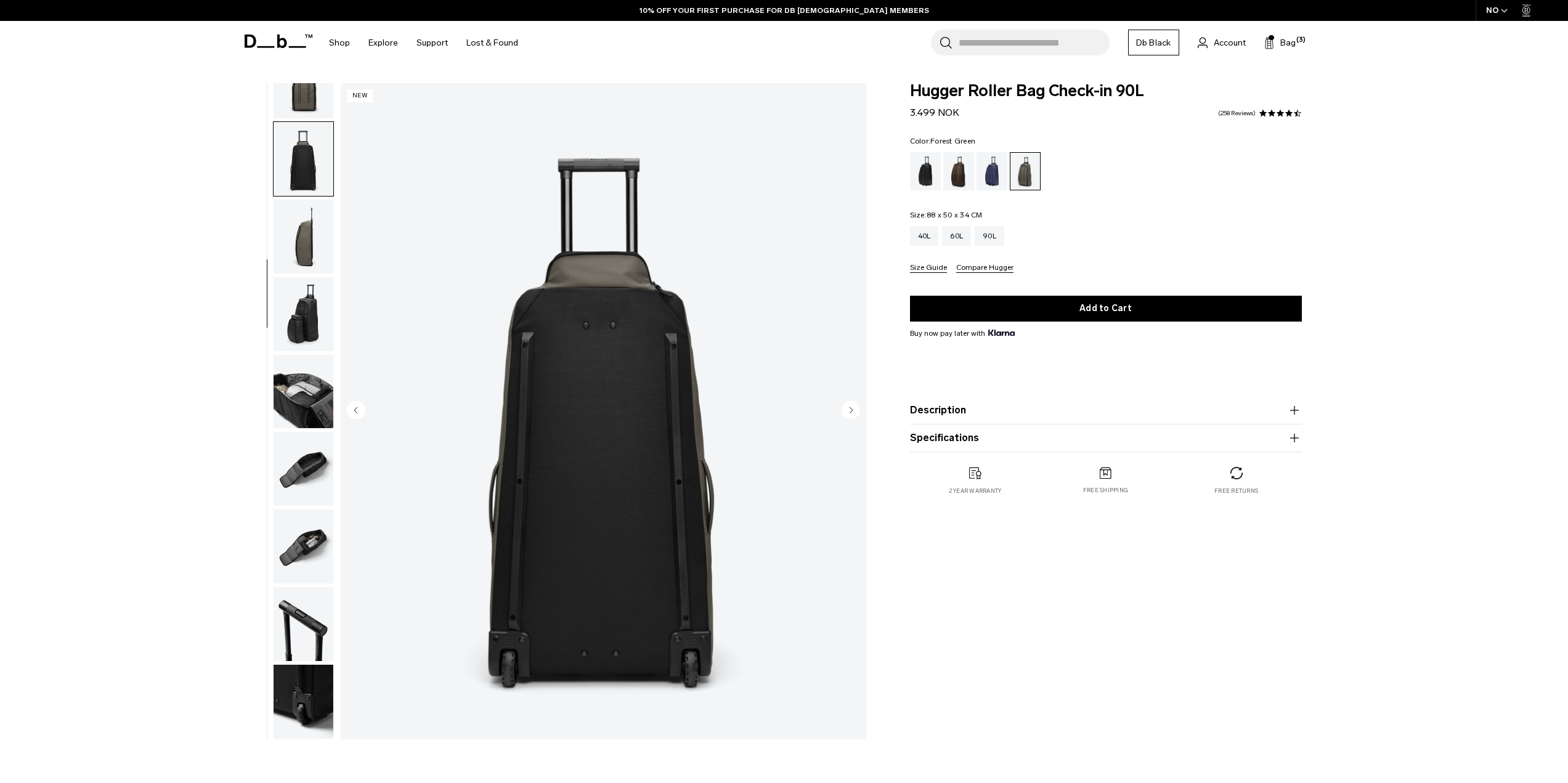
click at [848, 409] on circle "Next slide" at bounding box center [850, 409] width 18 height 18
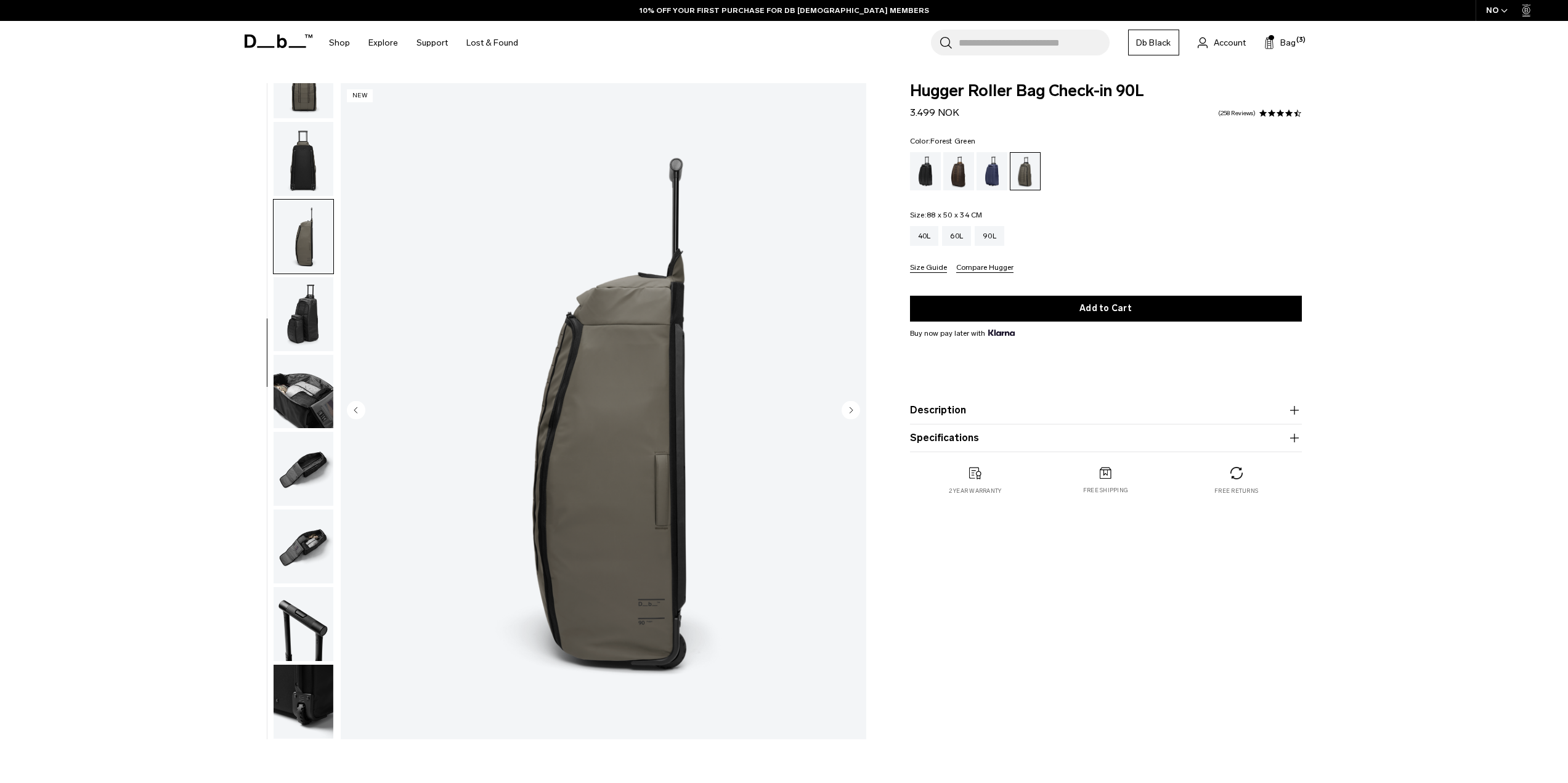
click at [848, 409] on circle "Next slide" at bounding box center [850, 409] width 18 height 18
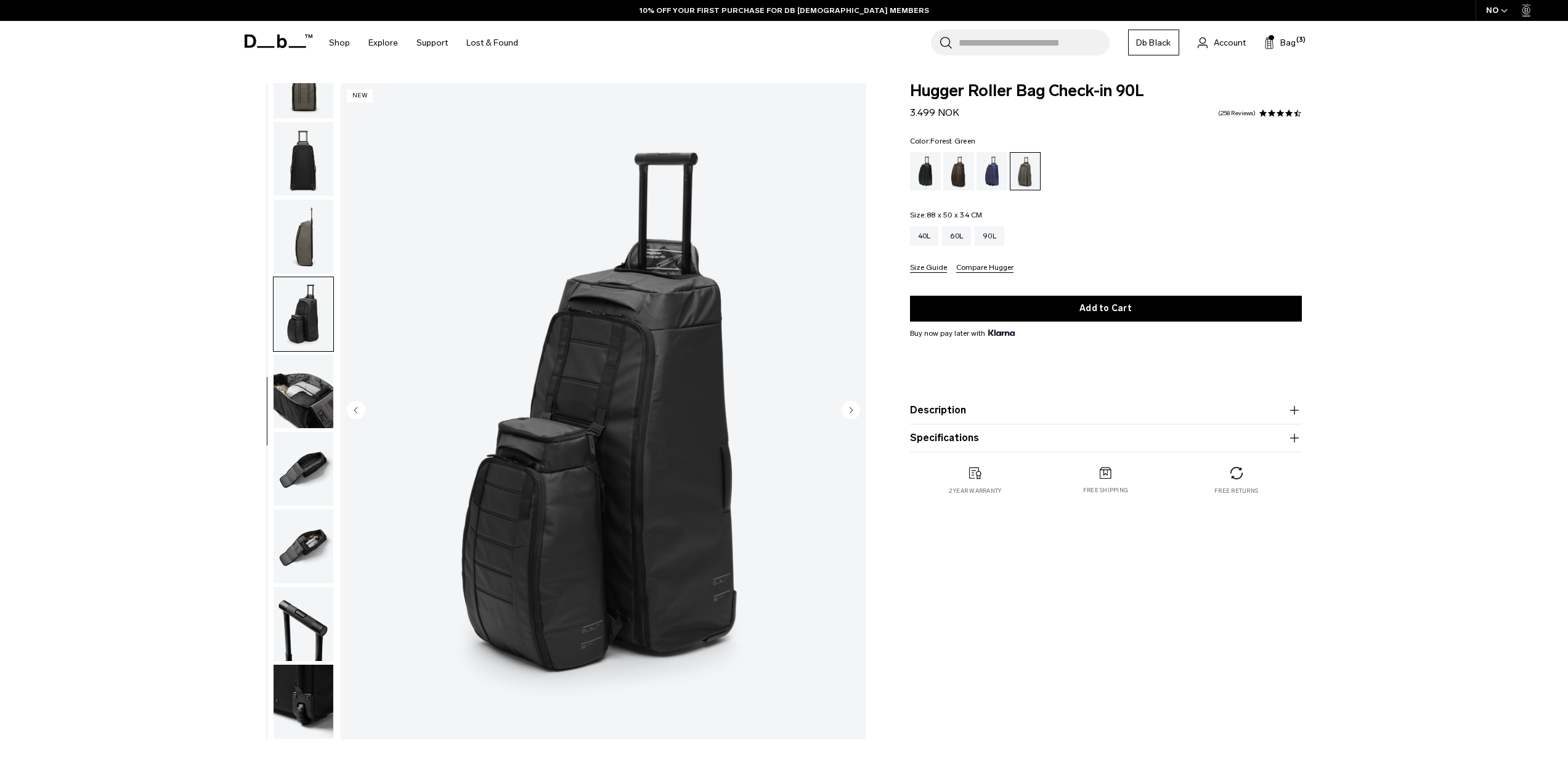
click at [848, 409] on circle "Next slide" at bounding box center [850, 409] width 18 height 18
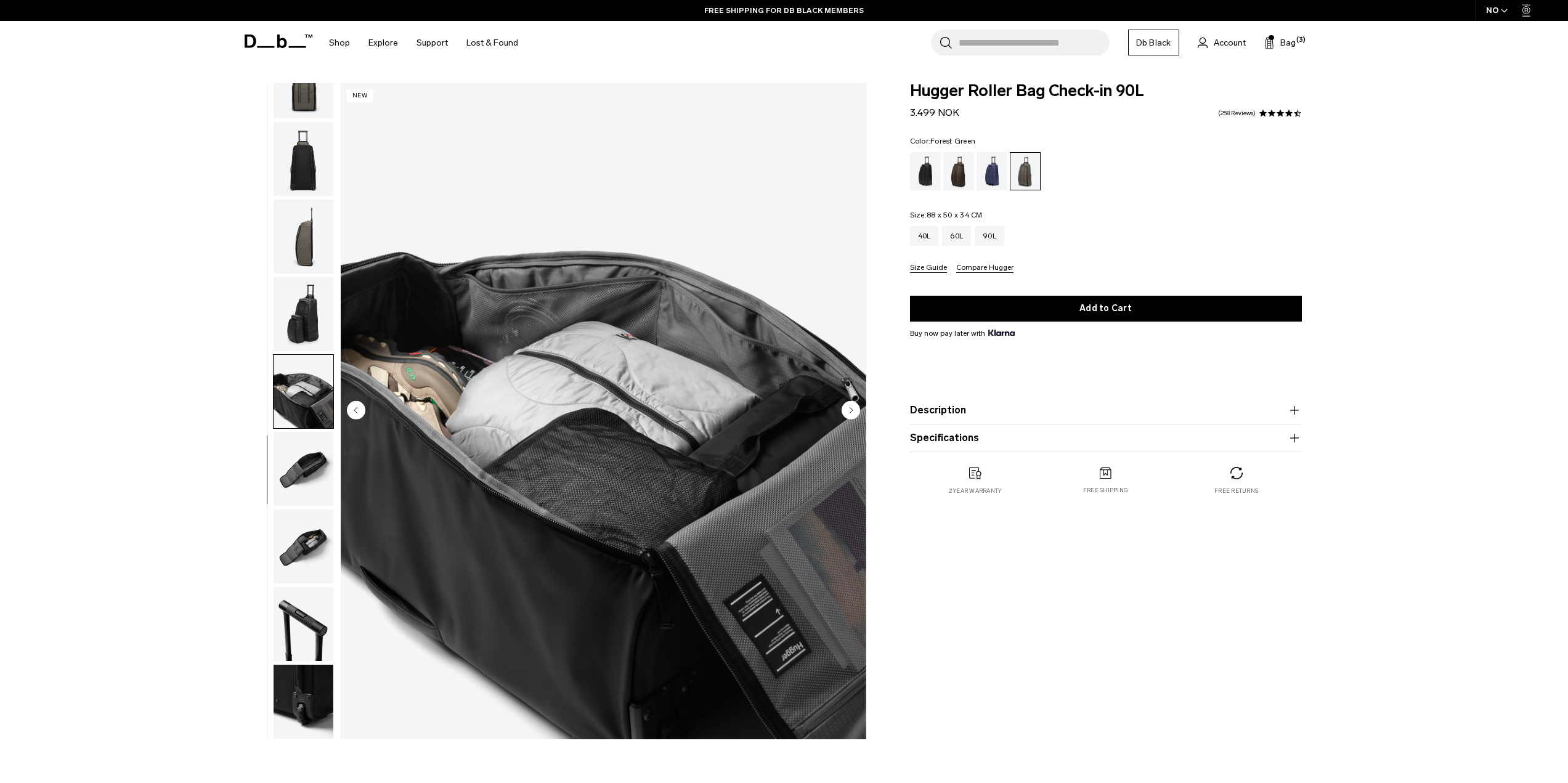
click at [848, 409] on circle "Next slide" at bounding box center [850, 409] width 18 height 18
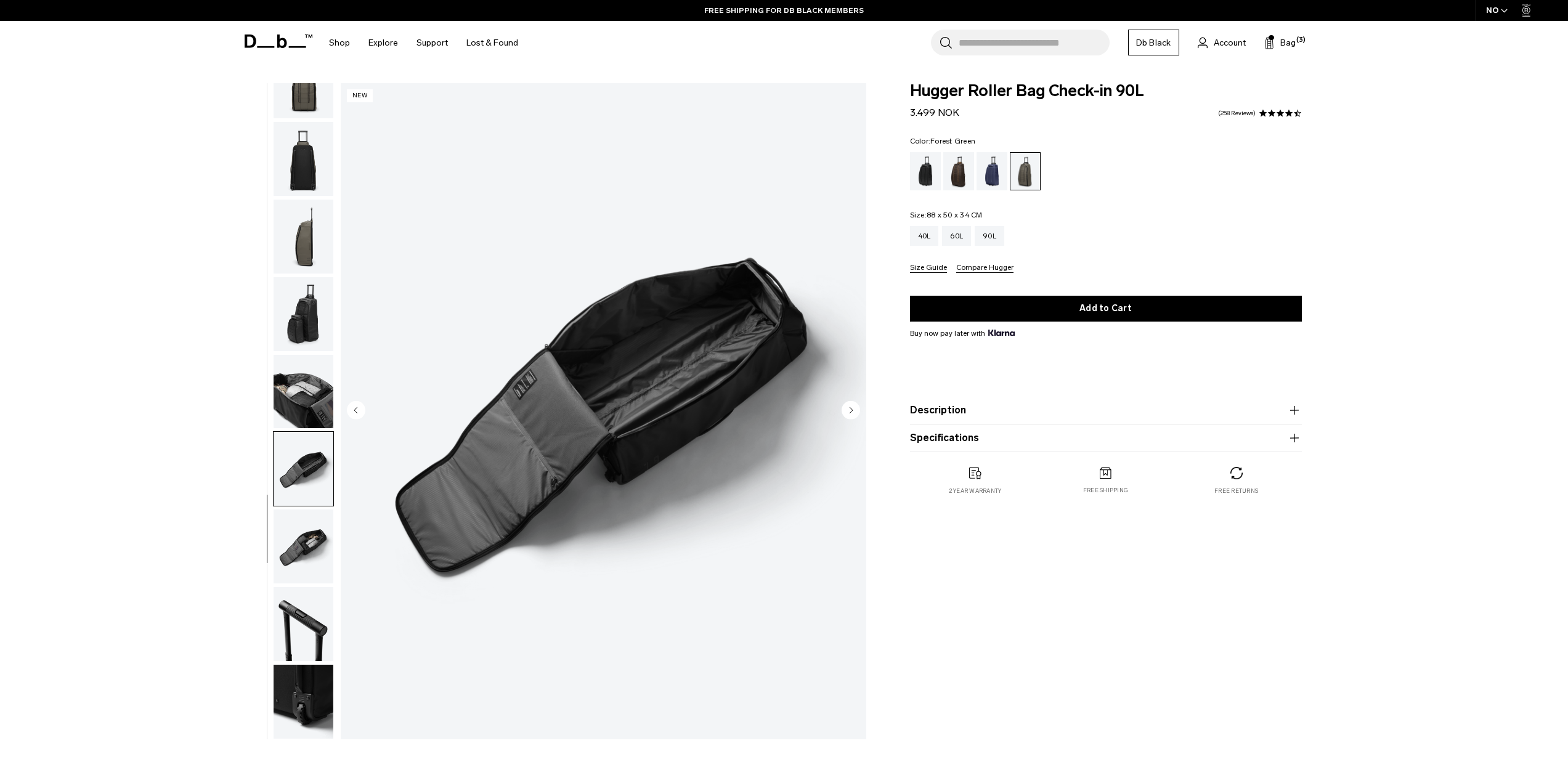
click at [848, 409] on circle "Next slide" at bounding box center [850, 409] width 18 height 18
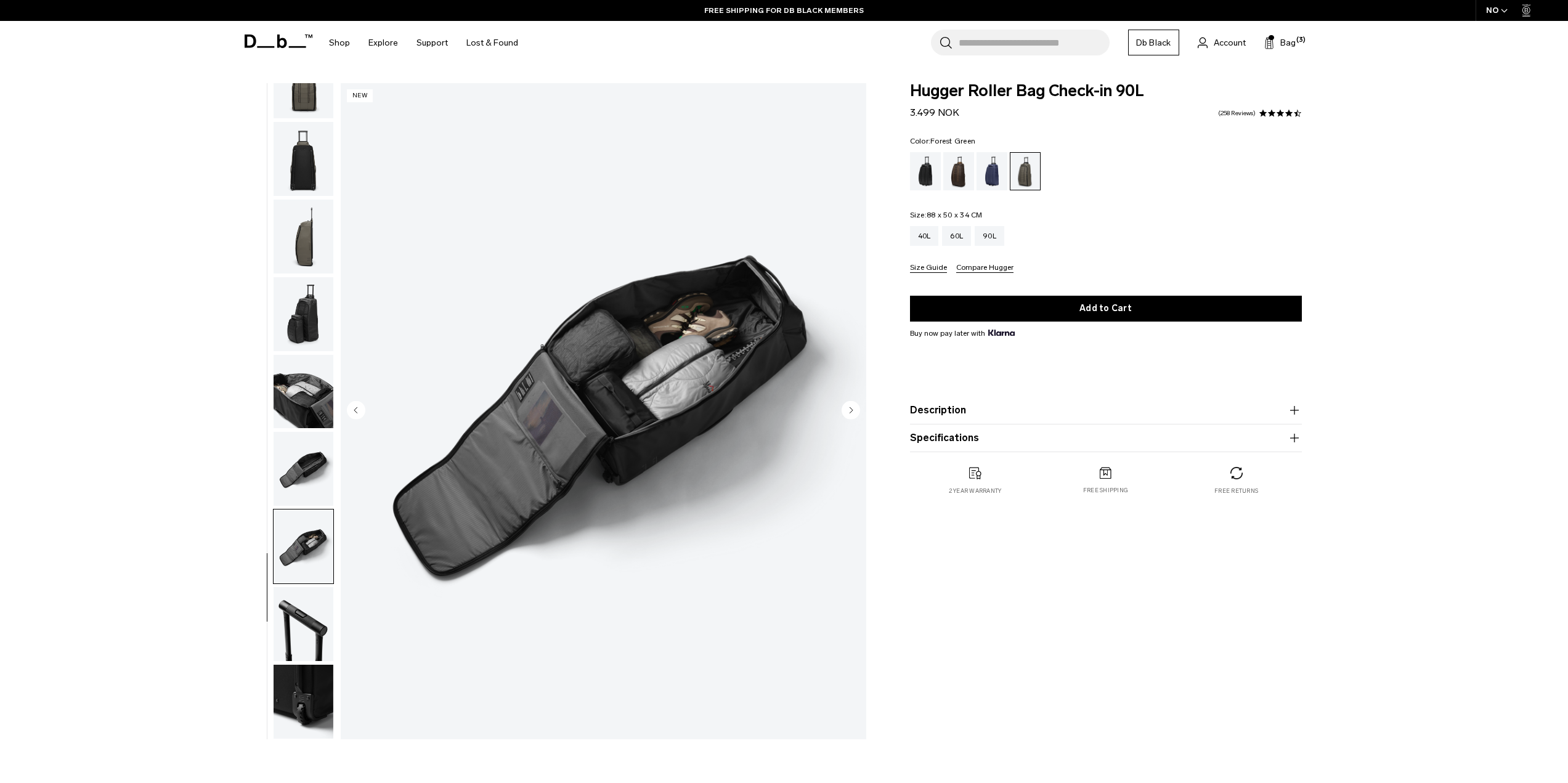
click at [848, 409] on circle "Next slide" at bounding box center [850, 409] width 18 height 18
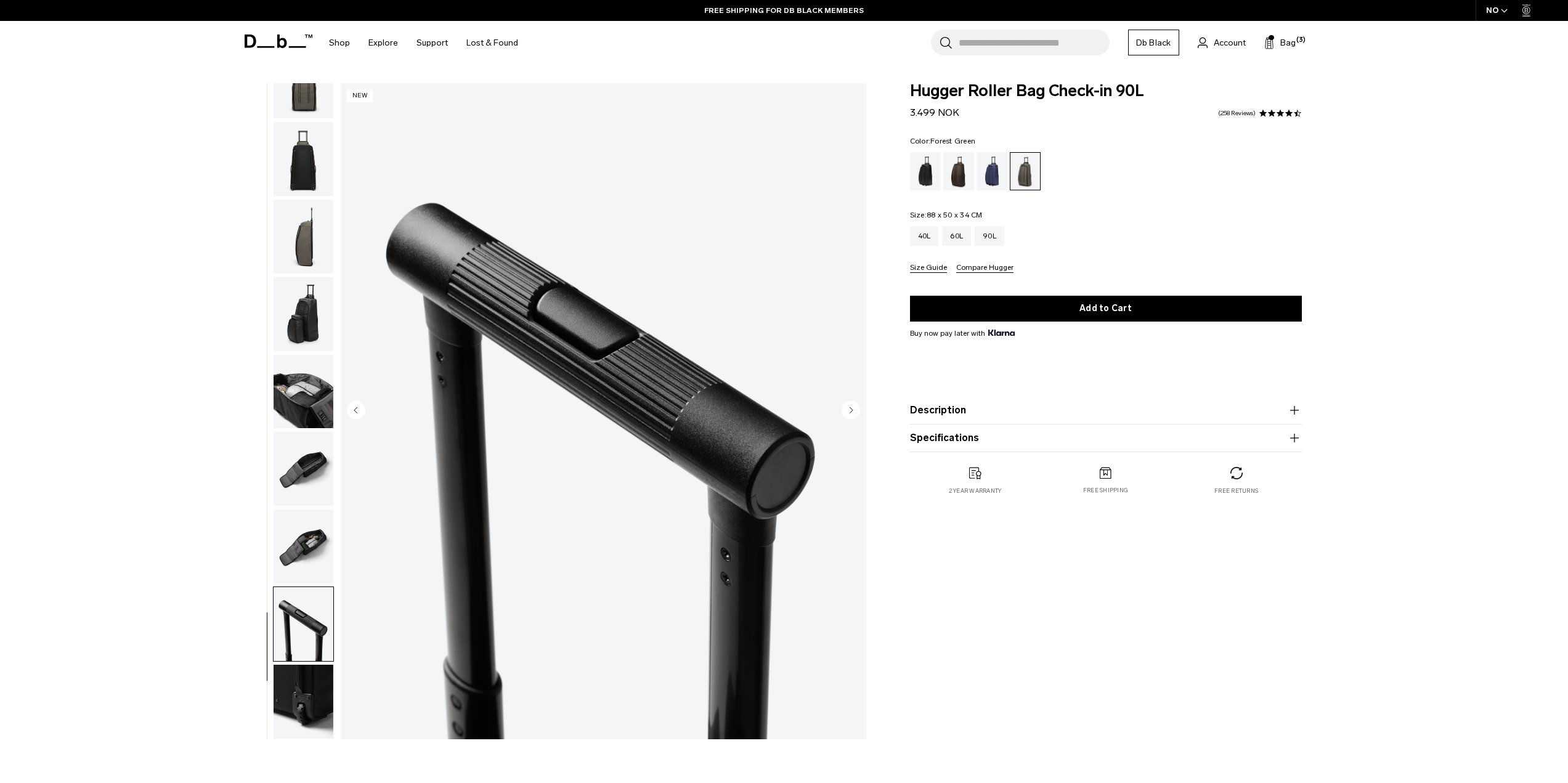
click at [848, 409] on circle "Next slide" at bounding box center [850, 409] width 18 height 18
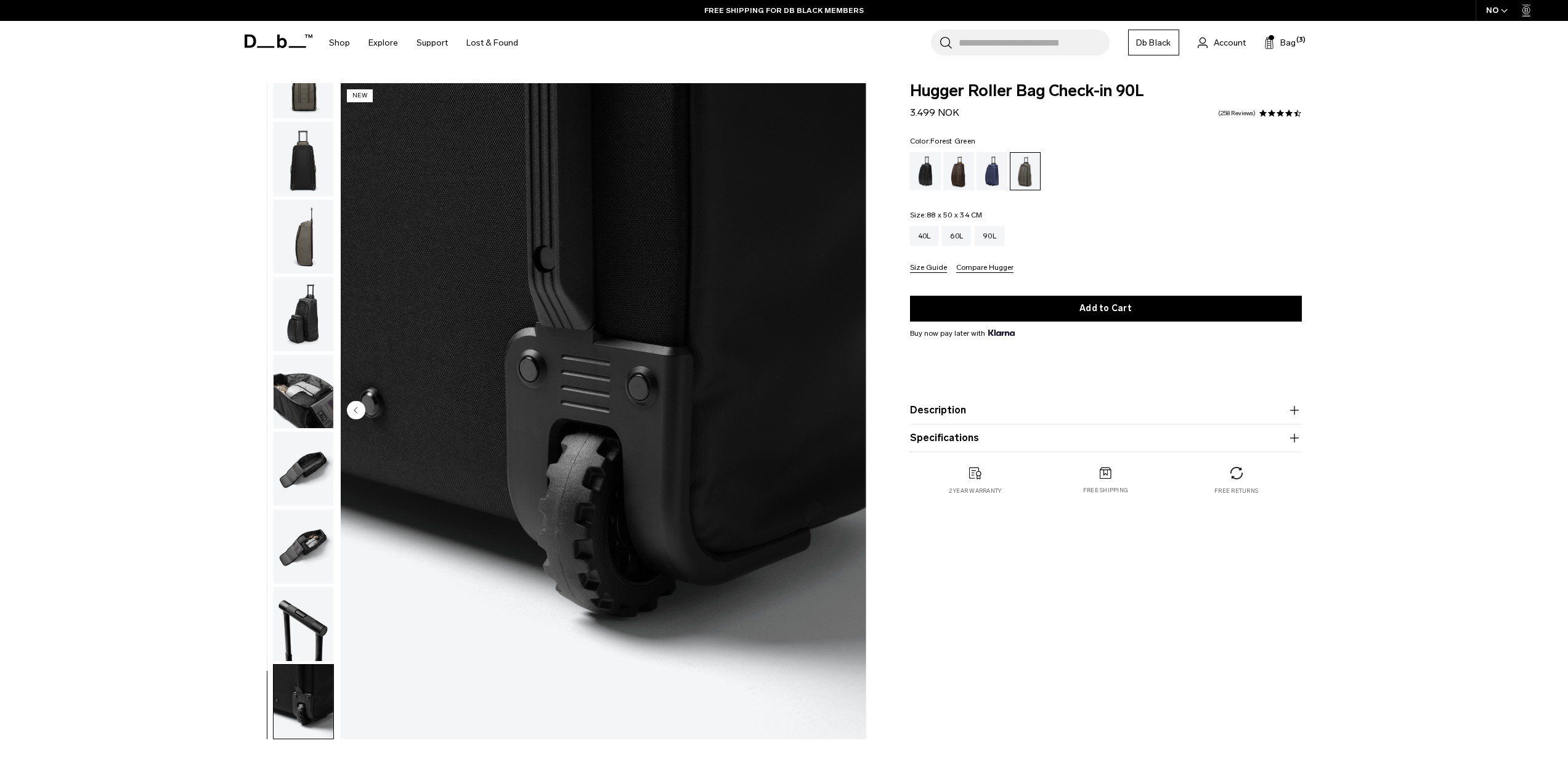
click at [848, 409] on img "11 / 11" at bounding box center [604, 411] width 525 height 656
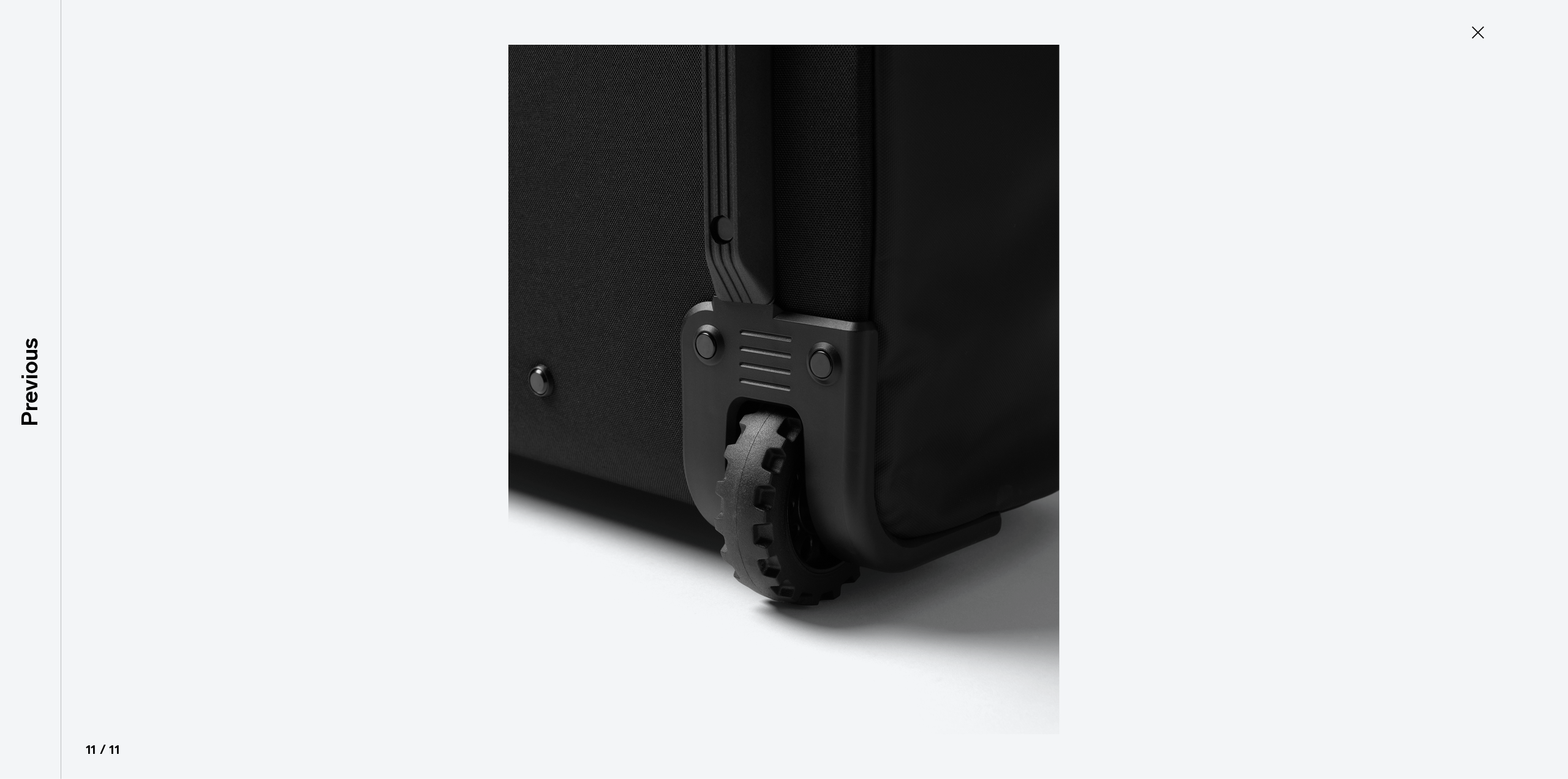
click at [843, 407] on img at bounding box center [784, 389] width 551 height 779
click at [1477, 42] on button "Close" at bounding box center [1478, 32] width 40 height 26
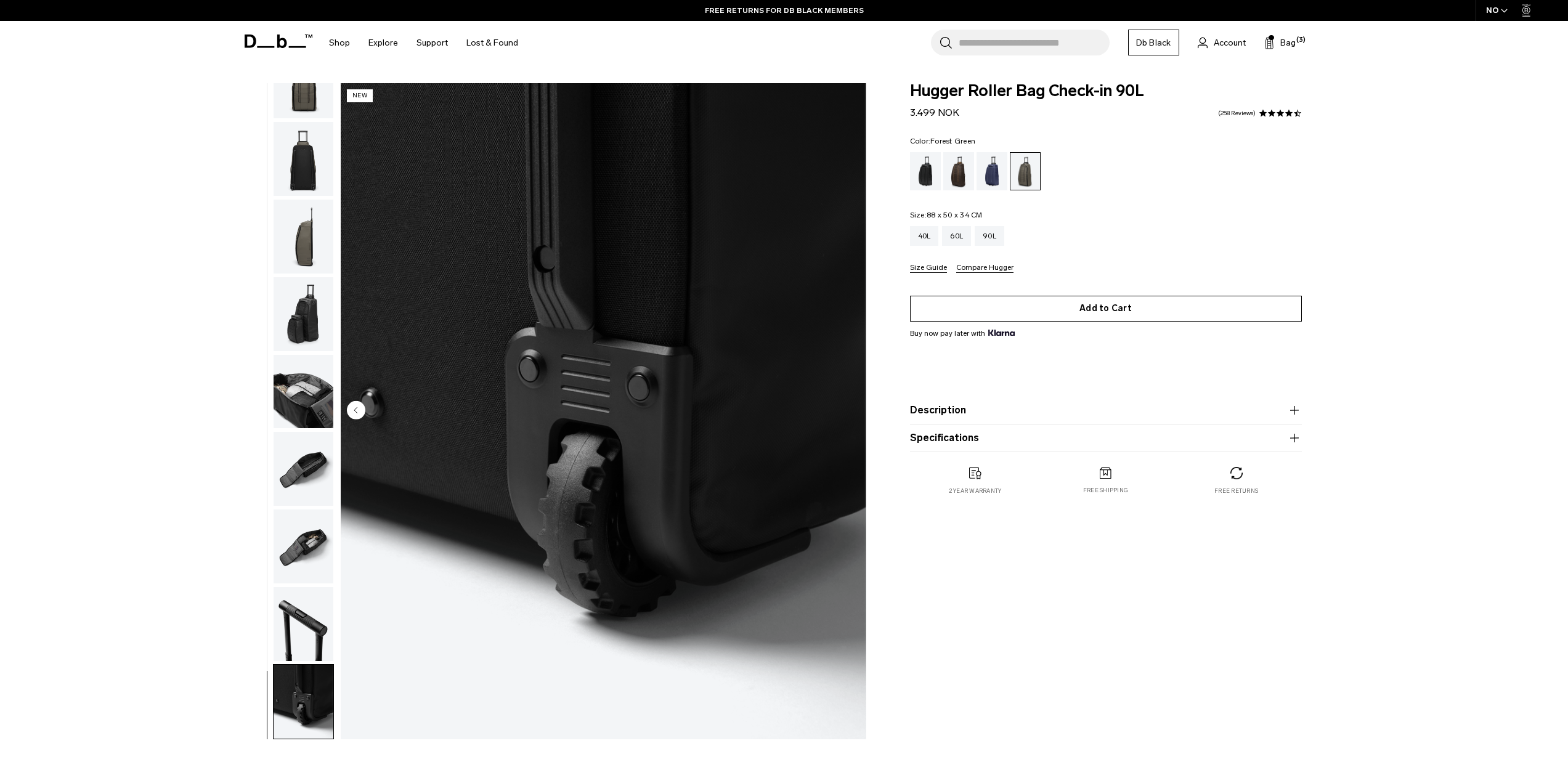
click at [1061, 308] on button "Add to Cart" at bounding box center [1105, 308] width 392 height 26
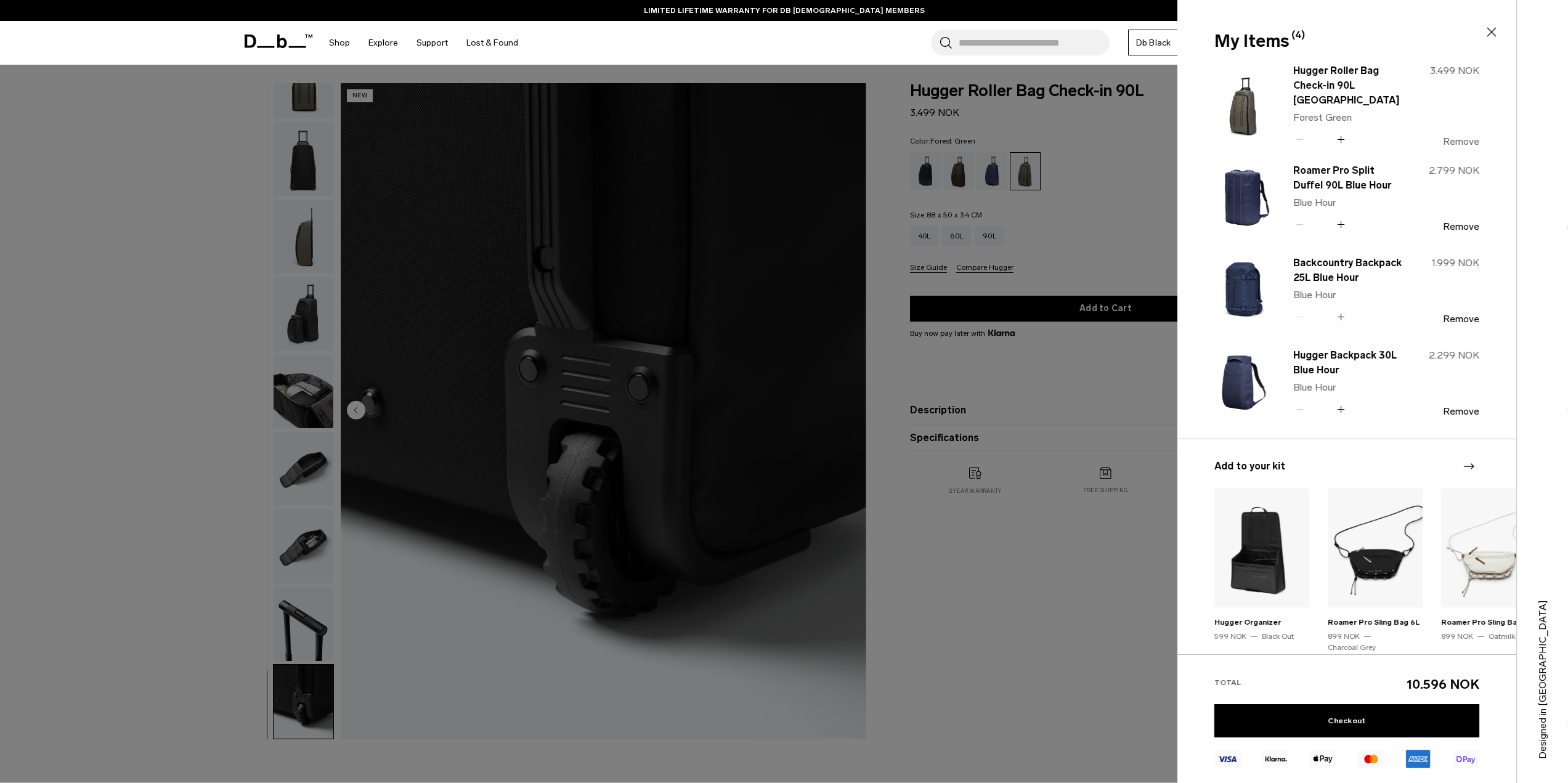
click at [1468, 142] on button "Remove" at bounding box center [1461, 142] width 36 height 11
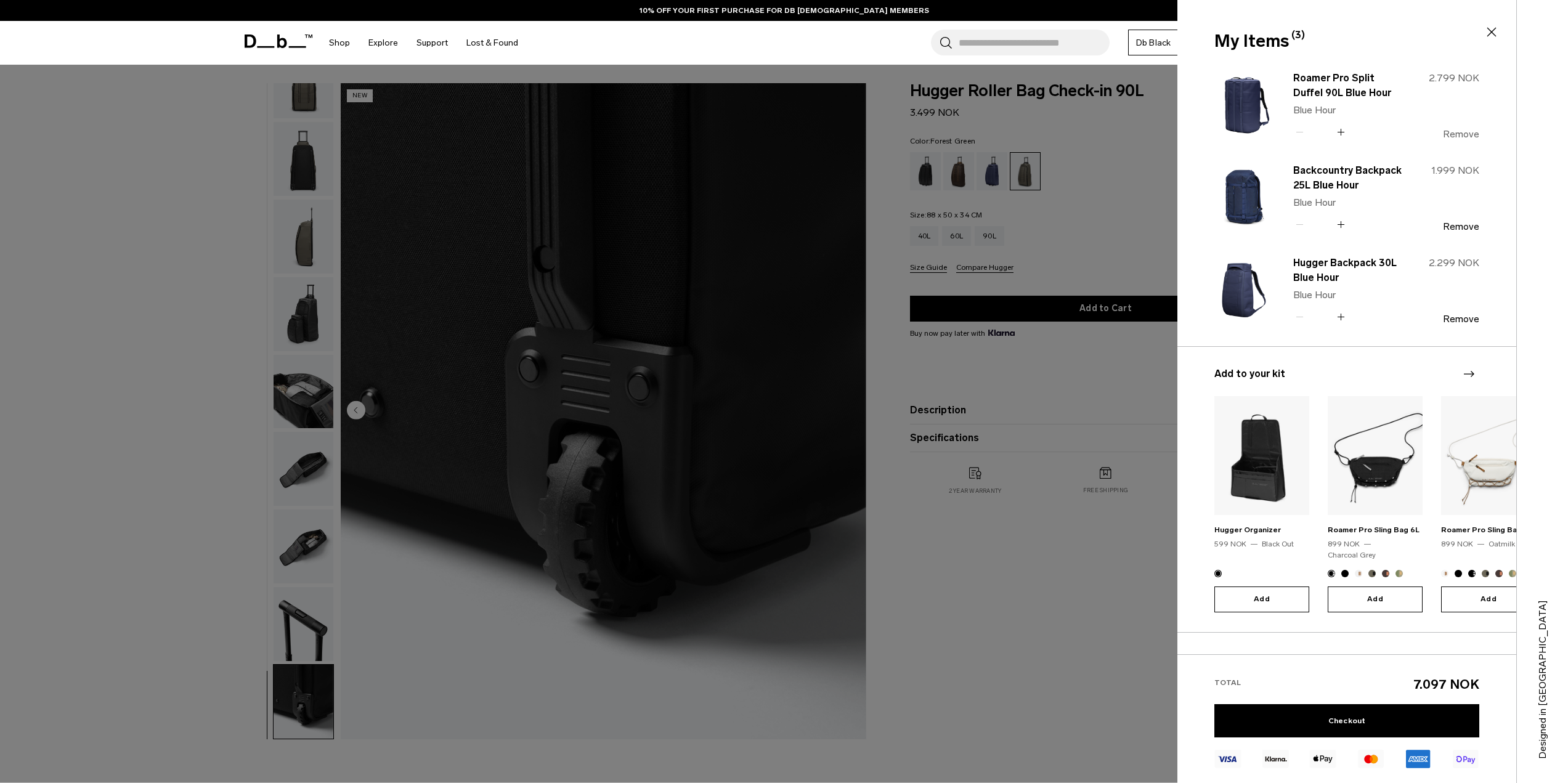
click at [1462, 136] on button "Remove" at bounding box center [1461, 134] width 36 height 11
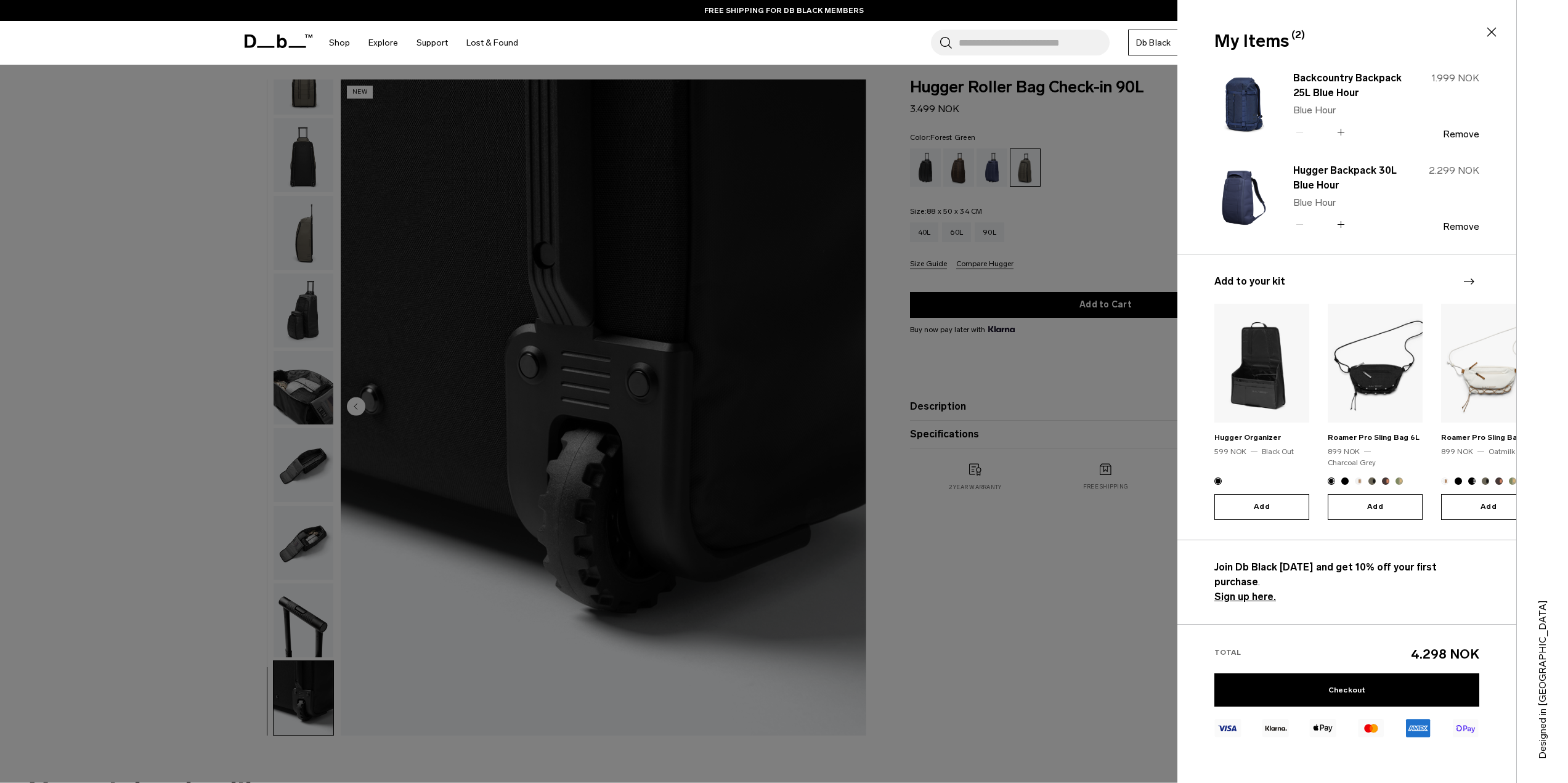
scroll to position [0, 0]
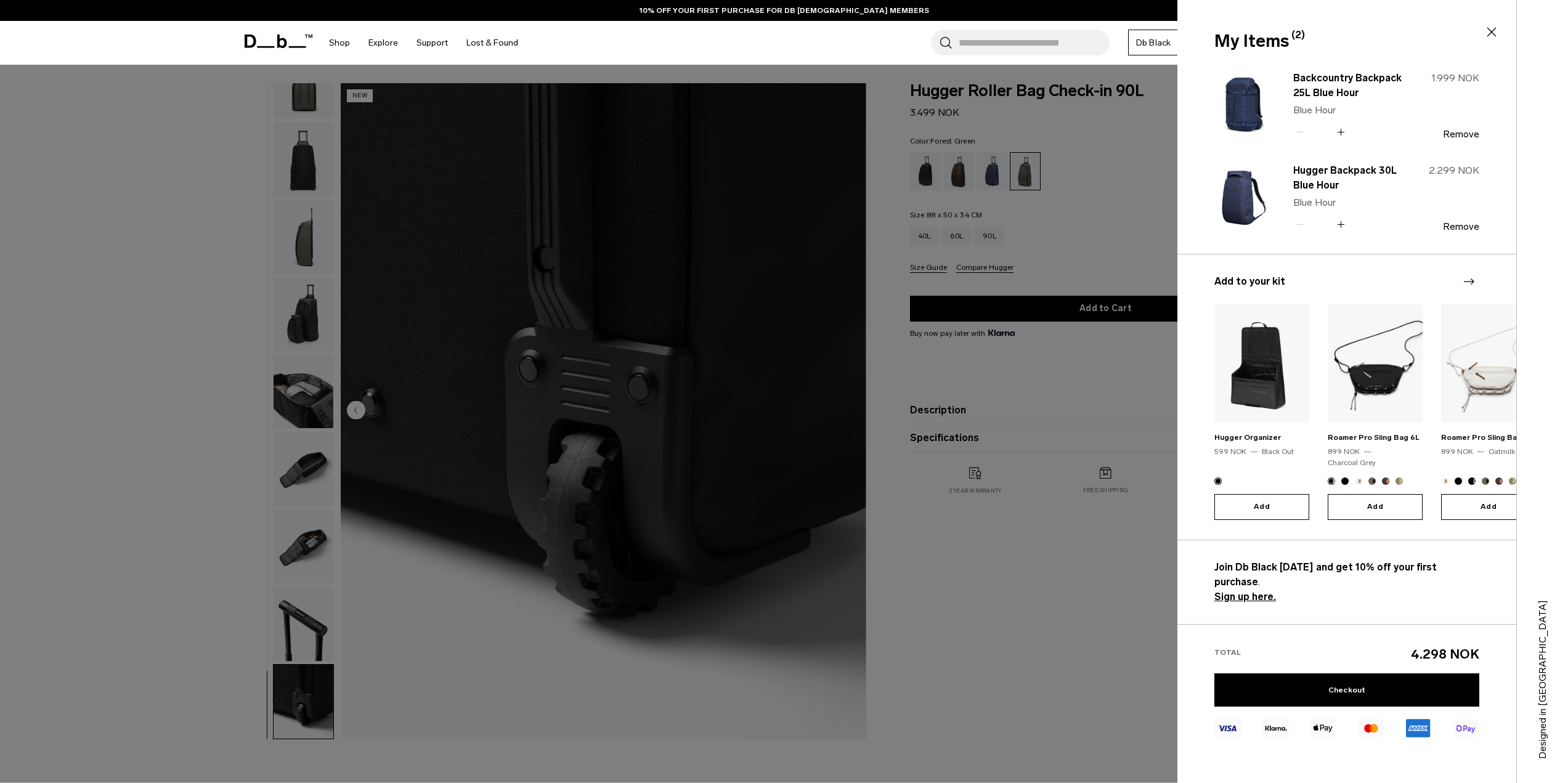
click at [1050, 710] on div at bounding box center [784, 391] width 1568 height 783
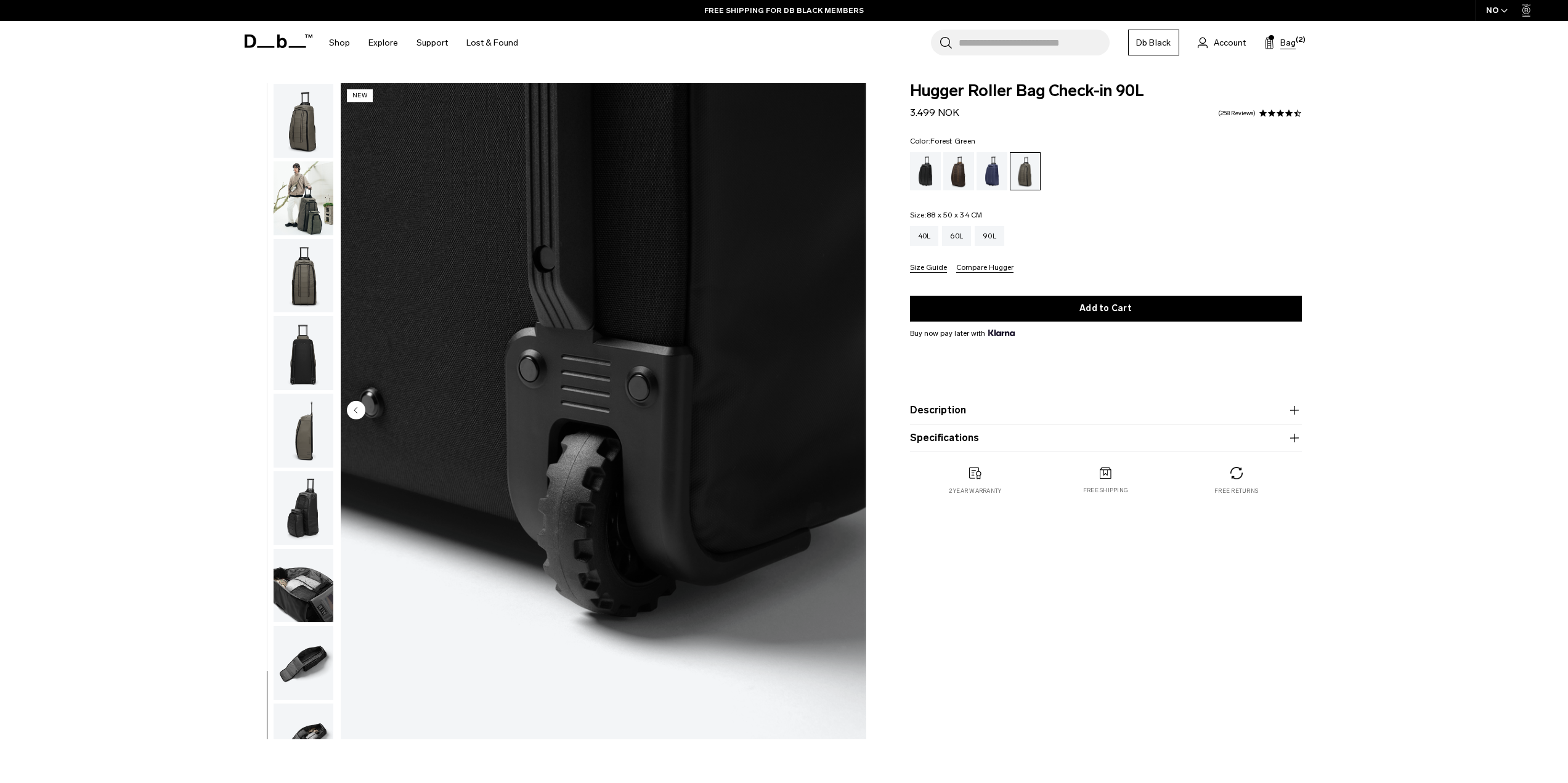
click at [1298, 43] on span "(2)" at bounding box center [1300, 40] width 10 height 10
